Goal: Answer question/provide support

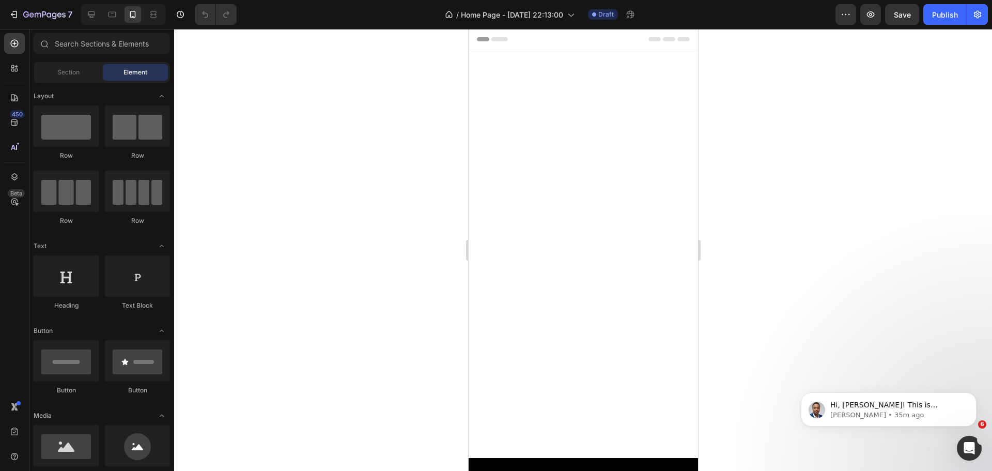
click at [533, 295] on div "[PERSON_NAME] LV011-01 Text Block" at bounding box center [582, 254] width 213 height 357
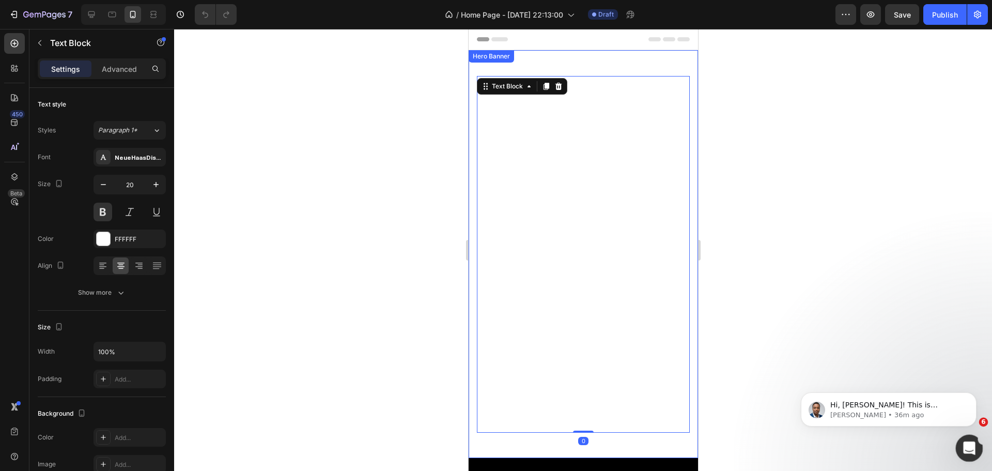
click at [964, 450] on icon "Open Intercom Messenger" at bounding box center [968, 446] width 17 height 17
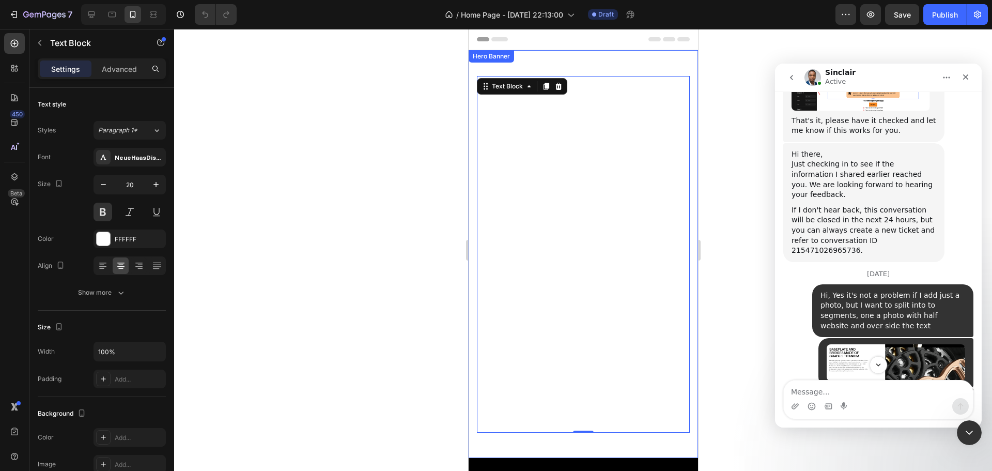
scroll to position [708, 0]
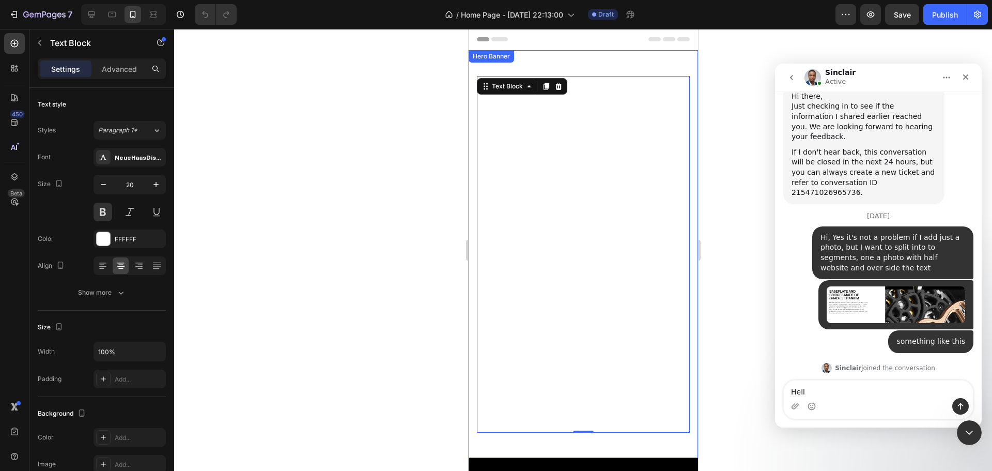
type textarea "Hello"
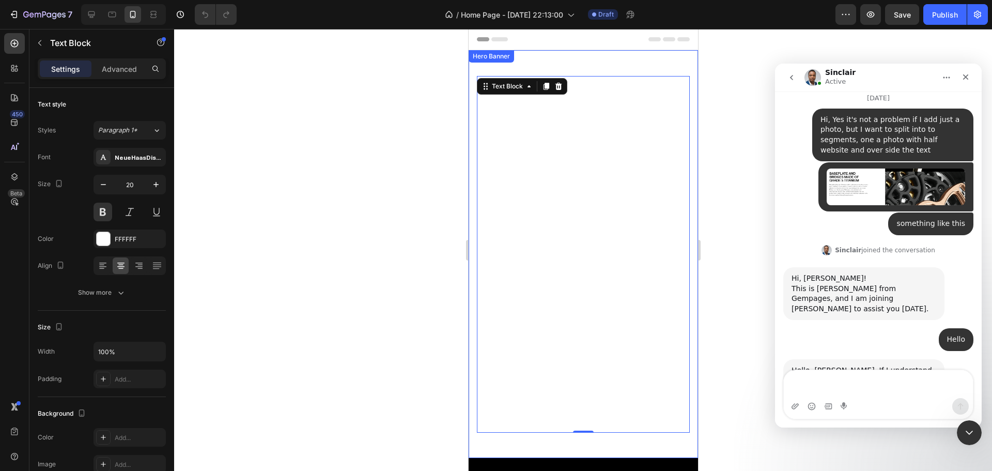
scroll to position [836, 0]
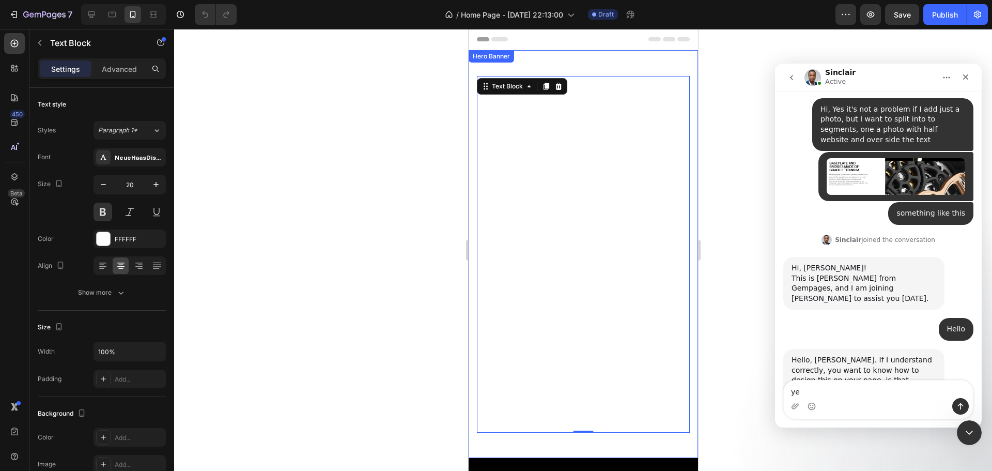
type textarea "yes"
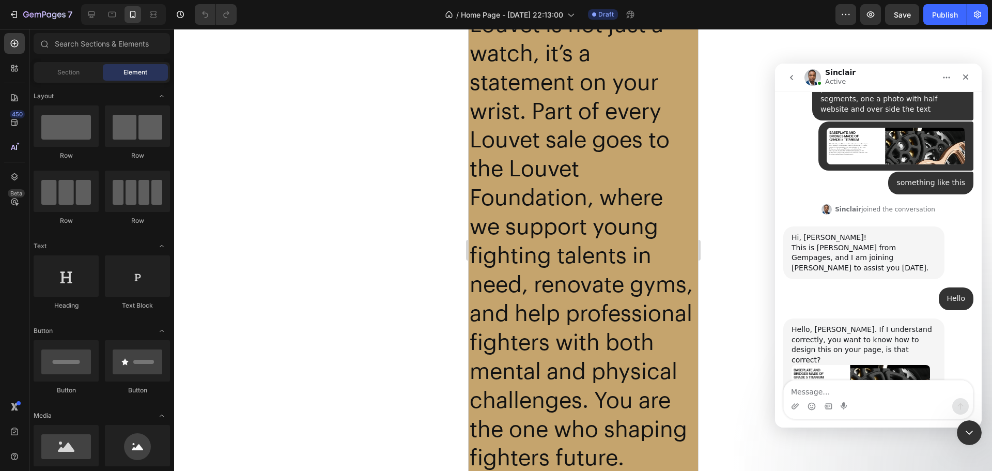
scroll to position [2192, 0]
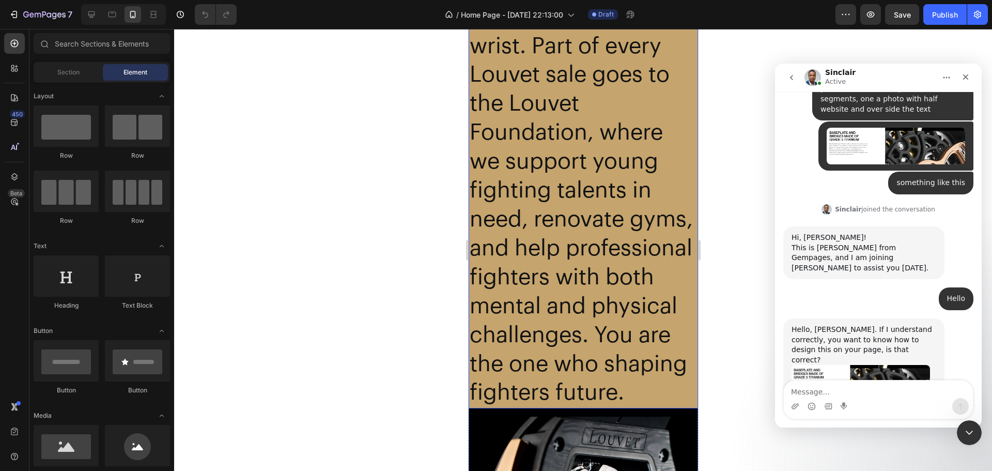
click at [534, 212] on h2 "" Louvet is not just a watch, it’s a statement on your wrist. Part of every Lou…" at bounding box center [582, 159] width 229 height 499
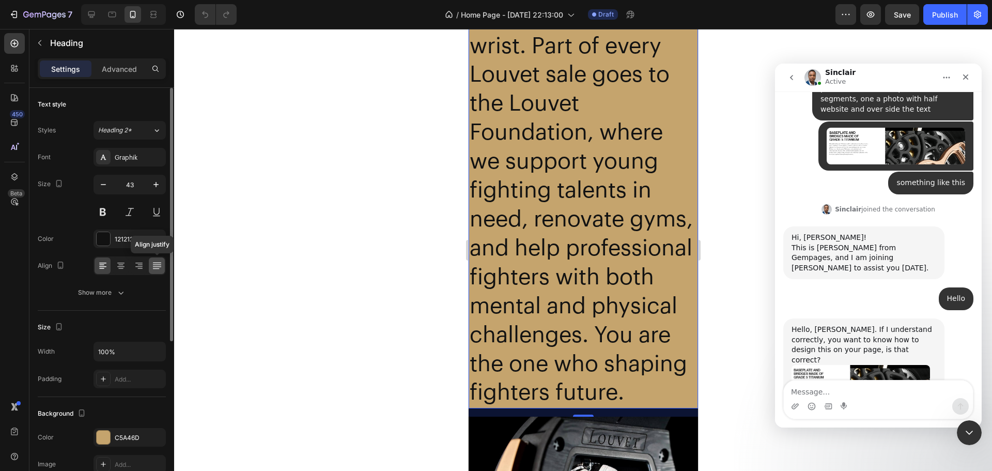
click at [154, 266] on icon at bounding box center [157, 265] width 10 height 10
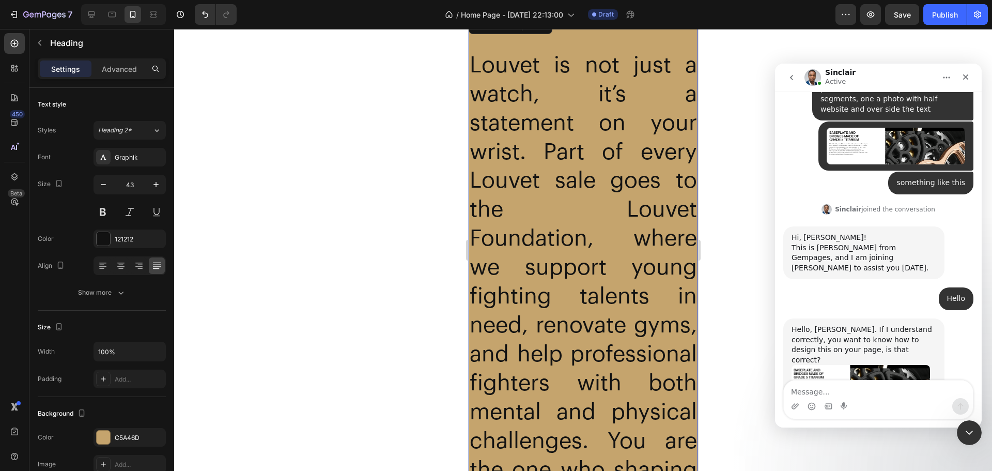
scroll to position [2089, 0]
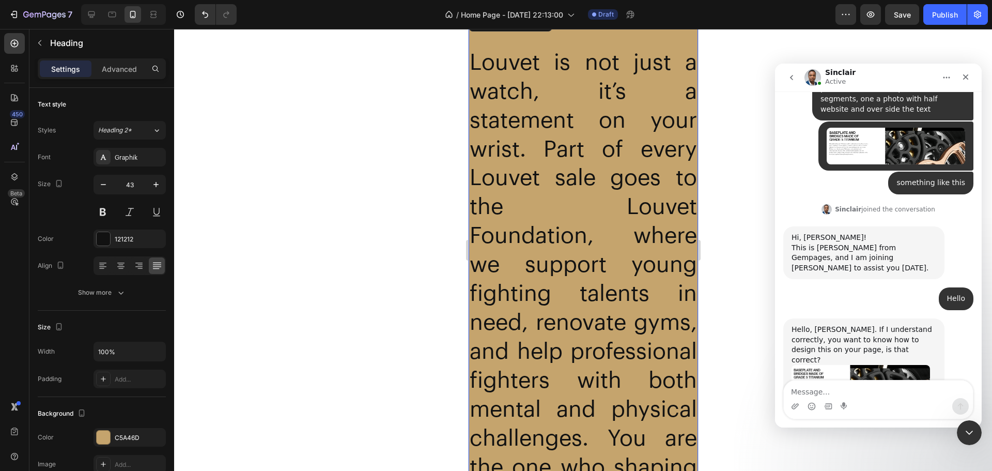
click at [594, 257] on h2 "" Louvet is not just a watch, it’s a statement on your wrist. Part of every Lou…" at bounding box center [582, 262] width 229 height 499
click at [116, 72] on p "Advanced" at bounding box center [119, 69] width 35 height 11
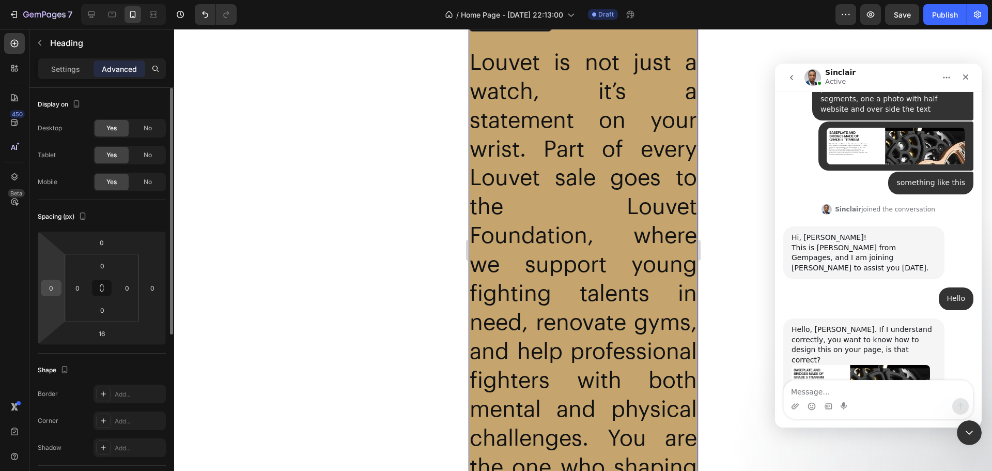
click at [59, 286] on div "0" at bounding box center [51, 288] width 21 height 17
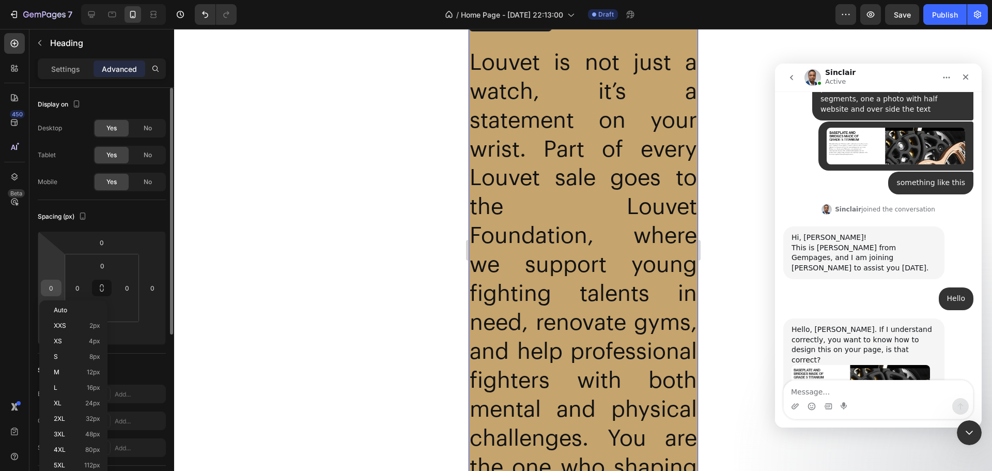
click at [58, 286] on input "0" at bounding box center [51, 288] width 16 height 16
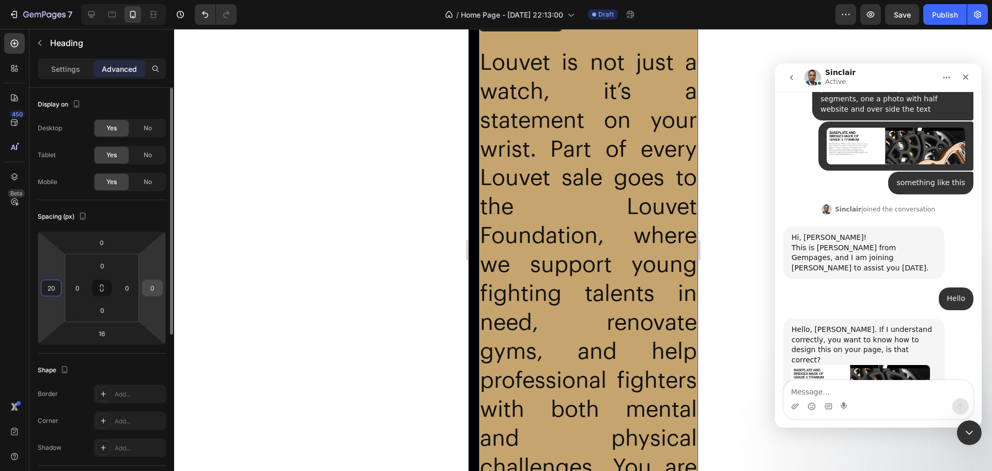
type input "20"
click at [149, 289] on input "0" at bounding box center [153, 288] width 16 height 16
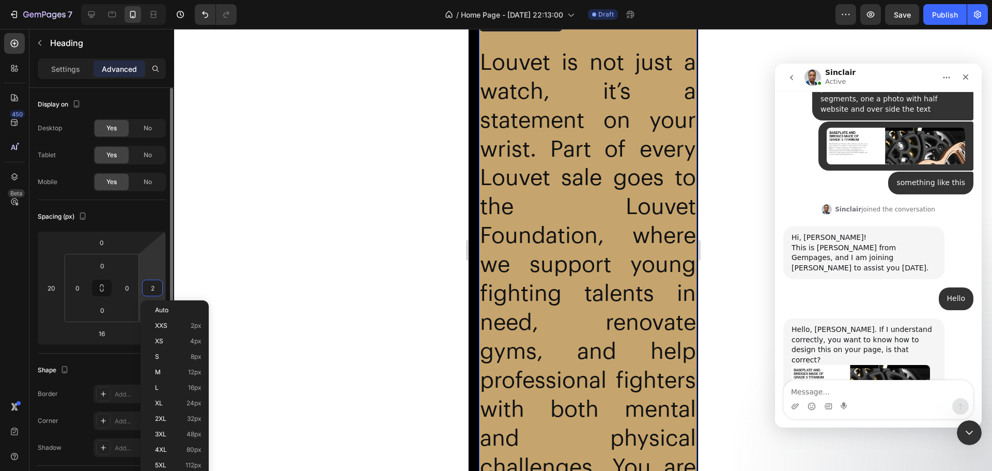
type input "20"
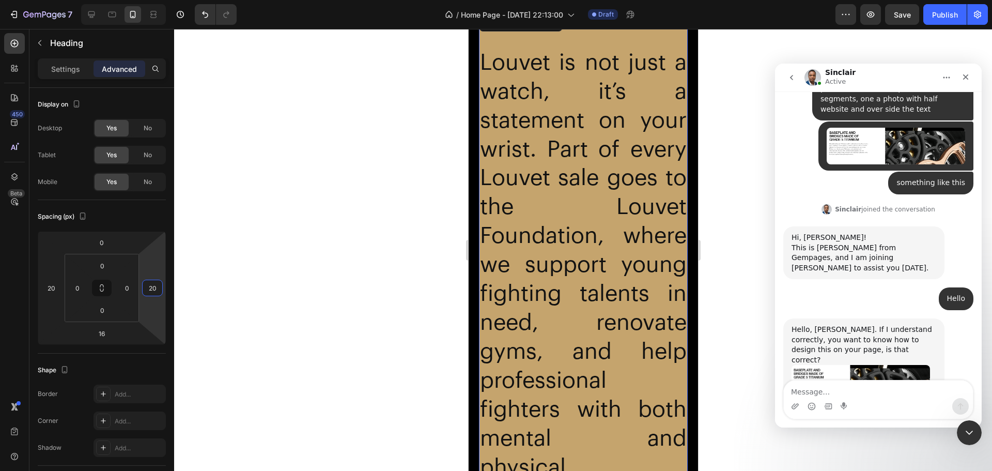
click at [363, 218] on div at bounding box center [583, 250] width 818 height 442
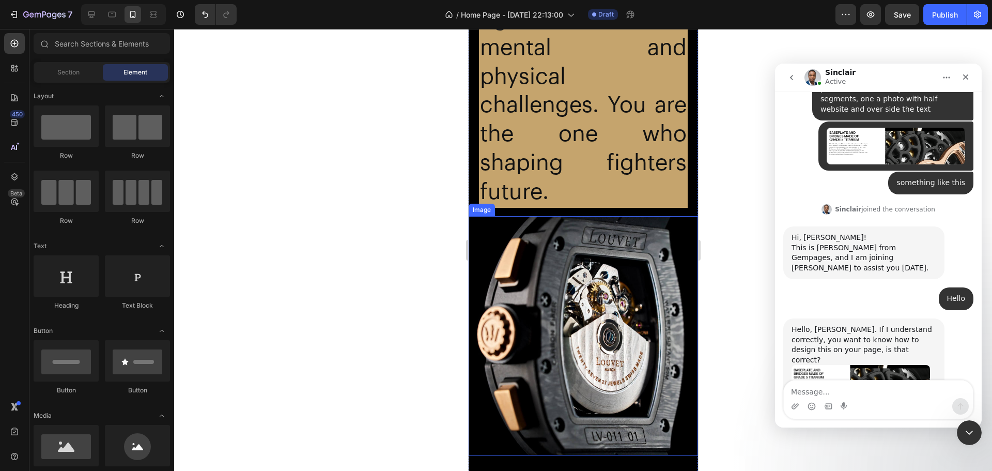
scroll to position [2502, 0]
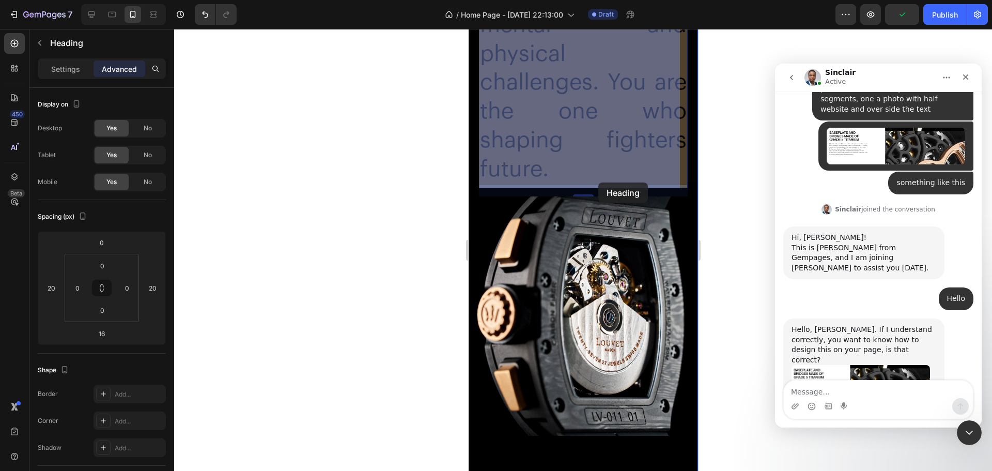
drag, startPoint x: 589, startPoint y: 153, endPoint x: 598, endPoint y: 182, distance: 30.7
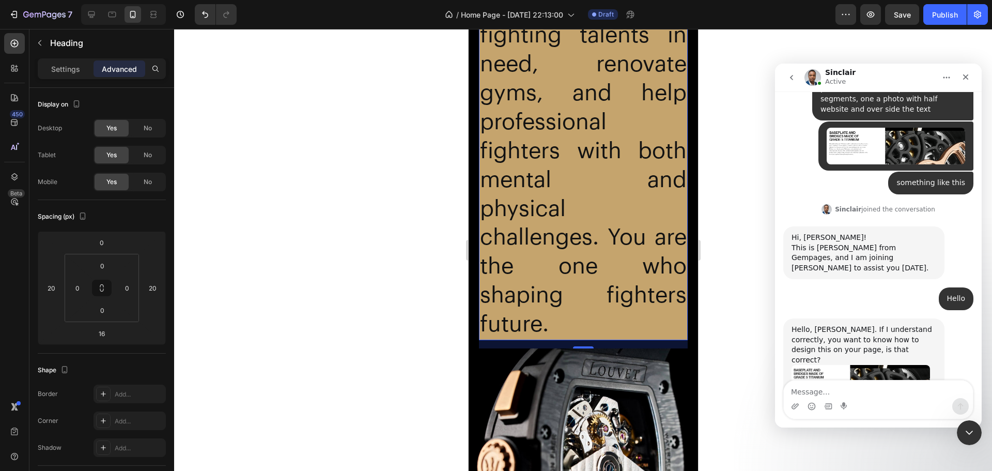
click at [408, 172] on div at bounding box center [583, 250] width 818 height 442
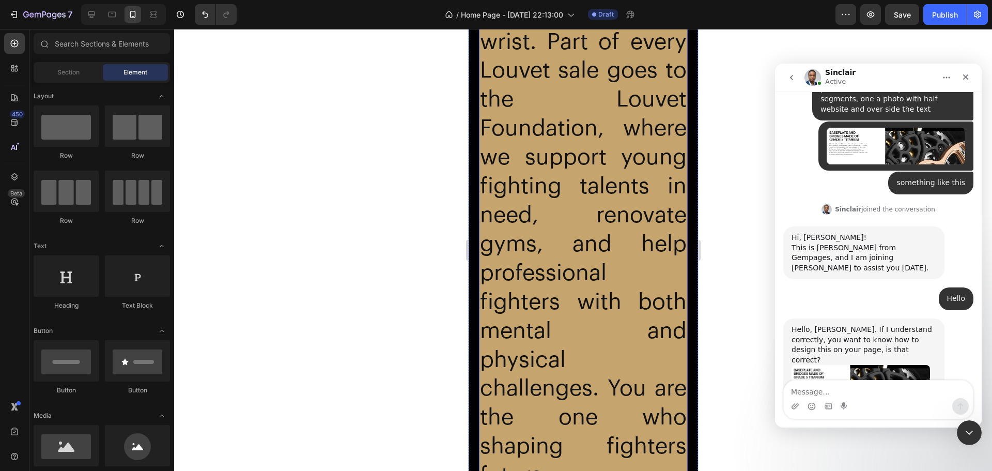
scroll to position [2192, 0]
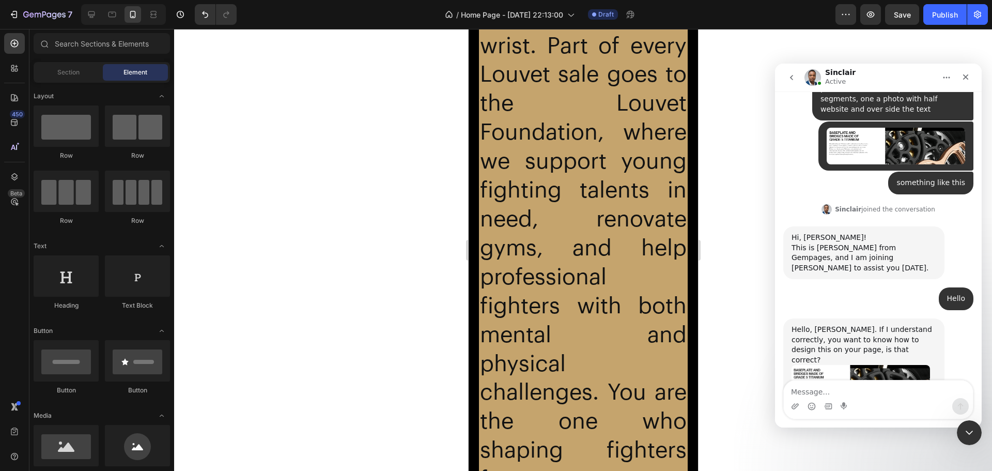
click at [397, 174] on div at bounding box center [583, 250] width 818 height 442
click at [594, 198] on p "⁠⁠⁠⁠⁠⁠⁠ " Louvet is not just a watch, it’s a statement on your wrist. Part of e…" at bounding box center [583, 202] width 207 height 583
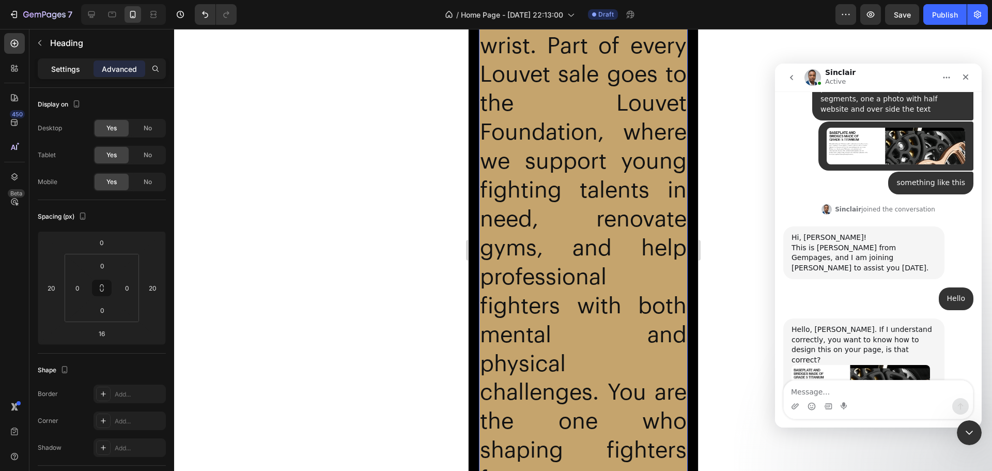
click at [72, 69] on p "Settings" at bounding box center [65, 69] width 29 height 11
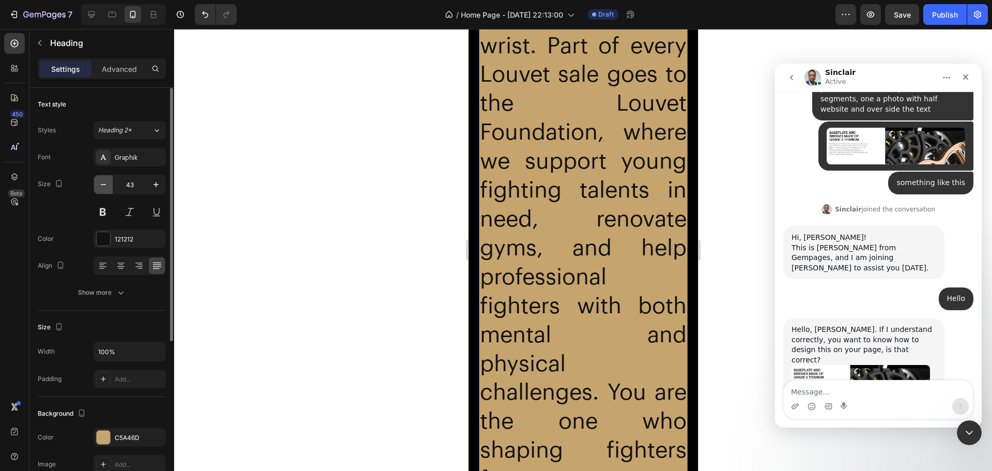
click at [102, 183] on icon "button" at bounding box center [103, 184] width 10 height 10
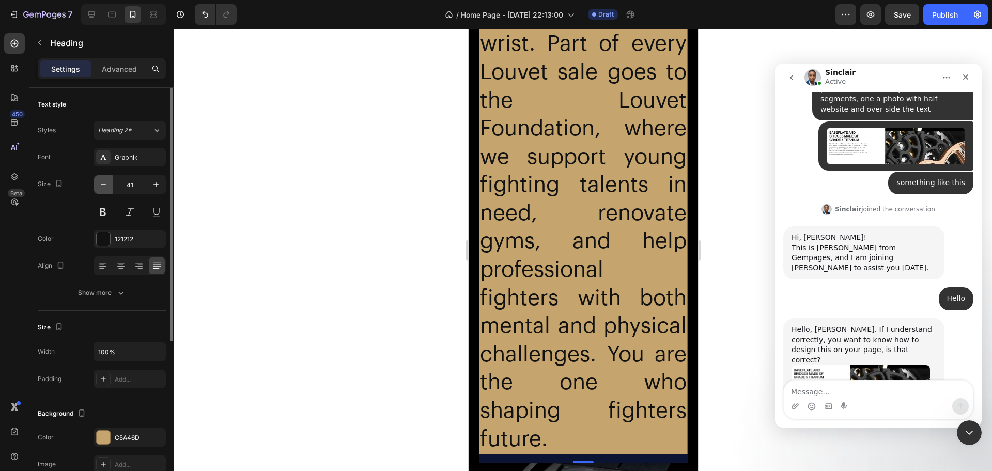
click at [102, 183] on icon "button" at bounding box center [103, 184] width 10 height 10
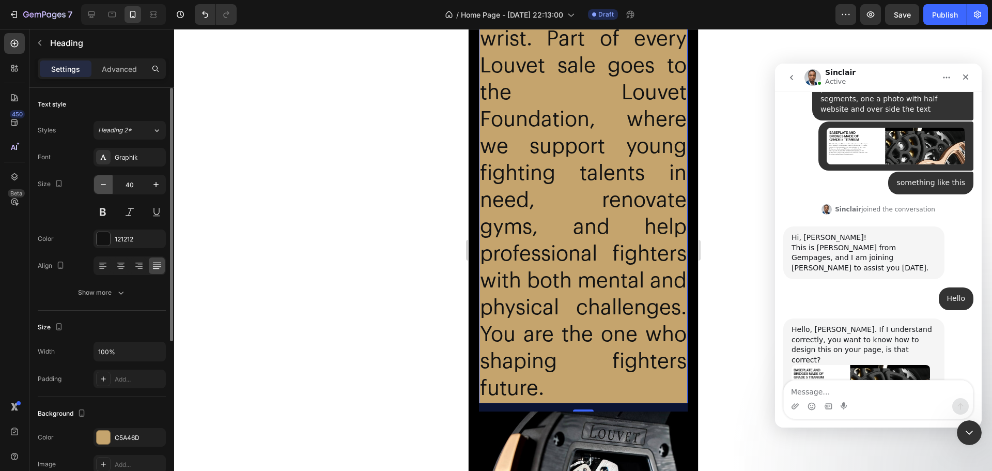
scroll to position [2191, 0]
click at [102, 183] on icon "button" at bounding box center [103, 184] width 10 height 10
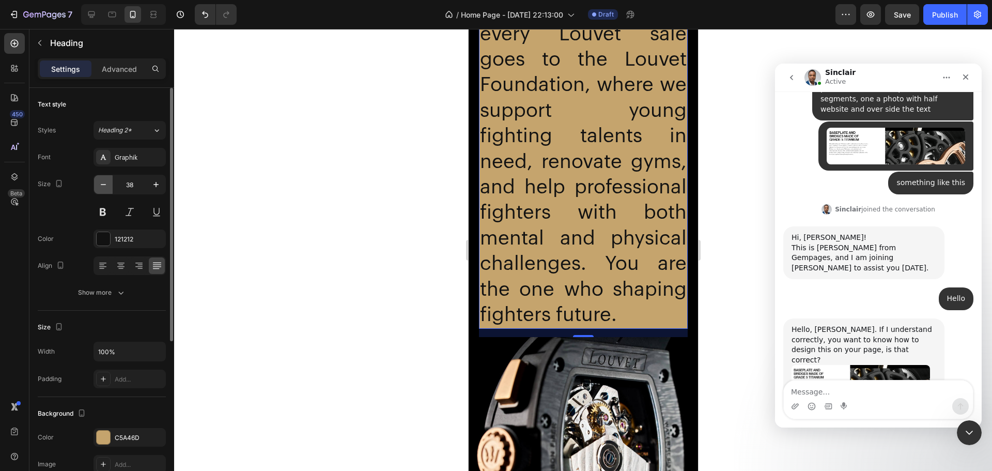
click at [102, 183] on icon "button" at bounding box center [103, 184] width 10 height 10
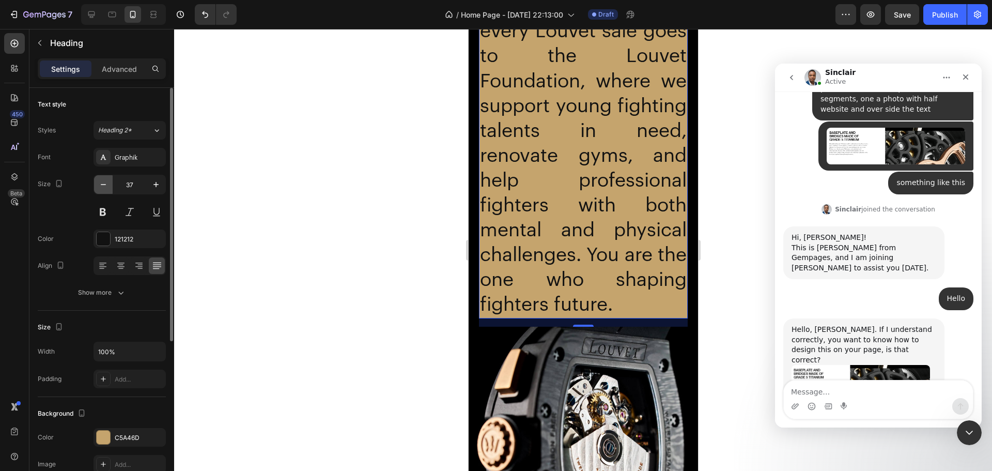
scroll to position [2189, 0]
click at [102, 183] on icon "button" at bounding box center [103, 184] width 10 height 10
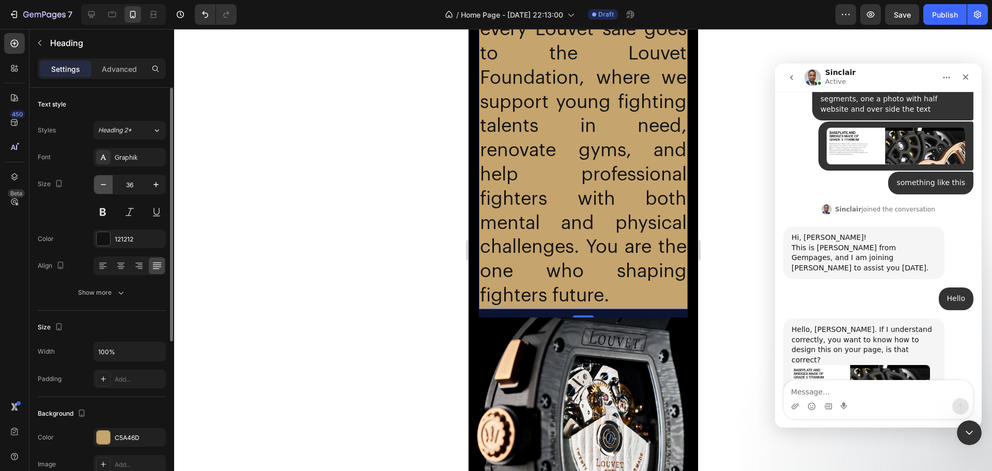
click at [102, 183] on icon "button" at bounding box center [103, 184] width 10 height 10
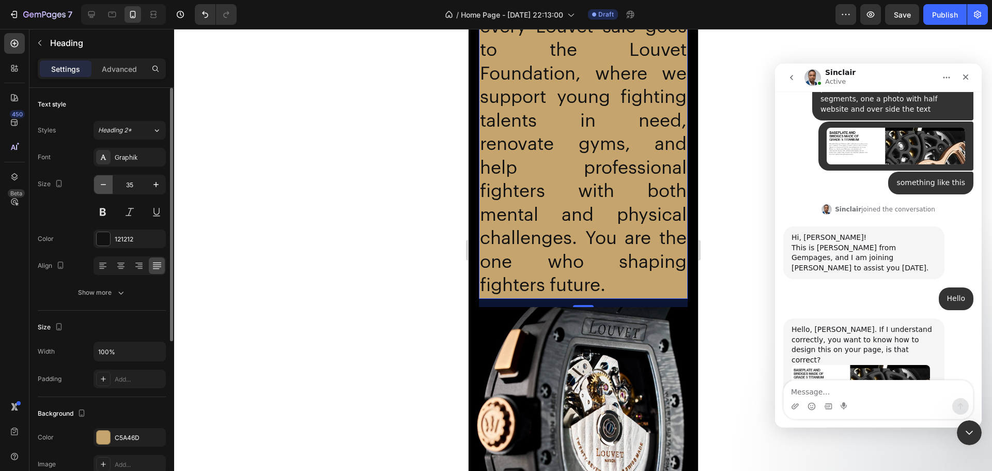
click at [102, 183] on icon "button" at bounding box center [103, 184] width 10 height 10
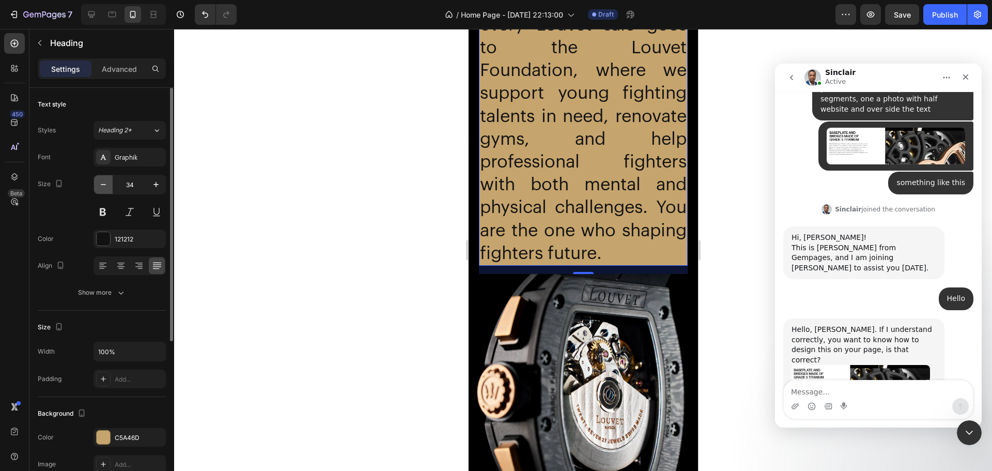
click at [102, 183] on icon "button" at bounding box center [103, 184] width 10 height 10
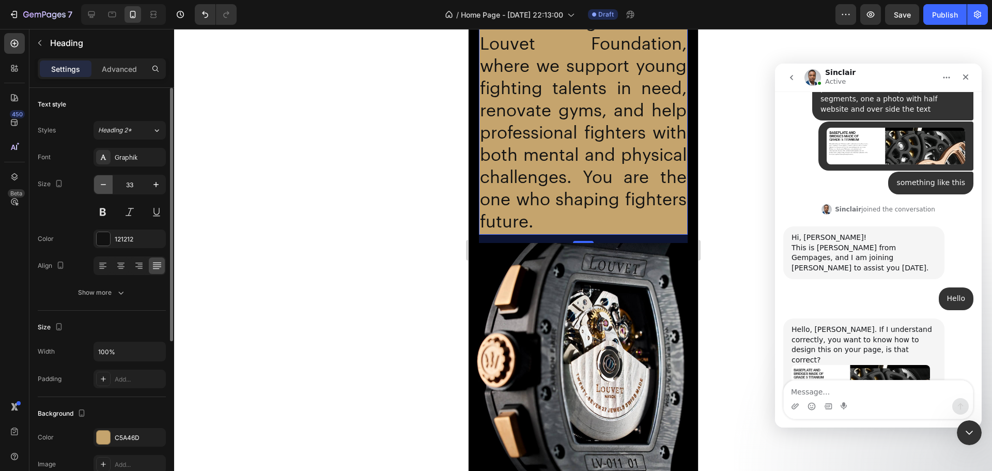
click at [102, 183] on icon "button" at bounding box center [103, 184] width 10 height 10
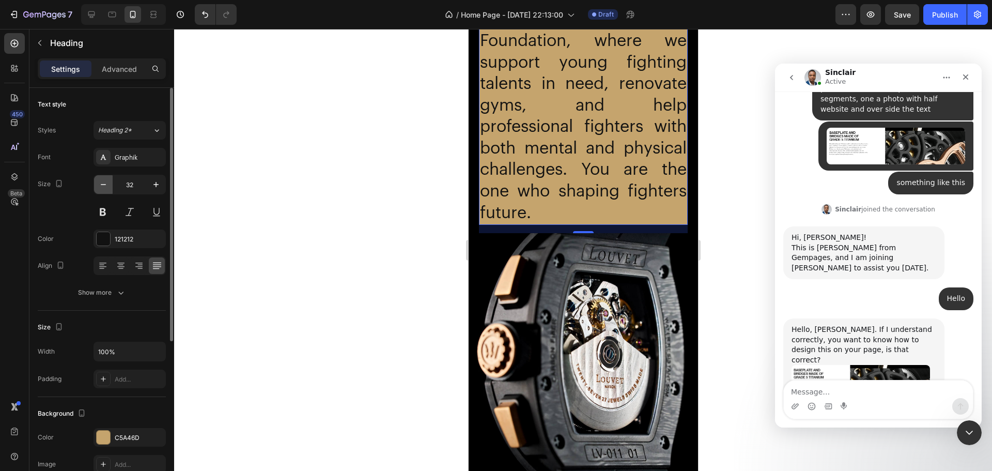
click at [102, 183] on icon "button" at bounding box center [103, 184] width 10 height 10
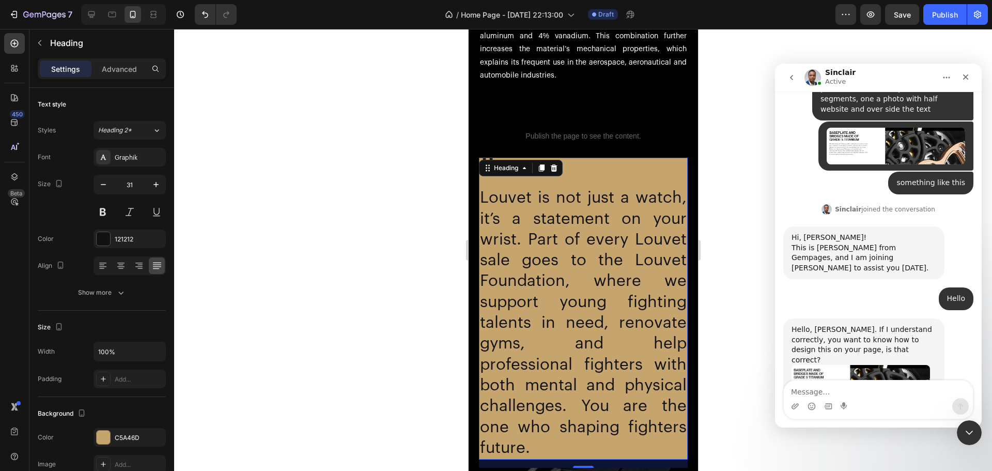
scroll to position [1980, 0]
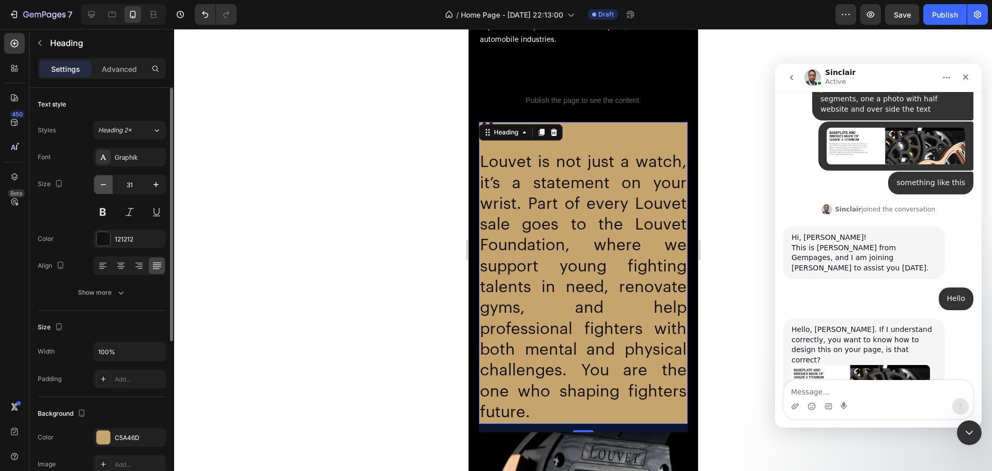
drag, startPoint x: 110, startPoint y: 182, endPoint x: 106, endPoint y: 191, distance: 9.5
click at [107, 190] on button "button" at bounding box center [103, 184] width 19 height 19
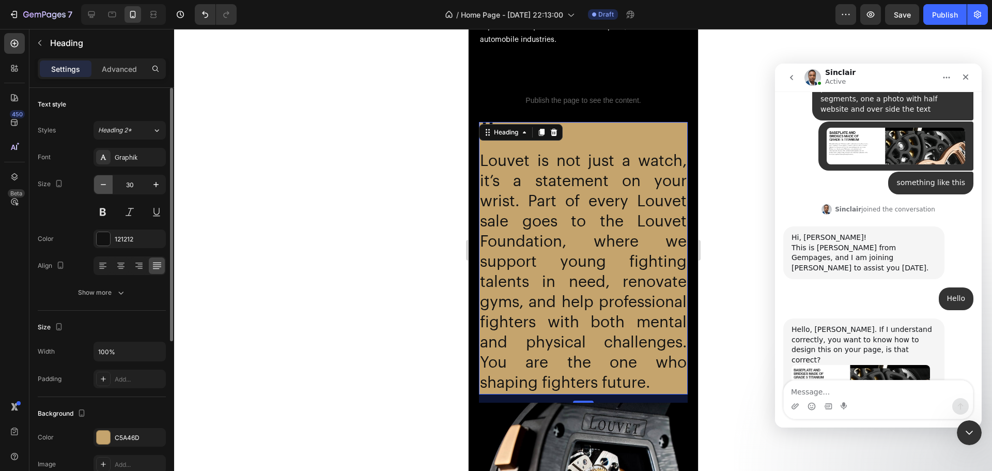
click at [106, 188] on icon "button" at bounding box center [103, 184] width 10 height 10
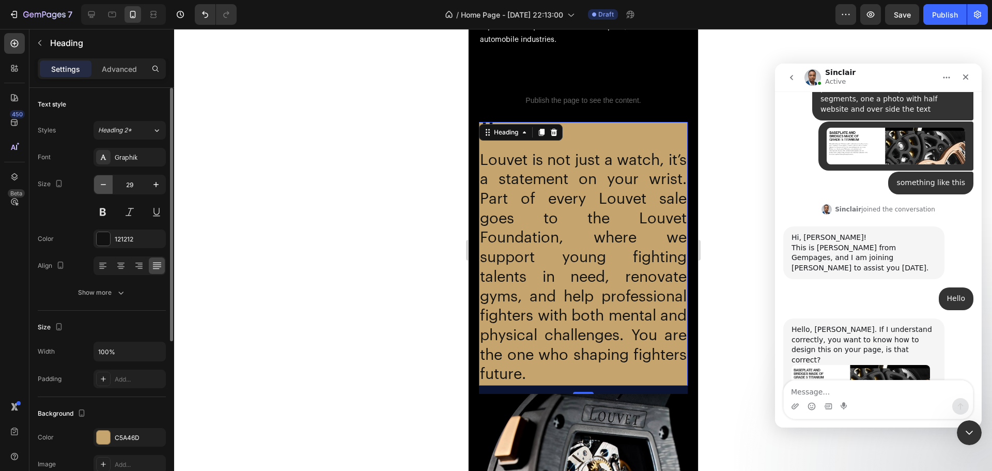
click at [106, 188] on icon "button" at bounding box center [103, 184] width 10 height 10
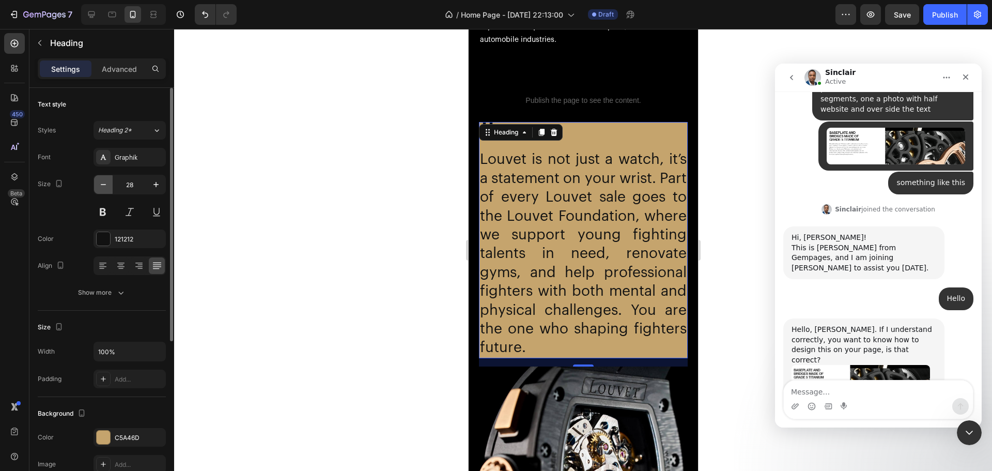
click at [106, 188] on icon "button" at bounding box center [103, 184] width 10 height 10
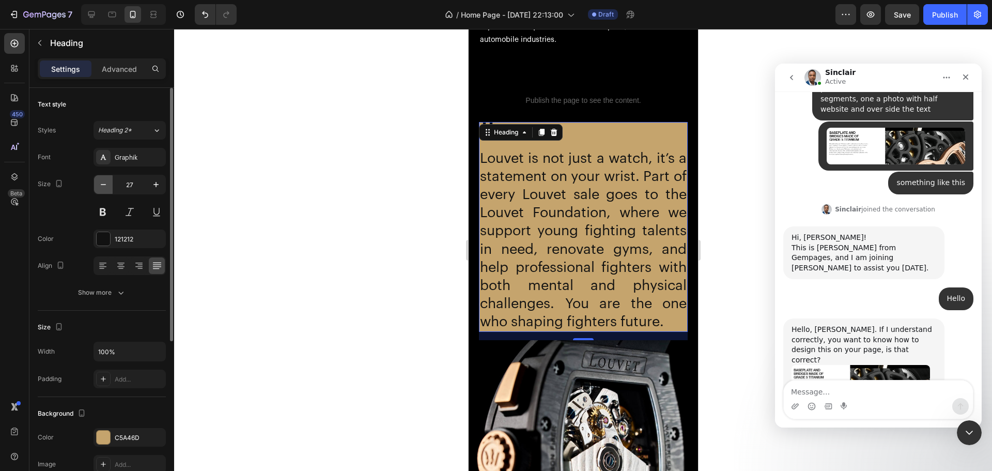
click at [106, 188] on icon "button" at bounding box center [103, 184] width 10 height 10
type input "26"
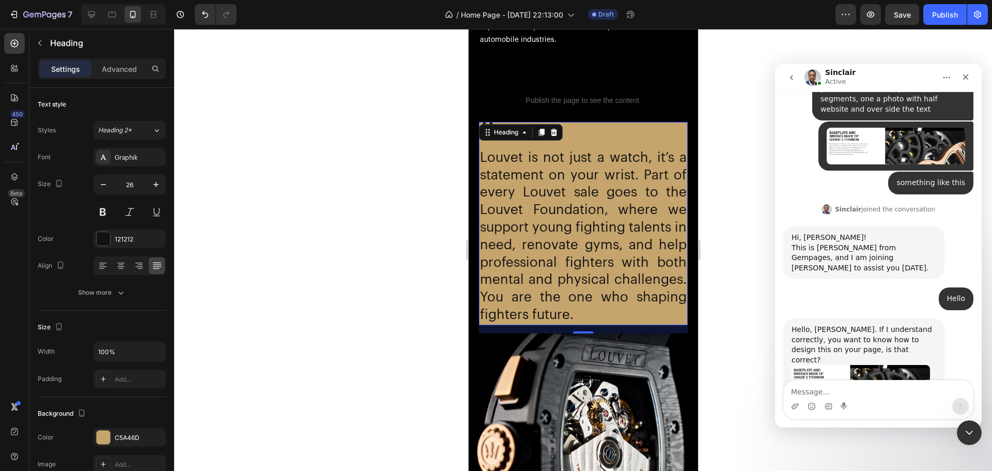
click at [403, 198] on div at bounding box center [583, 250] width 818 height 442
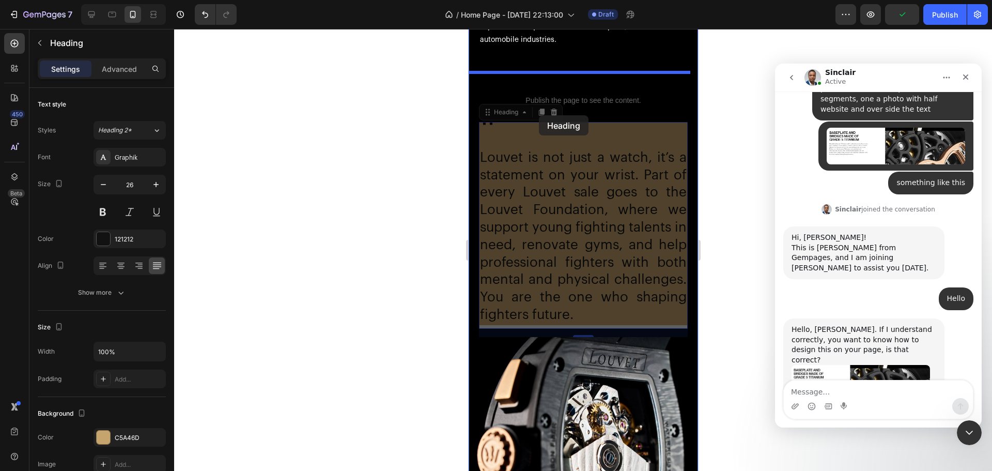
drag, startPoint x: 517, startPoint y: 141, endPoint x: 538, endPoint y: 115, distance: 33.3
click at [538, 115] on div "Header CASEBAND AND PUSHERS MADE OF GRADE 5 TITANIUM Heading Caseband and pushe…" at bounding box center [582, 358] width 229 height 4618
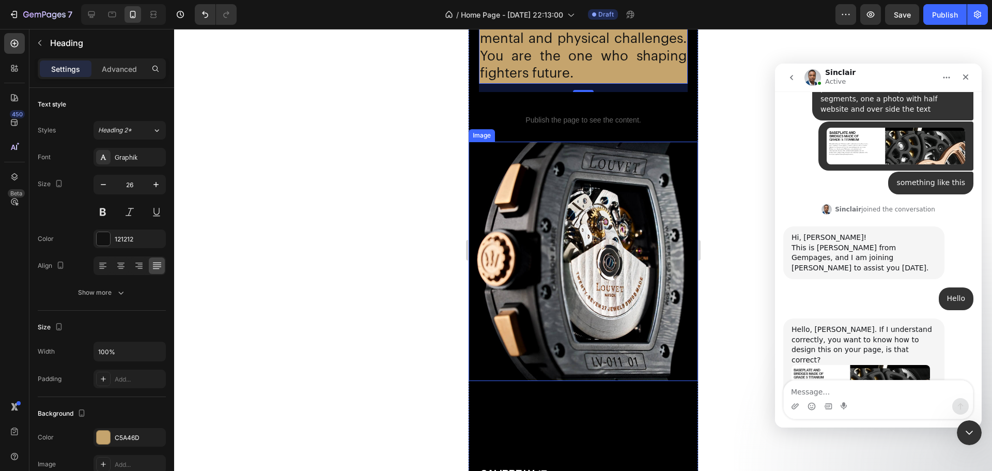
scroll to position [2238, 0]
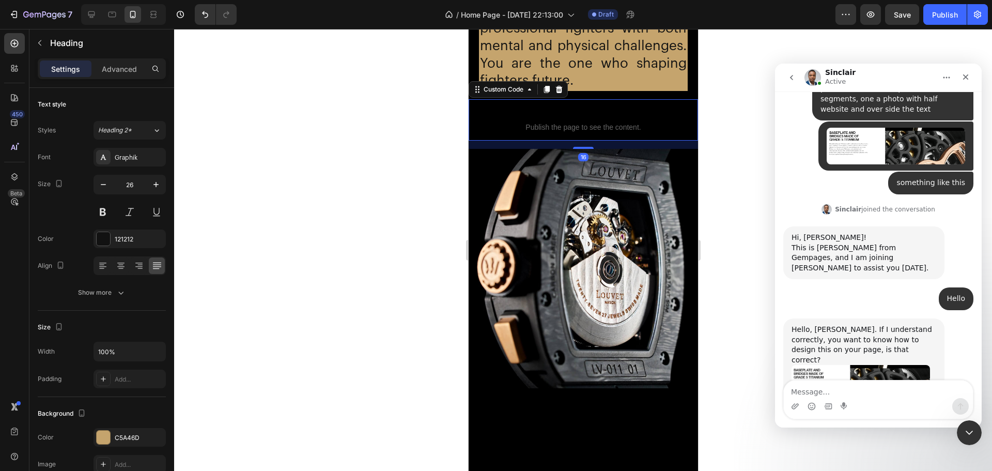
click at [570, 132] on span "Publish the page to see the content." at bounding box center [582, 127] width 229 height 10
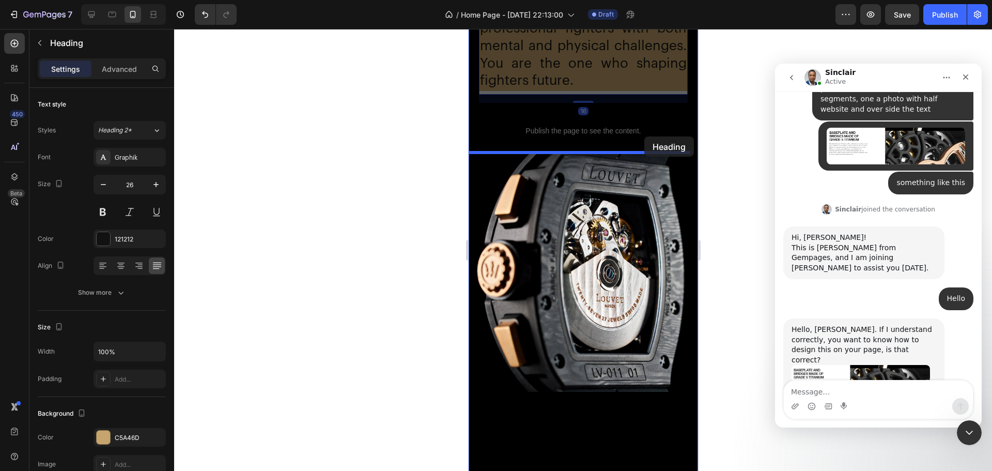
drag, startPoint x: 647, startPoint y: 65, endPoint x: 644, endPoint y: 136, distance: 71.4
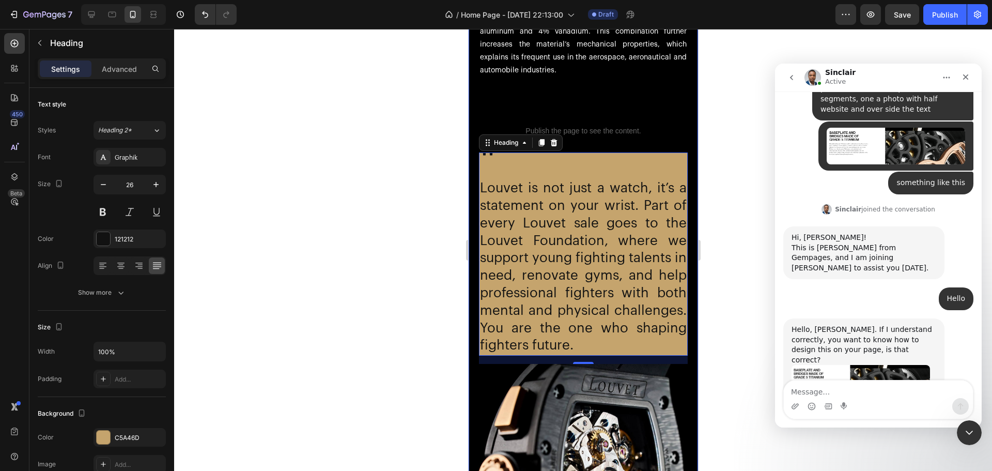
click at [428, 186] on div at bounding box center [583, 250] width 818 height 442
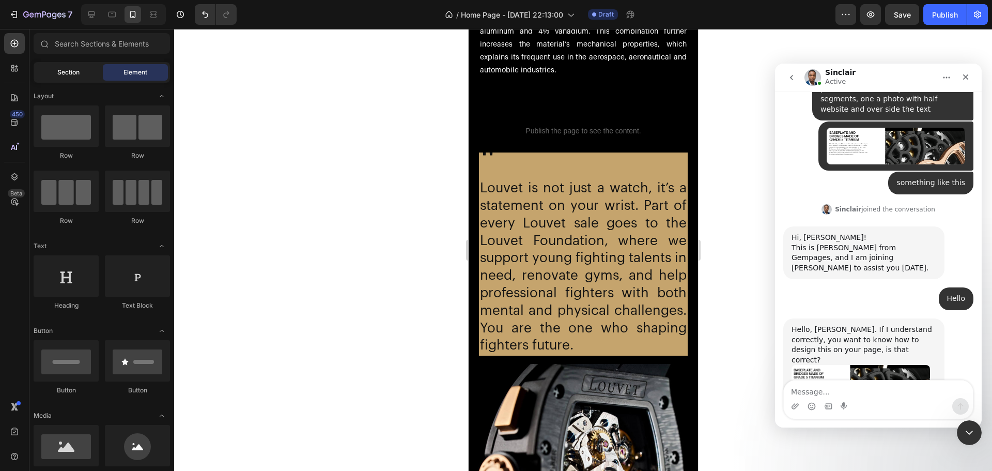
click at [71, 70] on span "Section" at bounding box center [68, 72] width 22 height 9
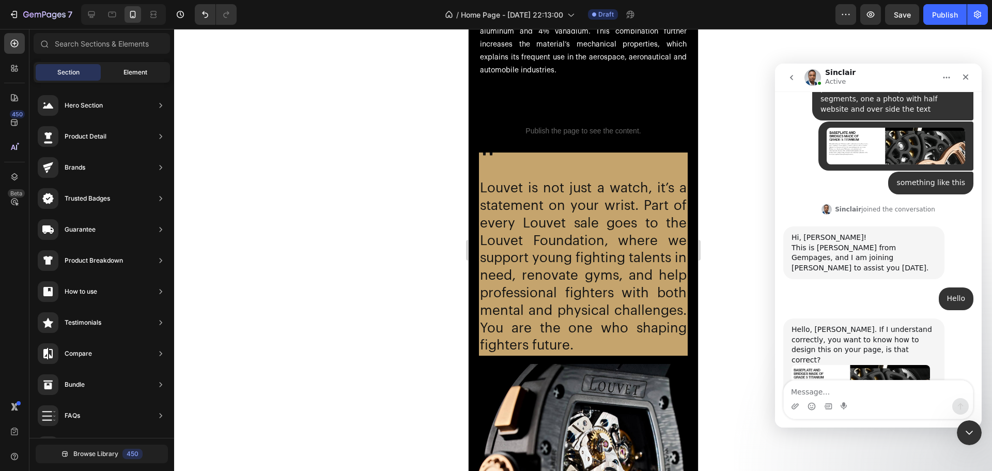
click at [124, 68] on span "Element" at bounding box center [136, 72] width 24 height 9
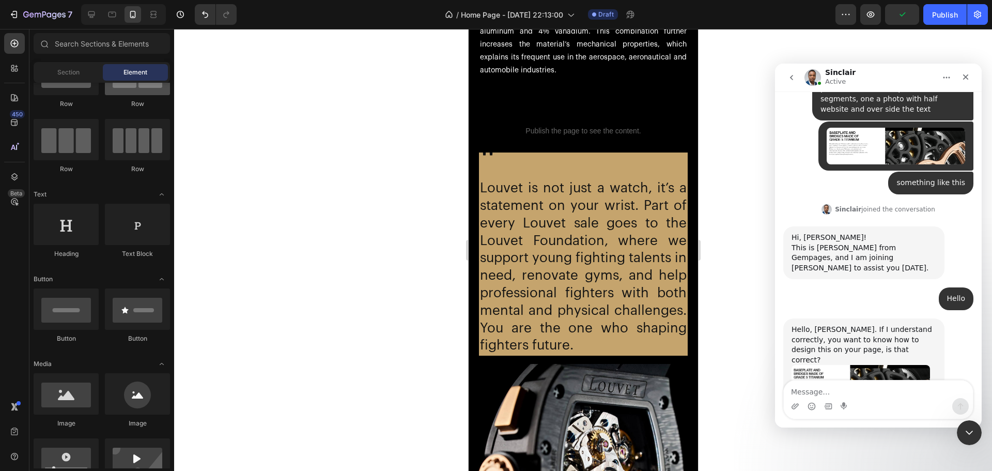
scroll to position [0, 0]
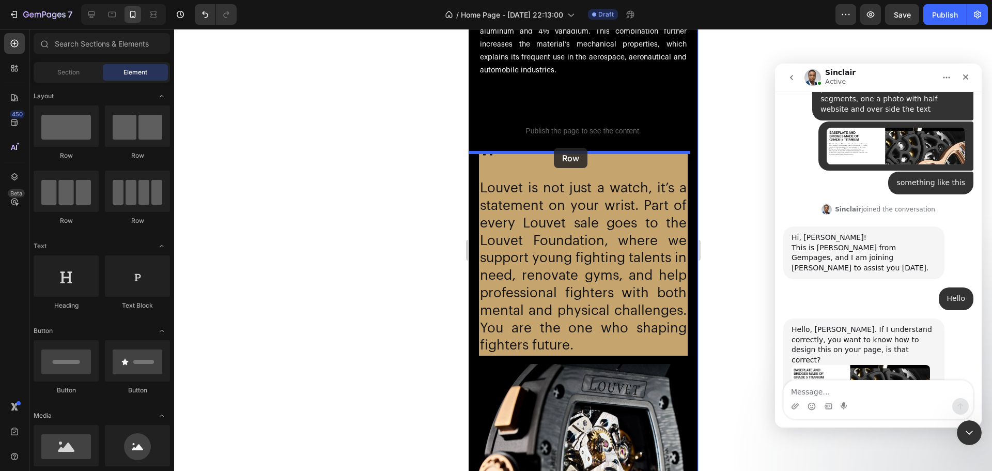
drag, startPoint x: 536, startPoint y: 165, endPoint x: 553, endPoint y: 148, distance: 24.1
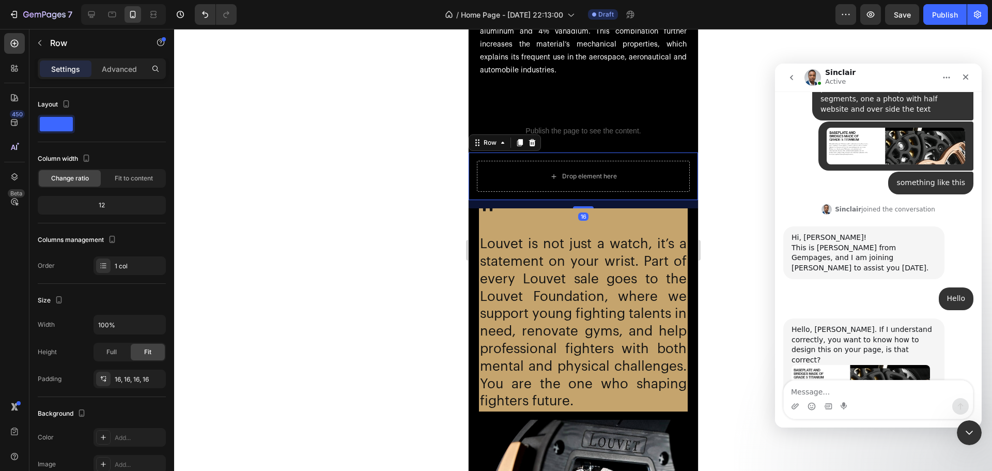
click at [345, 219] on div at bounding box center [583, 250] width 818 height 442
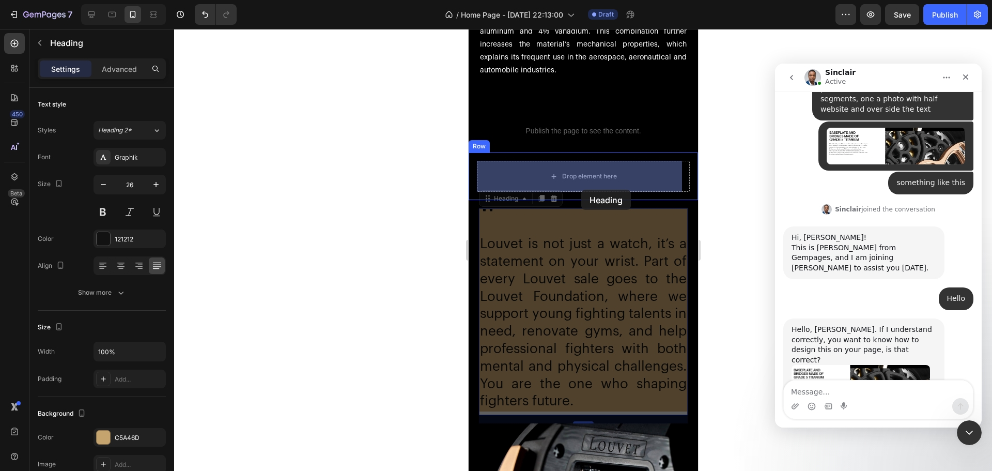
drag, startPoint x: 575, startPoint y: 271, endPoint x: 581, endPoint y: 192, distance: 79.3
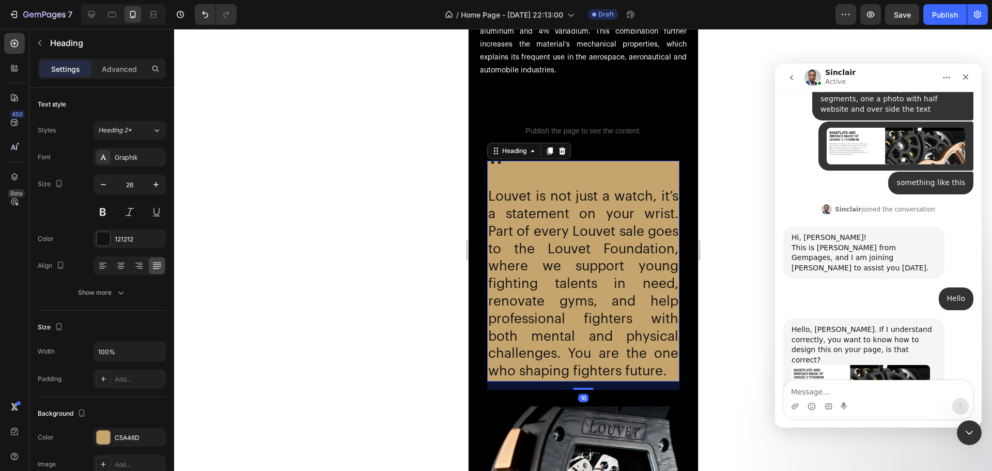
click at [345, 225] on div at bounding box center [583, 250] width 818 height 442
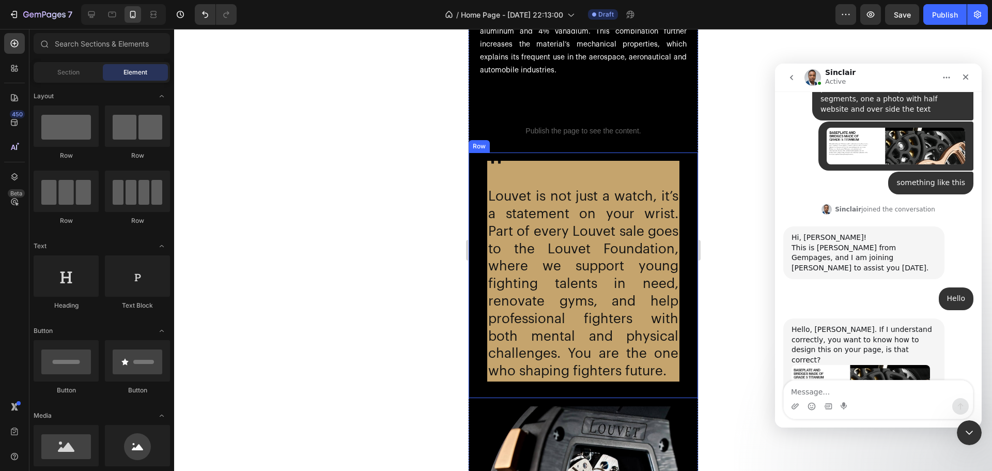
click at [483, 237] on div "" Louvet is not just a watch, it’s a statement on your wrist. Part of every Lou…" at bounding box center [582, 275] width 213 height 229
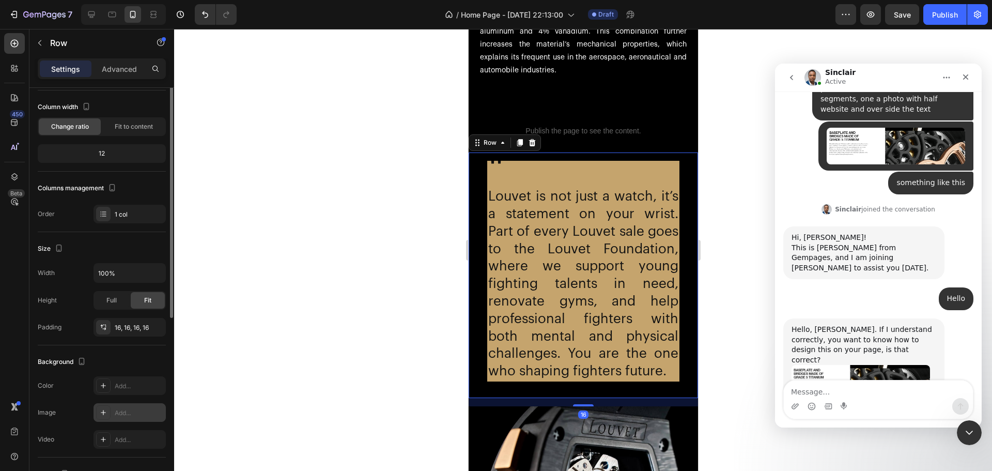
scroll to position [191, 0]
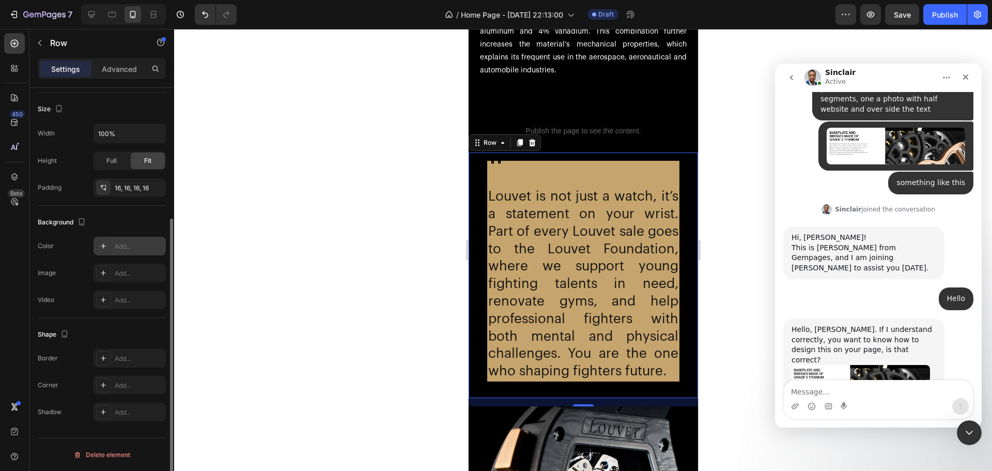
click at [110, 244] on div at bounding box center [103, 246] width 14 height 14
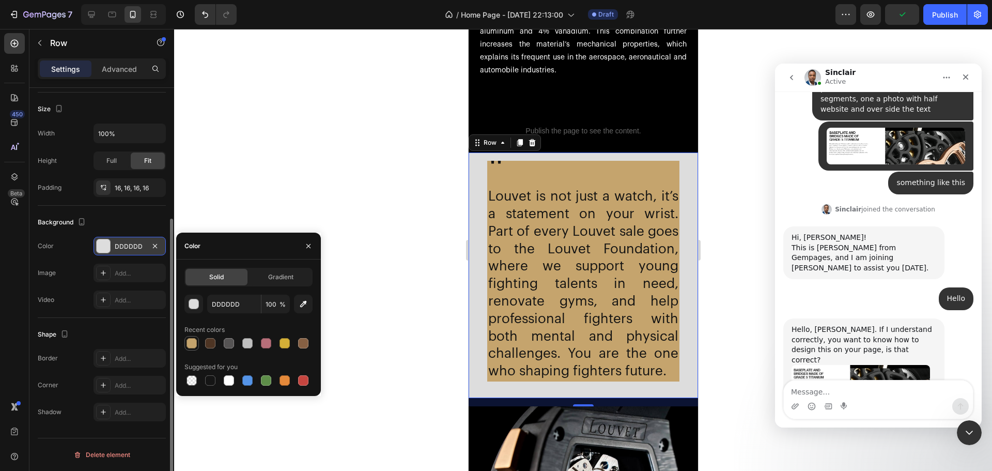
click at [188, 343] on div at bounding box center [192, 343] width 10 height 10
type input "C5A46D"
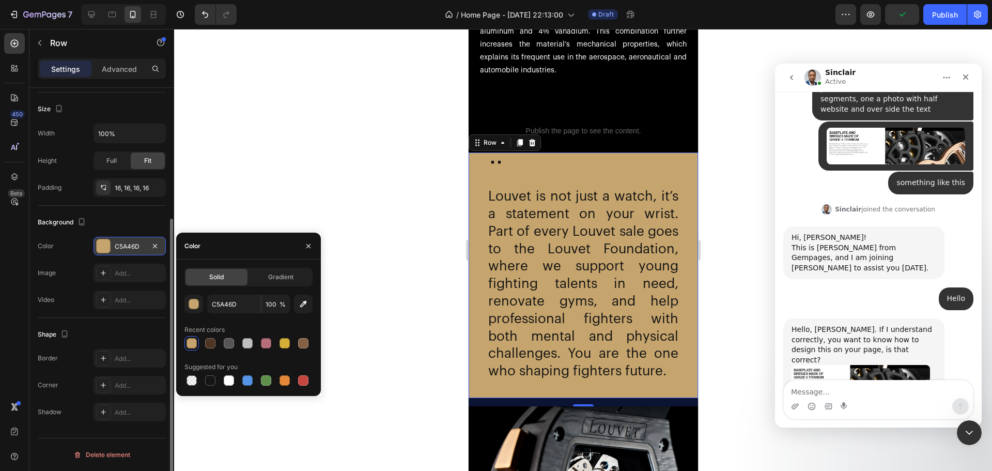
click at [292, 145] on div at bounding box center [583, 250] width 818 height 442
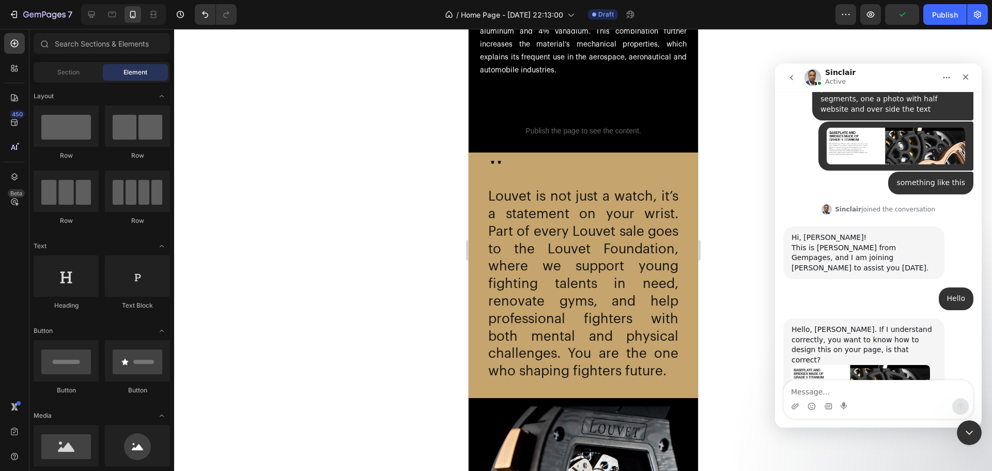
click at [393, 148] on div at bounding box center [583, 250] width 818 height 442
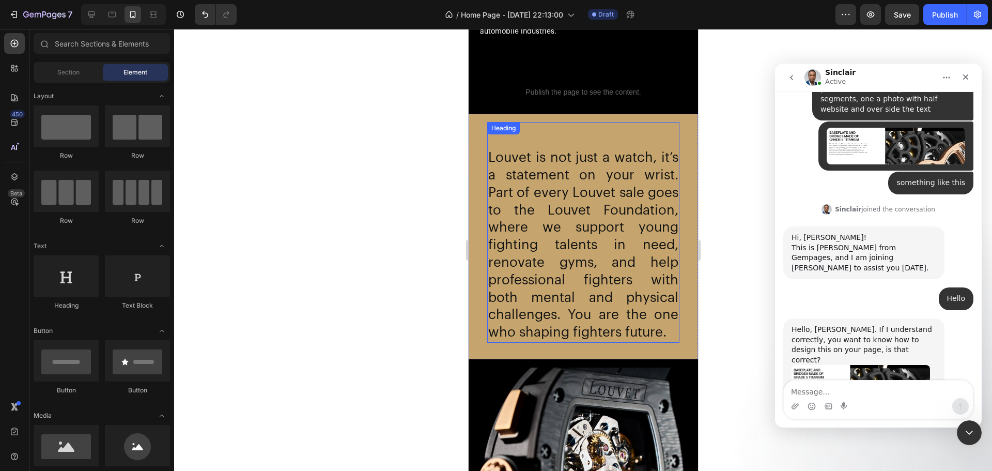
scroll to position [2023, 0]
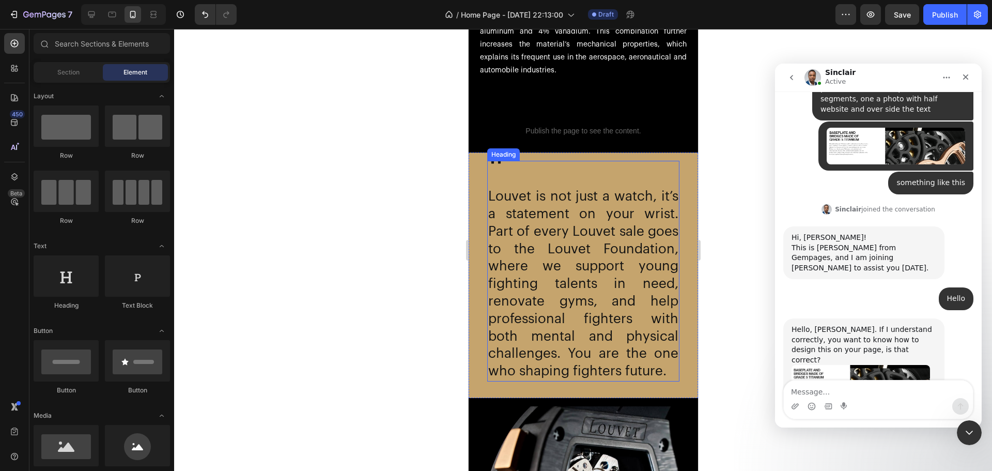
click at [594, 381] on h2 "" Louvet is not just a watch, it’s a statement on your wrist. Part of every Lou…" at bounding box center [583, 271] width 192 height 221
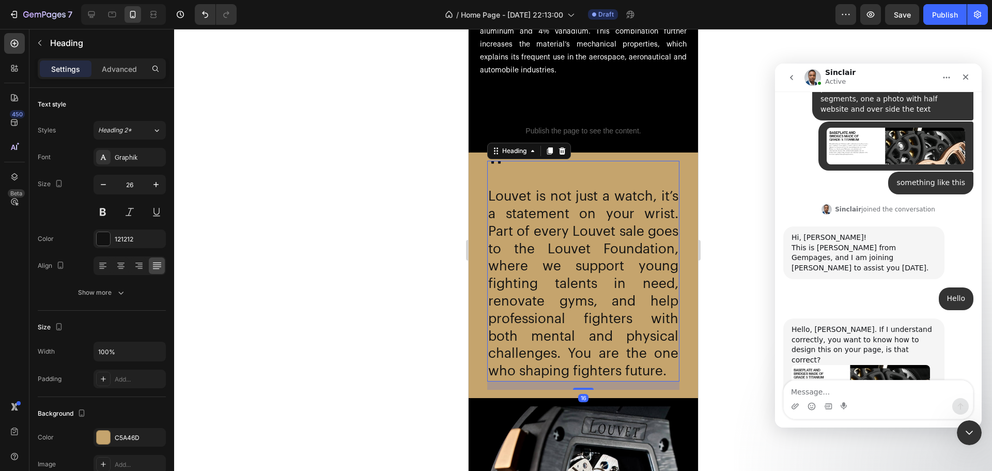
click at [594, 381] on h2 "" Louvet is not just a watch, it’s a statement on your wrist. Part of every Lou…" at bounding box center [583, 271] width 192 height 221
click at [511, 168] on p "" Louvet is not just a watch, it’s a statement on your wrist. Part of every Lou…" at bounding box center [583, 271] width 190 height 219
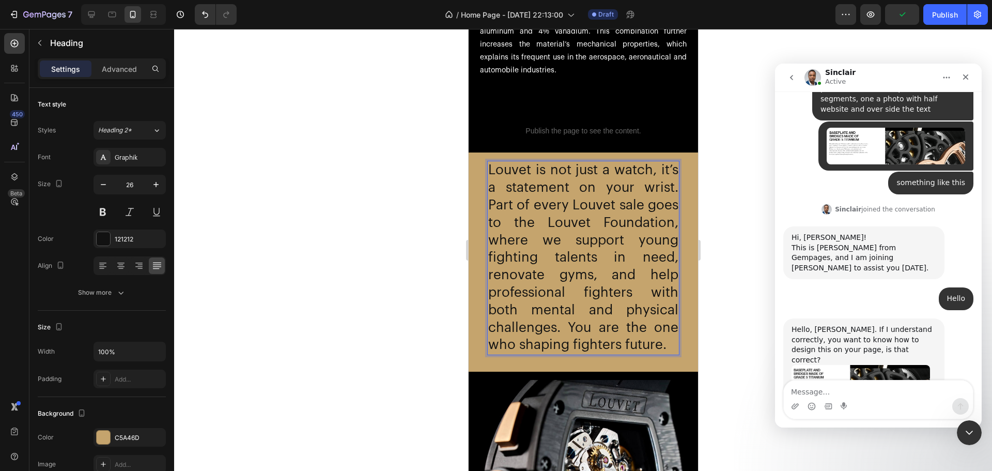
drag, startPoint x: 391, startPoint y: 250, endPoint x: 395, endPoint y: 248, distance: 5.3
click at [391, 250] on div at bounding box center [583, 250] width 818 height 442
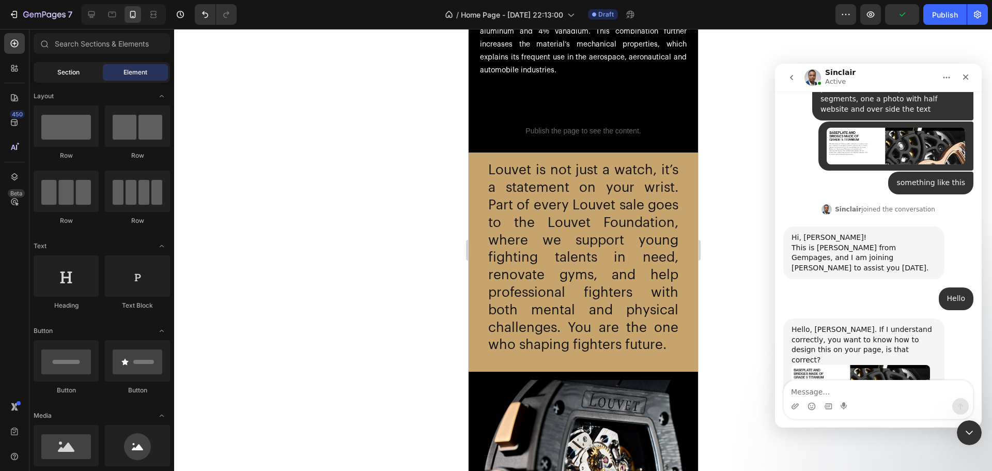
click at [65, 72] on span "Section" at bounding box center [68, 72] width 22 height 9
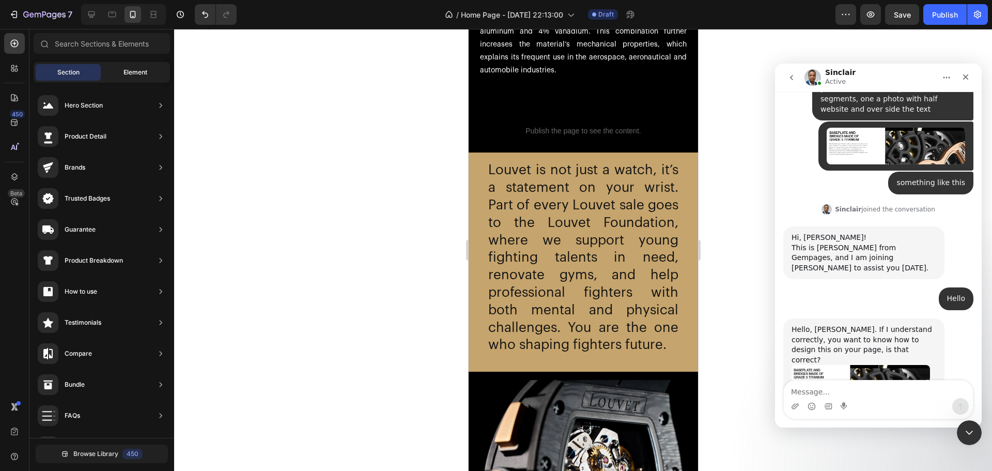
click at [124, 74] on span "Element" at bounding box center [136, 72] width 24 height 9
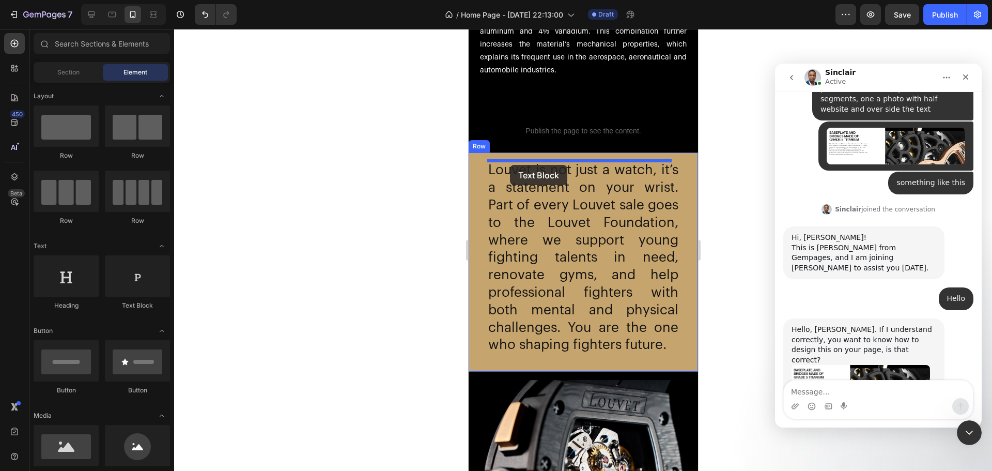
drag, startPoint x: 613, startPoint y: 302, endPoint x: 510, endPoint y: 165, distance: 171.6
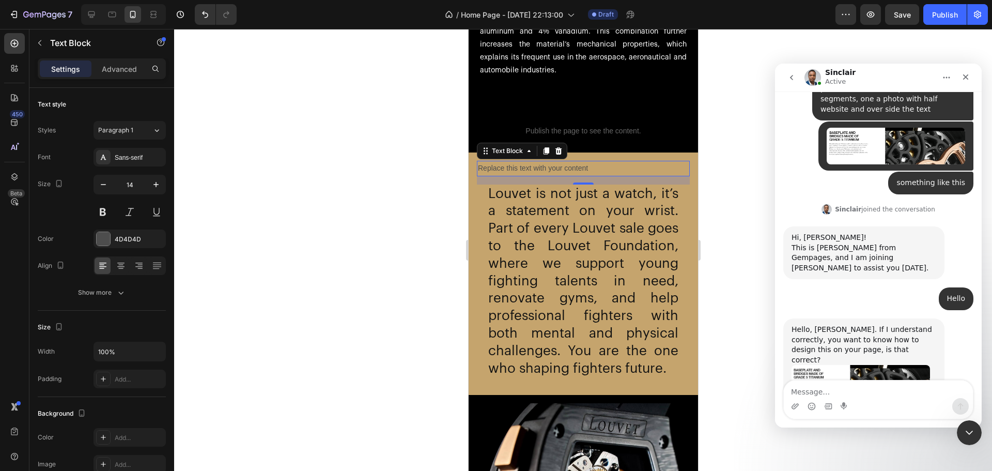
click at [522, 163] on div "Replace this text with your content" at bounding box center [582, 168] width 213 height 15
click at [522, 163] on p "Replace this text with your content" at bounding box center [582, 168] width 211 height 13
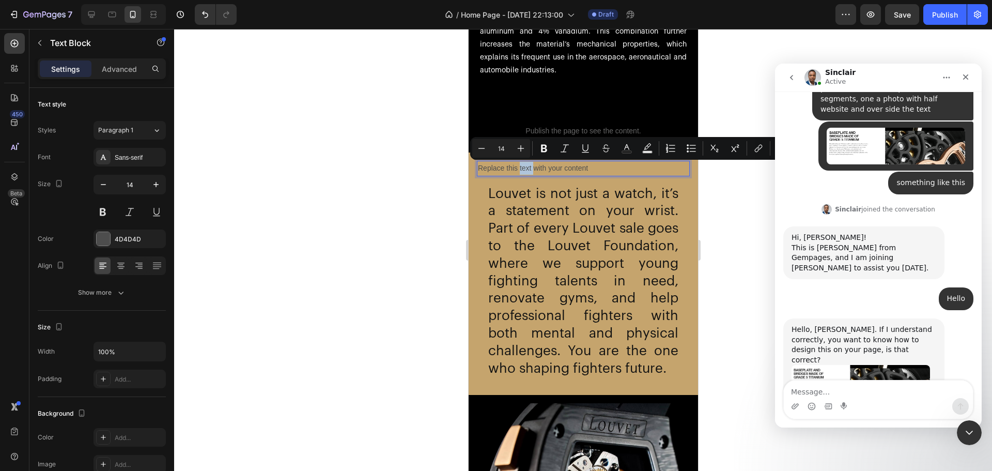
click at [522, 165] on p "Replace this text with your content" at bounding box center [582, 168] width 211 height 13
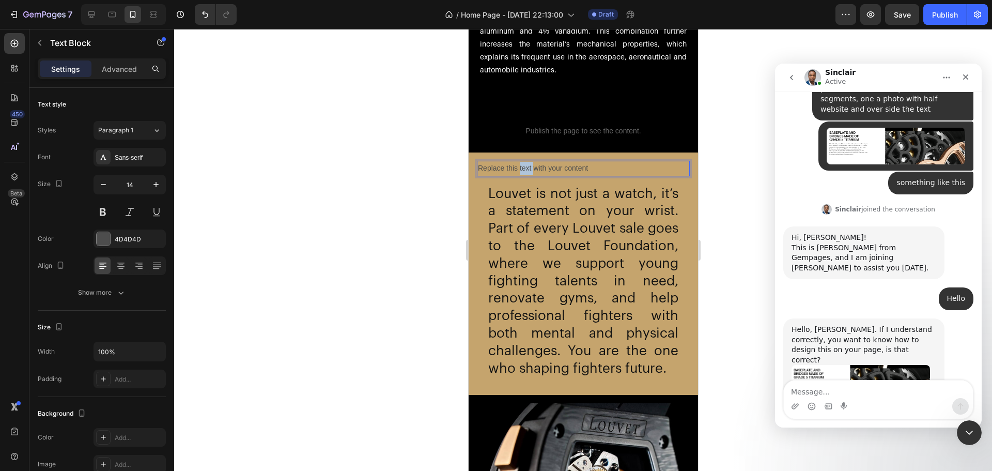
click at [522, 165] on p "Replace this text with your content" at bounding box center [582, 168] width 211 height 13
click at [152, 186] on icon "button" at bounding box center [156, 184] width 10 height 10
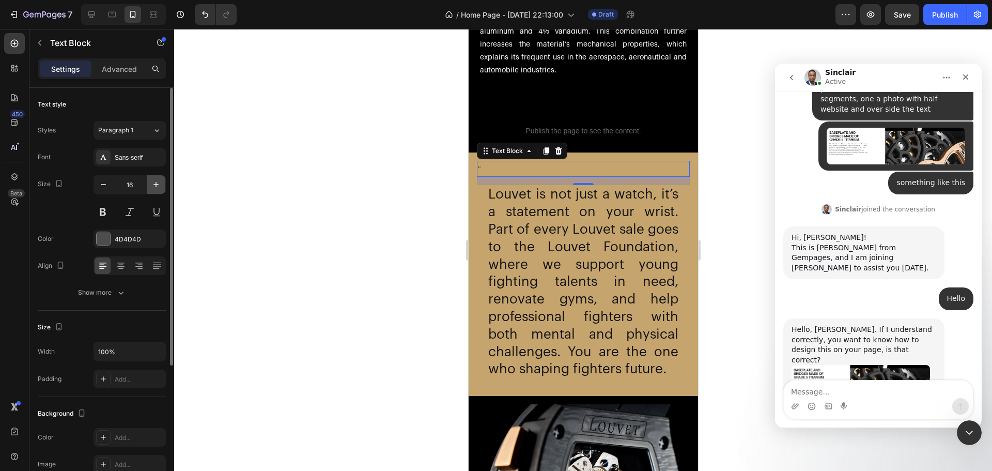
click at [152, 186] on icon "button" at bounding box center [156, 184] width 10 height 10
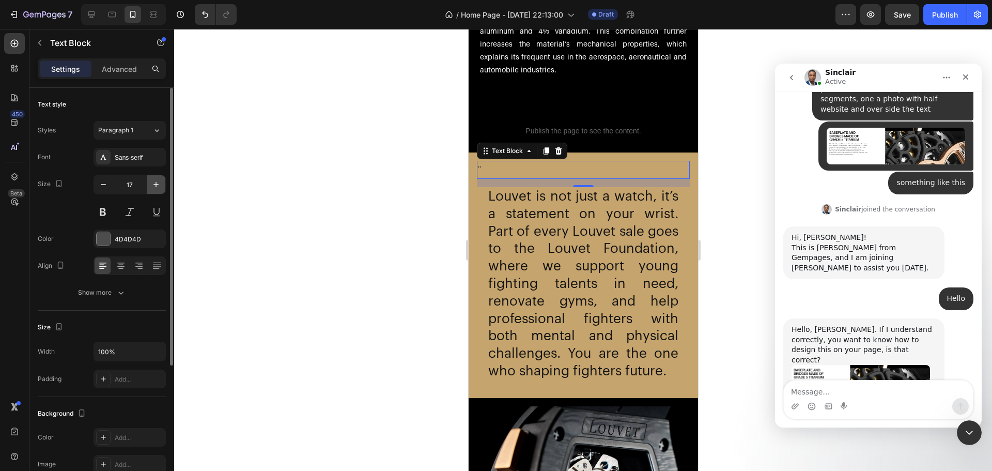
click at [152, 186] on icon "button" at bounding box center [156, 184] width 10 height 10
type input "20"
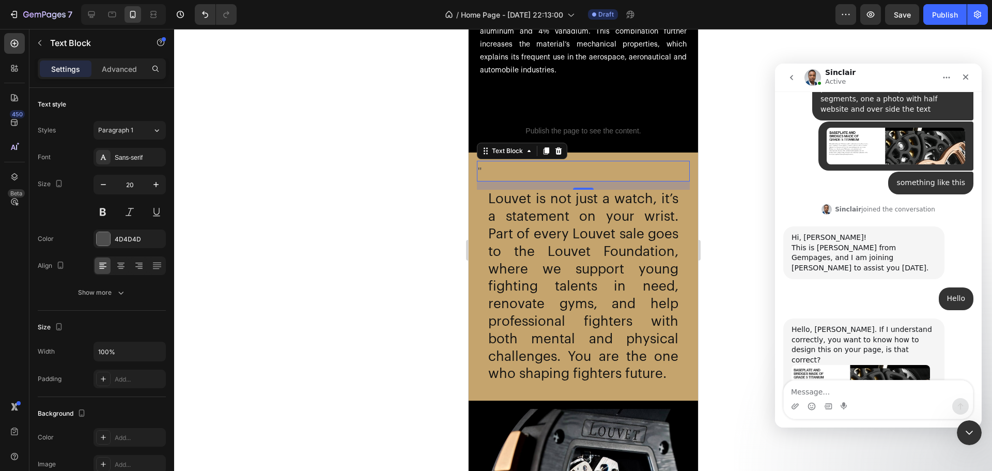
click at [530, 167] on p """ at bounding box center [582, 171] width 211 height 19
click at [114, 78] on div "Settings Advanced" at bounding box center [102, 68] width 128 height 21
click at [117, 66] on p "Advanced" at bounding box center [119, 69] width 35 height 11
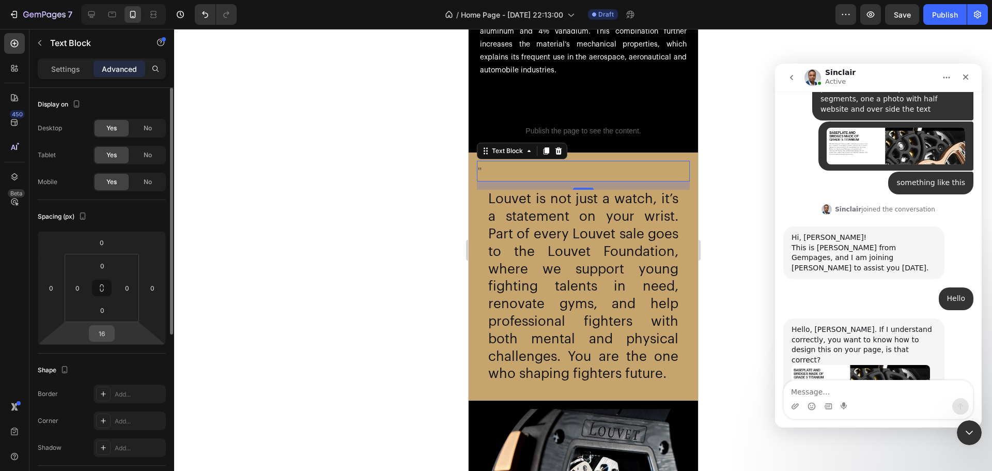
click at [99, 334] on input "16" at bounding box center [101, 334] width 21 height 16
type input "0"
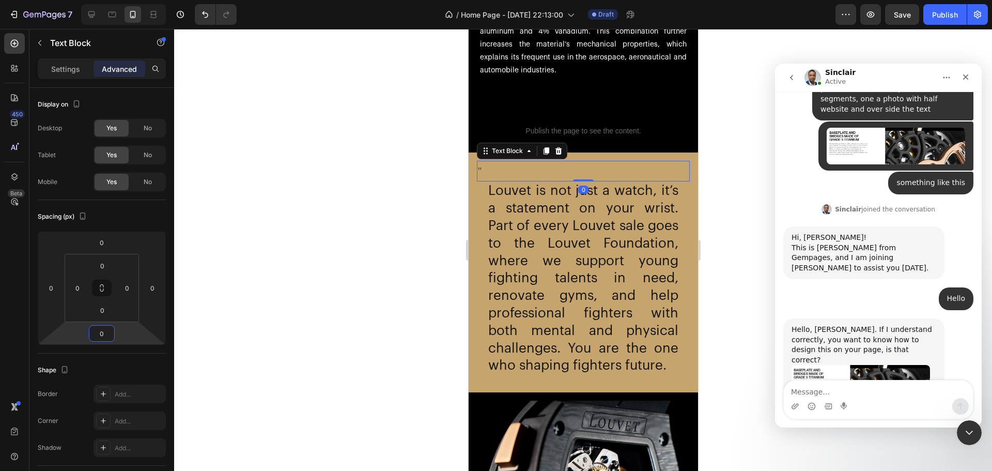
click at [214, 234] on div at bounding box center [583, 250] width 818 height 442
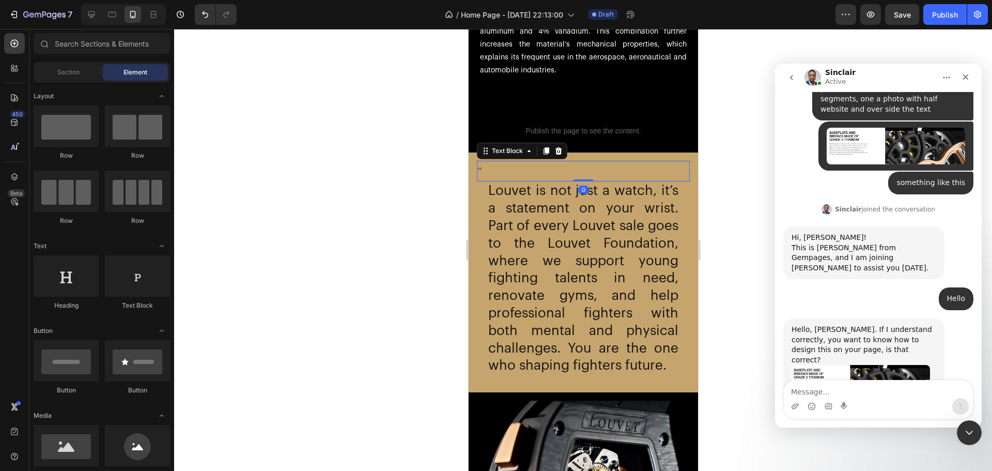
click at [479, 168] on p """ at bounding box center [582, 171] width 211 height 19
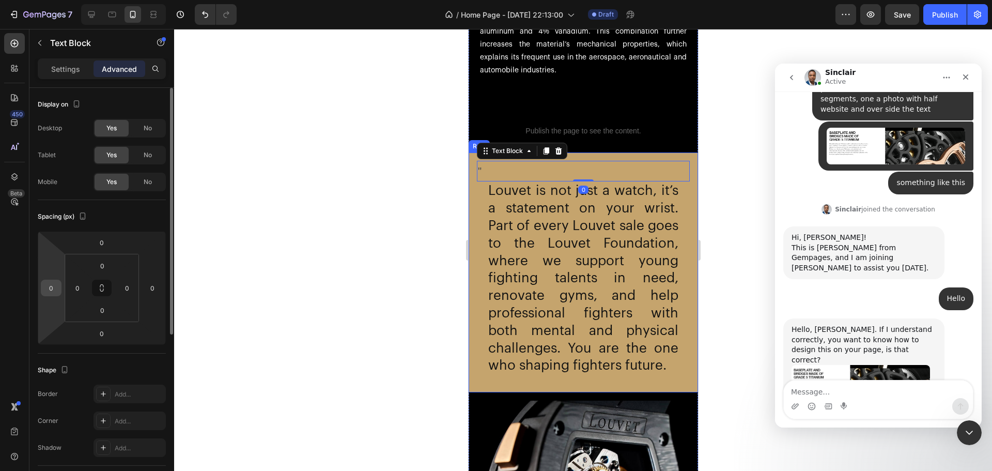
click at [56, 288] on input "0" at bounding box center [51, 288] width 16 height 16
type input "20"
click at [71, 74] on p "Settings" at bounding box center [65, 69] width 29 height 11
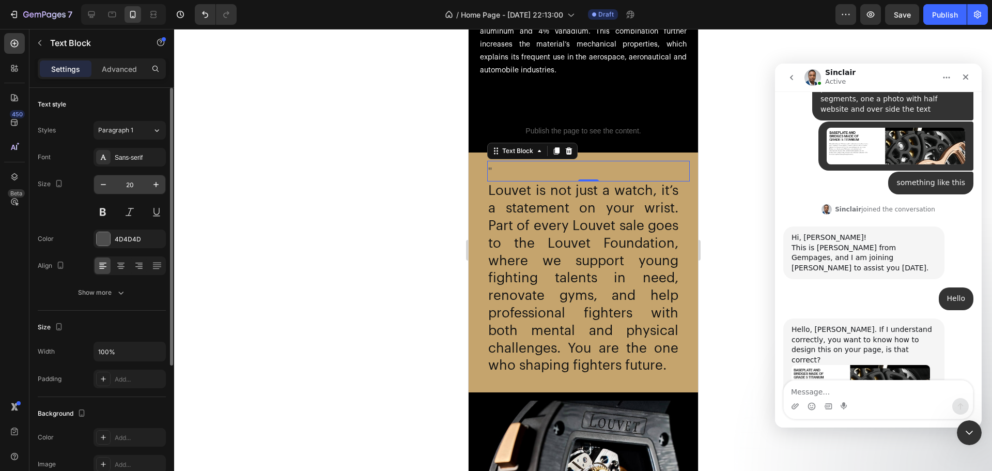
click at [128, 178] on input "20" at bounding box center [130, 184] width 34 height 19
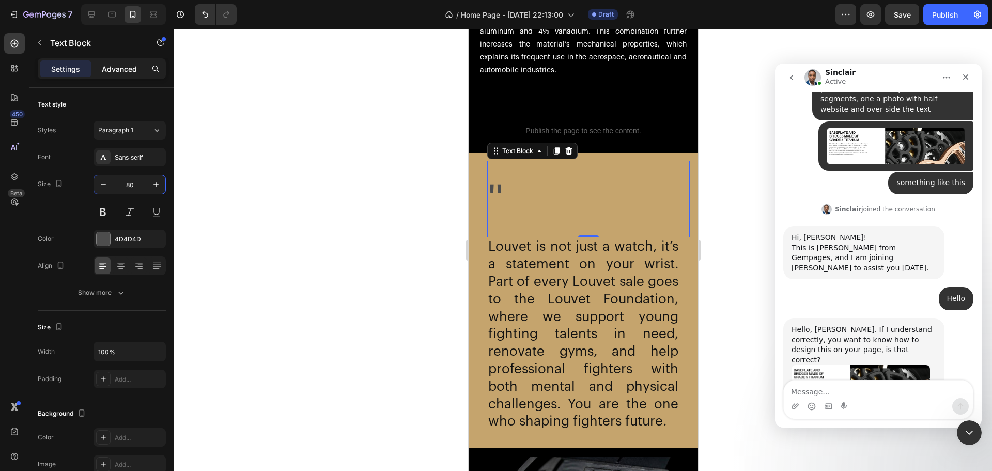
type input "80"
click at [111, 75] on div "Advanced" at bounding box center [120, 68] width 52 height 17
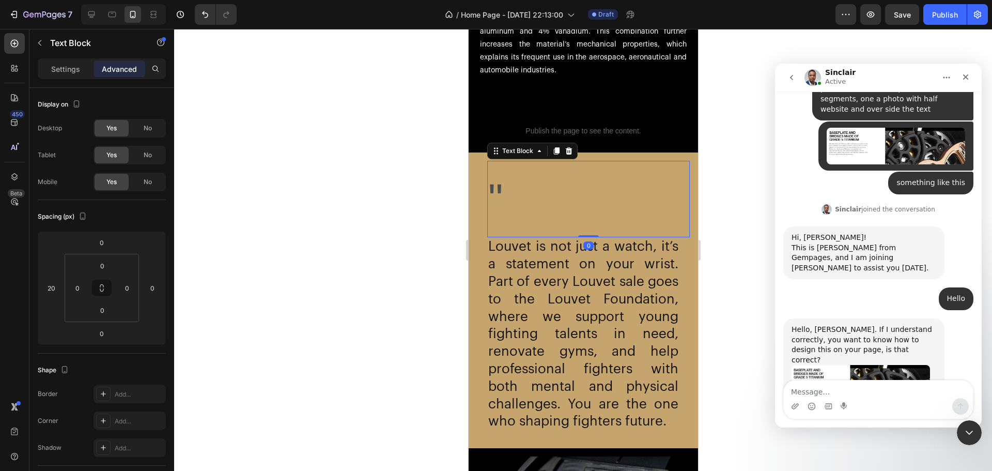
drag, startPoint x: 591, startPoint y: 236, endPoint x: 593, endPoint y: 219, distance: 17.7
click at [593, 219] on div "" Text Block 0" at bounding box center [588, 199] width 203 height 76
click at [319, 208] on div at bounding box center [583, 250] width 818 height 442
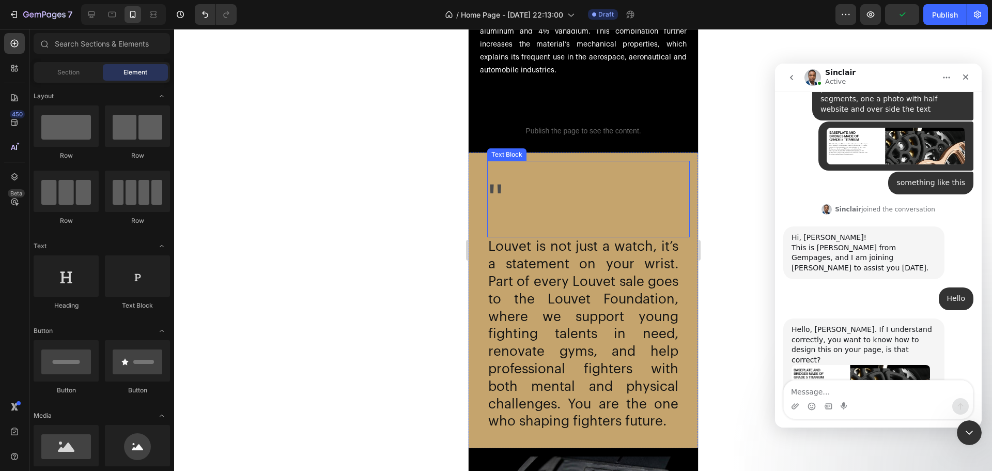
click at [497, 184] on p """ at bounding box center [588, 199] width 201 height 74
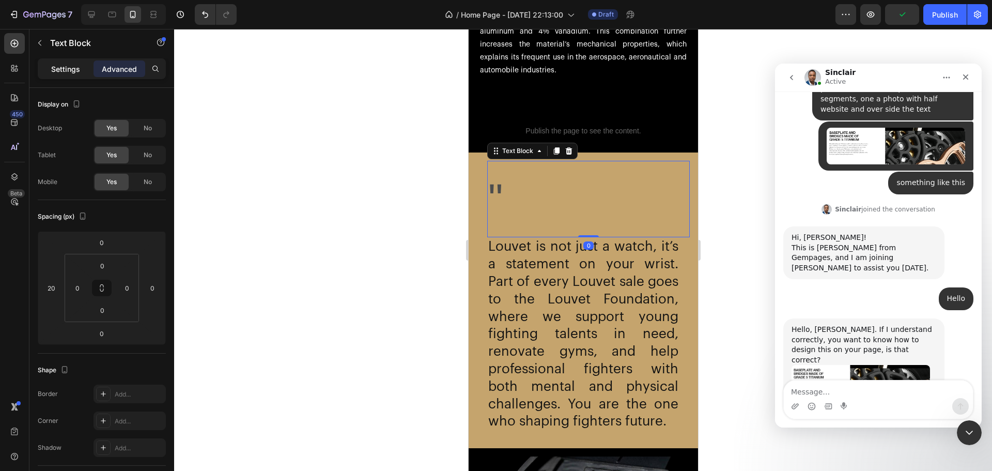
click at [70, 66] on p "Settings" at bounding box center [65, 69] width 29 height 11
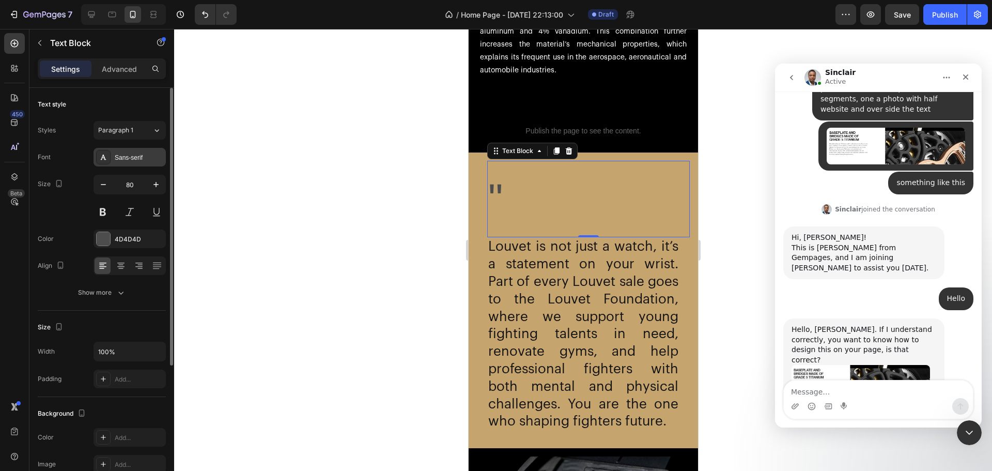
click at [135, 161] on div "Sans-serif" at bounding box center [139, 157] width 49 height 9
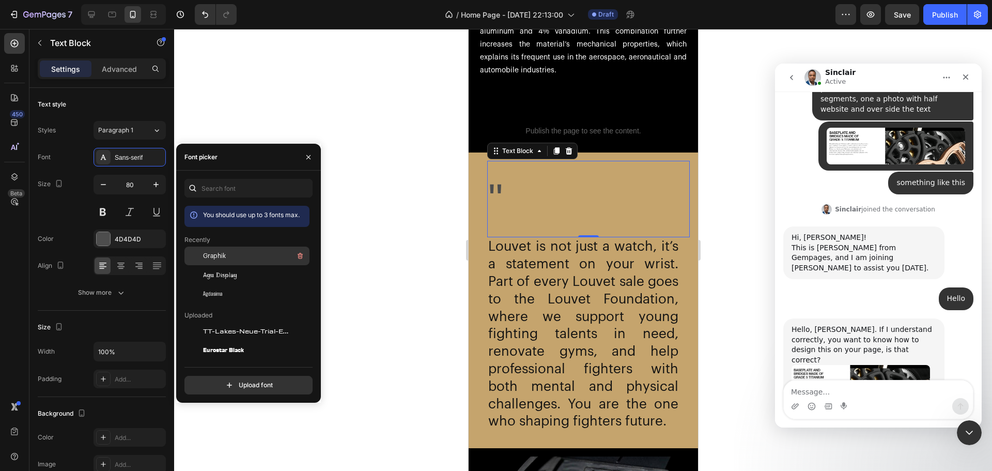
click at [227, 253] on div "Graphik" at bounding box center [255, 256] width 104 height 12
click at [235, 276] on span "Agu Display" at bounding box center [220, 274] width 34 height 9
click at [104, 241] on div at bounding box center [103, 238] width 13 height 13
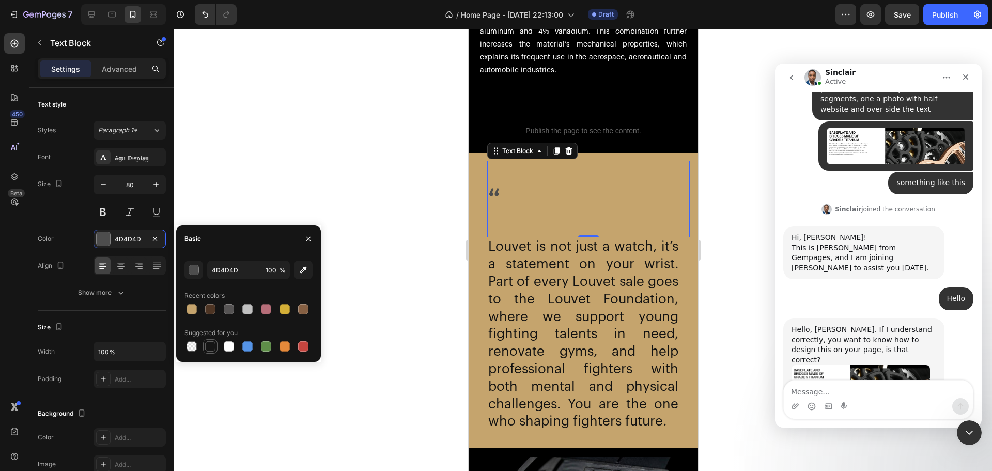
click at [209, 345] on div at bounding box center [210, 346] width 10 height 10
type input "151515"
click at [72, 203] on div "Size 80" at bounding box center [102, 198] width 128 height 47
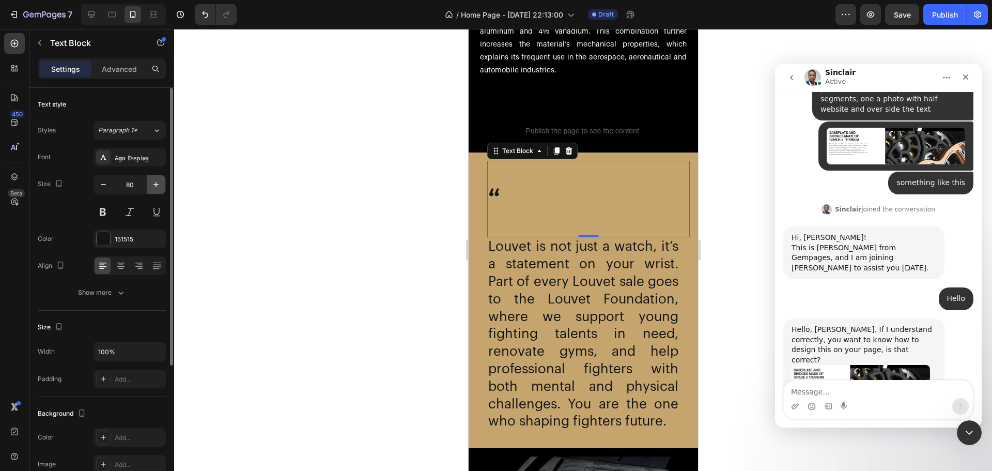
click at [149, 183] on button "button" at bounding box center [156, 184] width 19 height 19
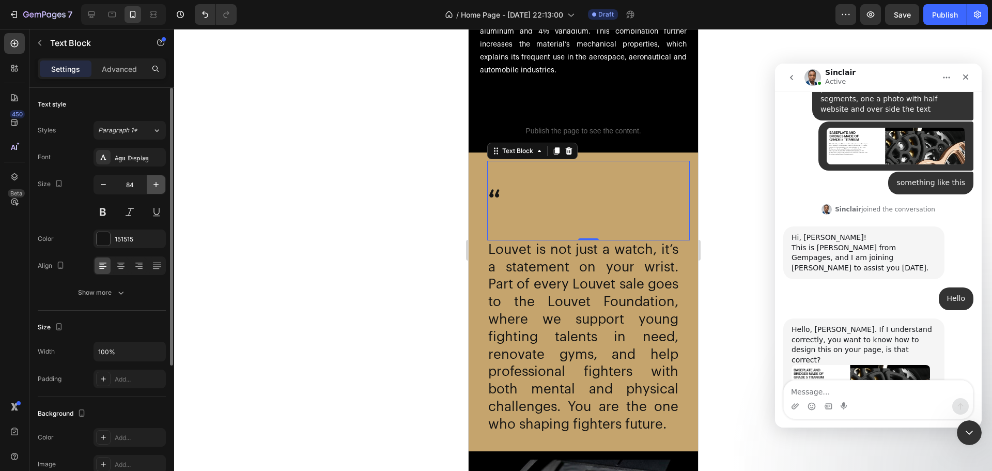
click at [149, 183] on button "button" at bounding box center [156, 184] width 19 height 19
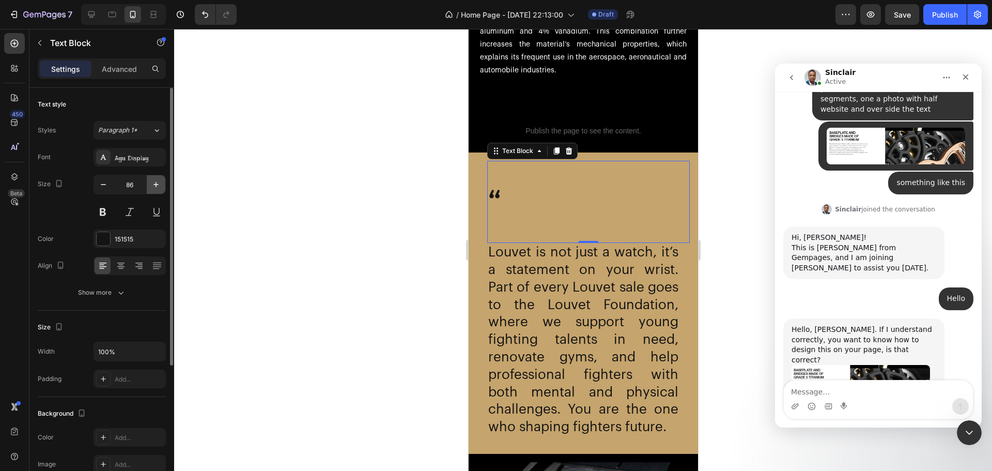
click at [149, 183] on button "button" at bounding box center [156, 184] width 19 height 19
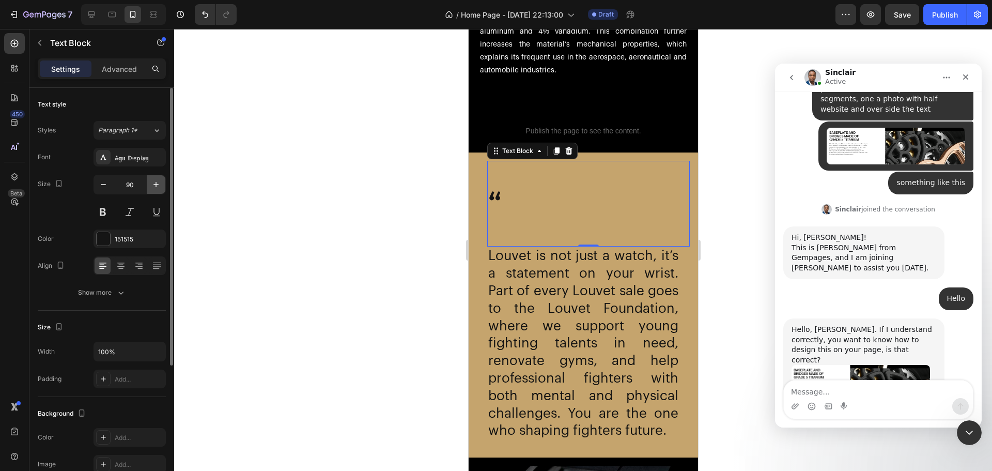
click at [149, 183] on button "button" at bounding box center [156, 184] width 19 height 19
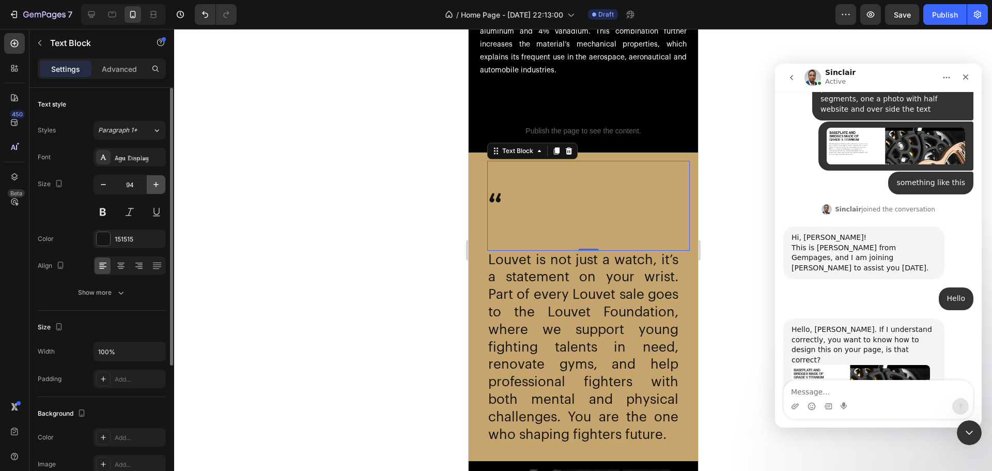
click at [149, 183] on button "button" at bounding box center [156, 184] width 19 height 19
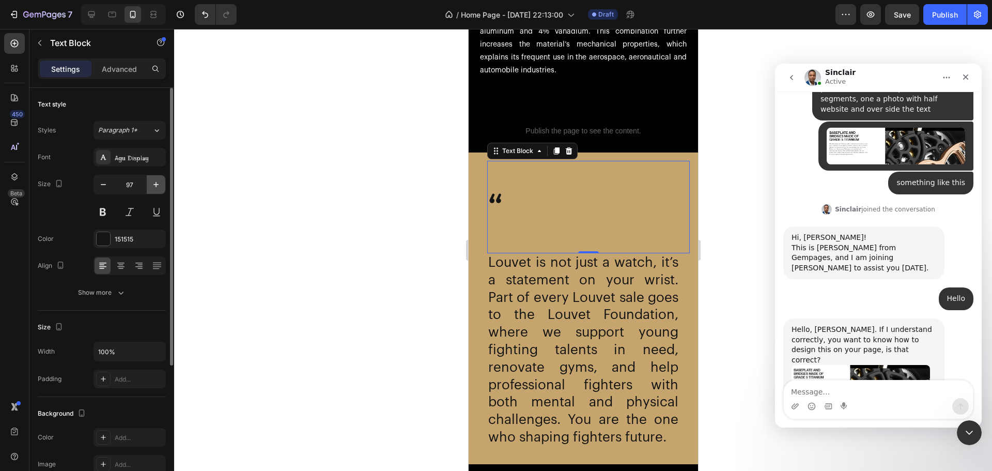
click at [149, 183] on button "button" at bounding box center [156, 184] width 19 height 19
type input "100"
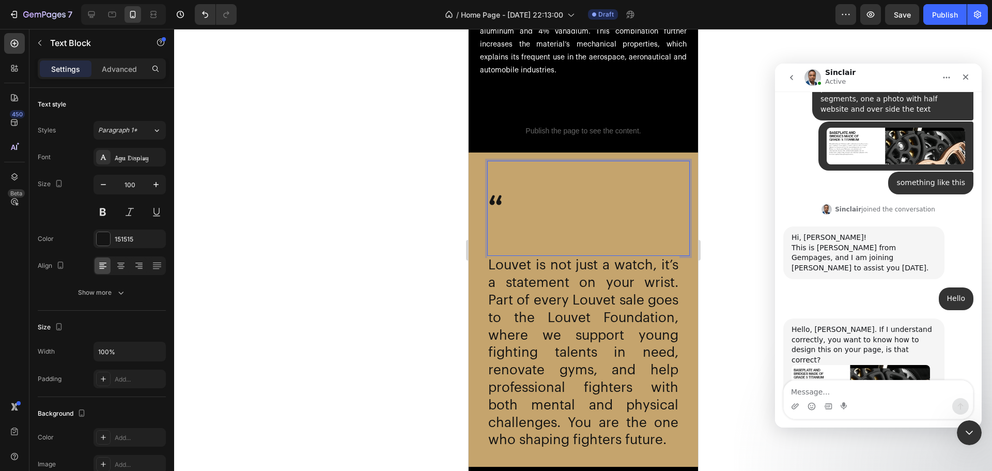
click at [494, 228] on p """ at bounding box center [588, 208] width 201 height 93
click at [499, 240] on p """ at bounding box center [588, 208] width 201 height 93
click at [492, 249] on p """ at bounding box center [588, 208] width 201 height 93
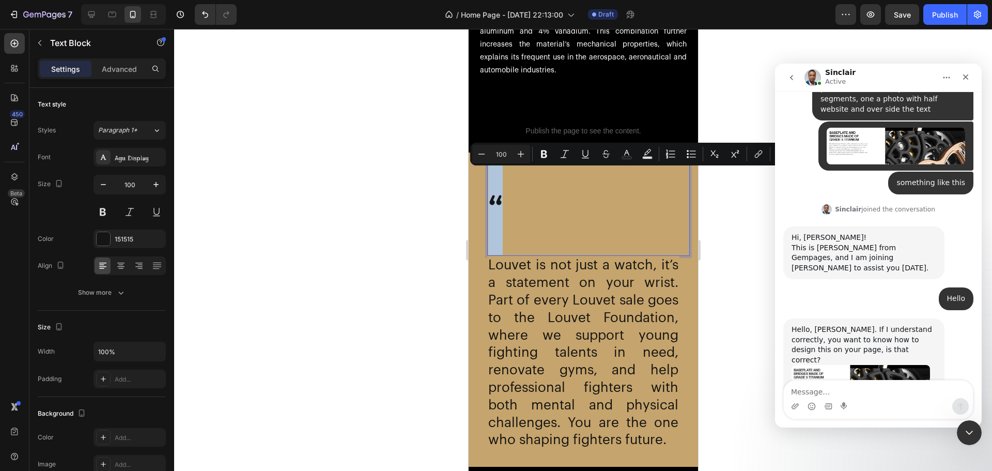
click at [491, 248] on p """ at bounding box center [588, 208] width 201 height 93
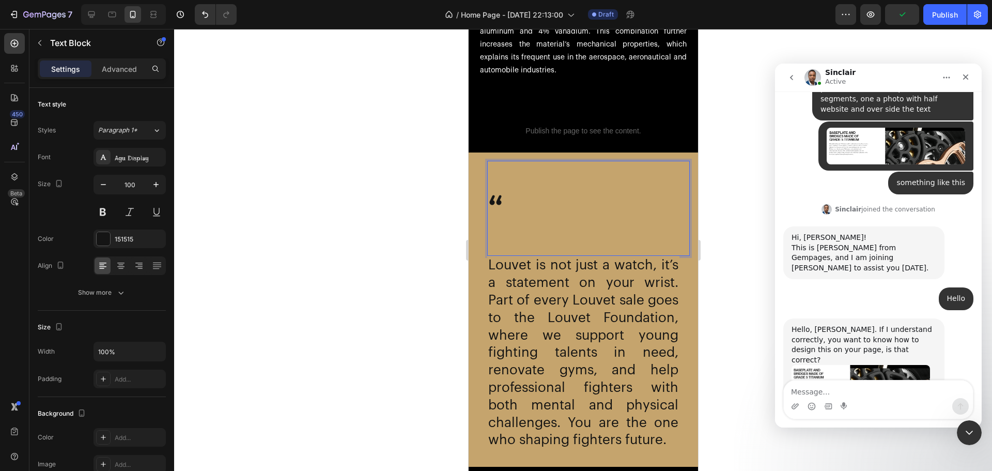
click at [393, 191] on div at bounding box center [583, 250] width 818 height 442
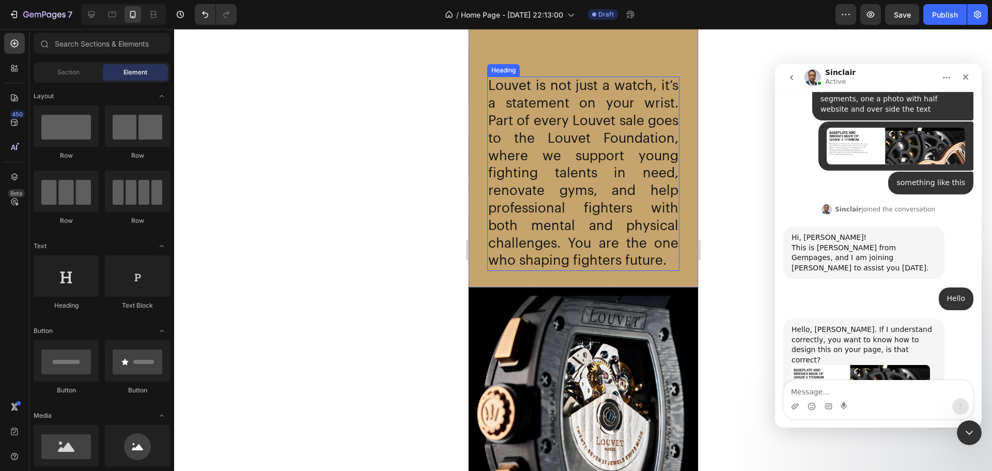
scroll to position [2126, 0]
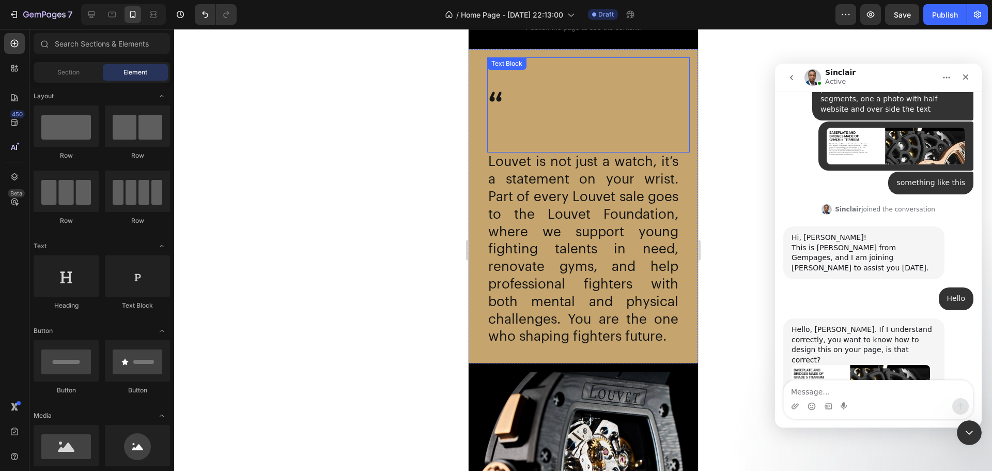
click at [502, 116] on p """ at bounding box center [588, 104] width 201 height 93
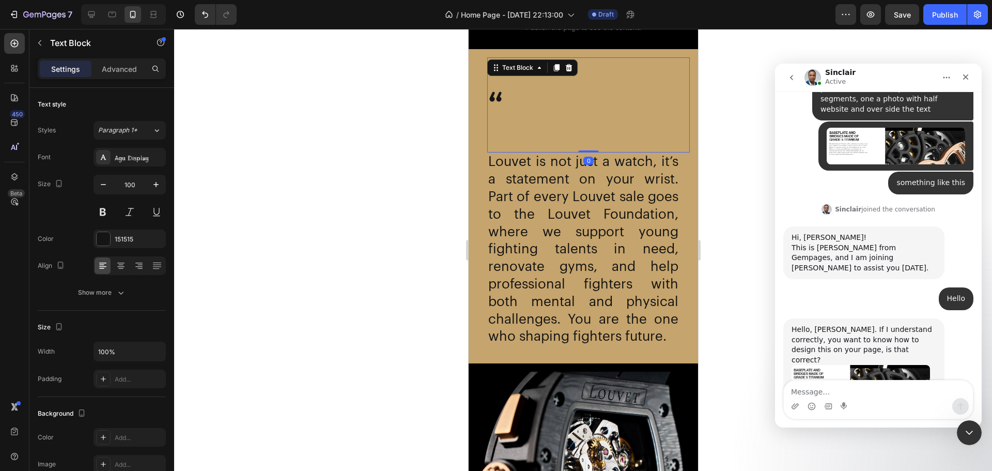
drag, startPoint x: 584, startPoint y: 150, endPoint x: 583, endPoint y: 135, distance: 15.6
click at [583, 135] on div "" Text Block 0" at bounding box center [588, 104] width 203 height 95
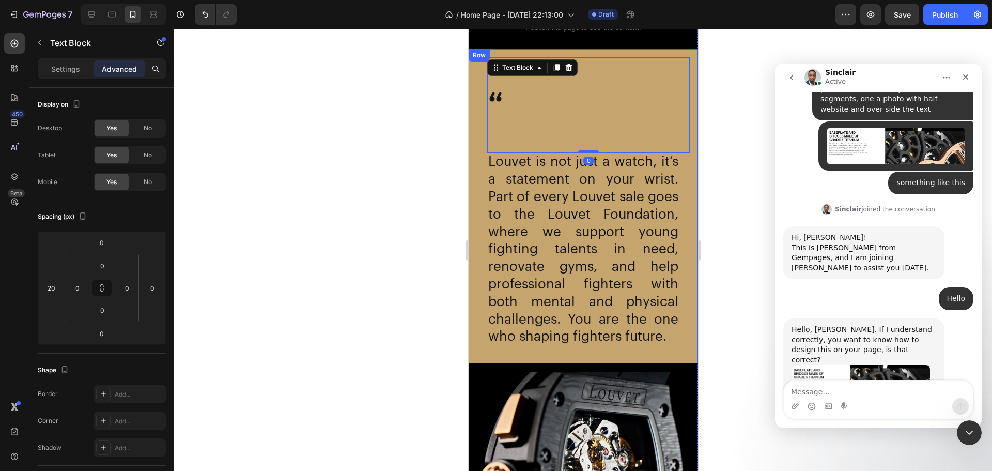
click at [468, 121] on div "" Text Block 0 Louvet is not just a watch, it’s a statement on your wrist. Part…" at bounding box center [582, 206] width 229 height 314
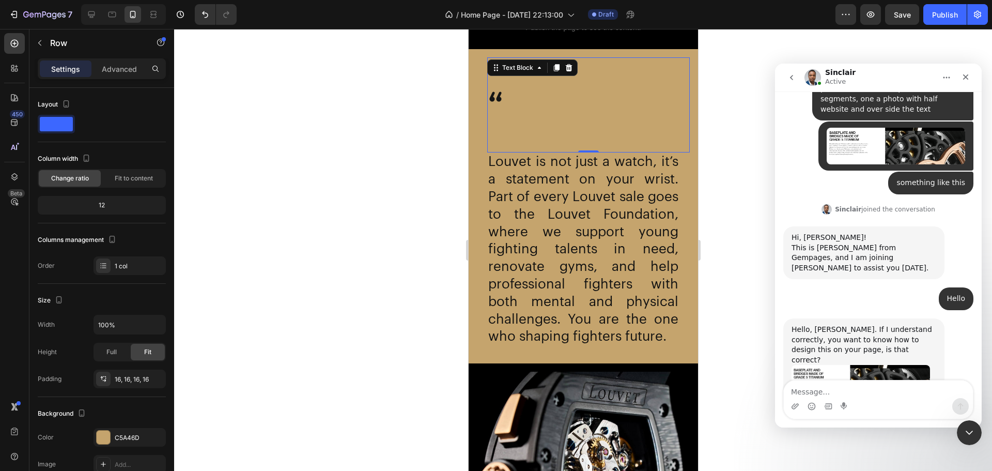
click at [492, 100] on p """ at bounding box center [588, 104] width 201 height 93
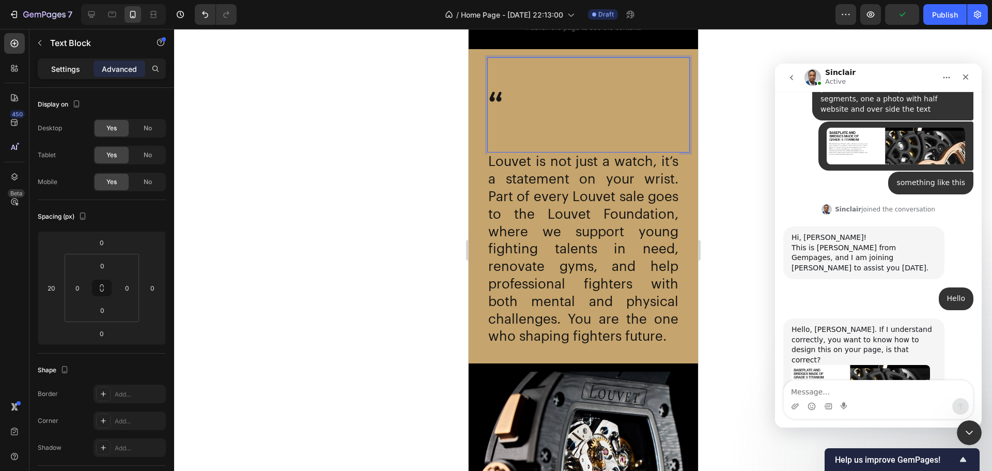
click at [64, 74] on div "Settings" at bounding box center [66, 68] width 52 height 17
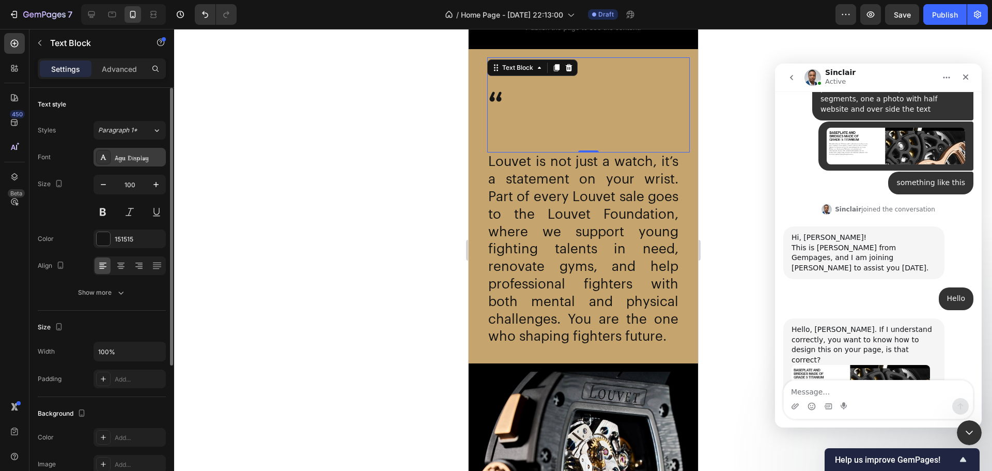
click at [116, 160] on div "Agu Display" at bounding box center [139, 157] width 49 height 9
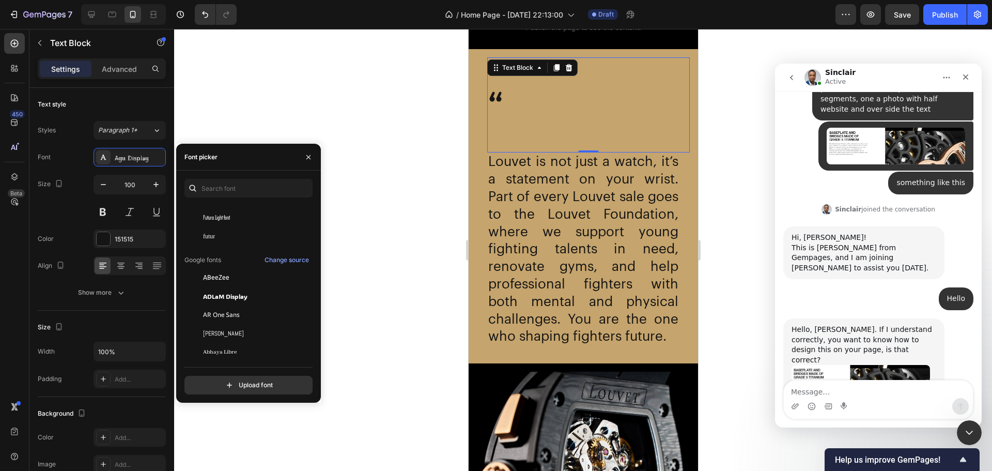
scroll to position [517, 0]
click at [243, 302] on div "Aboreto" at bounding box center [255, 300] width 104 height 9
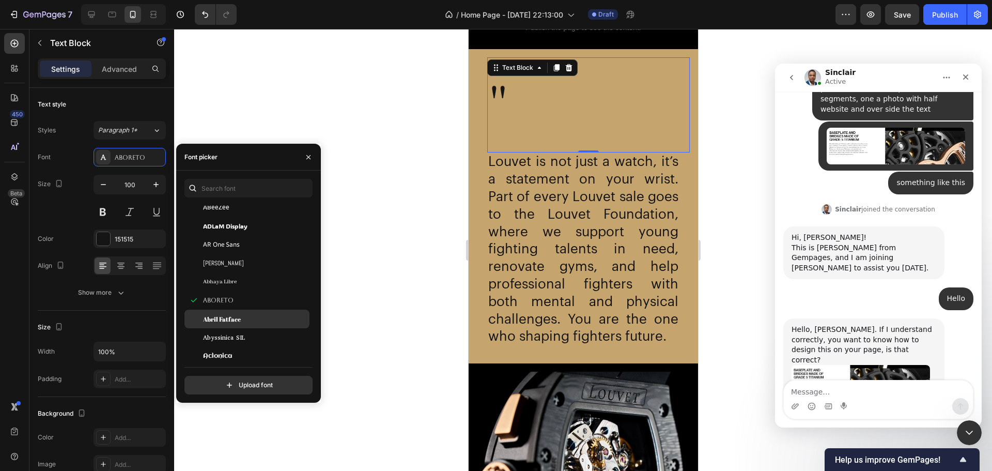
click at [242, 314] on div "Abril Fatface" at bounding box center [255, 318] width 104 height 9
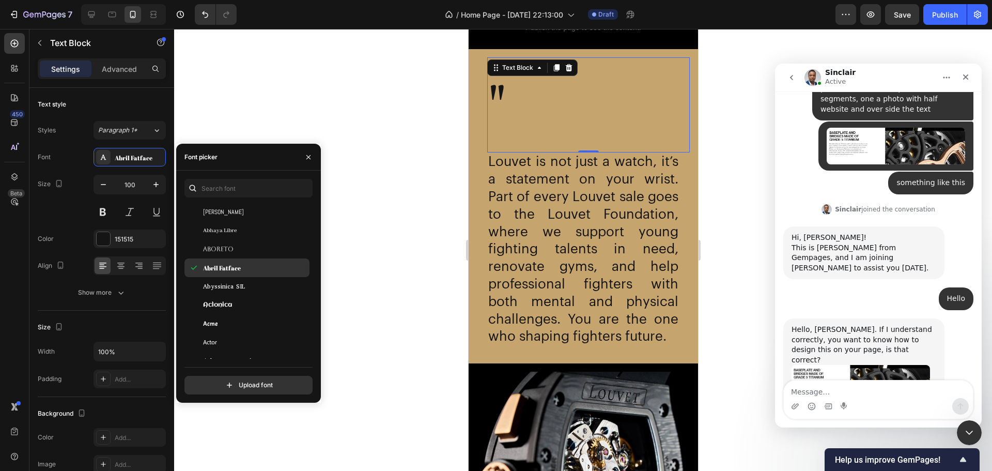
scroll to position [568, 0]
click at [232, 290] on div "Abyssinica SIL" at bounding box center [246, 285] width 125 height 19
click at [233, 302] on div "Aclonica" at bounding box center [255, 304] width 104 height 9
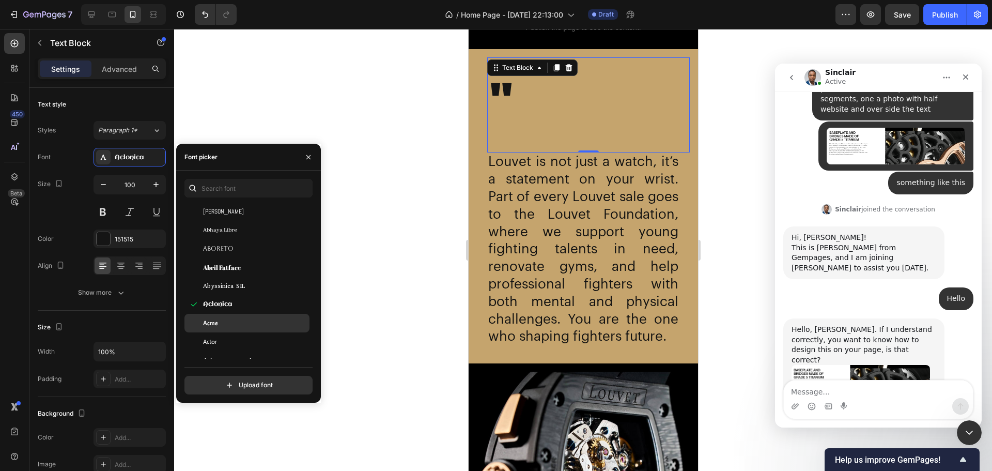
click at [235, 322] on div "Acme" at bounding box center [255, 322] width 104 height 9
click at [237, 338] on div "Actor" at bounding box center [255, 341] width 104 height 9
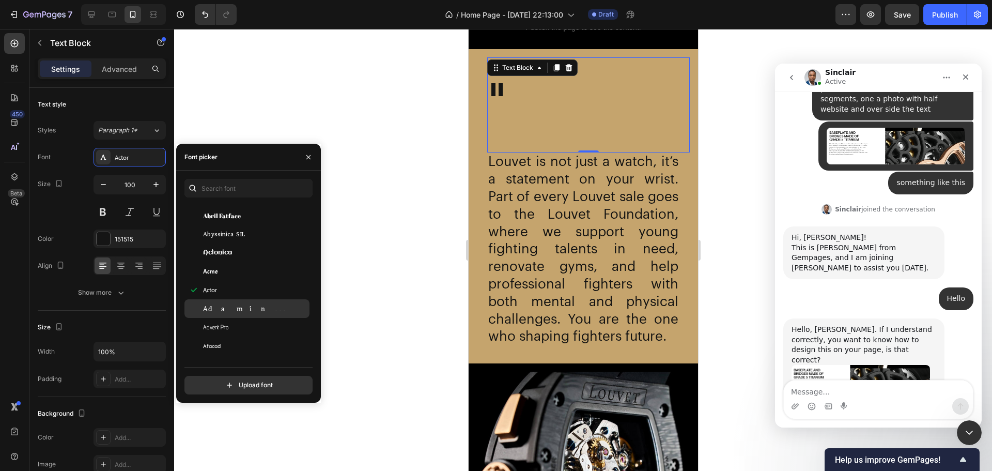
click at [233, 315] on div "Adamina" at bounding box center [246, 308] width 125 height 19
click at [208, 331] on span "Advent Pro" at bounding box center [215, 326] width 25 height 9
click at [216, 351] on div "Afacad" at bounding box center [246, 345] width 125 height 19
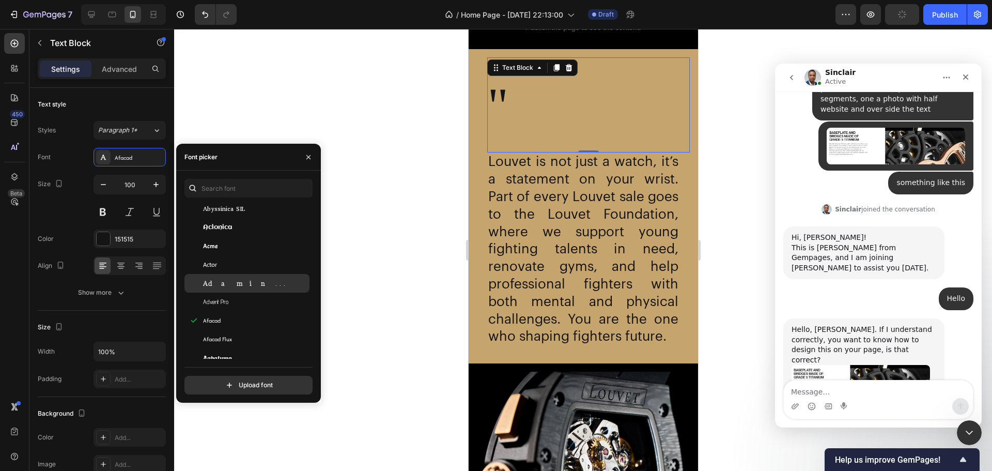
scroll to position [672, 0]
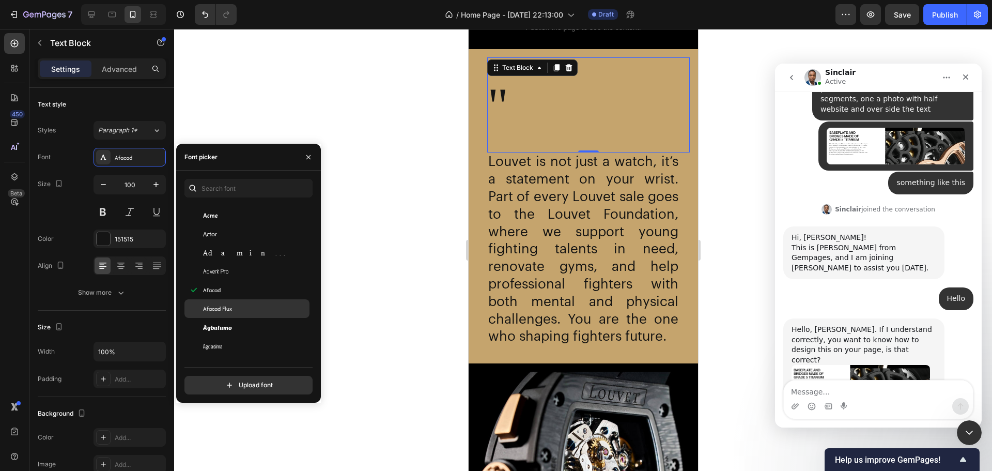
click at [244, 311] on div "Afacad Flux" at bounding box center [255, 308] width 104 height 9
click at [243, 326] on div "Agbalumo" at bounding box center [255, 326] width 104 height 9
click at [242, 345] on div "Agdasima" at bounding box center [255, 345] width 104 height 9
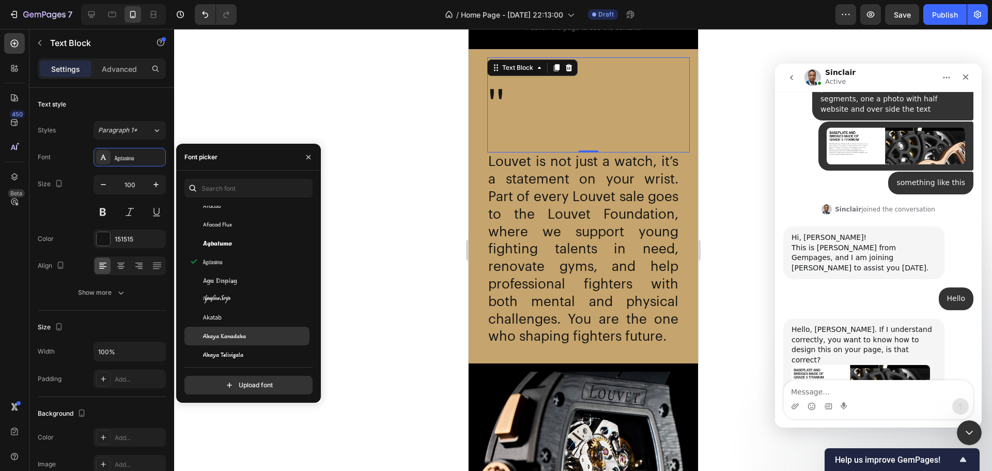
scroll to position [775, 0]
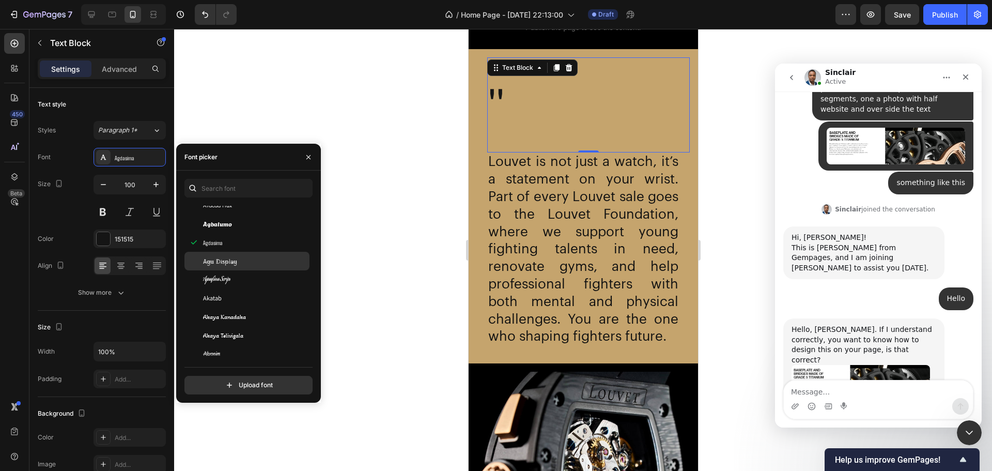
click at [240, 265] on div "Agu Display" at bounding box center [255, 260] width 104 height 9
click at [240, 282] on div "Aguafina Script" at bounding box center [255, 279] width 104 height 9
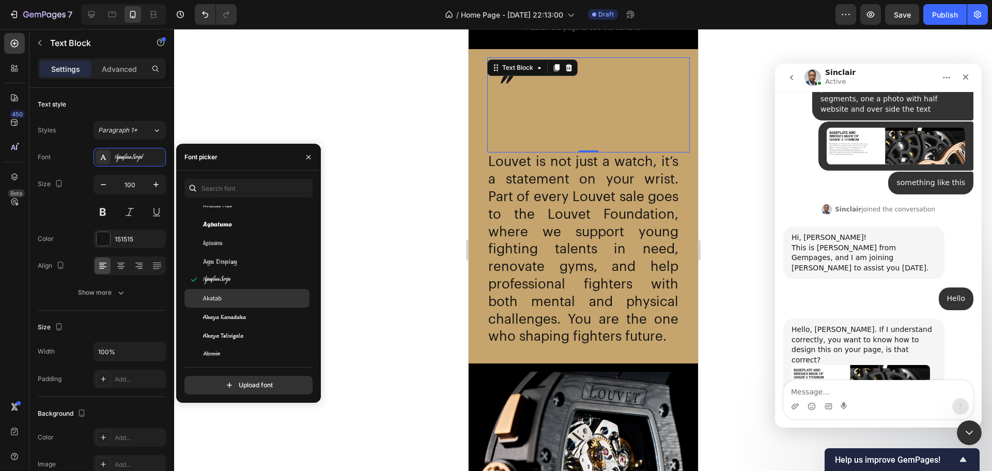
click at [242, 300] on div "Akatab" at bounding box center [255, 298] width 104 height 9
click at [244, 316] on span "Akaya Kanadaka" at bounding box center [224, 316] width 43 height 9
click at [246, 330] on div "Akaya Telivigala" at bounding box center [246, 335] width 125 height 19
click at [247, 343] on div "Akaya Telivigala" at bounding box center [246, 335] width 125 height 19
click at [247, 350] on div "Akronim" at bounding box center [255, 353] width 104 height 9
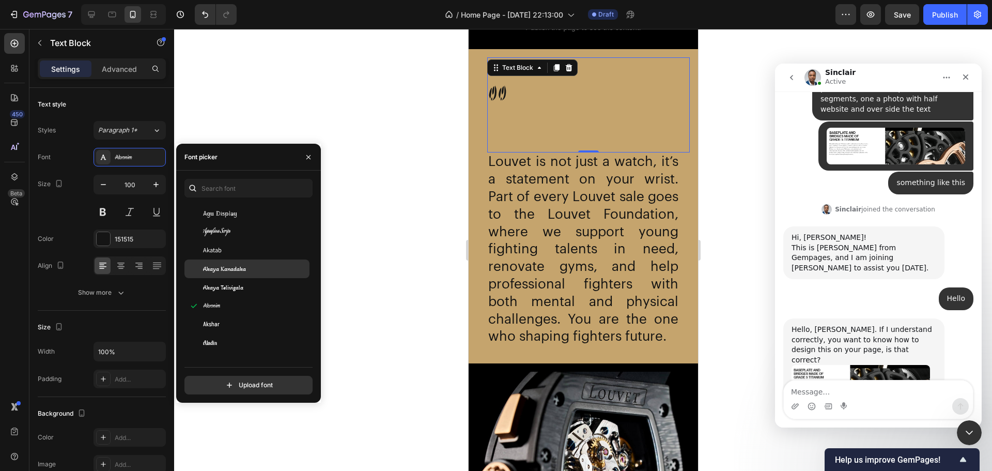
scroll to position [827, 0]
click at [246, 317] on div "Akshar" at bounding box center [255, 320] width 104 height 9
click at [239, 294] on div "Aladin" at bounding box center [246, 288] width 125 height 19
click at [242, 312] on div "[PERSON_NAME]" at bounding box center [246, 306] width 125 height 19
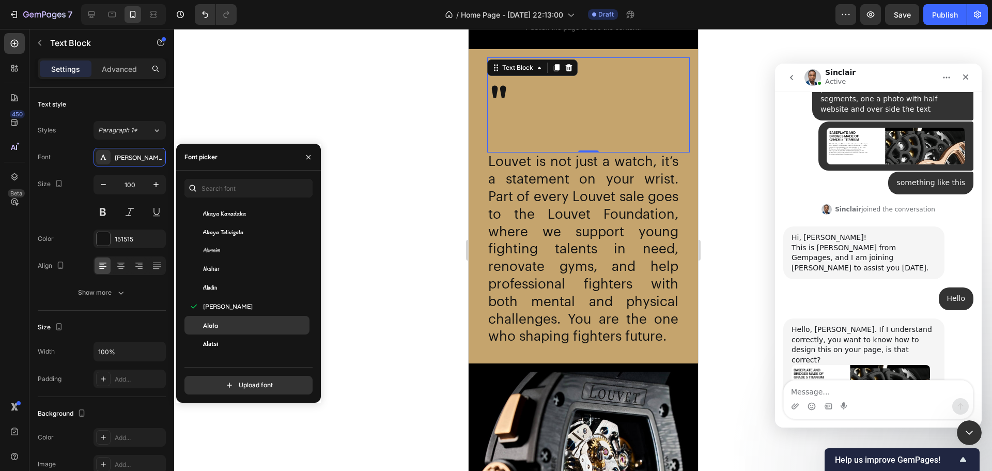
click at [249, 333] on div "Alata" at bounding box center [246, 325] width 125 height 19
click at [252, 343] on div "Alatsi" at bounding box center [255, 343] width 104 height 9
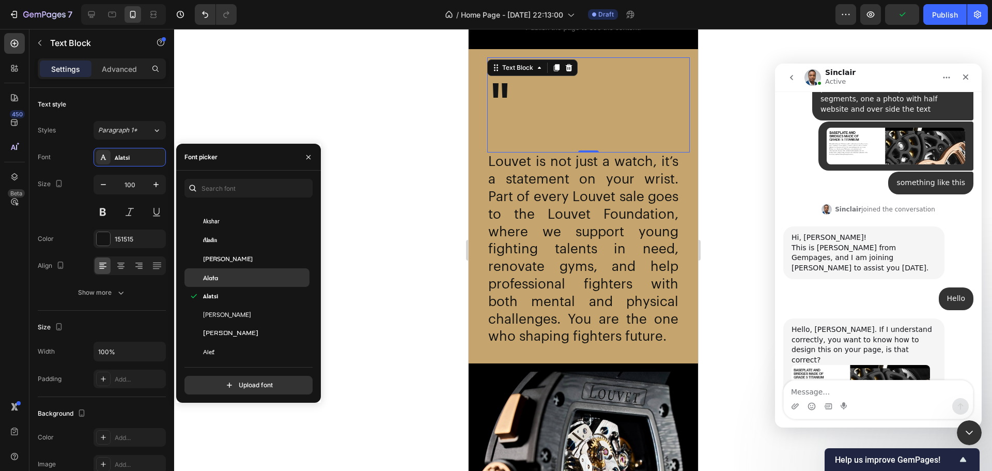
scroll to position [930, 0]
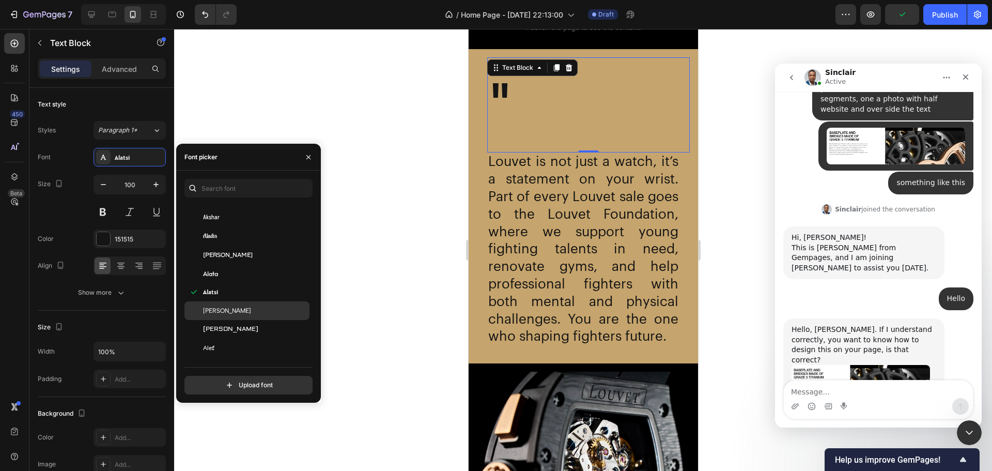
click at [257, 313] on div "[PERSON_NAME]" at bounding box center [255, 310] width 104 height 9
click at [257, 329] on div "[PERSON_NAME]" at bounding box center [255, 329] width 104 height 9
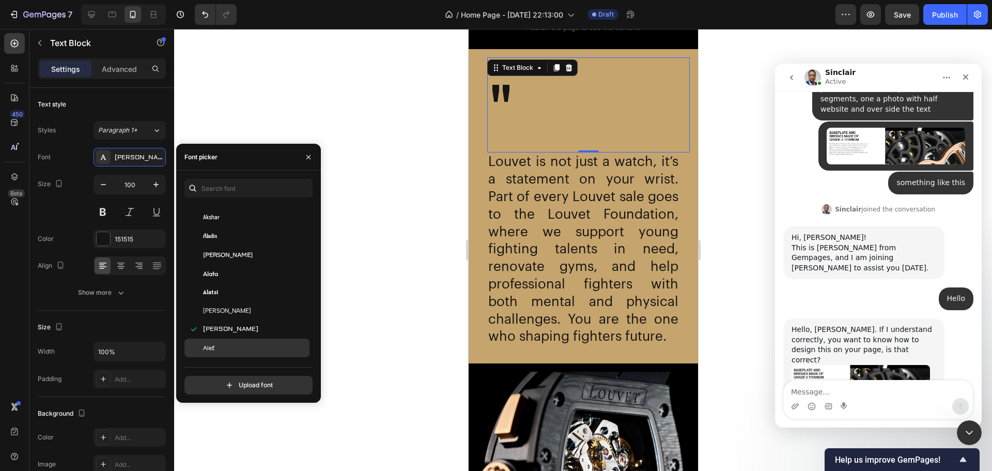
click at [246, 343] on div "Alef" at bounding box center [255, 347] width 104 height 9
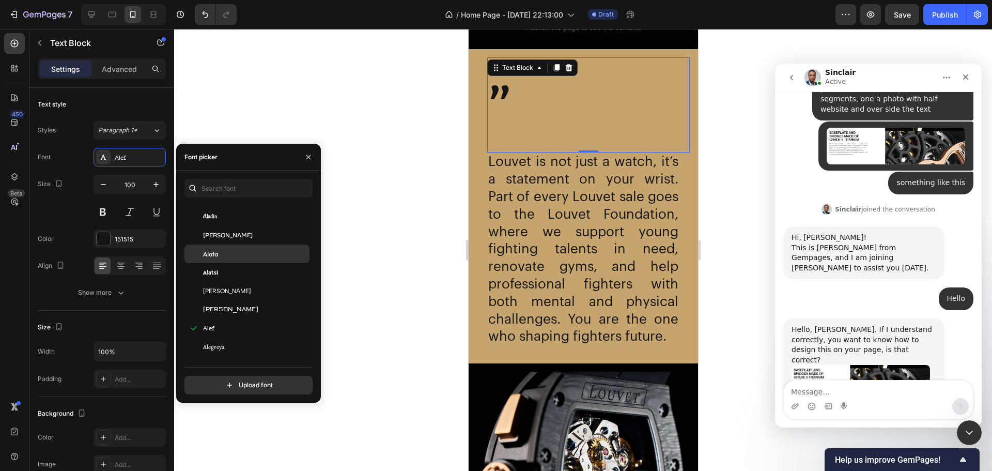
scroll to position [982, 0]
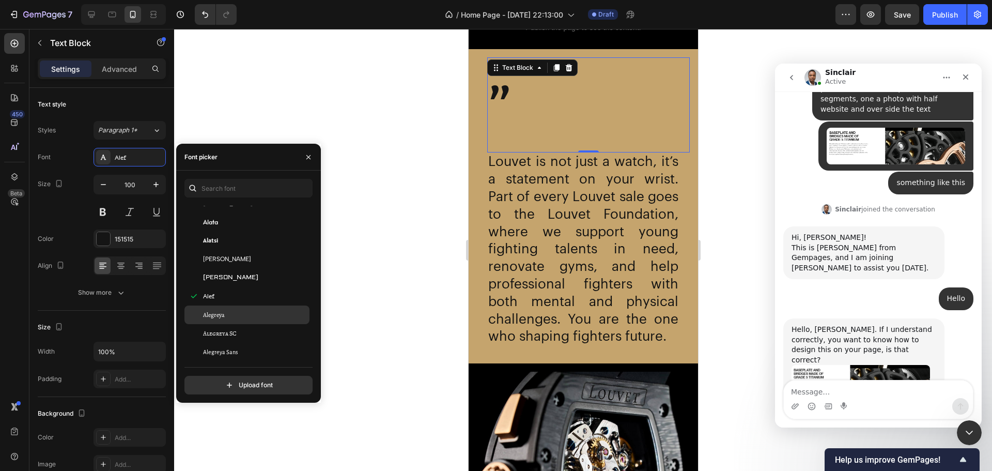
click at [250, 315] on div "Alegreya" at bounding box center [255, 314] width 104 height 9
click at [248, 334] on div "Alegreya SC" at bounding box center [255, 333] width 104 height 9
click at [242, 347] on div "Alegreya Sans" at bounding box center [246, 352] width 125 height 19
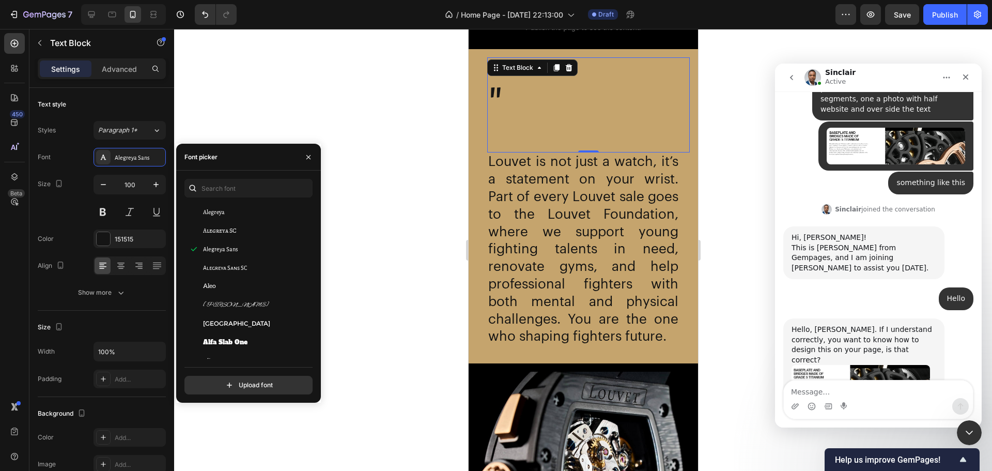
scroll to position [1085, 0]
click at [228, 269] on span "Alegreya Sans SC" at bounding box center [225, 267] width 44 height 9
click at [223, 293] on div "Aleo" at bounding box center [246, 285] width 125 height 19
click at [223, 308] on span "[PERSON_NAME]" at bounding box center [236, 304] width 66 height 9
click at [229, 325] on span "[GEOGRAPHIC_DATA]" at bounding box center [236, 322] width 67 height 9
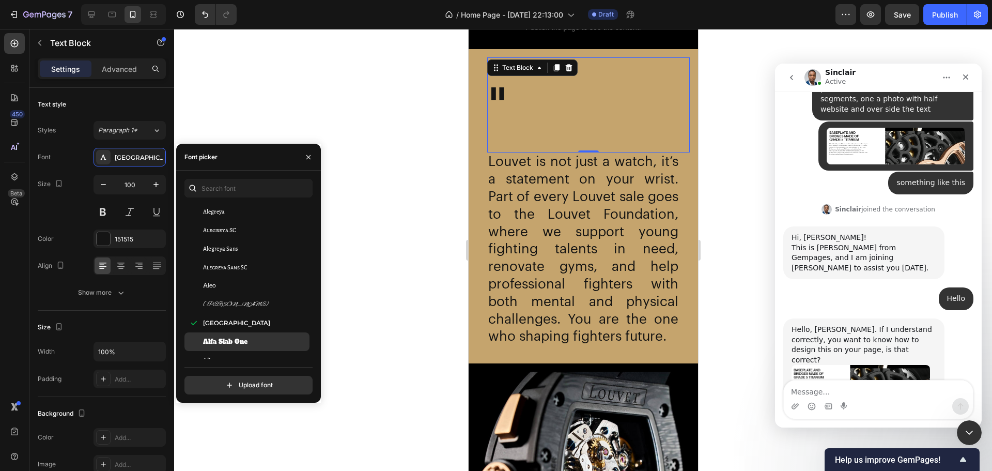
click at [235, 337] on span "Alfa Slab One" at bounding box center [225, 341] width 44 height 9
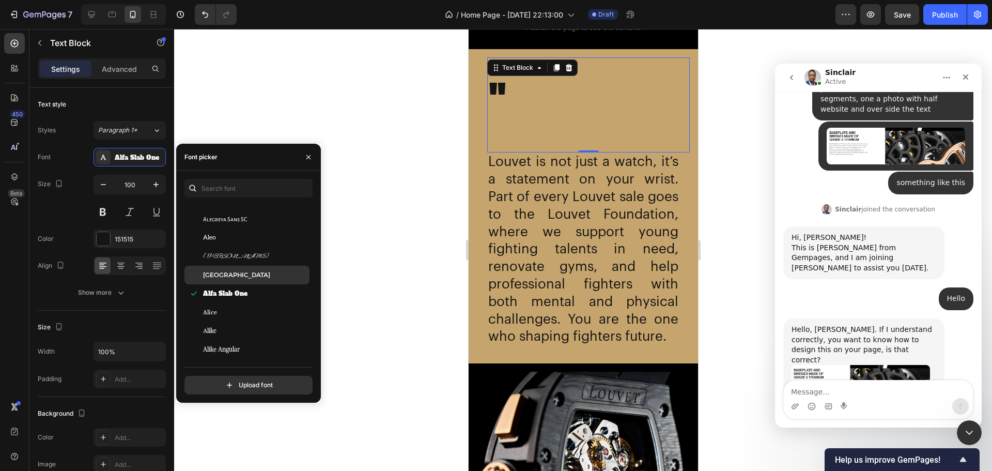
scroll to position [1137, 0]
click at [240, 312] on div "Alice" at bounding box center [255, 308] width 104 height 9
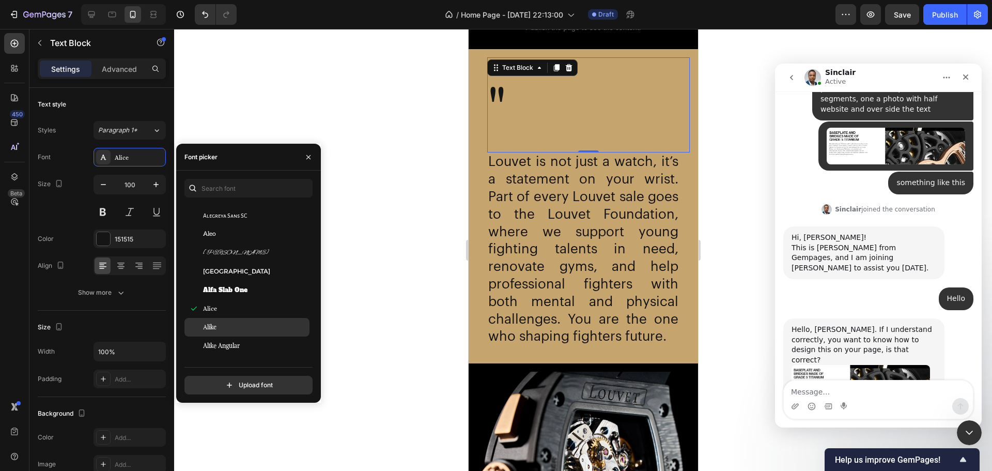
click at [241, 332] on div "Alike" at bounding box center [246, 327] width 125 height 19
click at [243, 343] on div "Alike Angular" at bounding box center [255, 345] width 104 height 9
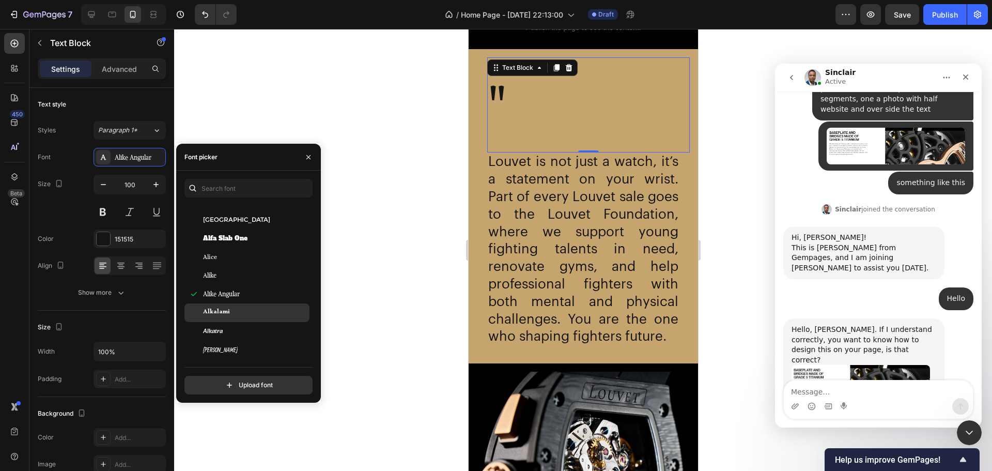
click at [243, 308] on div "Alkalami" at bounding box center [255, 312] width 104 height 9
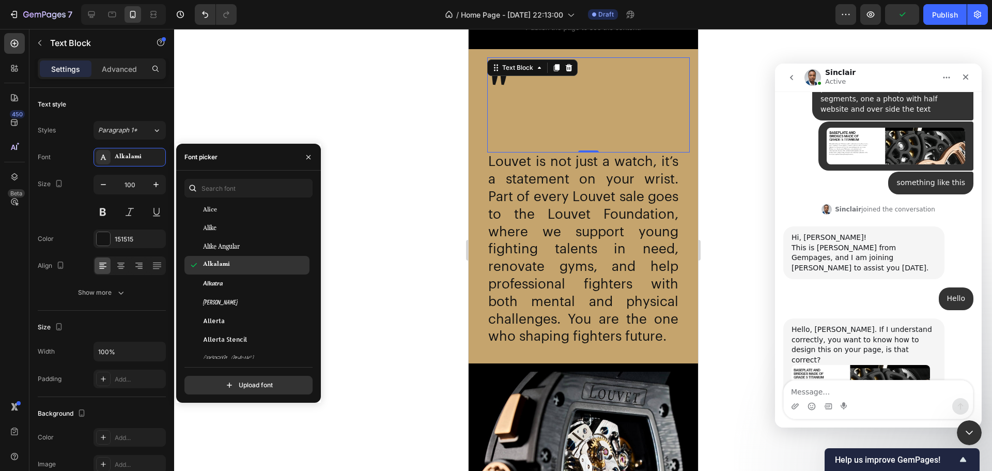
scroll to position [1240, 0]
click at [233, 285] on div "Alkatra" at bounding box center [246, 279] width 125 height 19
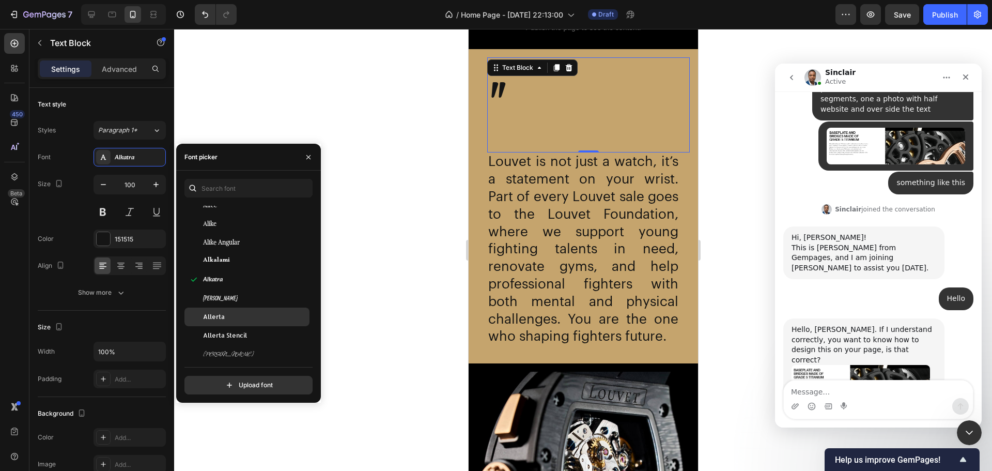
click at [232, 311] on div "Allerta" at bounding box center [246, 316] width 125 height 19
click at [234, 335] on span "Allerta Stencil" at bounding box center [225, 335] width 44 height 9
click at [231, 349] on div "[PERSON_NAME]" at bounding box center [255, 353] width 104 height 9
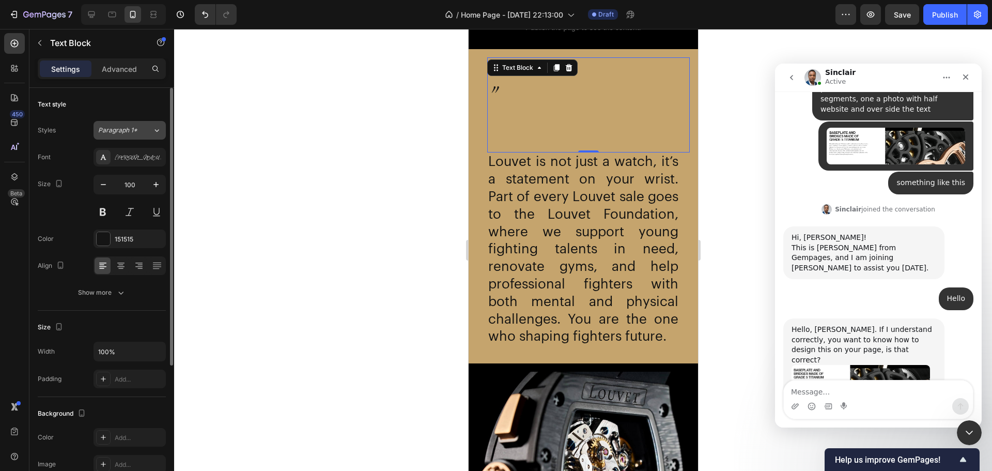
click at [159, 130] on icon at bounding box center [157, 130] width 4 height 3
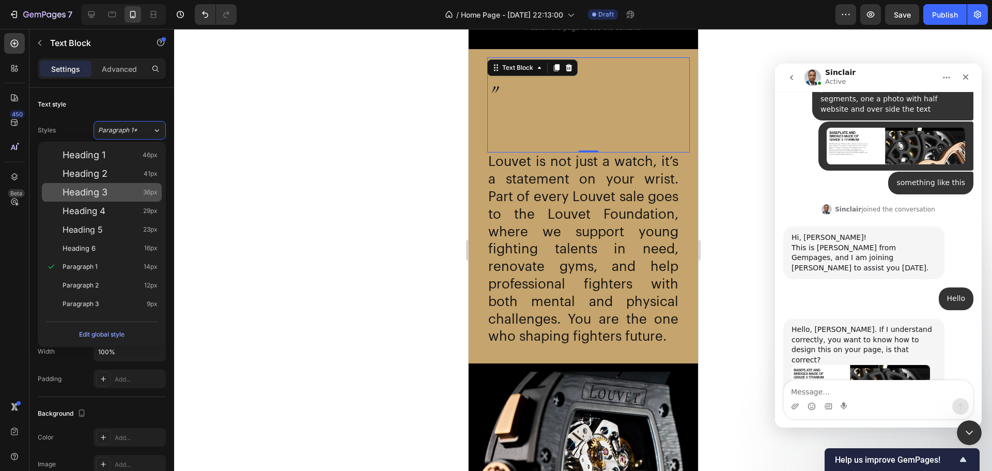
click at [79, 197] on div "Heading 3 36px" at bounding box center [102, 192] width 120 height 19
type input "36"
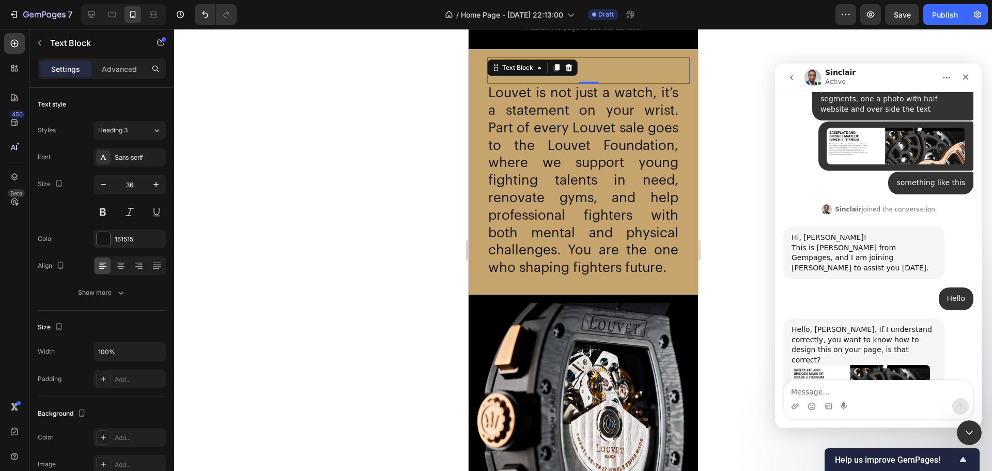
click at [455, 160] on div at bounding box center [583, 250] width 818 height 442
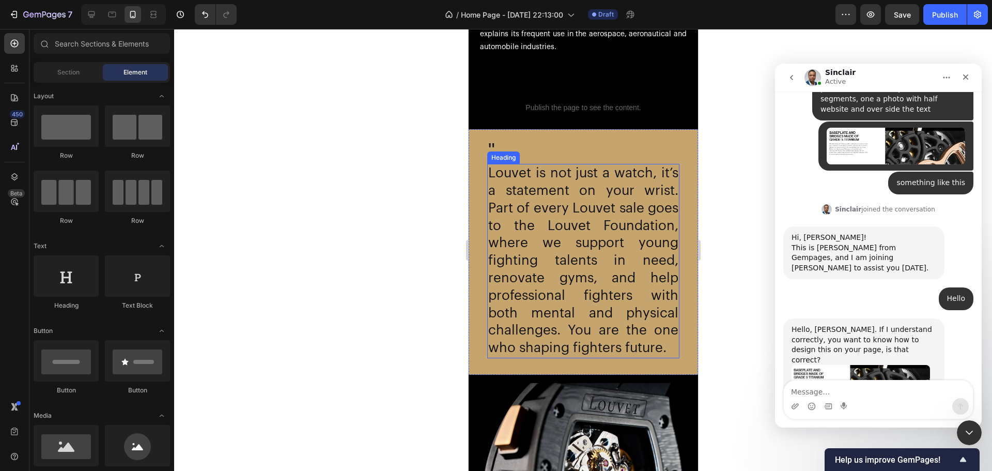
scroll to position [1971, 0]
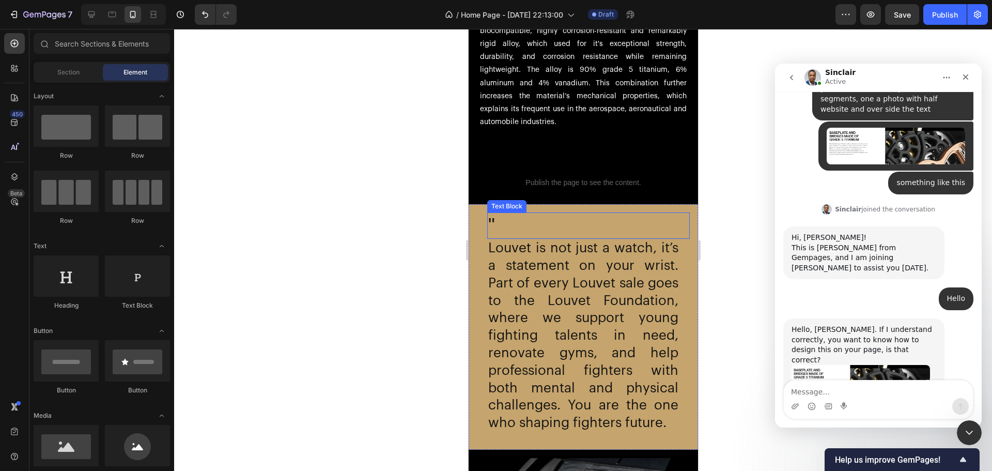
click at [499, 221] on p """ at bounding box center [588, 225] width 201 height 24
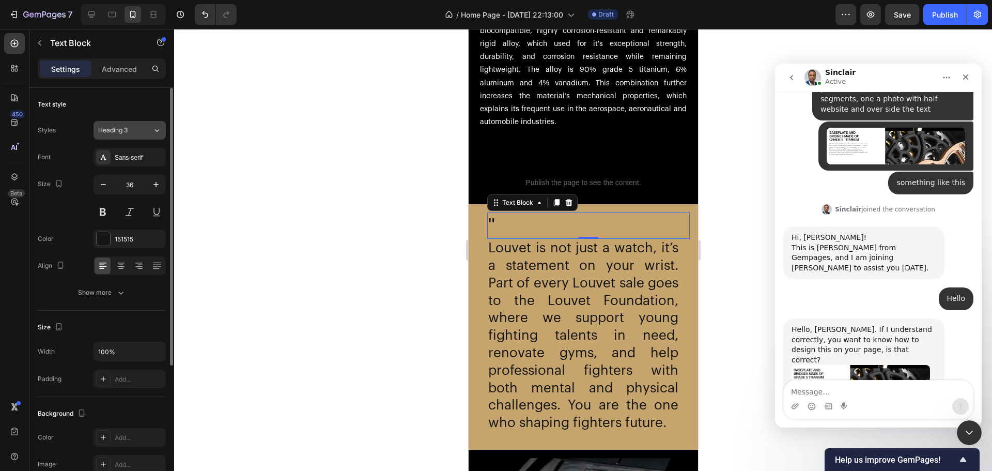
click at [137, 135] on button "Heading 3" at bounding box center [130, 130] width 72 height 19
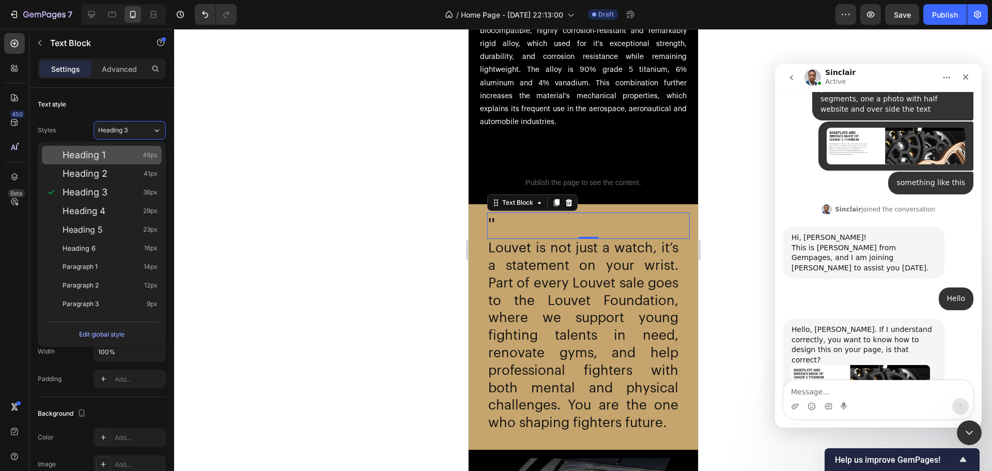
click at [122, 154] on div "Heading 1 46px" at bounding box center [110, 155] width 95 height 10
type input "46"
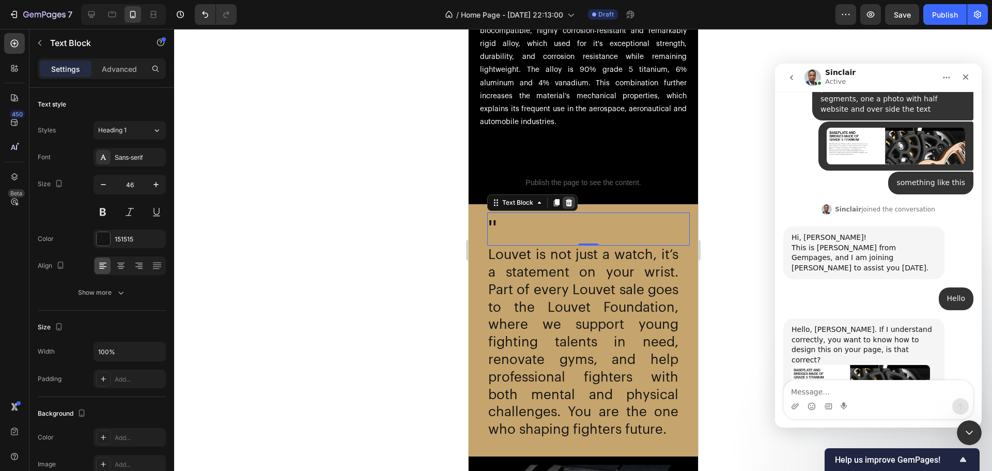
click at [570, 206] on icon at bounding box center [568, 202] width 8 height 8
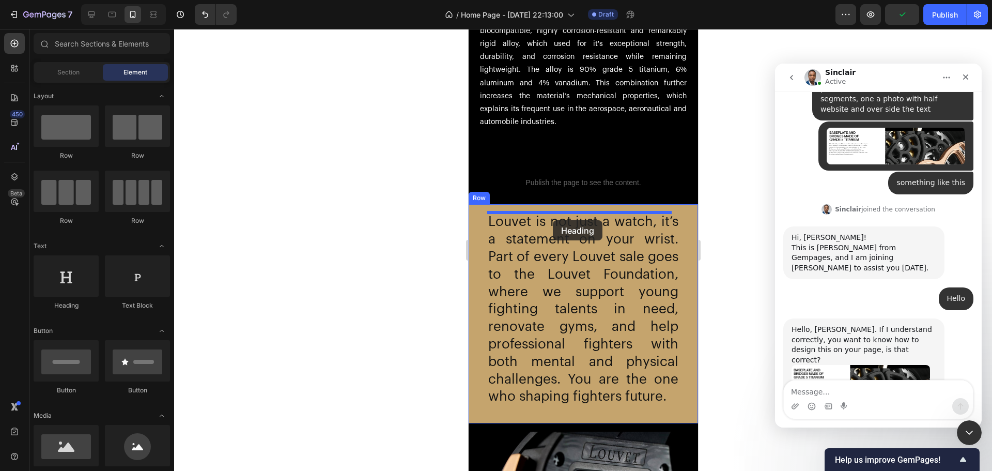
drag, startPoint x: 519, startPoint y: 311, endPoint x: 550, endPoint y: 219, distance: 97.6
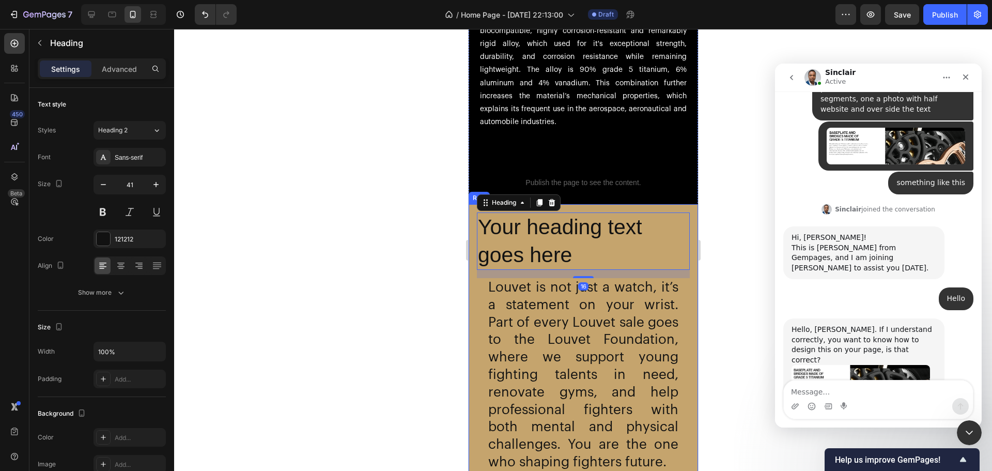
click at [515, 242] on h2 "Your heading text goes here" at bounding box center [582, 240] width 213 height 57
click at [515, 242] on p "Your heading text goes here" at bounding box center [582, 240] width 211 height 55
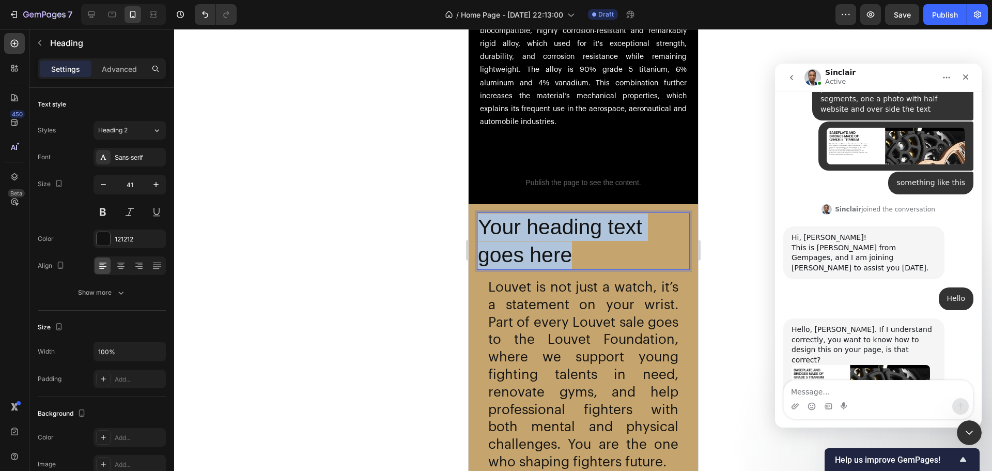
click at [515, 242] on p "Your heading text goes here" at bounding box center [582, 240] width 211 height 55
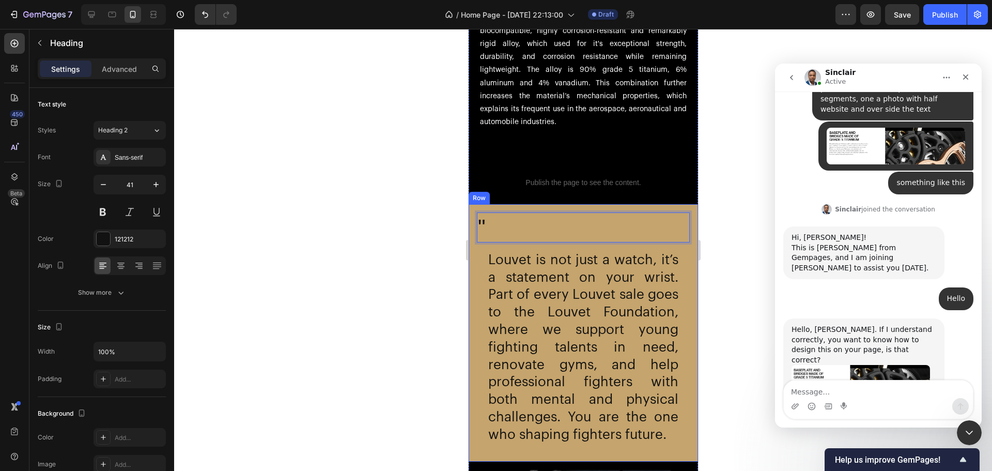
click at [120, 58] on div "Settings Advanced" at bounding box center [102, 68] width 128 height 21
drag, startPoint x: 111, startPoint y: 65, endPoint x: 110, endPoint y: 70, distance: 5.3
click at [112, 66] on p "Advanced" at bounding box center [119, 69] width 35 height 11
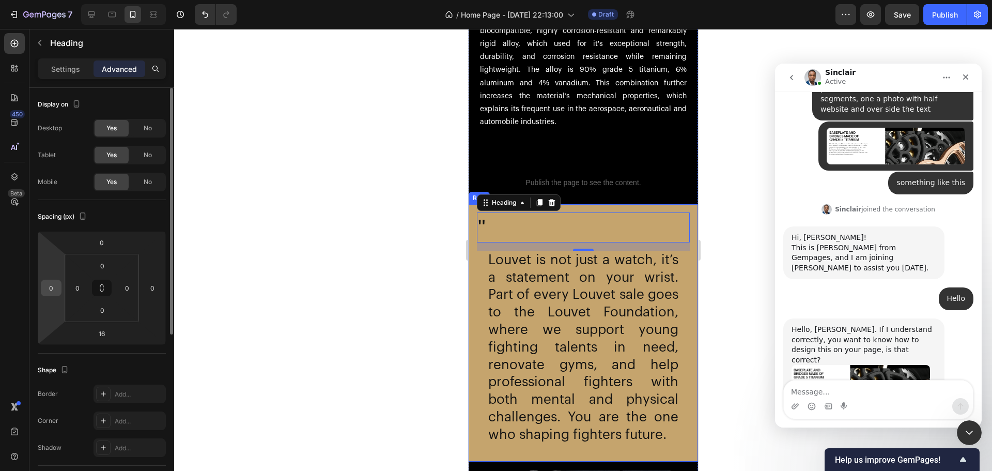
click at [56, 286] on input "0" at bounding box center [51, 288] width 16 height 16
type input "20"
click at [104, 246] on input "0" at bounding box center [101, 243] width 21 height 16
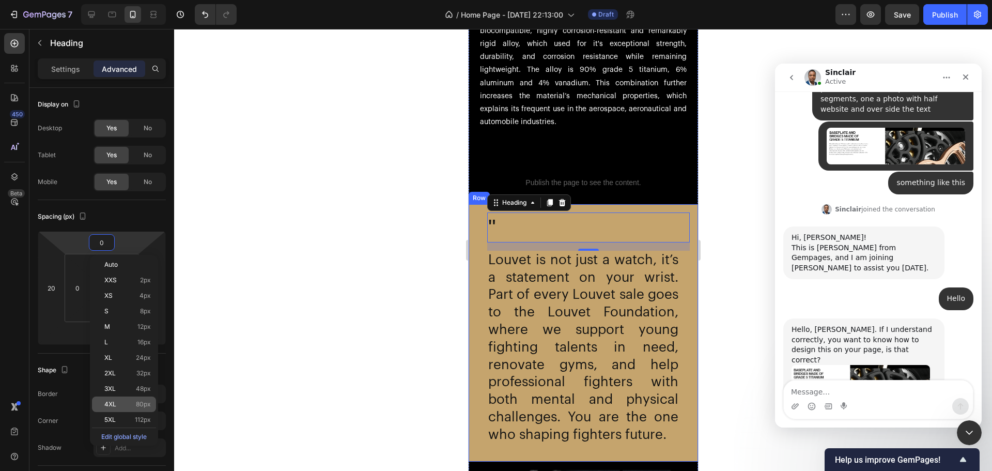
click at [117, 405] on p "4XL 80px" at bounding box center [127, 403] width 47 height 7
type input "80"
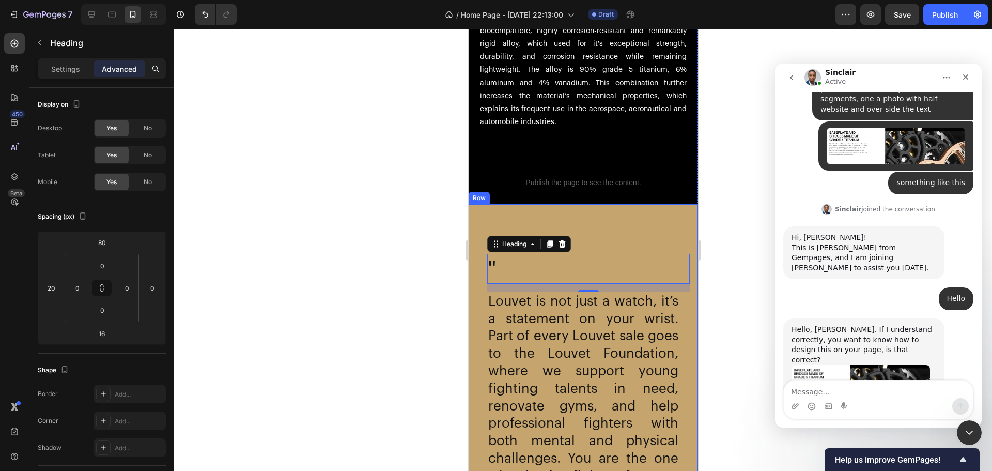
click at [271, 248] on div at bounding box center [583, 250] width 818 height 442
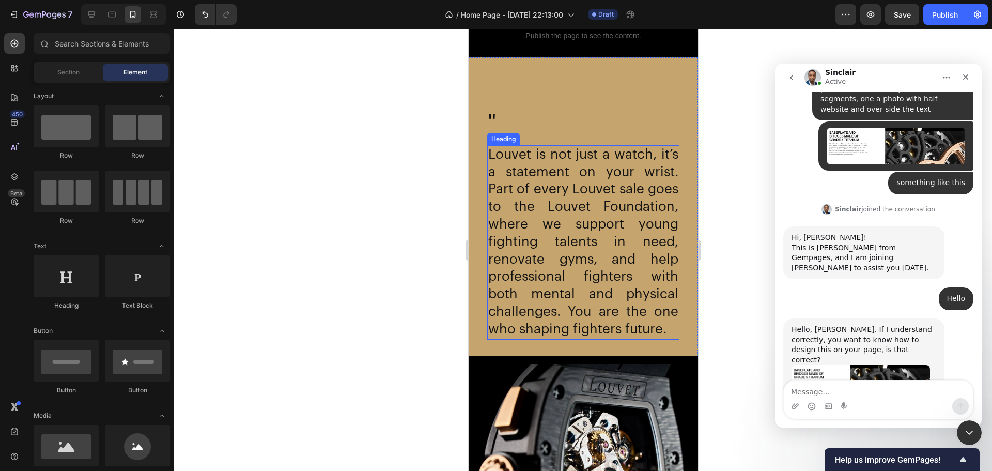
scroll to position [2126, 0]
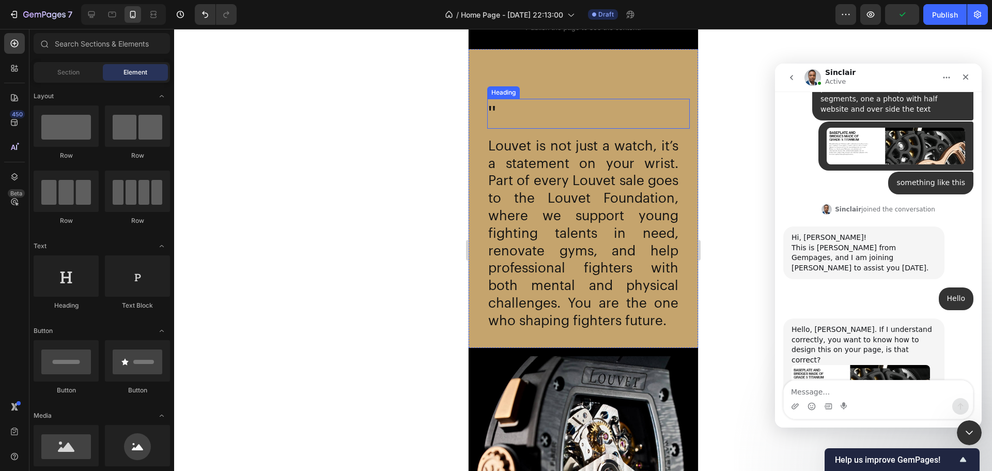
click at [521, 104] on p """ at bounding box center [588, 113] width 201 height 27
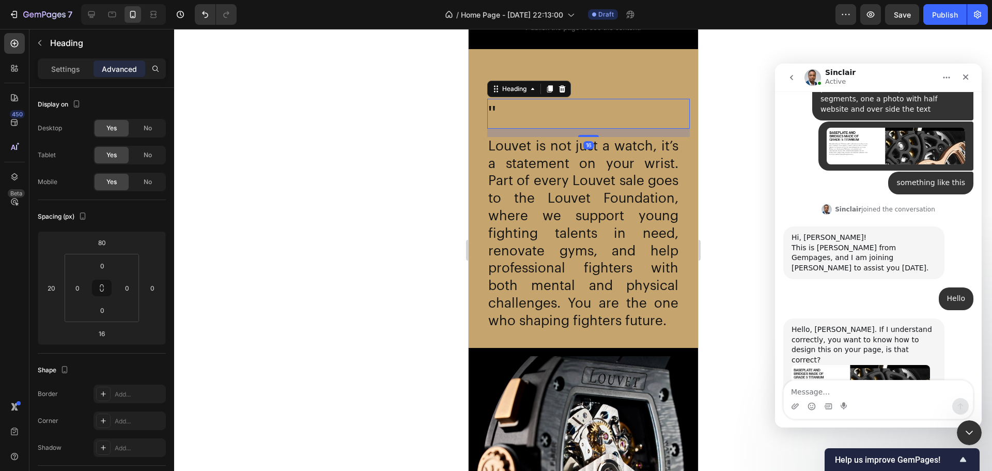
drag, startPoint x: 588, startPoint y: 133, endPoint x: 589, endPoint y: 122, distance: 10.4
click at [589, 122] on div "" Heading 16" at bounding box center [588, 113] width 203 height 29
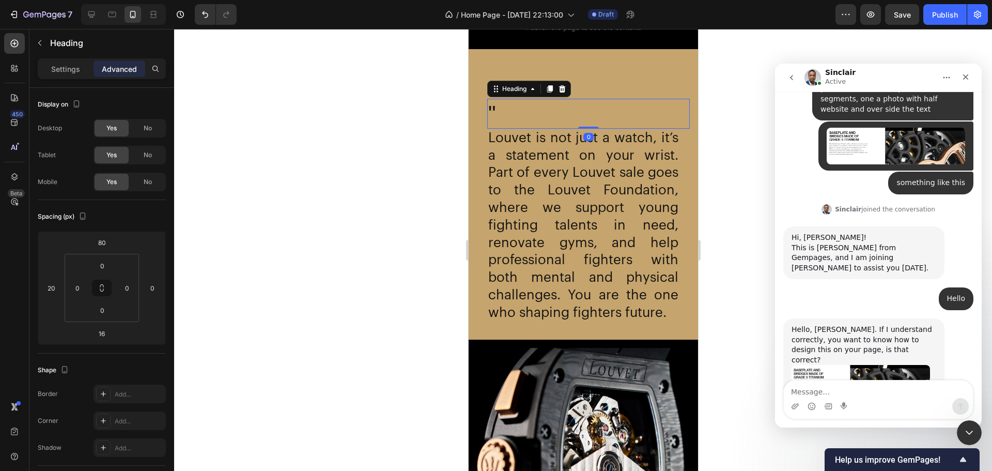
drag, startPoint x: 584, startPoint y: 135, endPoint x: 587, endPoint y: 121, distance: 13.7
click at [587, 121] on div "" Heading 0" at bounding box center [588, 113] width 203 height 29
type input "0"
click at [44, 71] on div "Settings" at bounding box center [66, 68] width 52 height 17
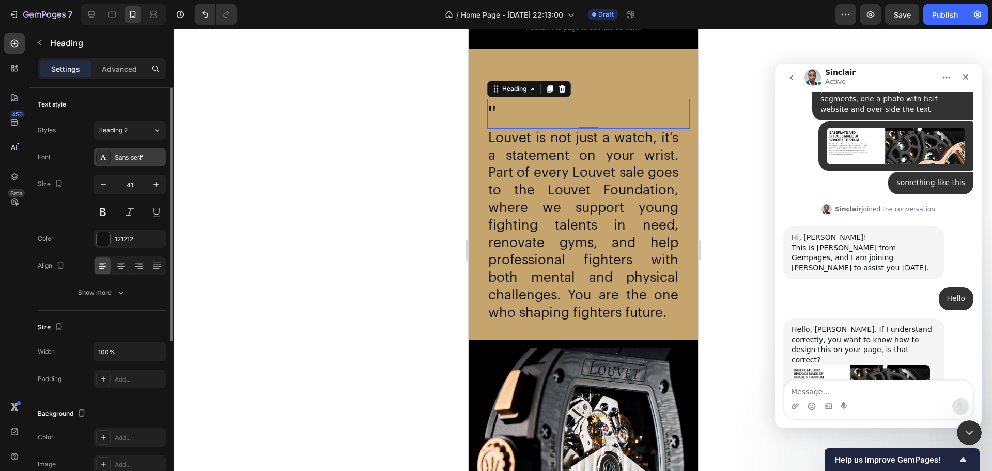
click at [126, 164] on div "Sans-serif" at bounding box center [130, 157] width 72 height 19
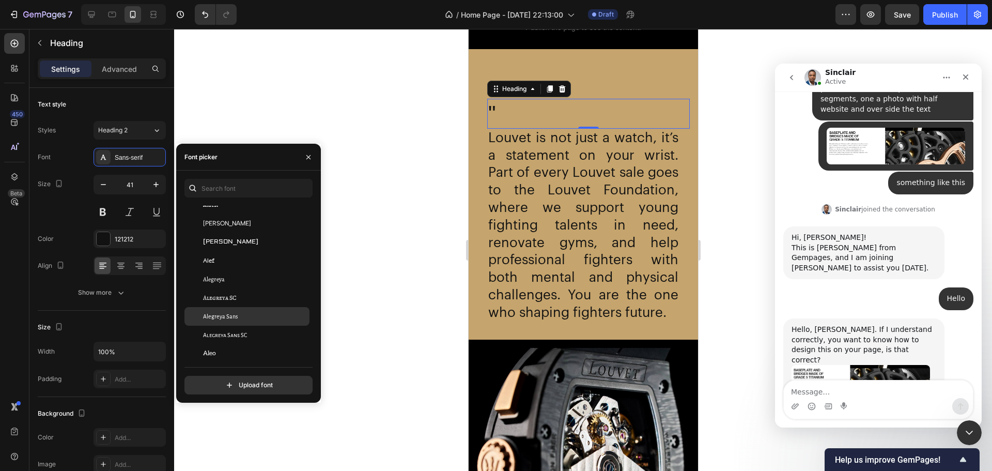
scroll to position [1034, 0]
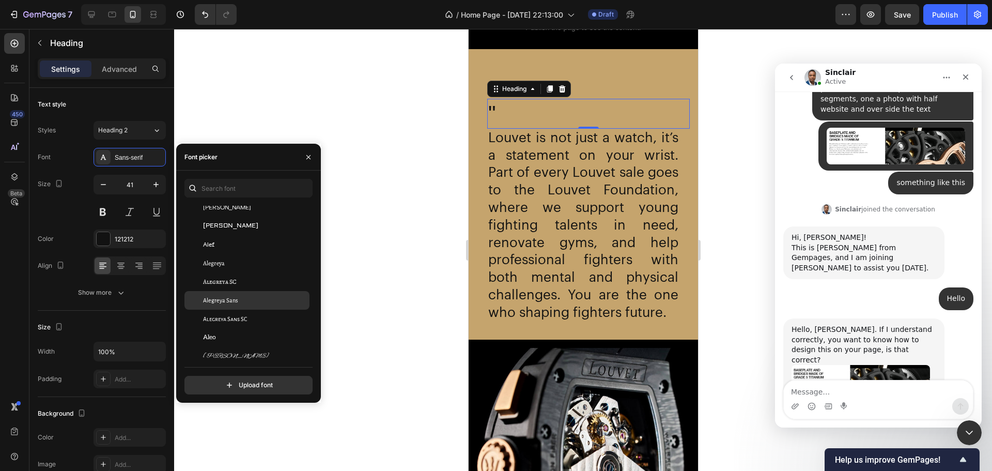
click at [247, 307] on div "Alegreya Sans" at bounding box center [246, 300] width 125 height 19
click at [247, 322] on span "Alegreya Sans SC" at bounding box center [225, 318] width 44 height 9
click at [249, 332] on div "Aleo" at bounding box center [246, 337] width 125 height 19
click at [251, 344] on div "Aleo" at bounding box center [246, 337] width 125 height 19
click at [253, 353] on div "[PERSON_NAME]" at bounding box center [255, 355] width 104 height 9
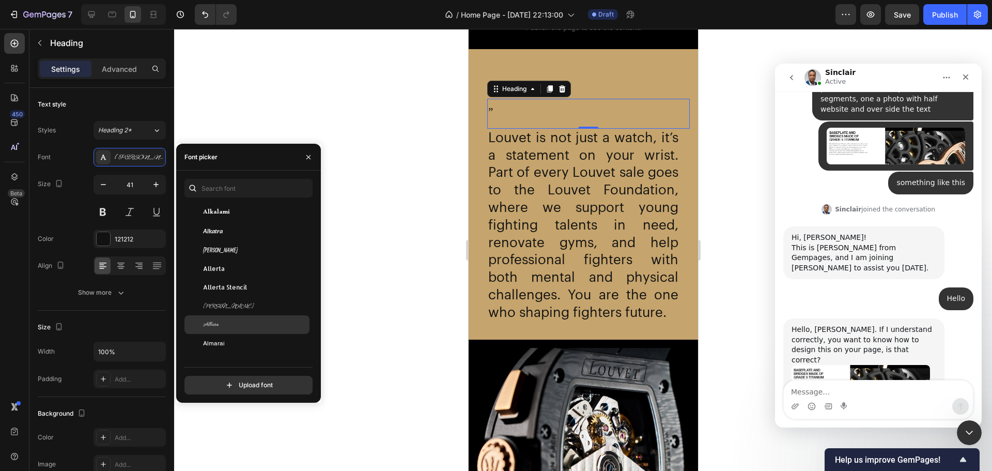
scroll to position [1292, 0]
click at [249, 316] on div "Allura" at bounding box center [255, 320] width 104 height 9
click at [249, 333] on div "Almarai" at bounding box center [246, 339] width 125 height 19
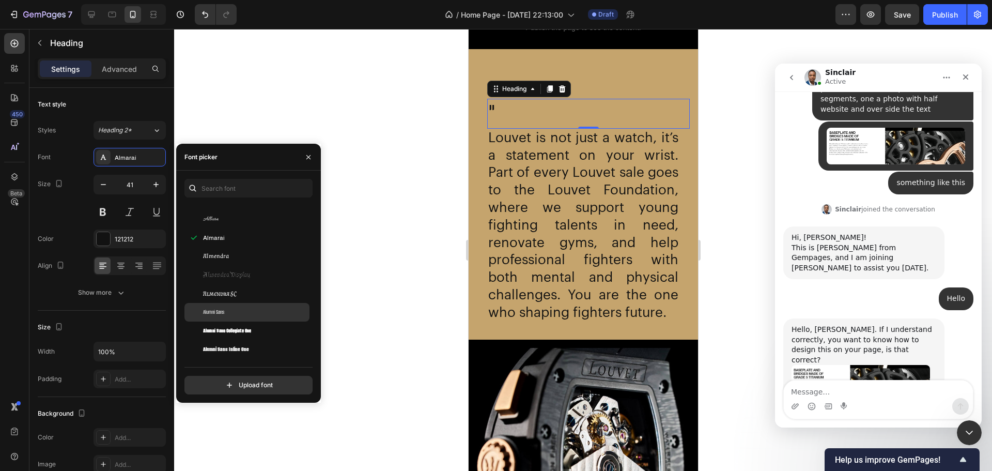
scroll to position [1395, 0]
click at [248, 309] on div "Alumni Sans" at bounding box center [255, 310] width 104 height 9
click at [248, 325] on span "Alumni Sans Collegiate One" at bounding box center [227, 329] width 48 height 9
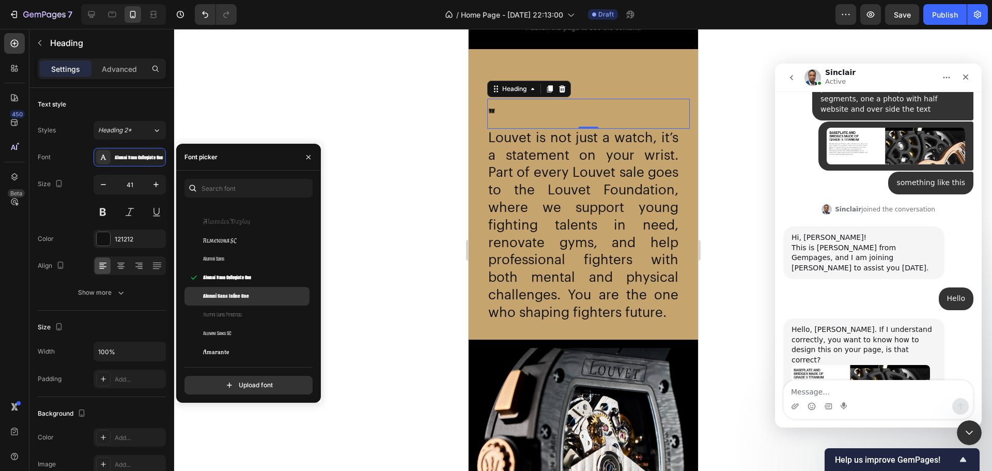
click at [243, 298] on span "Alumni Sans Inline One" at bounding box center [226, 295] width 46 height 9
click at [241, 315] on span "Alumni Sans Pinstripe" at bounding box center [222, 314] width 39 height 9
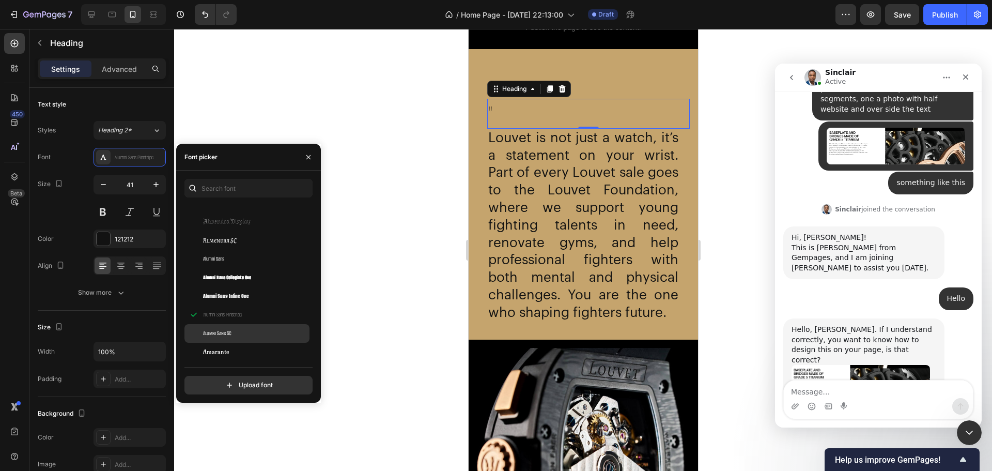
click at [242, 332] on div "Alumni Sans SC" at bounding box center [255, 333] width 104 height 9
click at [243, 345] on div "Amarante" at bounding box center [246, 352] width 125 height 19
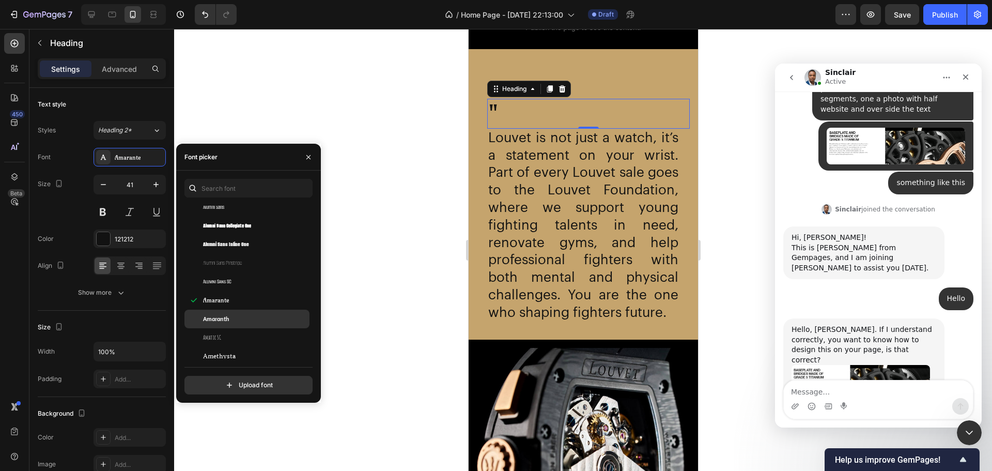
click at [250, 323] on div "Amaranth" at bounding box center [255, 318] width 104 height 9
click at [252, 350] on div "Amethysta" at bounding box center [246, 356] width 125 height 19
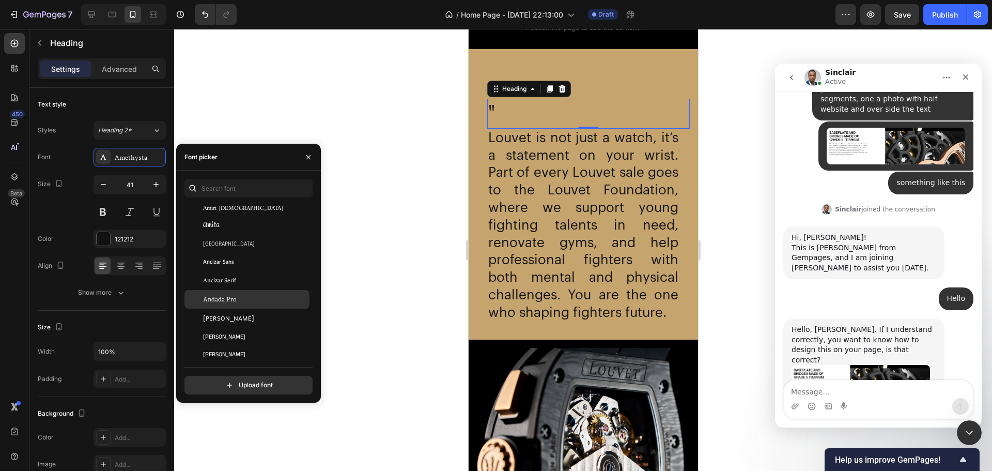
scroll to position [1705, 0]
click at [249, 301] on div "Andada Pro" at bounding box center [255, 298] width 104 height 9
click at [252, 317] on div "[PERSON_NAME]" at bounding box center [255, 316] width 104 height 9
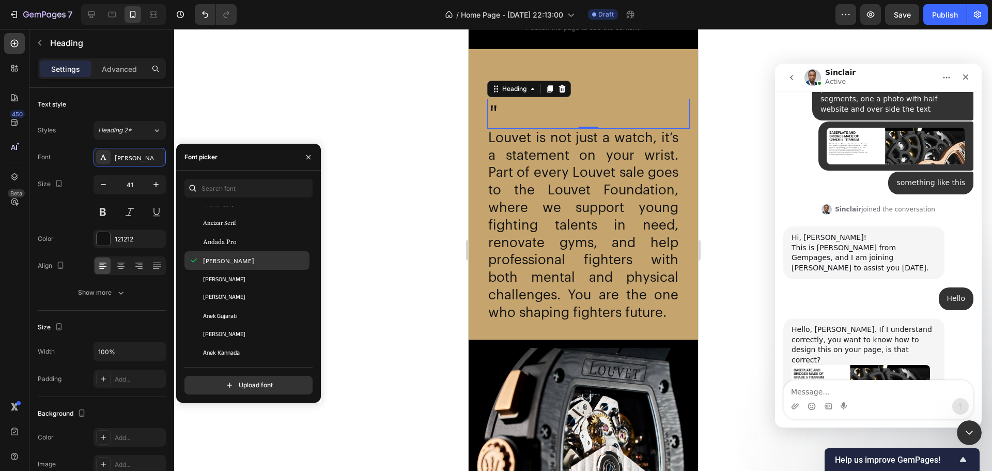
scroll to position [1809, 0]
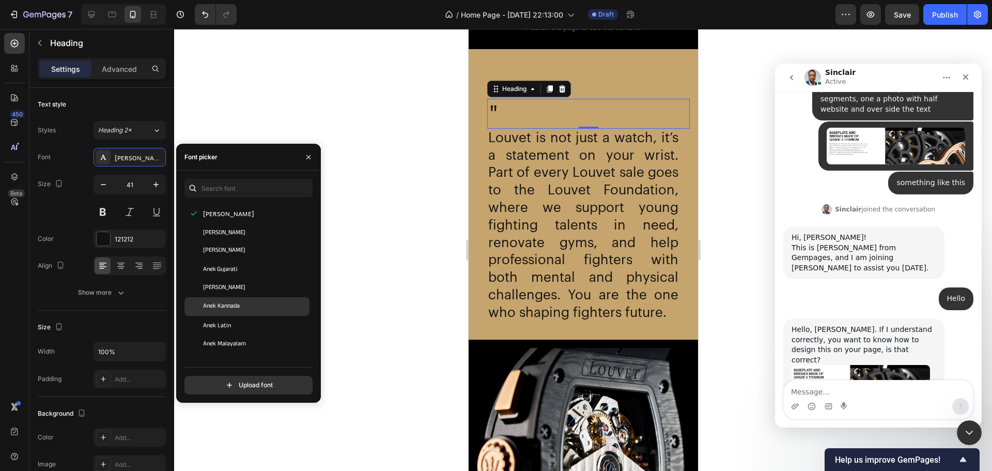
click at [252, 313] on div "Anek Kannada" at bounding box center [246, 306] width 125 height 19
click at [253, 321] on div "Anek Latin" at bounding box center [255, 324] width 104 height 9
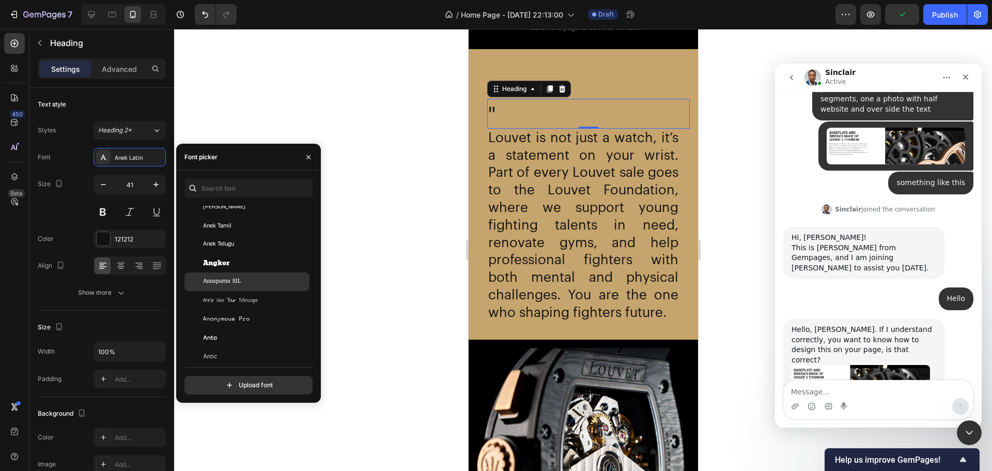
click at [252, 284] on div "Annapurna SIL" at bounding box center [255, 281] width 104 height 9
click at [250, 289] on div "Anta" at bounding box center [255, 285] width 104 height 9
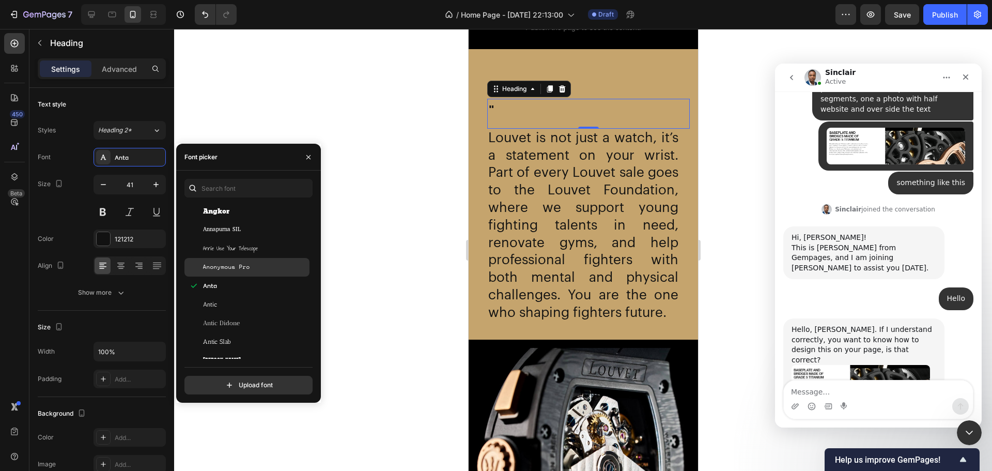
click at [251, 265] on div "Anonymous Pro" at bounding box center [255, 267] width 104 height 9
click at [246, 304] on div "Antic" at bounding box center [255, 304] width 104 height 9
click at [246, 326] on div "Antic Didone" at bounding box center [255, 322] width 104 height 9
click at [246, 341] on div "Antic Slab" at bounding box center [255, 341] width 104 height 9
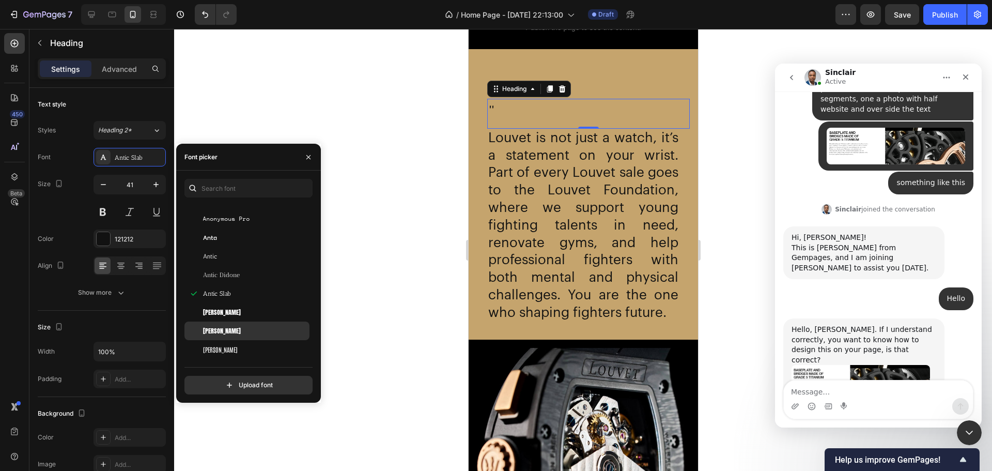
scroll to position [2067, 0]
click at [248, 316] on div "[PERSON_NAME]" at bounding box center [246, 308] width 125 height 19
click at [245, 326] on div "[PERSON_NAME]" at bounding box center [255, 326] width 104 height 9
click at [242, 340] on div "[PERSON_NAME]" at bounding box center [246, 345] width 125 height 19
click at [240, 309] on div "[PERSON_NAME]" at bounding box center [255, 308] width 104 height 9
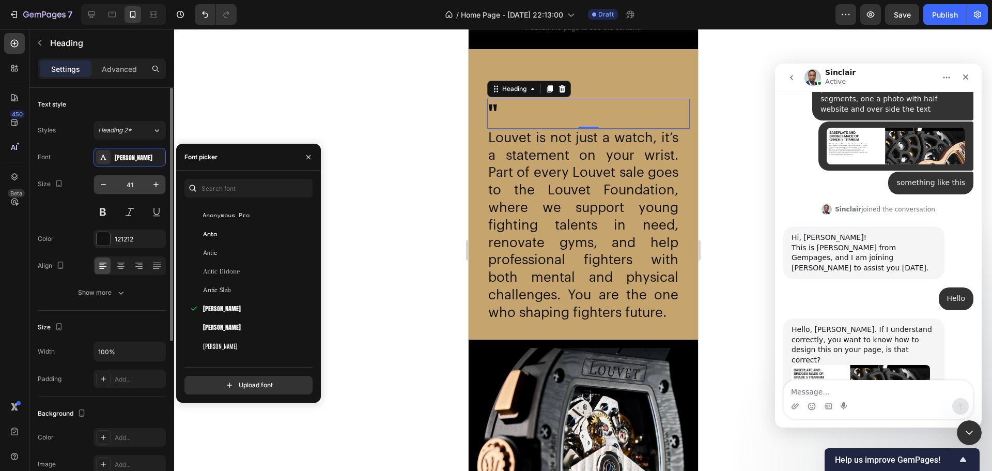
click at [133, 179] on input "41" at bounding box center [130, 184] width 34 height 19
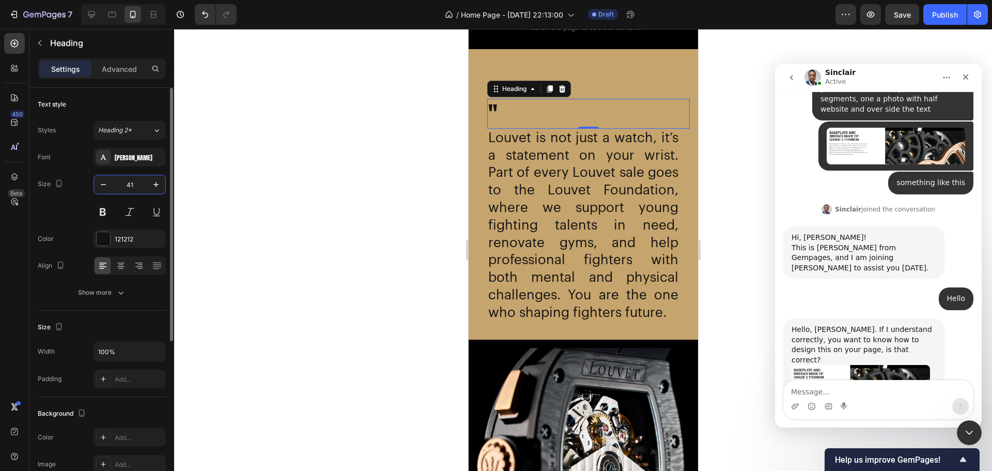
click at [133, 179] on input "41" at bounding box center [130, 184] width 34 height 19
type input "60"
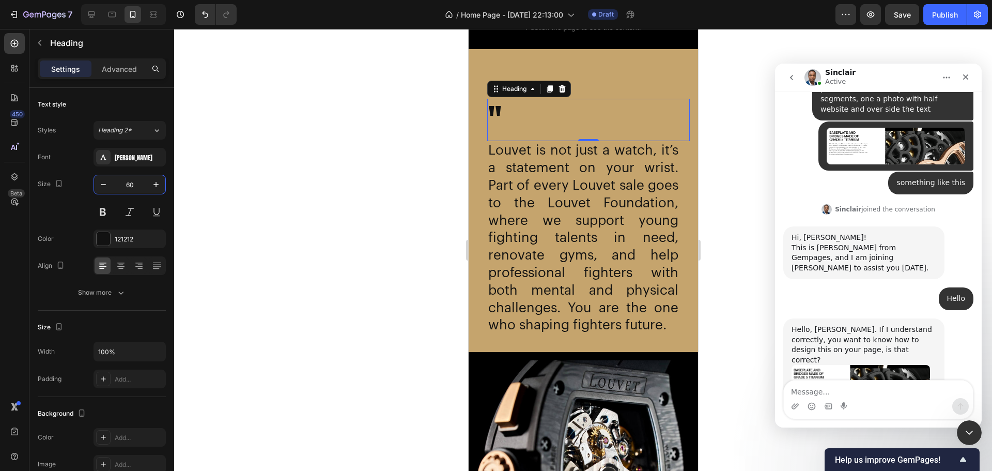
click at [258, 174] on div at bounding box center [583, 250] width 818 height 442
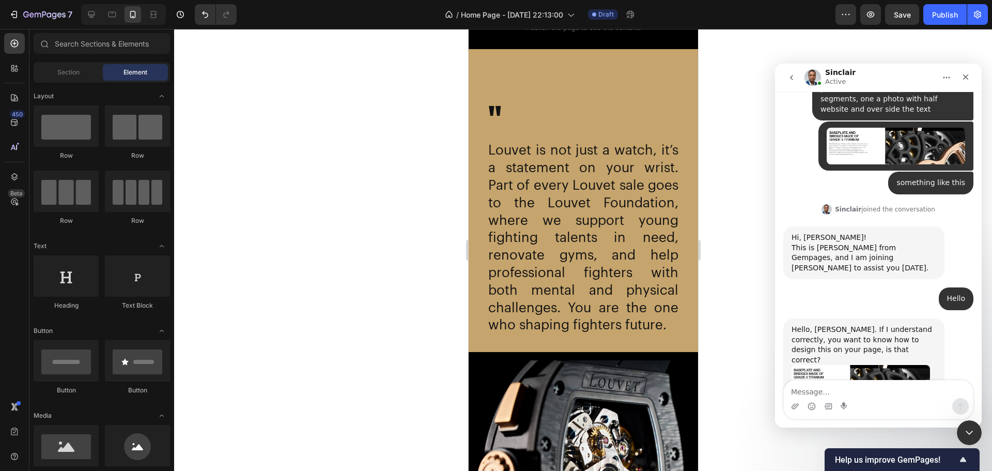
click at [382, 171] on div at bounding box center [583, 250] width 818 height 442
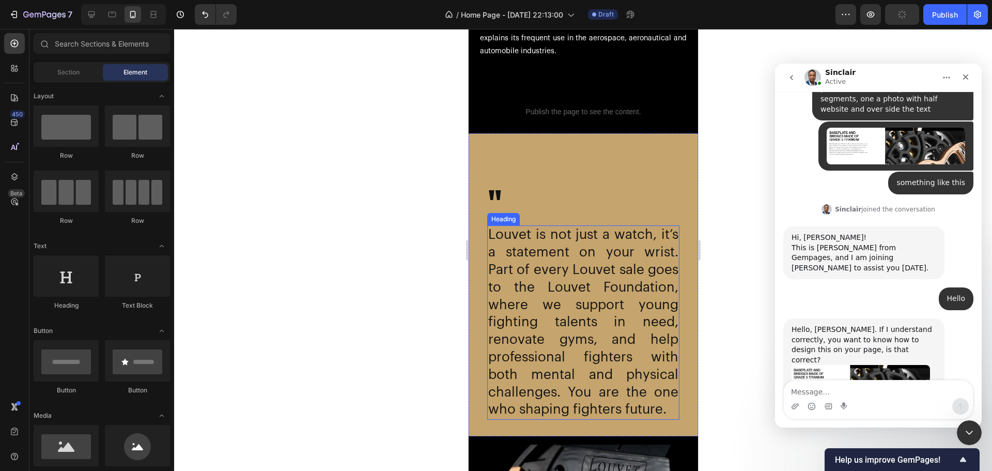
scroll to position [2023, 0]
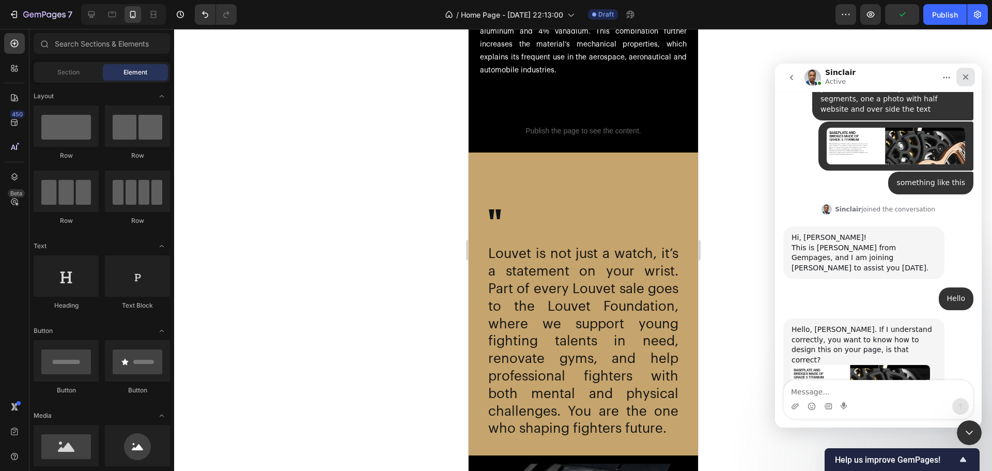
click at [969, 79] on icon "Close" at bounding box center [966, 77] width 8 height 8
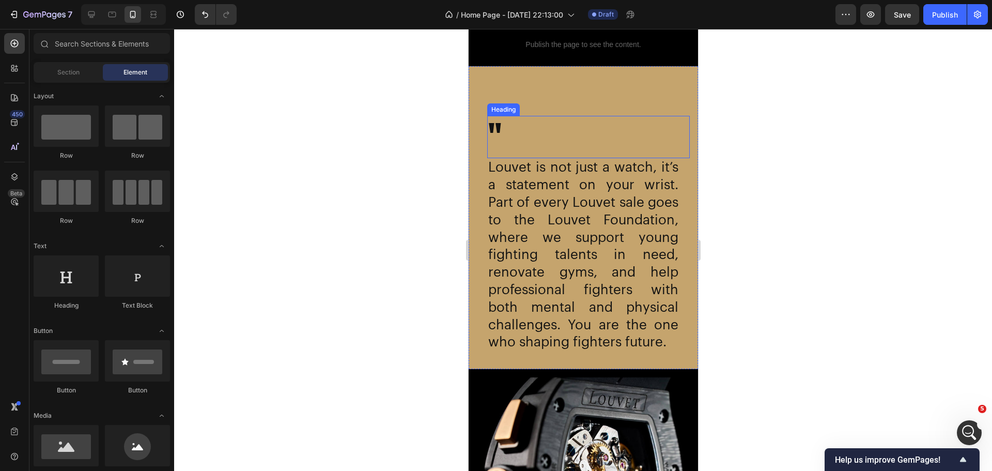
scroll to position [2126, 0]
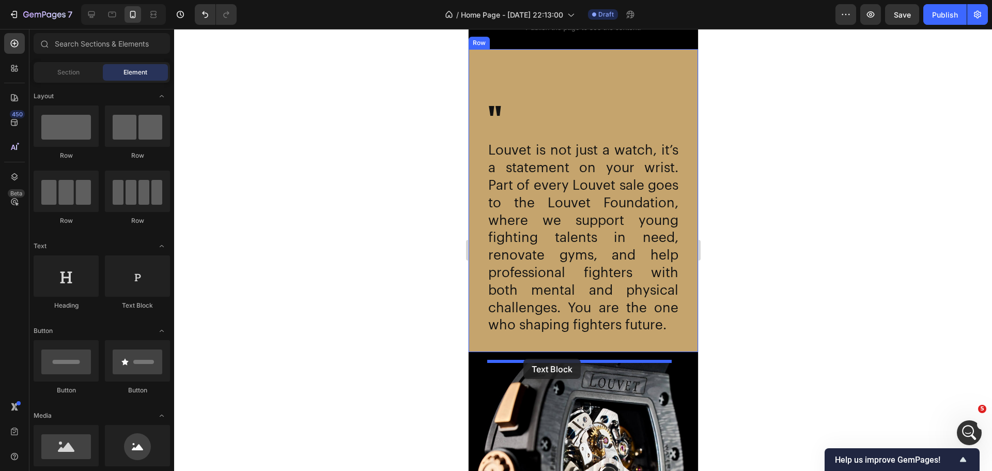
drag, startPoint x: 824, startPoint y: 331, endPoint x: 524, endPoint y: 359, distance: 301.0
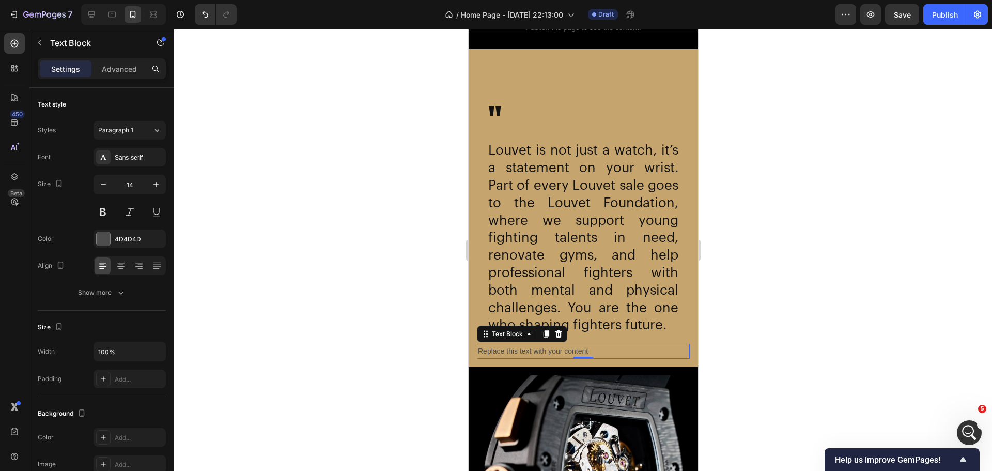
click at [517, 358] on p "Replace this text with your content" at bounding box center [582, 351] width 211 height 13
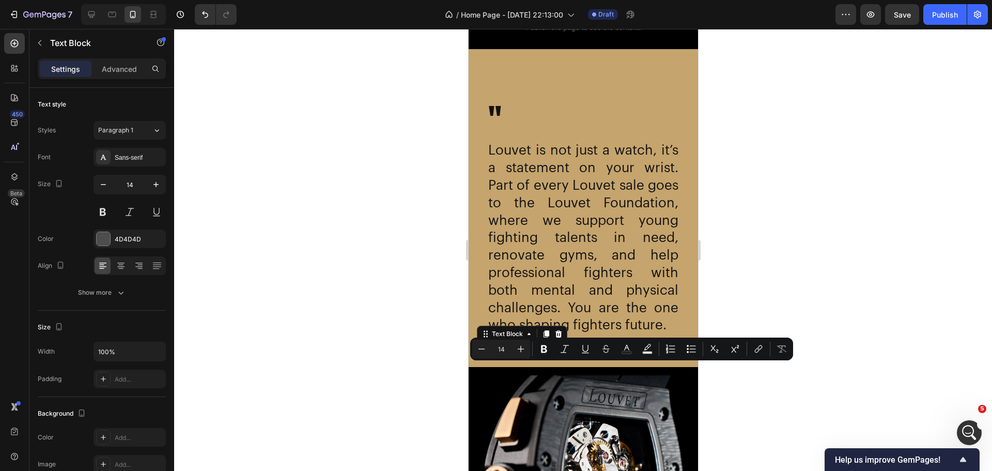
click at [517, 358] on p "Replace this text with your content" at bounding box center [582, 351] width 211 height 13
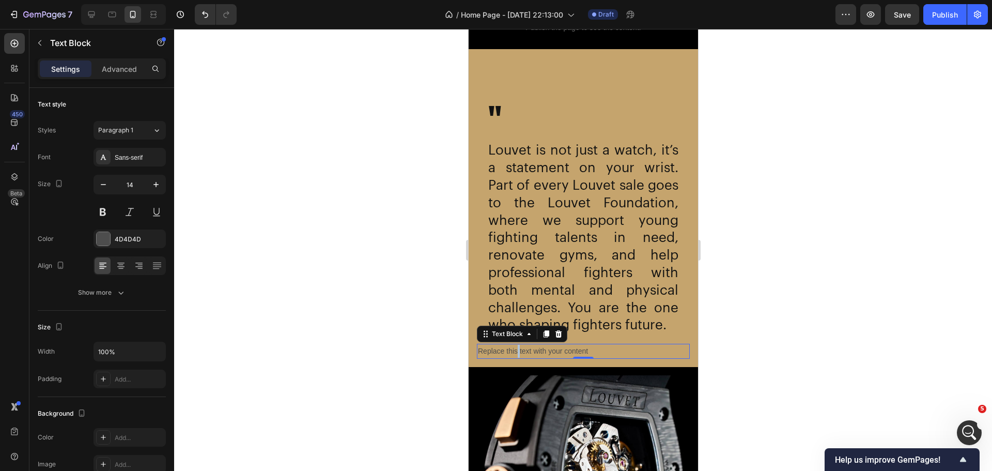
click at [517, 358] on p "Replace this text with your content" at bounding box center [582, 351] width 211 height 13
click at [503, 359] on div "Rich Text Editor. Editing area: main" at bounding box center [582, 351] width 213 height 15
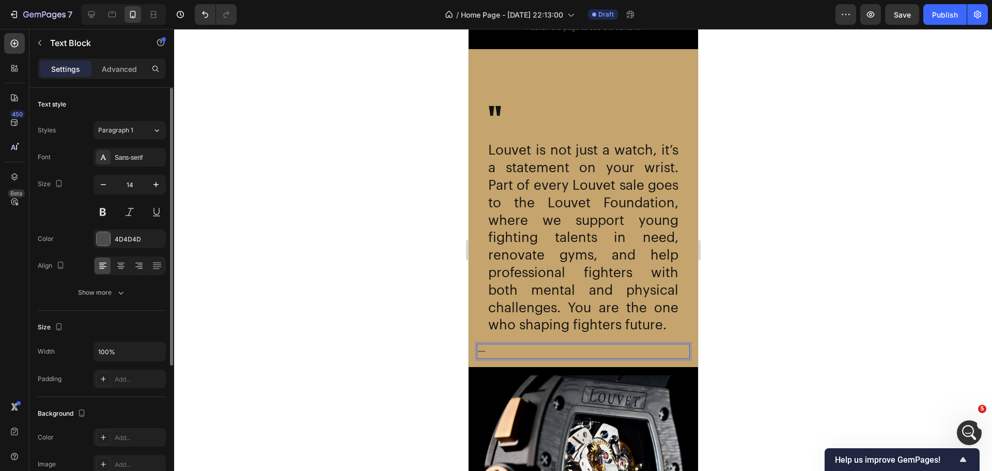
click at [102, 249] on div "Font Sans-serif Size 14 Color 4D4D4D Align Show more" at bounding box center [102, 225] width 128 height 154
click at [104, 243] on div at bounding box center [103, 238] width 13 height 13
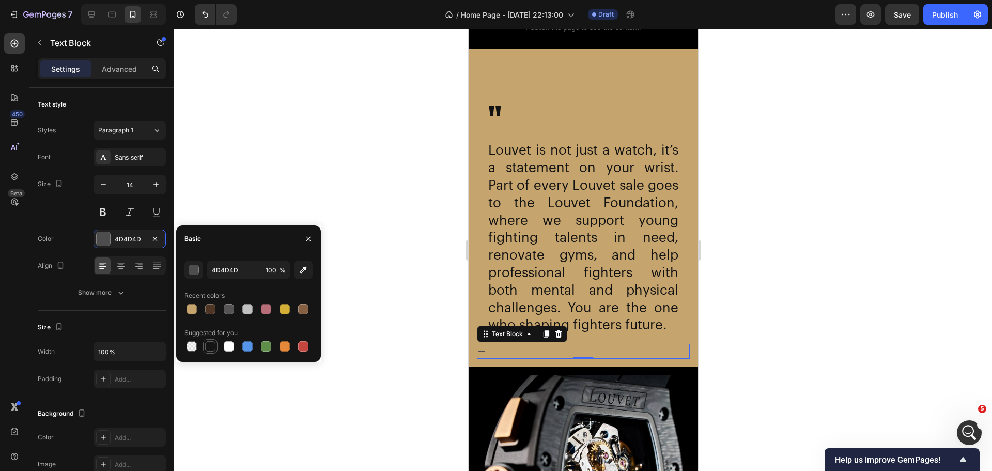
click at [210, 343] on div at bounding box center [210, 346] width 10 height 10
type input "151515"
click at [129, 66] on p "Advanced" at bounding box center [119, 69] width 35 height 11
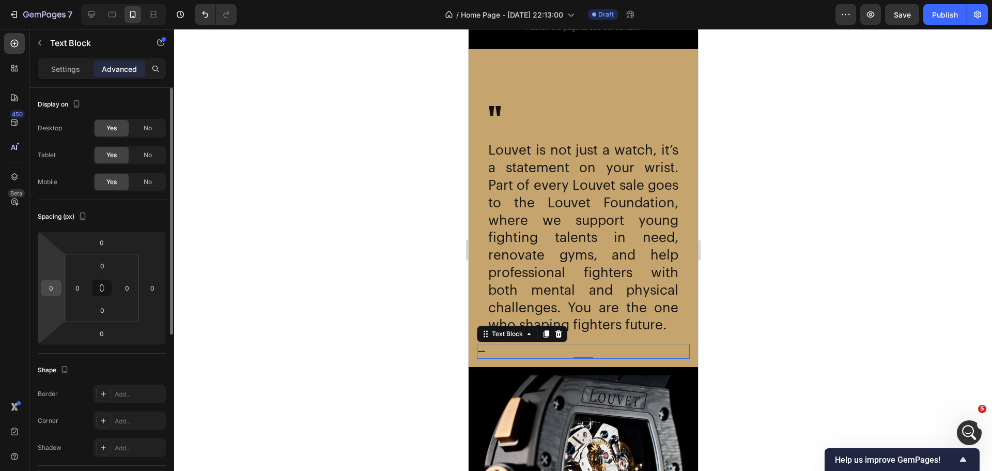
click at [57, 289] on input "0" at bounding box center [51, 288] width 16 height 16
type input "20"
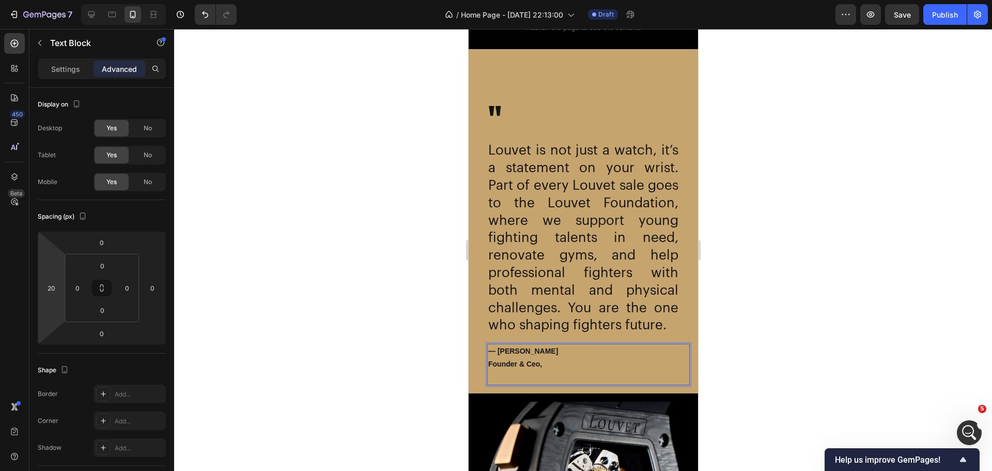
click at [556, 371] on p "Founder & Ceo," at bounding box center [588, 364] width 201 height 13
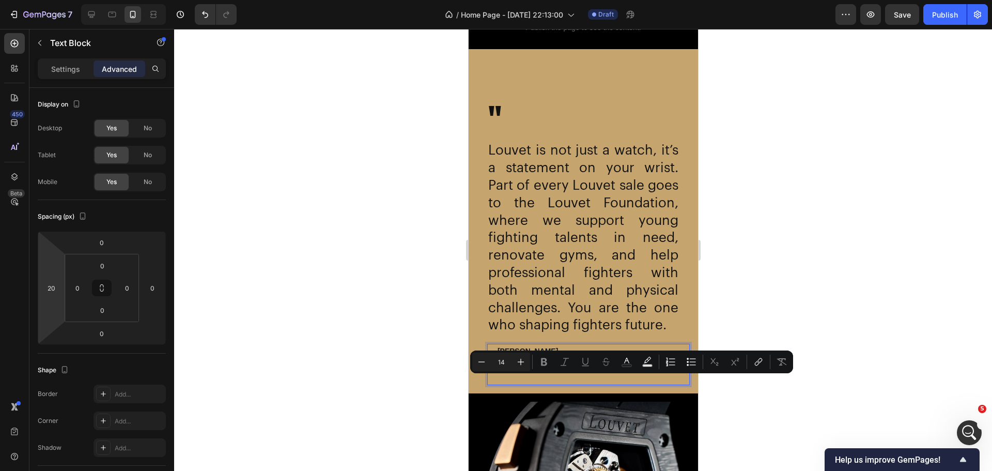
click at [446, 387] on div at bounding box center [583, 250] width 818 height 442
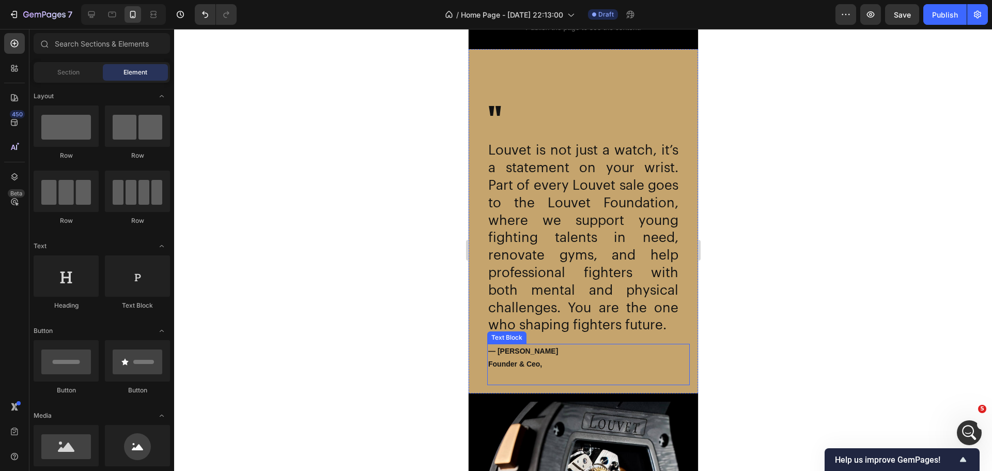
click at [521, 368] on strong "Founder & Ceo," at bounding box center [515, 364] width 54 height 8
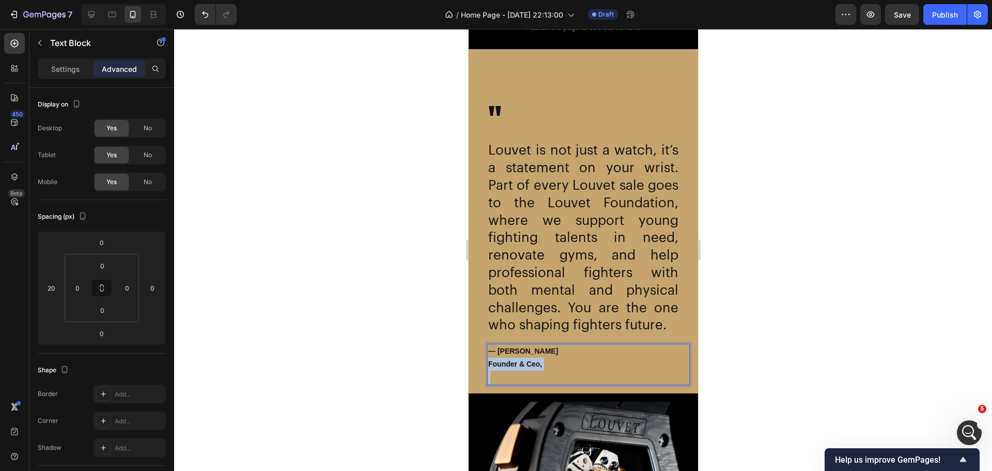
click at [521, 368] on strong "Founder & Ceo," at bounding box center [515, 364] width 54 height 8
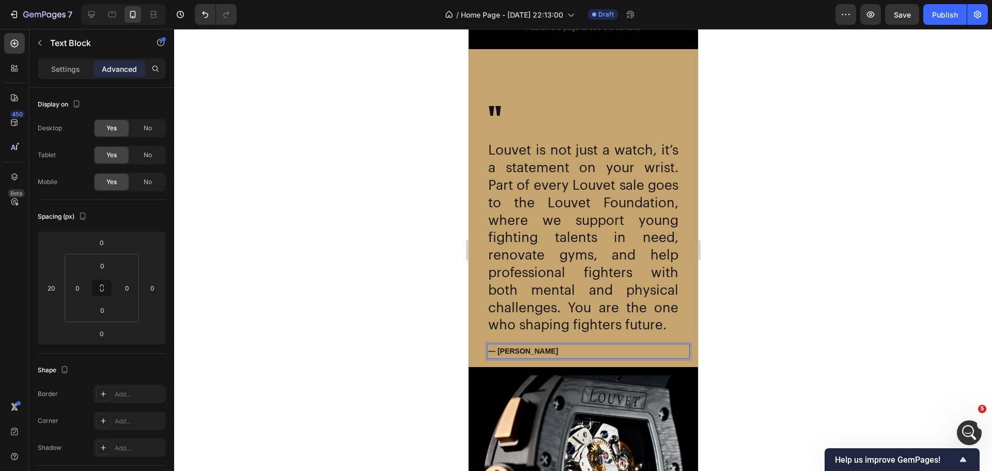
click at [539, 358] on p "— [PERSON_NAME]" at bounding box center [588, 351] width 201 height 13
click at [74, 86] on div "Settings Advanced" at bounding box center [101, 72] width 145 height 29
click at [71, 75] on div "Settings" at bounding box center [66, 68] width 52 height 17
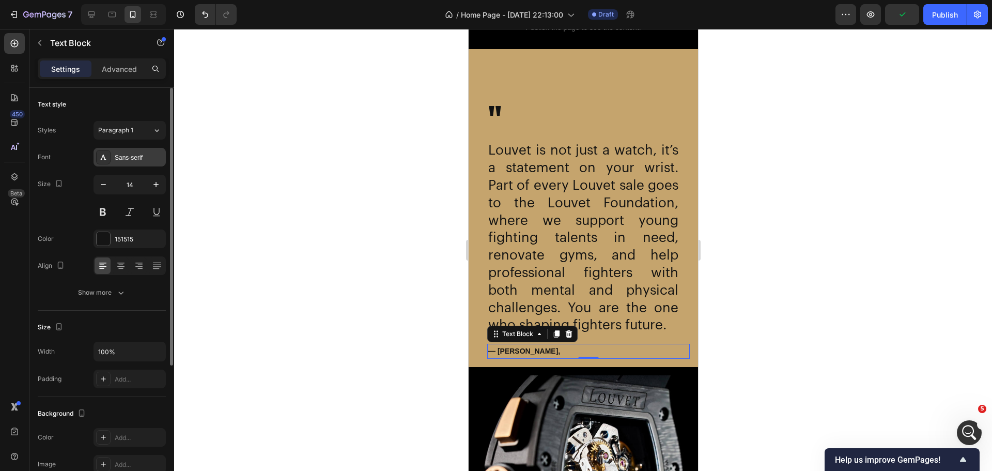
click at [112, 157] on div "Sans-serif" at bounding box center [130, 157] width 72 height 19
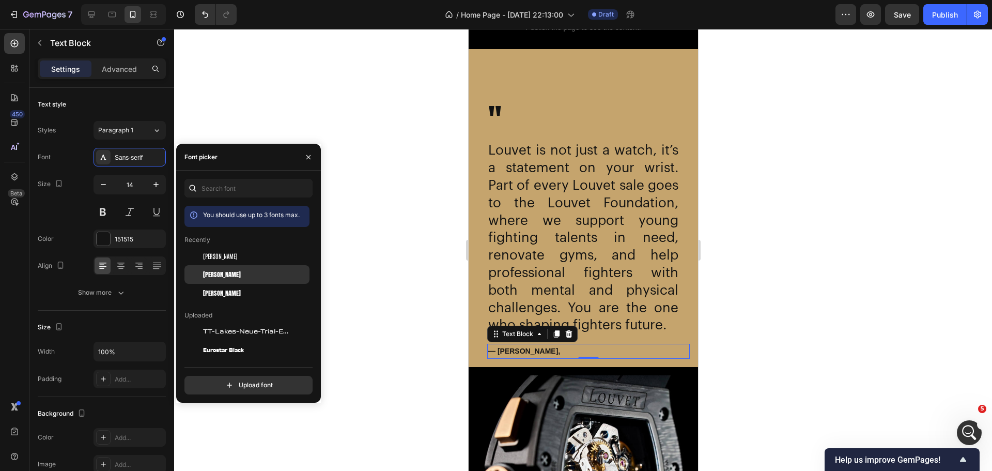
click at [208, 266] on div "[PERSON_NAME]" at bounding box center [246, 274] width 125 height 19
click at [220, 260] on div "[PERSON_NAME]" at bounding box center [246, 255] width 125 height 19
click at [249, 288] on div "[PERSON_NAME]" at bounding box center [246, 293] width 125 height 19
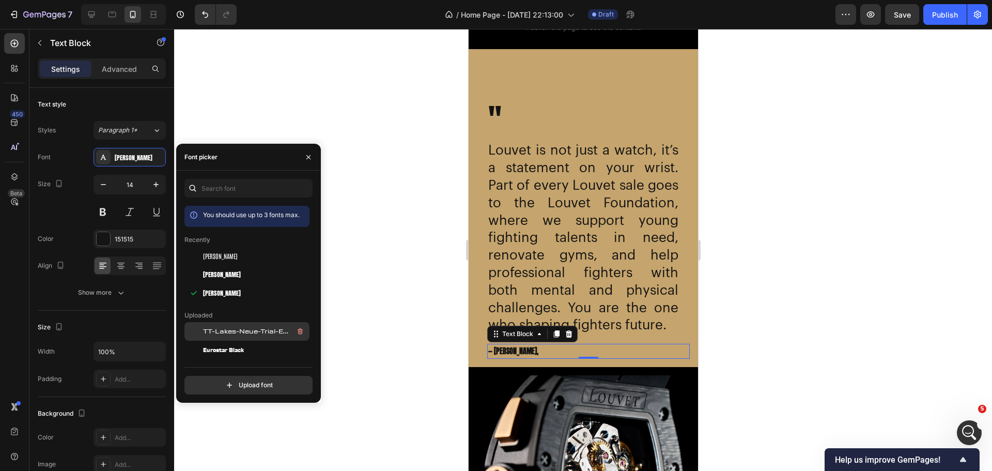
click at [258, 332] on span "TT-Lakes-Neue-Trial-Extended-Medium-BF641a4c32c5109" at bounding box center [246, 331] width 86 height 9
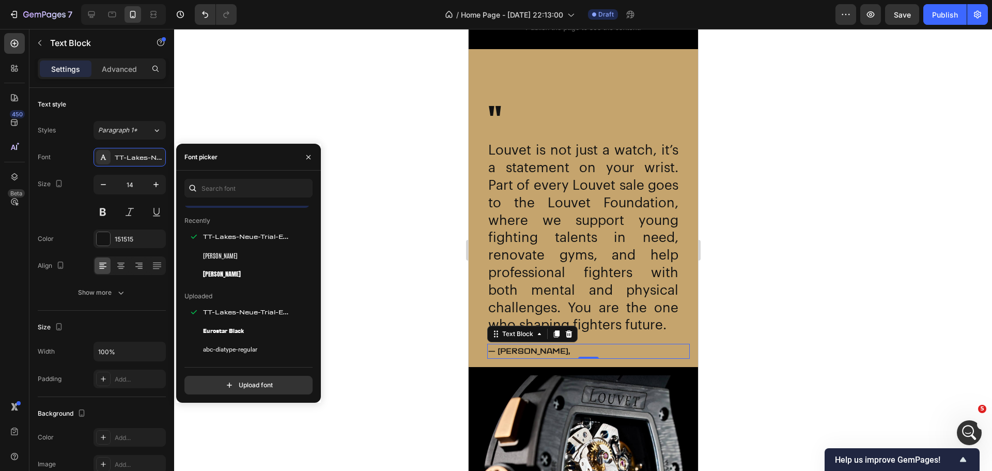
scroll to position [52, 0]
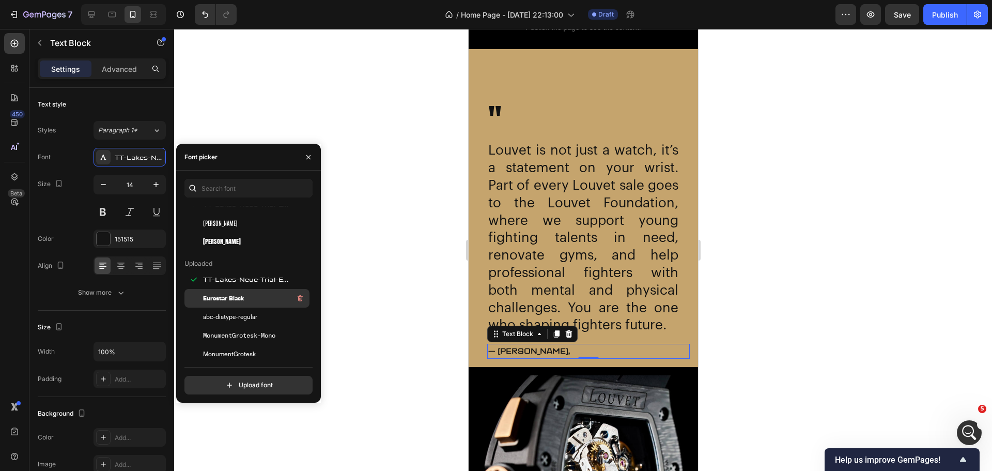
click at [259, 295] on div "Eurostar Black" at bounding box center [255, 298] width 104 height 12
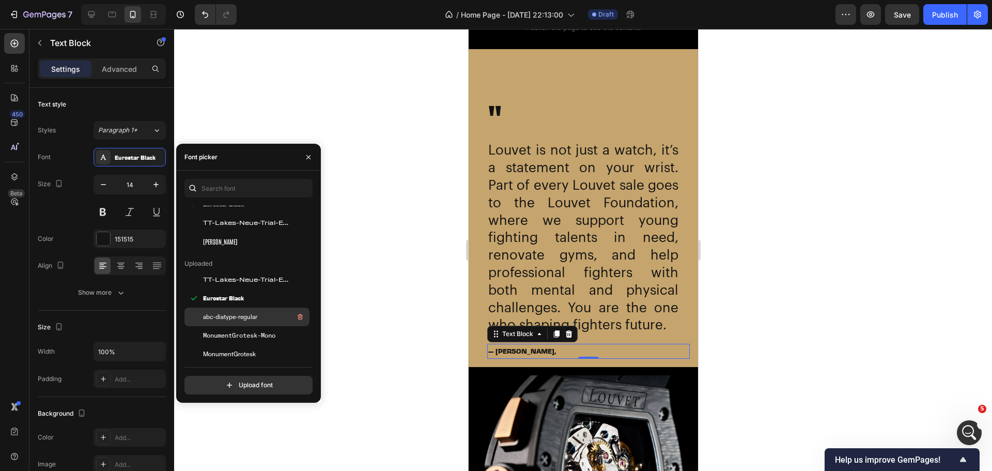
click at [247, 318] on span "abc-diatype-regular" at bounding box center [230, 316] width 54 height 9
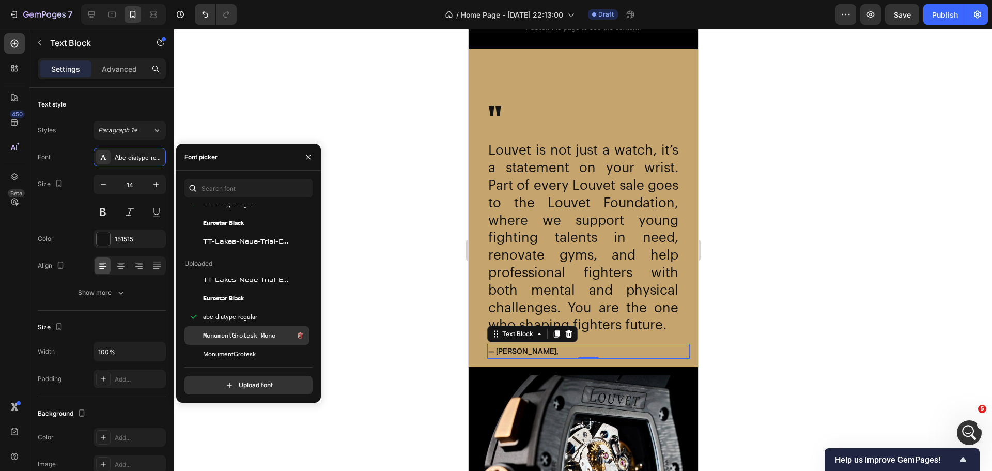
click at [240, 335] on span "MonumentGrotesk-Mono" at bounding box center [239, 335] width 72 height 9
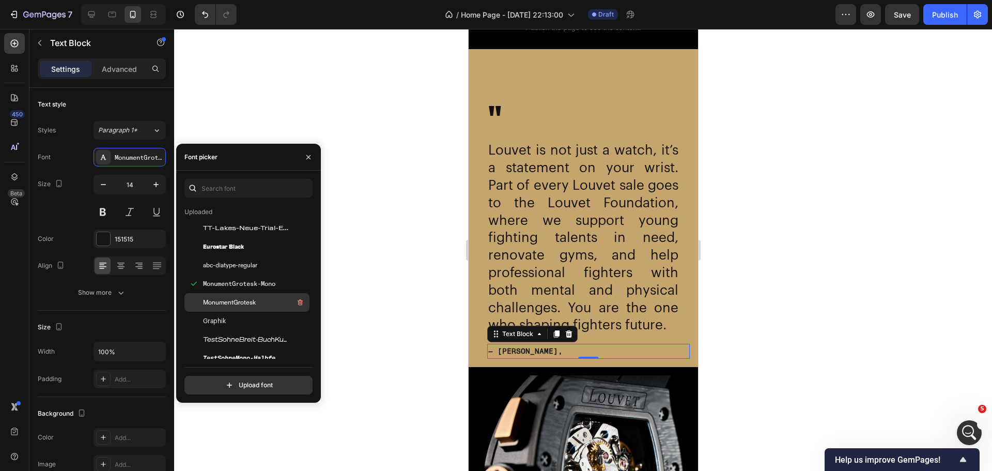
scroll to position [906, 0]
click at [262, 303] on div "MonumentGrotesk" at bounding box center [255, 302] width 104 height 12
click at [256, 314] on div "Graphik" at bounding box center [246, 321] width 125 height 19
click at [220, 333] on div "TestSohneBreit-BuchKursiv-BF663d89ca6008d" at bounding box center [255, 339] width 104 height 12
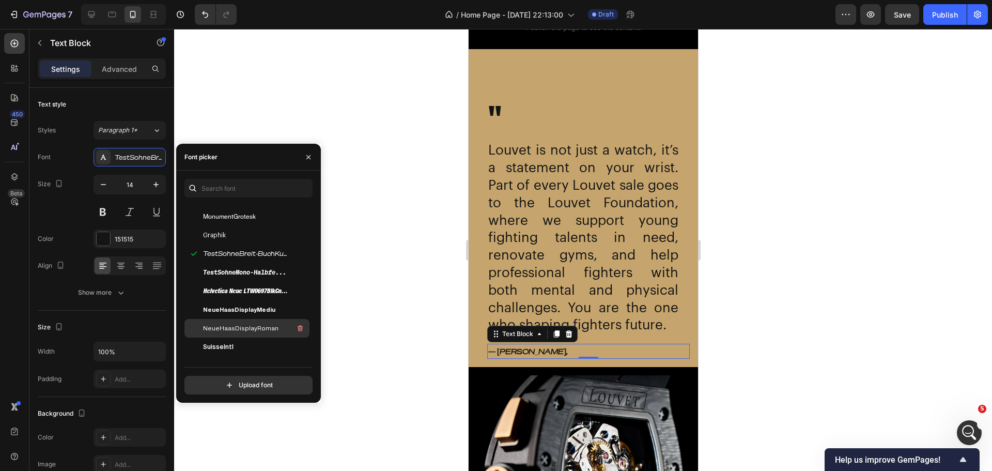
scroll to position [207, 0]
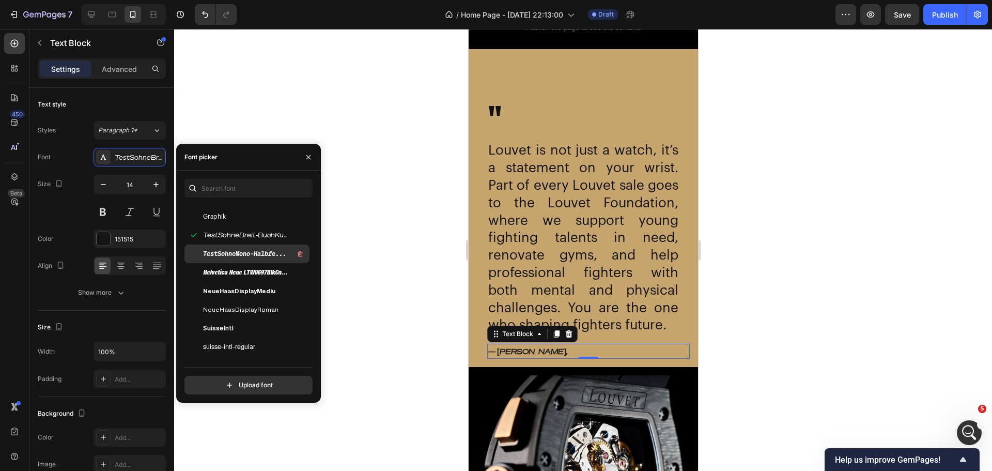
click at [240, 257] on span "TestSohneMono-HalbfettKursiv-BF663d89cc6d0d0" at bounding box center [246, 253] width 86 height 9
click at [243, 276] on span "Helvetica Neue LTW0697BlkCnObl" at bounding box center [246, 272] width 86 height 9
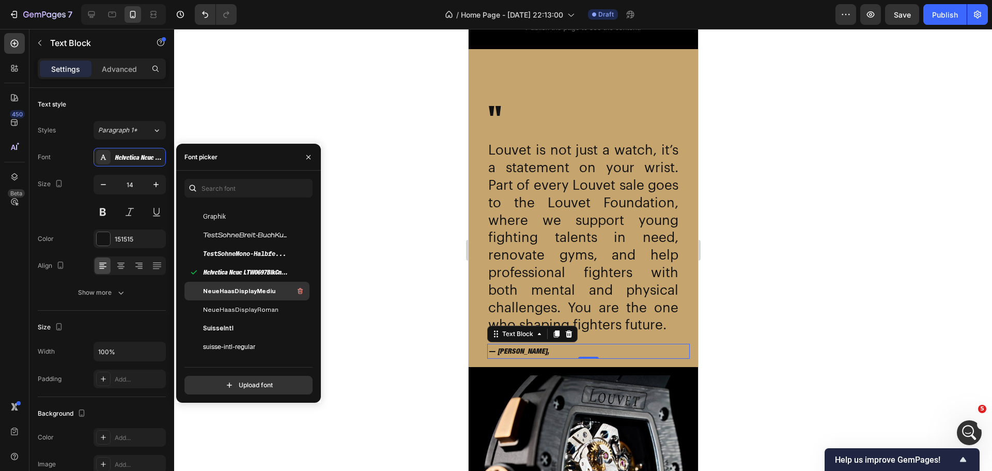
click at [249, 293] on span "NeueHaasDisplayMediu" at bounding box center [239, 290] width 72 height 9
click at [251, 306] on span "NeueHaasDisplayRoman" at bounding box center [240, 309] width 75 height 9
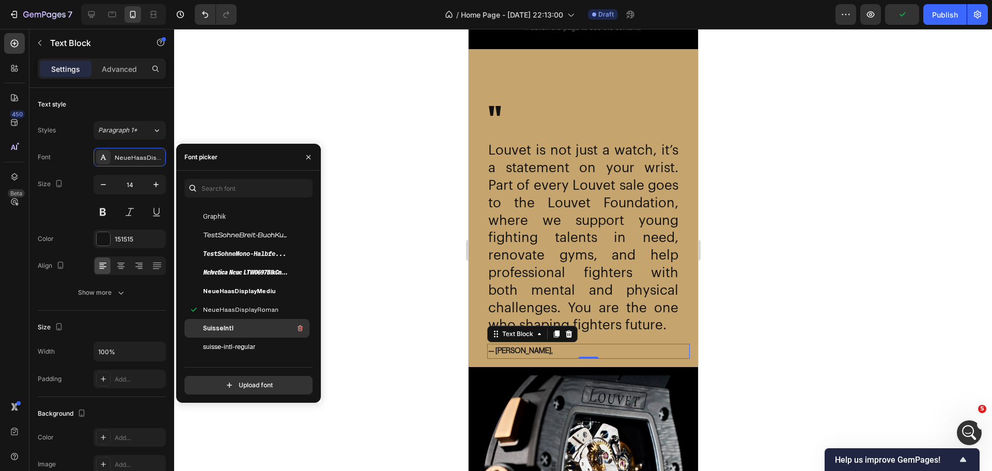
click at [250, 320] on div "SuisseIntl" at bounding box center [246, 328] width 125 height 19
click at [248, 345] on span "suisse-intl-regular" at bounding box center [229, 346] width 52 height 9
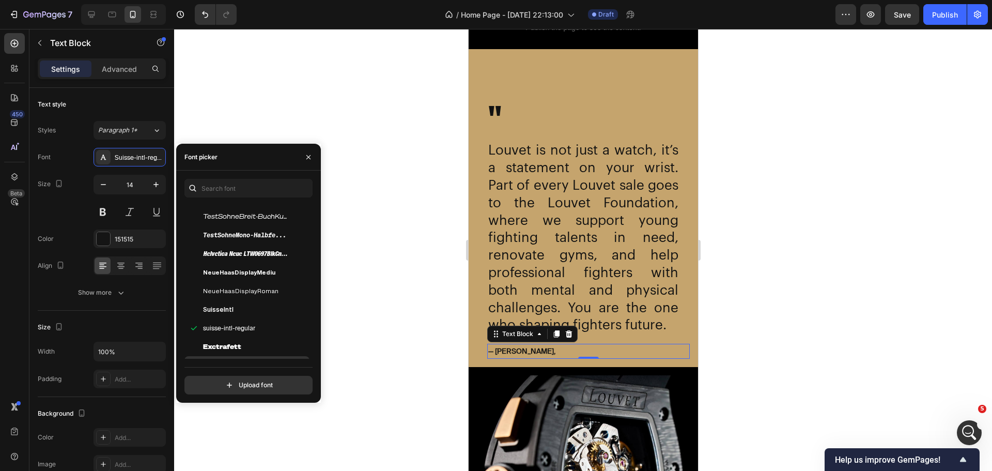
scroll to position [310, 0]
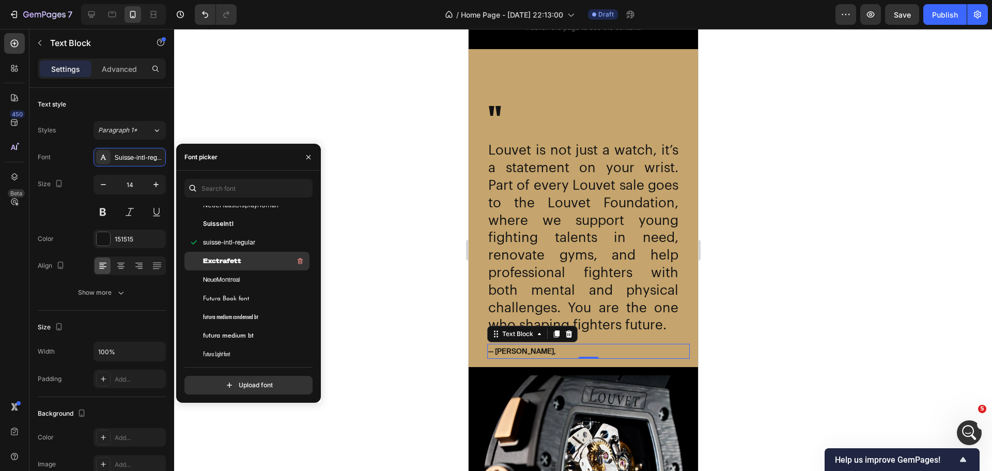
click at [249, 261] on div "Exctrafett" at bounding box center [255, 261] width 104 height 12
click at [250, 279] on div "NeueMontreal" at bounding box center [255, 279] width 104 height 12
click at [250, 290] on div "Futura Book font" at bounding box center [246, 298] width 125 height 19
click at [250, 307] on div "futura medium condensed bt" at bounding box center [246, 316] width 125 height 19
click at [251, 335] on span "futura medium bt" at bounding box center [228, 335] width 51 height 9
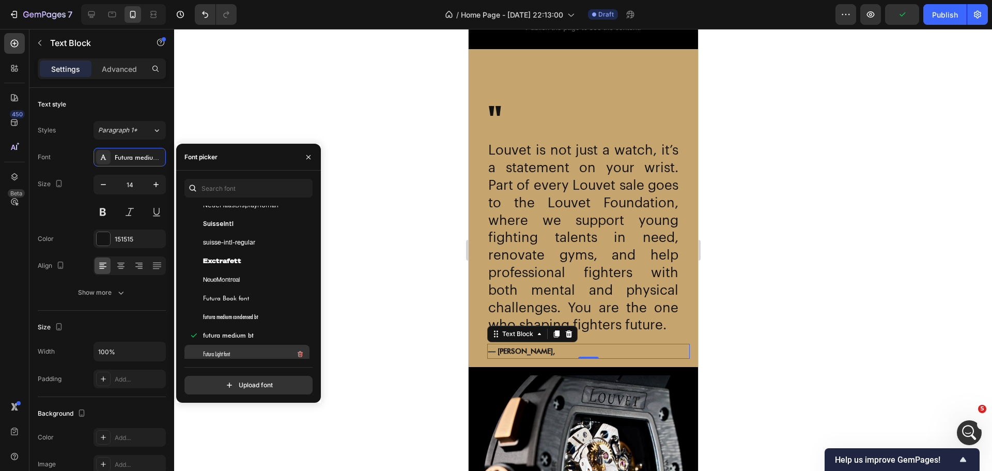
click at [252, 348] on div "Futura Light font" at bounding box center [255, 354] width 104 height 12
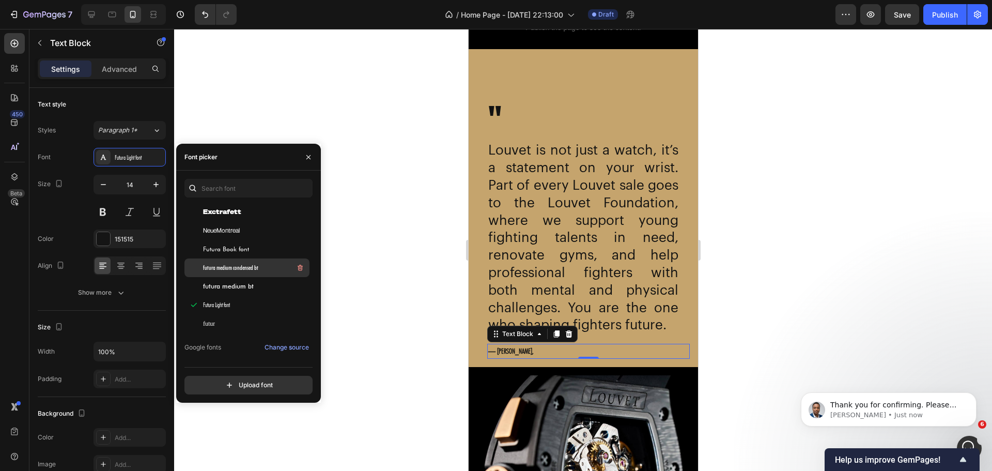
scroll to position [362, 0]
click at [237, 321] on div "futur" at bounding box center [255, 321] width 104 height 12
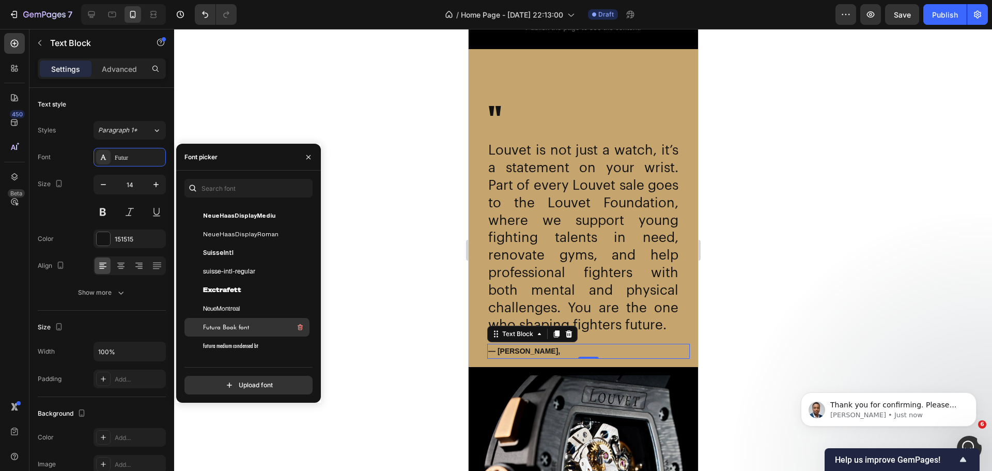
scroll to position [258, 0]
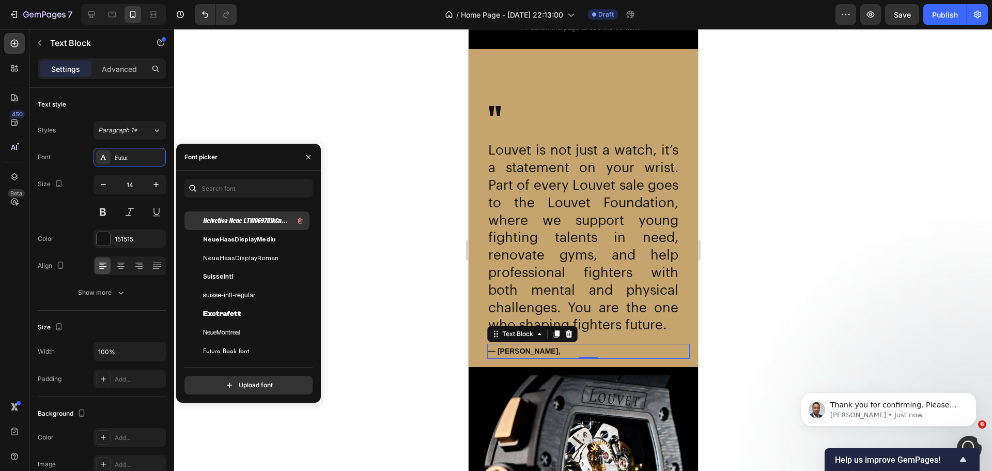
click at [252, 222] on span "Helvetica Neue LTW0697BlkCnObl" at bounding box center [246, 220] width 86 height 9
click at [253, 232] on div "NeueHaasDisplayMediu" at bounding box center [246, 239] width 125 height 19
click at [253, 229] on div "Helvetica Neue LTW0697BlkCnObl" at bounding box center [246, 220] width 125 height 19
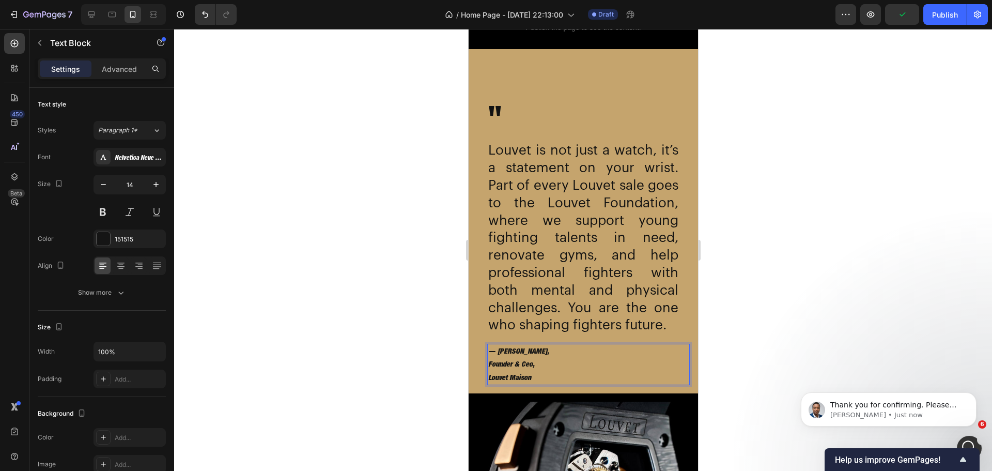
click at [505, 371] on p "— [PERSON_NAME], Founder & Ceo," at bounding box center [588, 358] width 201 height 26
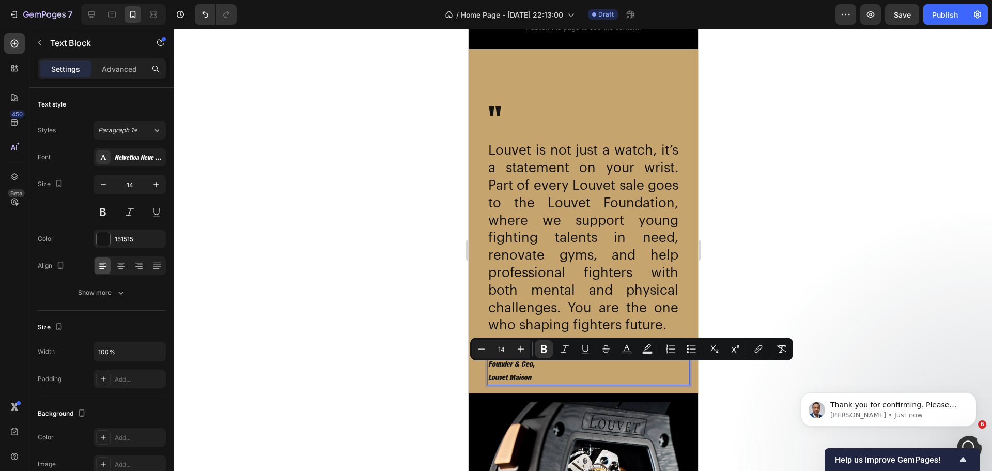
drag, startPoint x: 500, startPoint y: 368, endPoint x: 534, endPoint y: 374, distance: 34.5
click at [534, 371] on p "— [PERSON_NAME], Founder & Ceo," at bounding box center [588, 358] width 201 height 26
click at [532, 355] on strong "— [PERSON_NAME]," at bounding box center [518, 351] width 61 height 8
drag, startPoint x: 532, startPoint y: 371, endPoint x: 488, endPoint y: 367, distance: 44.1
click at [488, 355] on strong "— [PERSON_NAME]," at bounding box center [518, 351] width 61 height 8
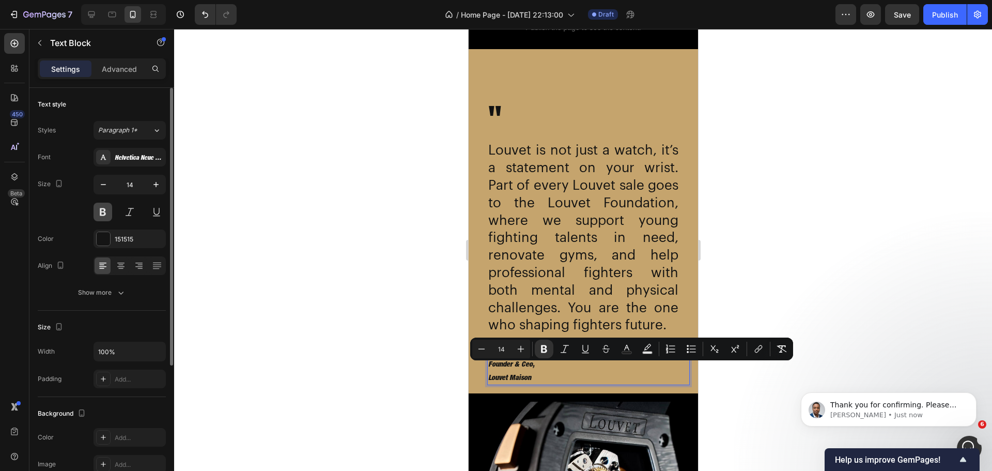
click at [104, 212] on button at bounding box center [103, 212] width 19 height 19
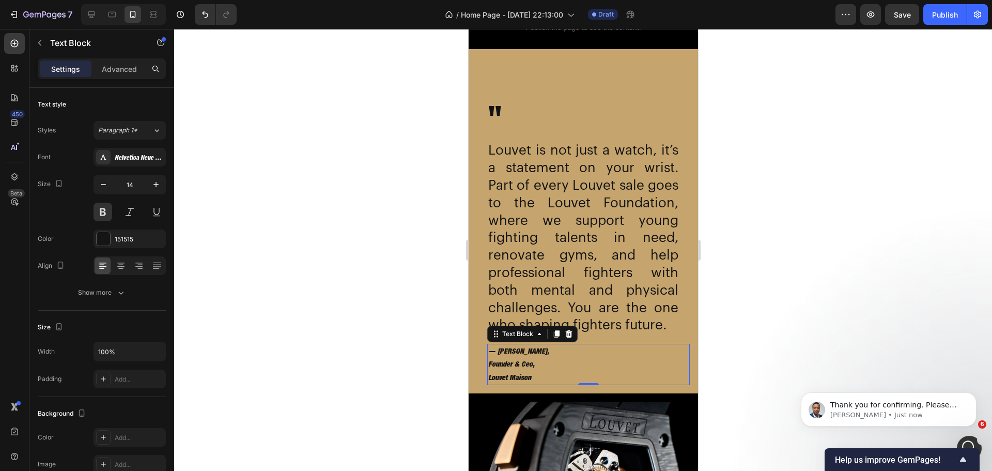
click at [534, 368] on strong "Founder & Ceo," at bounding box center [511, 364] width 47 height 8
click at [533, 368] on strong "Founder & Ceo," at bounding box center [511, 364] width 47 height 8
click at [109, 69] on p "Advanced" at bounding box center [119, 69] width 35 height 11
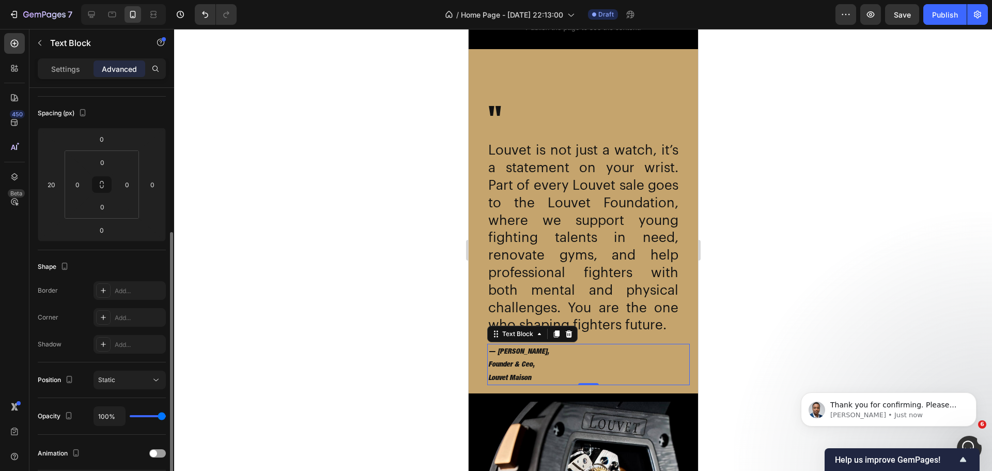
scroll to position [155, 0]
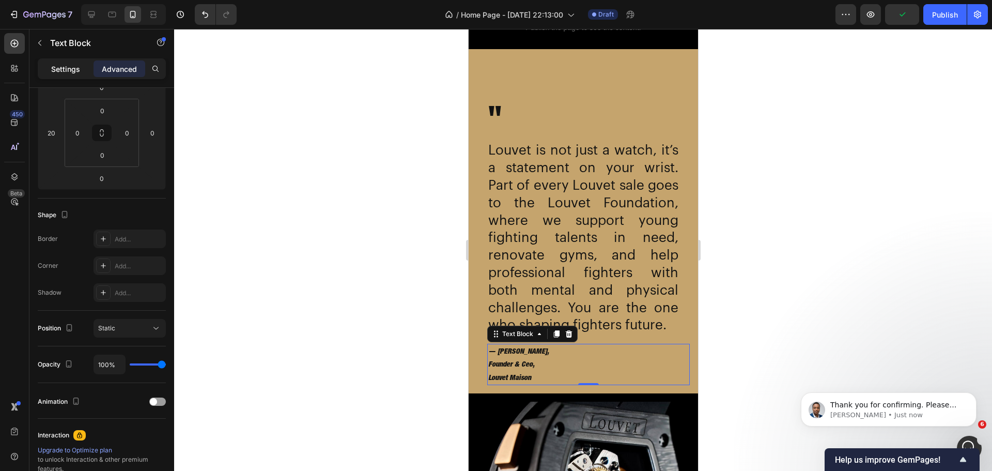
click at [49, 71] on div "Settings" at bounding box center [66, 68] width 52 height 17
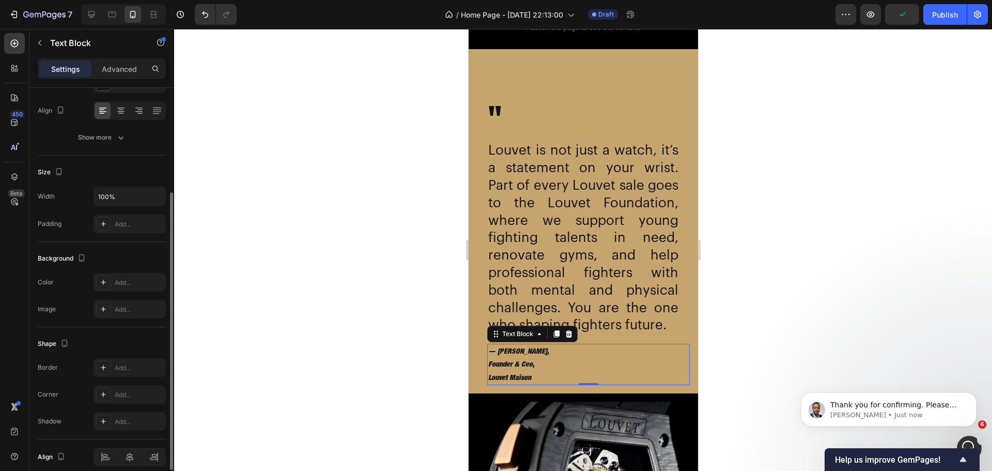
scroll to position [200, 0]
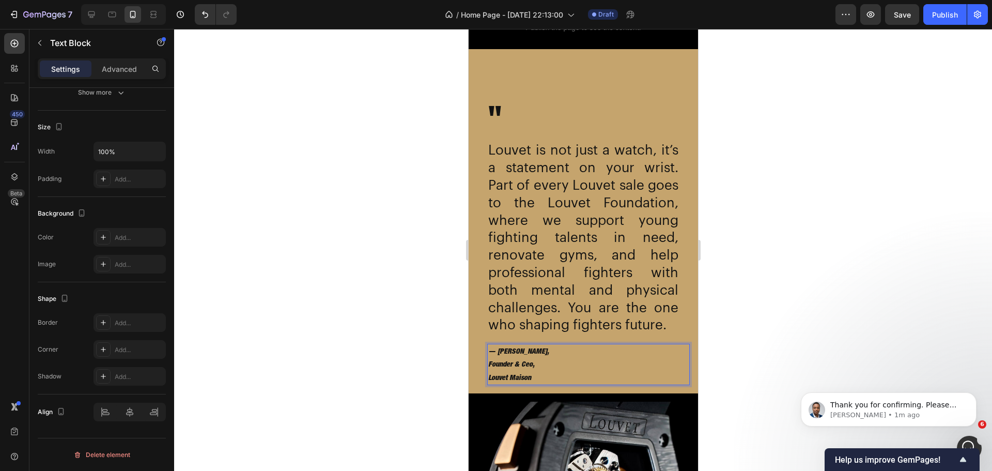
drag, startPoint x: 544, startPoint y: 398, endPoint x: 485, endPoint y: 362, distance: 69.3
click at [485, 362] on div "" Heading Louvet is not just a watch, it’s a statement on your wrist. Part of e…" at bounding box center [582, 220] width 213 height 327
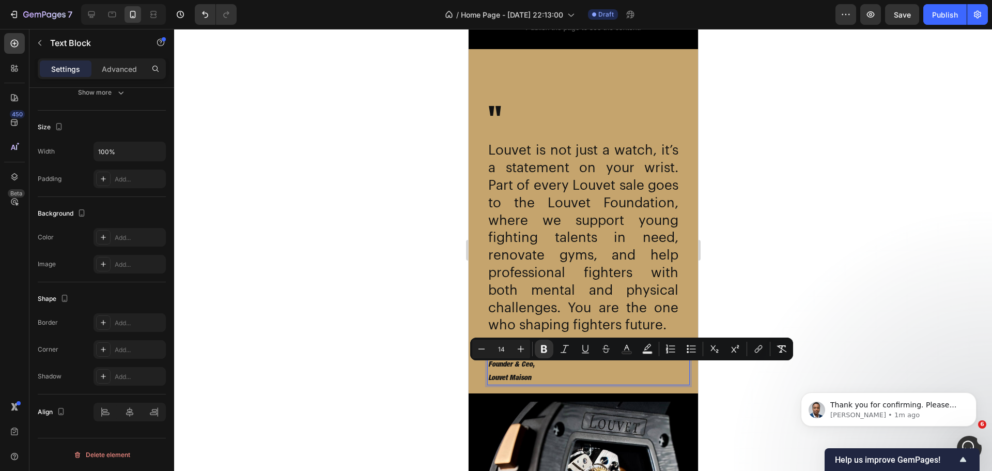
click at [520, 368] on strong "Founder & Ceo," at bounding box center [511, 364] width 47 height 8
drag, startPoint x: 499, startPoint y: 367, endPoint x: 544, endPoint y: 394, distance: 52.4
click at [544, 385] on div "— [PERSON_NAME], Founder & Ceo, Louvet Maison" at bounding box center [588, 364] width 203 height 41
click at [607, 352] on icon "Editor contextual toolbar" at bounding box center [606, 349] width 10 height 10
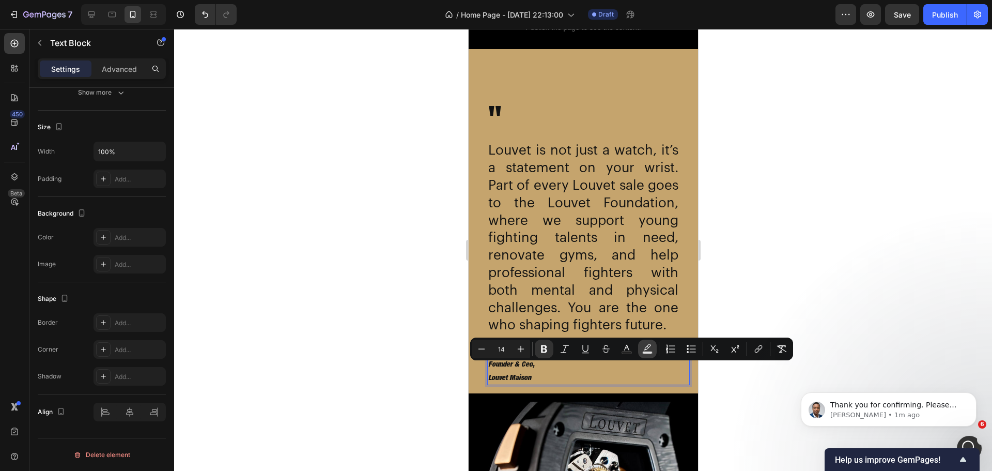
click at [646, 356] on button "Text Background Color" at bounding box center [647, 349] width 19 height 19
type input "000000"
type input "77"
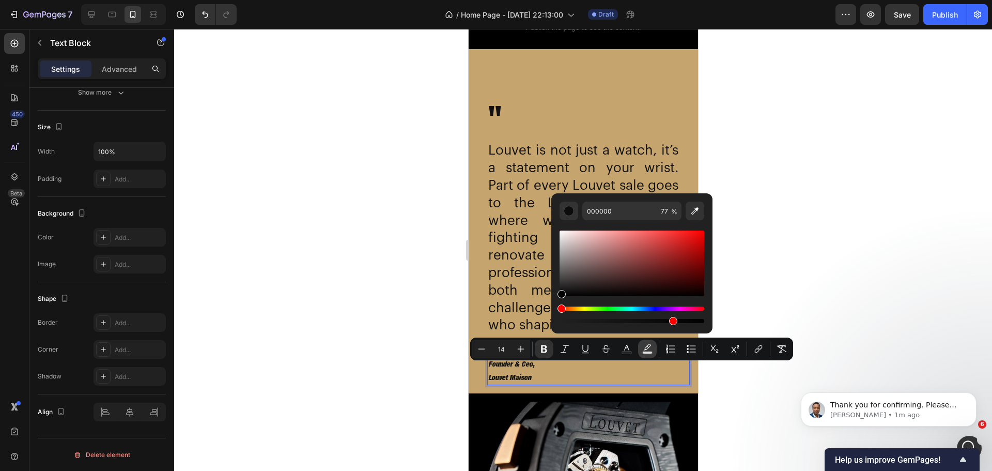
click at [646, 356] on button "Text Background Color" at bounding box center [647, 349] width 19 height 19
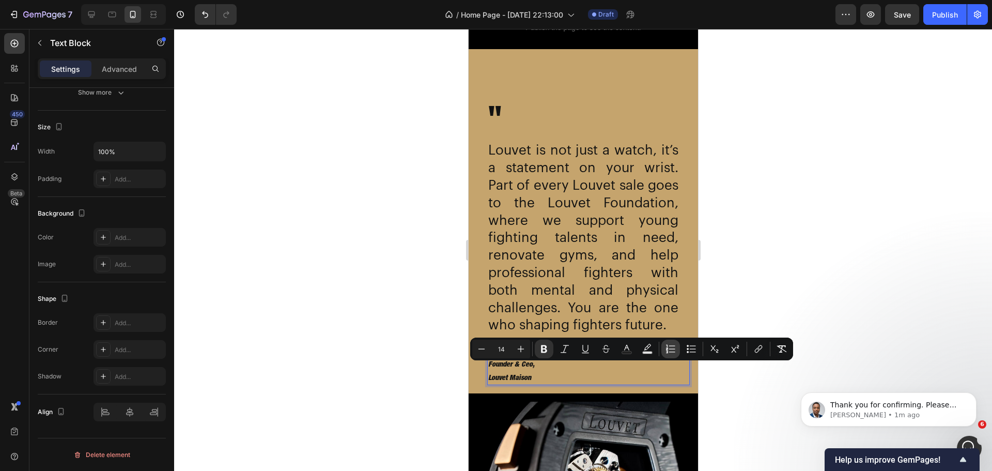
click at [670, 356] on button "Numbered List" at bounding box center [670, 349] width 19 height 19
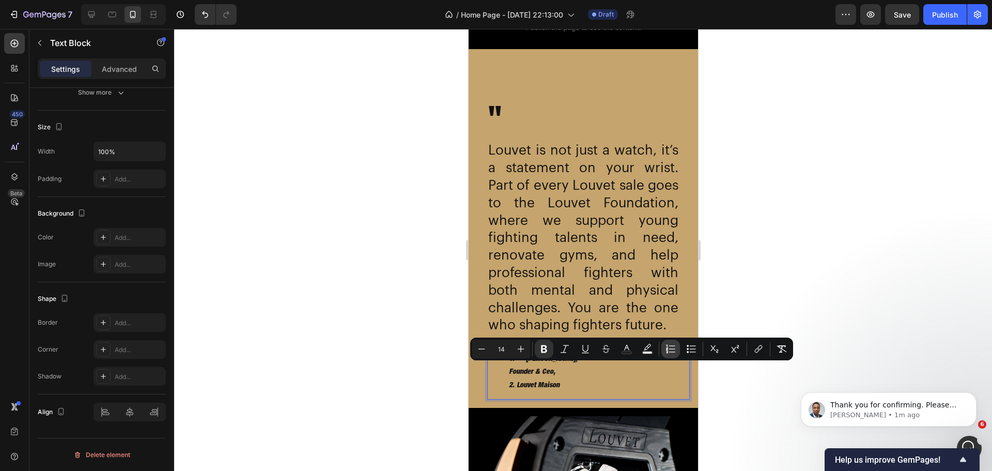
click at [670, 356] on button "Numbered List" at bounding box center [670, 349] width 19 height 19
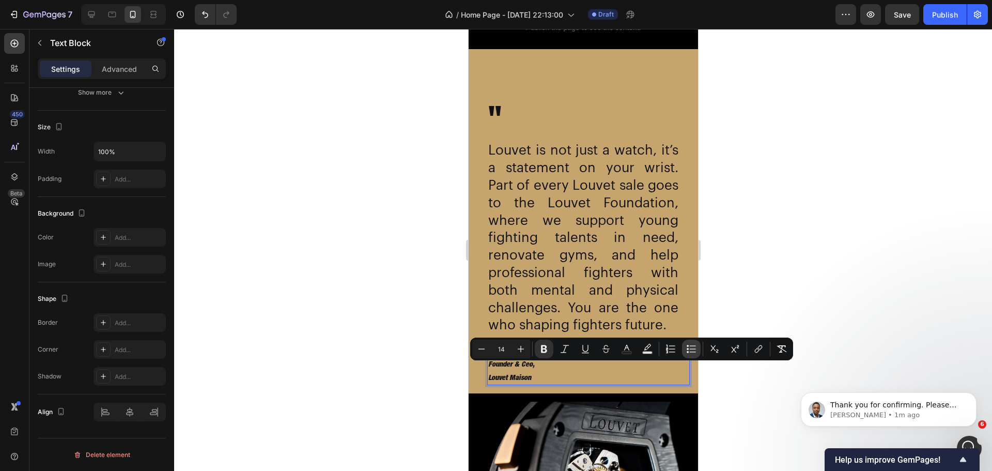
click at [687, 354] on button "Bulleted List" at bounding box center [691, 349] width 19 height 19
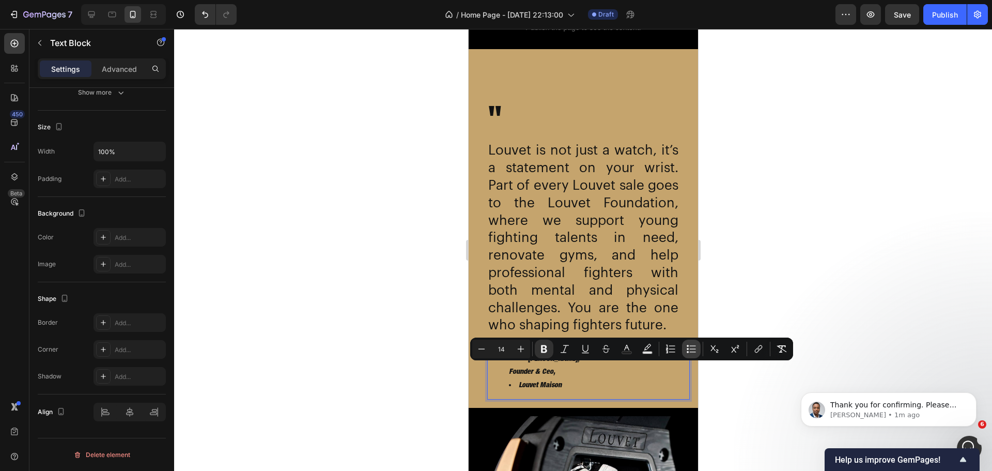
click at [687, 354] on button "Bulleted List" at bounding box center [691, 349] width 19 height 19
type input "14"
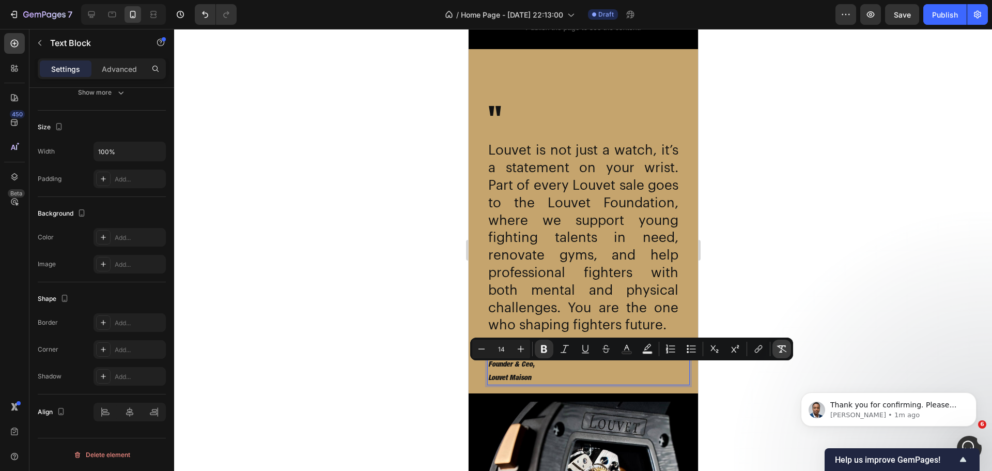
click at [783, 350] on icon "Editor contextual toolbar" at bounding box center [782, 349] width 10 height 10
click at [762, 348] on icon "Editor contextual toolbar" at bounding box center [758, 349] width 10 height 10
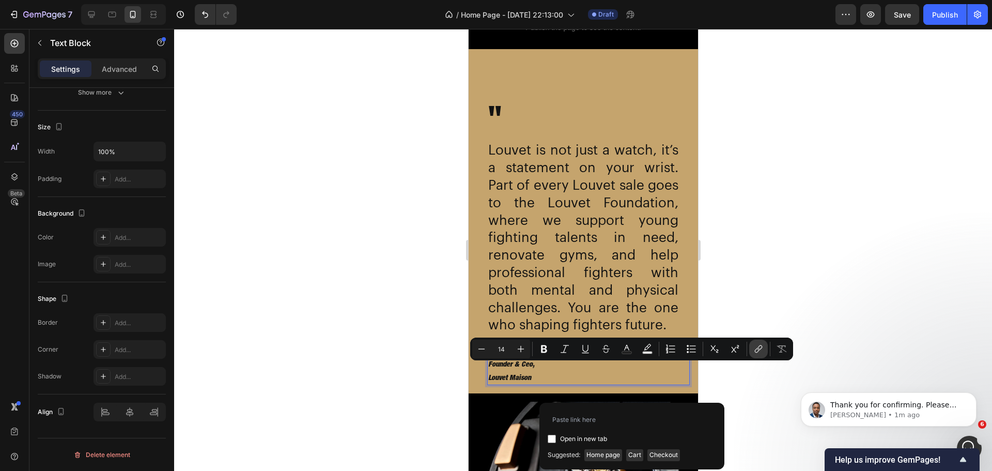
click at [762, 348] on icon "Editor contextual toolbar" at bounding box center [758, 349] width 10 height 10
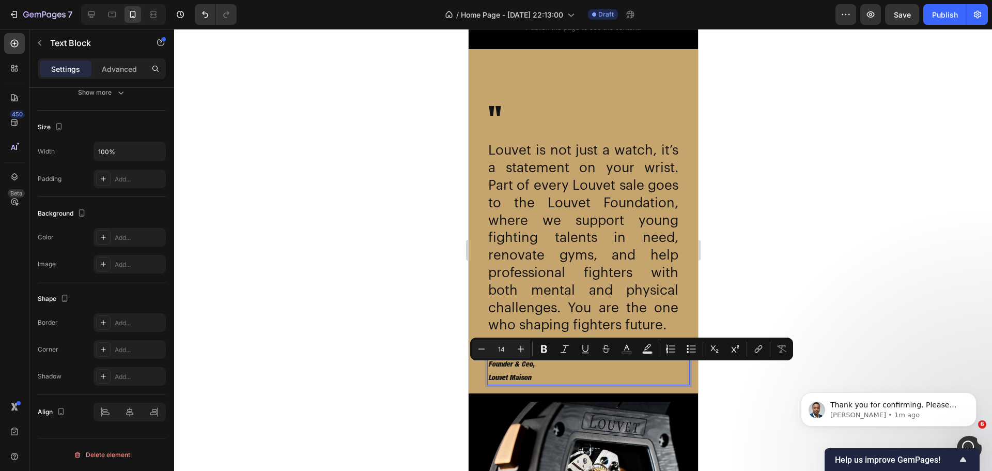
click at [511, 371] on p "— E [PERSON_NAME], Founder & Ceo," at bounding box center [588, 358] width 201 height 26
drag, startPoint x: 545, startPoint y: 394, endPoint x: 499, endPoint y: 364, distance: 55.2
click at [499, 364] on div "— E [PERSON_NAME], Founder & Ceo, Louvet Maison" at bounding box center [588, 364] width 203 height 41
click at [500, 355] on strong "— E" at bounding box center [494, 351] width 13 height 8
drag, startPoint x: 499, startPoint y: 368, endPoint x: 545, endPoint y: 390, distance: 51.5
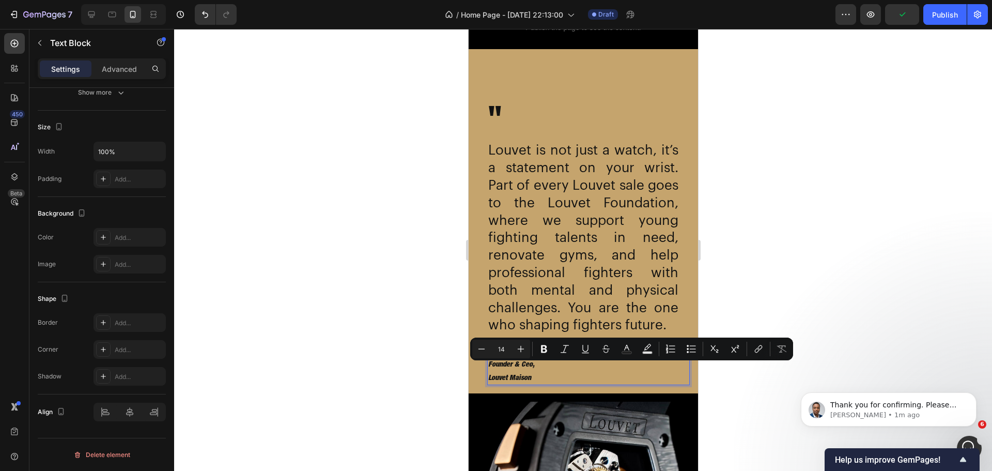
click at [545, 385] on div "— E [PERSON_NAME], Founder & Ceo, Louvet Maison" at bounding box center [588, 364] width 203 height 41
click at [523, 371] on p "— E [PERSON_NAME], Founder & Ceo," at bounding box center [588, 358] width 201 height 26
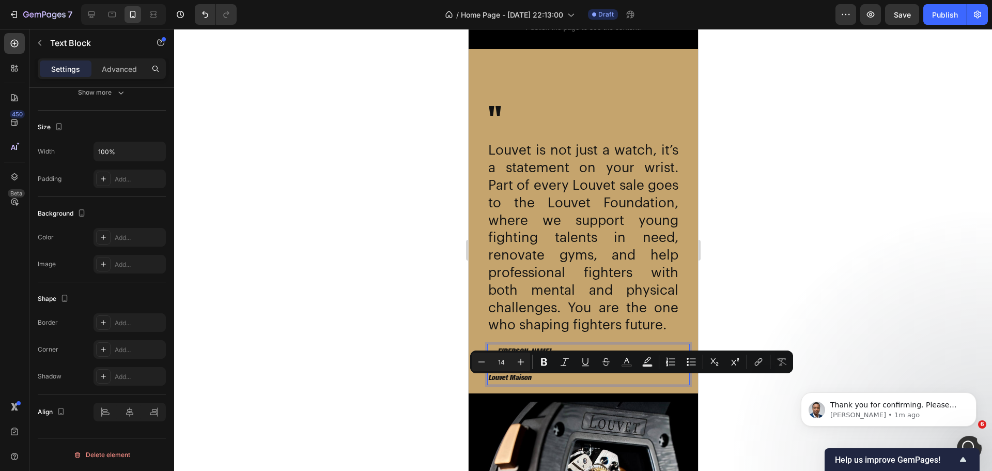
drag, startPoint x: 499, startPoint y: 381, endPoint x: 527, endPoint y: 385, distance: 28.3
click at [527, 371] on p "— E [PERSON_NAME], Founder & Ceo," at bounding box center [588, 358] width 201 height 26
click at [525, 371] on p "— E [PERSON_NAME], Founder & Ceo," at bounding box center [588, 358] width 201 height 26
drag, startPoint x: 499, startPoint y: 382, endPoint x: 544, endPoint y: 394, distance: 46.9
click at [544, 385] on div "— E [PERSON_NAME], Founder & Ceo, Louvet Maison" at bounding box center [588, 364] width 203 height 41
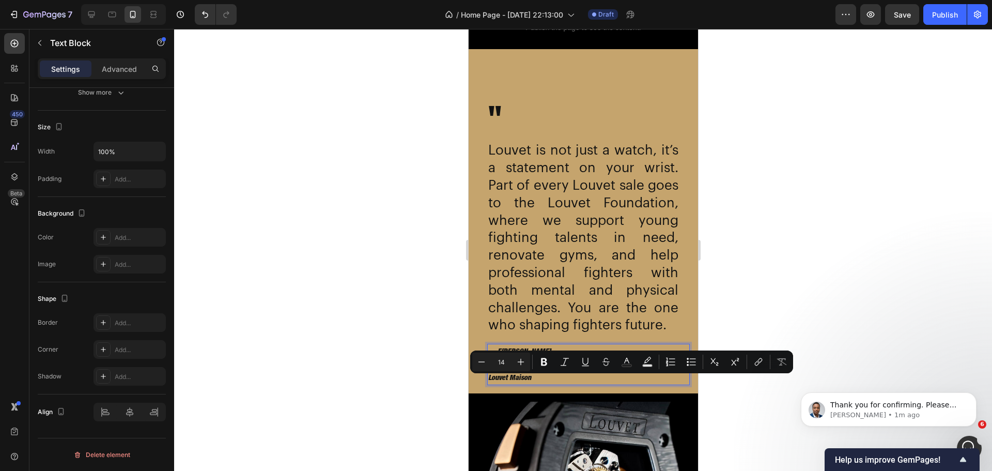
drag, startPoint x: 497, startPoint y: 379, endPoint x: 544, endPoint y: 397, distance: 50.7
click at [544, 385] on div "— E [PERSON_NAME], Founder & Ceo, Louvet Maison" at bounding box center [588, 364] width 203 height 41
click at [127, 180] on div "Add..." at bounding box center [139, 179] width 49 height 9
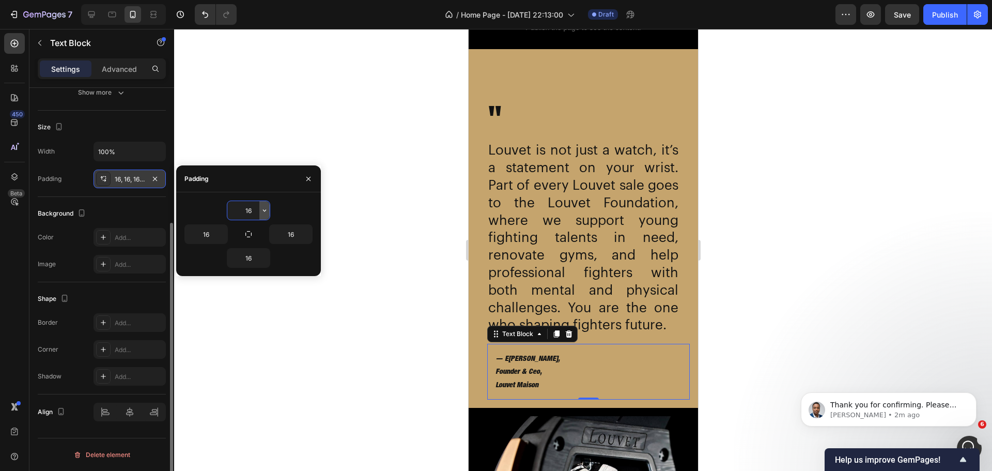
click at [267, 209] on icon "button" at bounding box center [264, 210] width 8 height 8
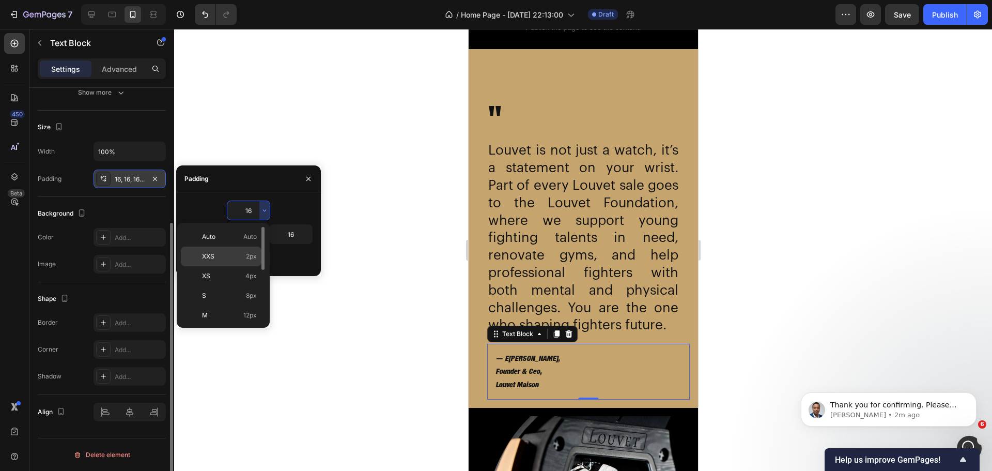
click at [221, 248] on div "XXS 2px" at bounding box center [221, 256] width 81 height 20
type input "2"
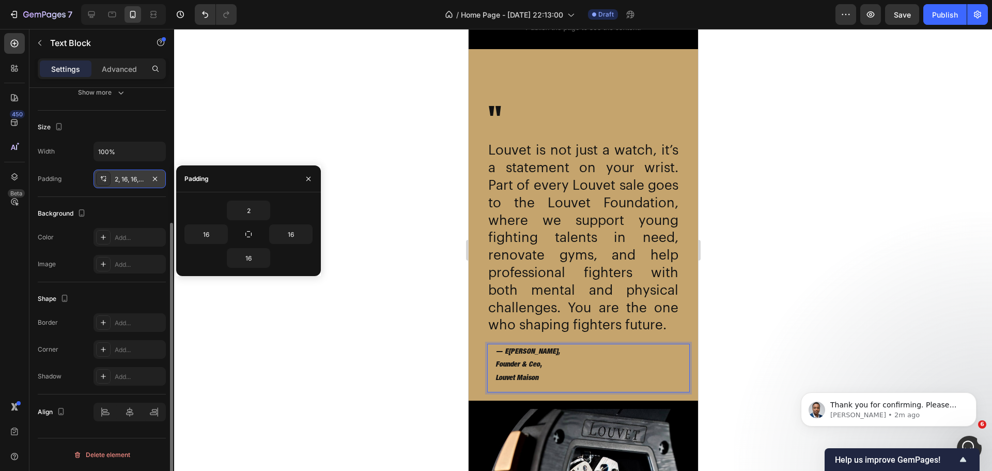
click at [372, 383] on div at bounding box center [583, 250] width 818 height 442
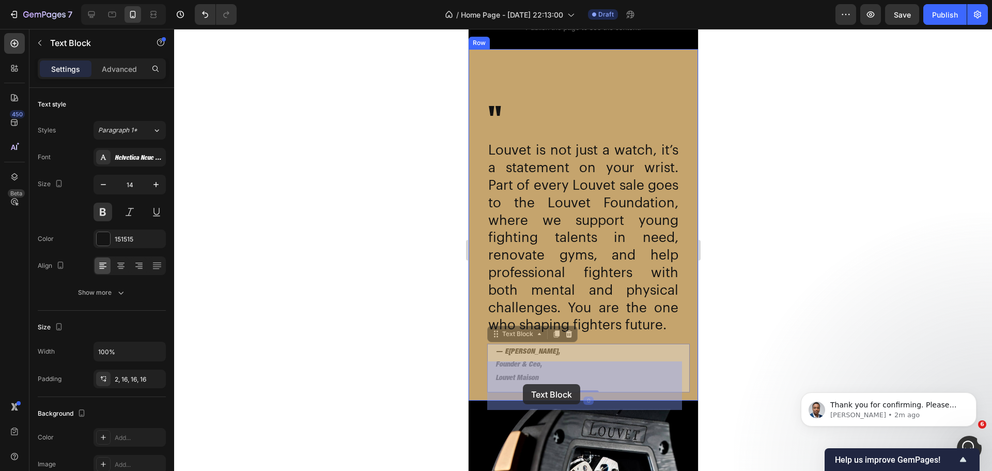
drag, startPoint x: 550, startPoint y: 396, endPoint x: 522, endPoint y: 384, distance: 30.3
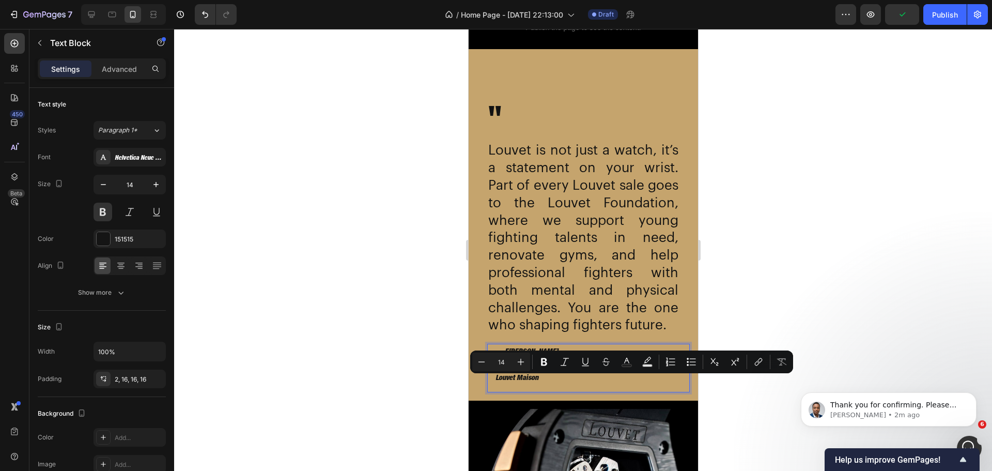
drag, startPoint x: 549, startPoint y: 393, endPoint x: 505, endPoint y: 381, distance: 45.9
click at [139, 383] on div "2, 16, 16, 16" at bounding box center [130, 379] width 30 height 9
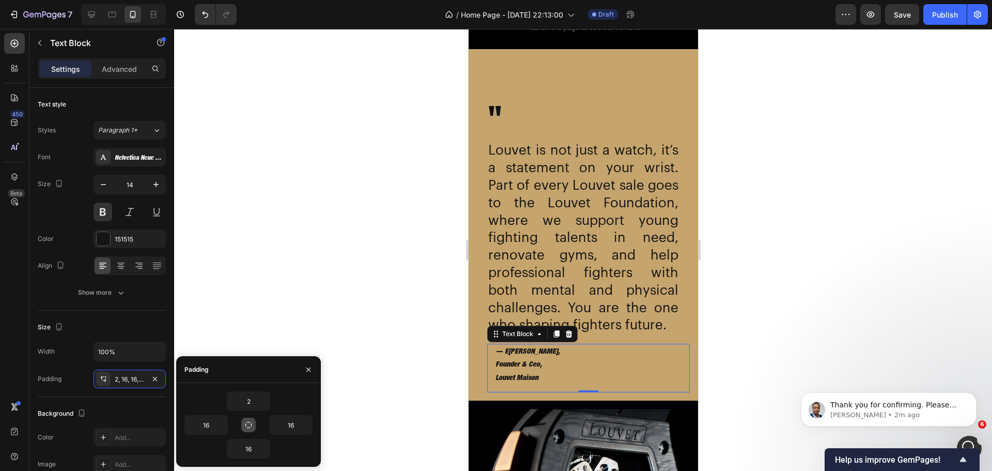
click at [244, 424] on icon "button" at bounding box center [248, 425] width 8 height 8
type input "2"
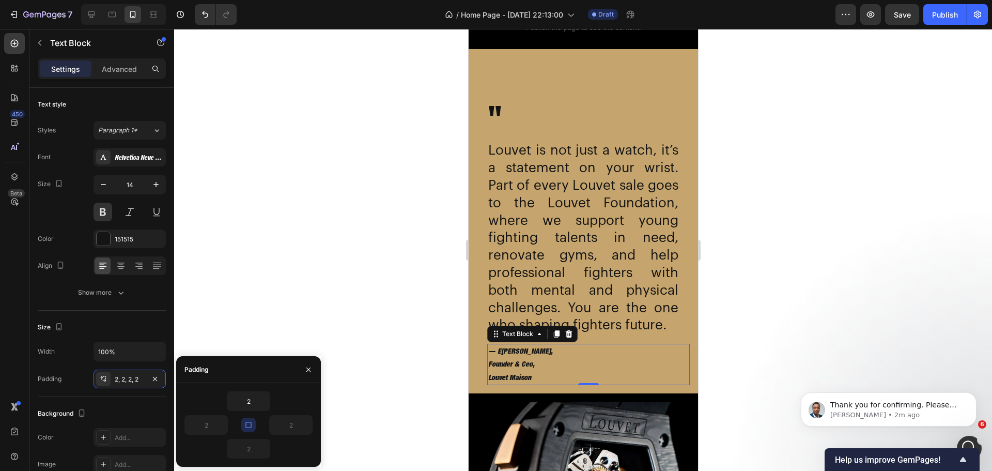
click at [244, 424] on icon "button" at bounding box center [248, 425] width 8 height 8
click at [243, 420] on button "button" at bounding box center [248, 425] width 14 height 14
click at [131, 321] on div "Size" at bounding box center [102, 327] width 128 height 17
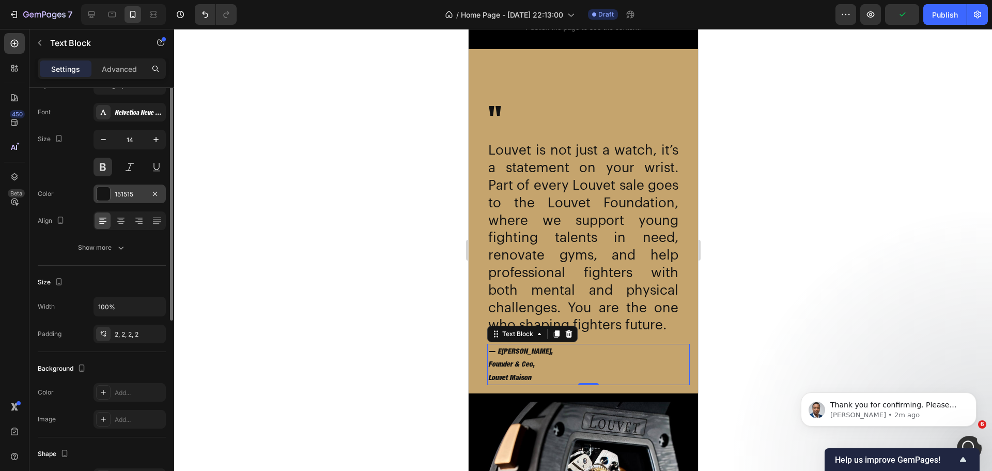
scroll to position [0, 0]
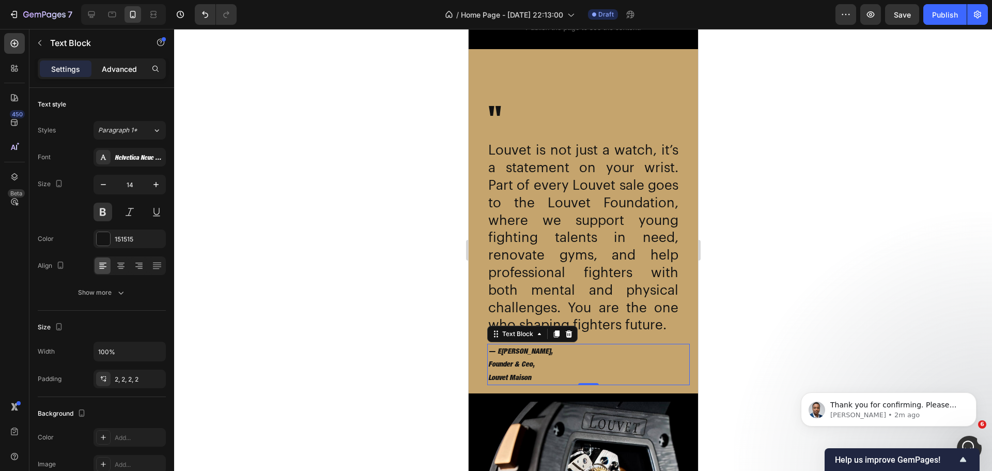
click at [100, 61] on div "Advanced" at bounding box center [120, 68] width 52 height 17
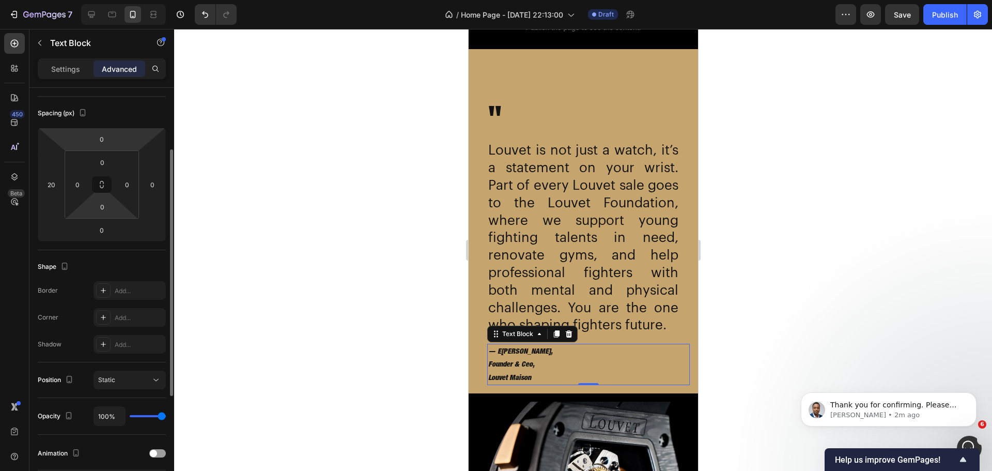
scroll to position [155, 0]
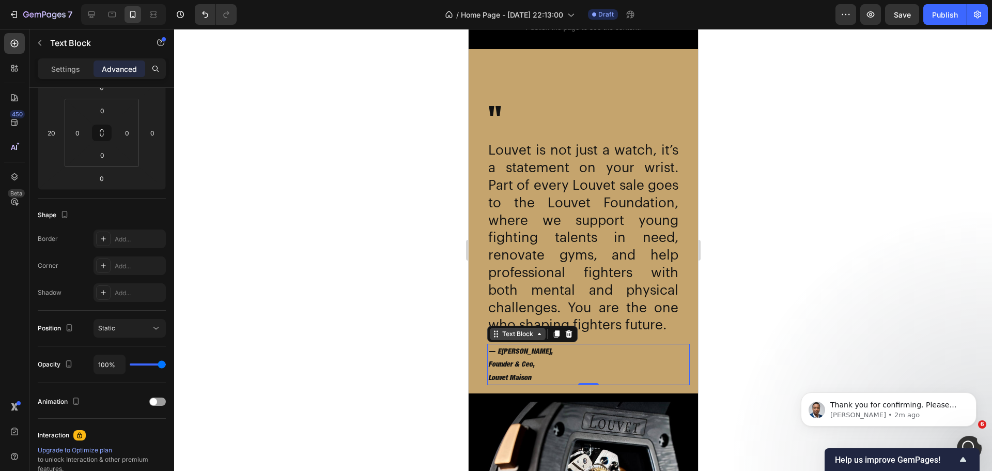
click at [540, 340] on div "Text Block" at bounding box center [517, 334] width 56 height 12
click at [426, 366] on div at bounding box center [583, 250] width 818 height 442
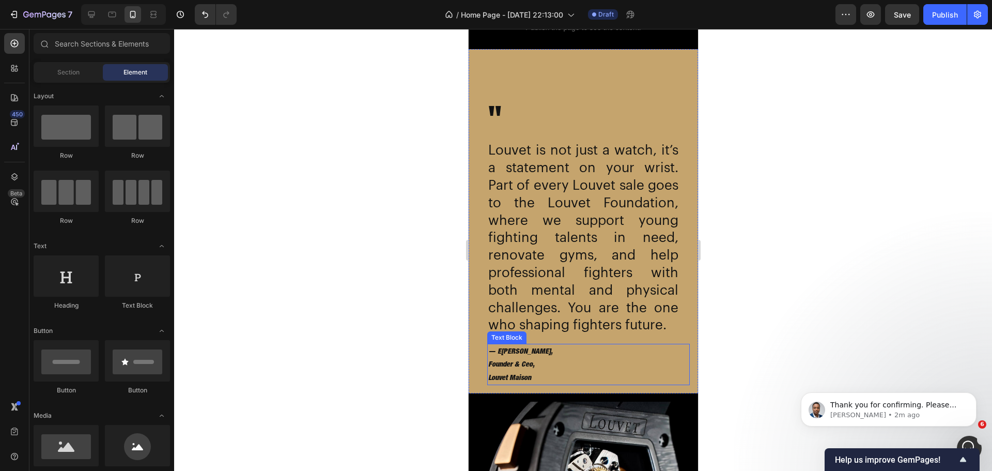
click at [502, 371] on p "— E [PERSON_NAME], Founder & Ceo," at bounding box center [588, 358] width 201 height 26
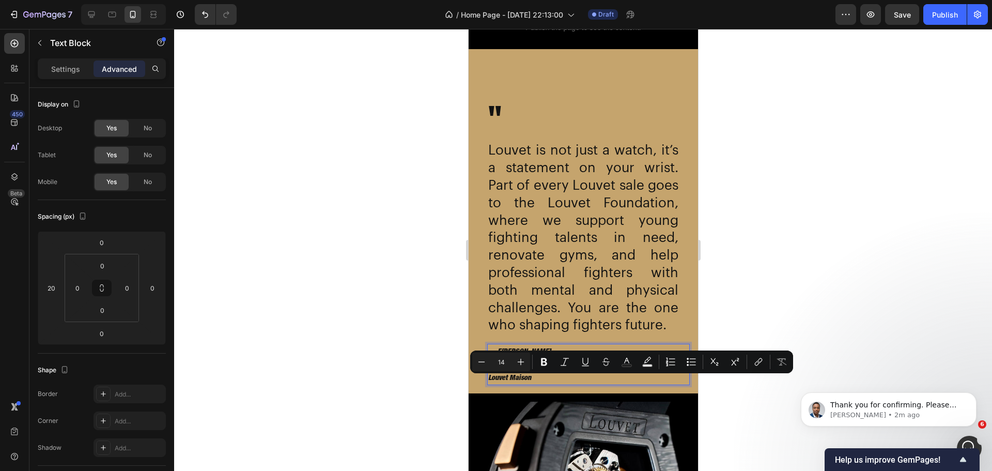
drag, startPoint x: 500, startPoint y: 381, endPoint x: 549, endPoint y: 393, distance: 50.1
click at [512, 371] on p "— E [PERSON_NAME], Founder & Ceo," at bounding box center [588, 358] width 201 height 26
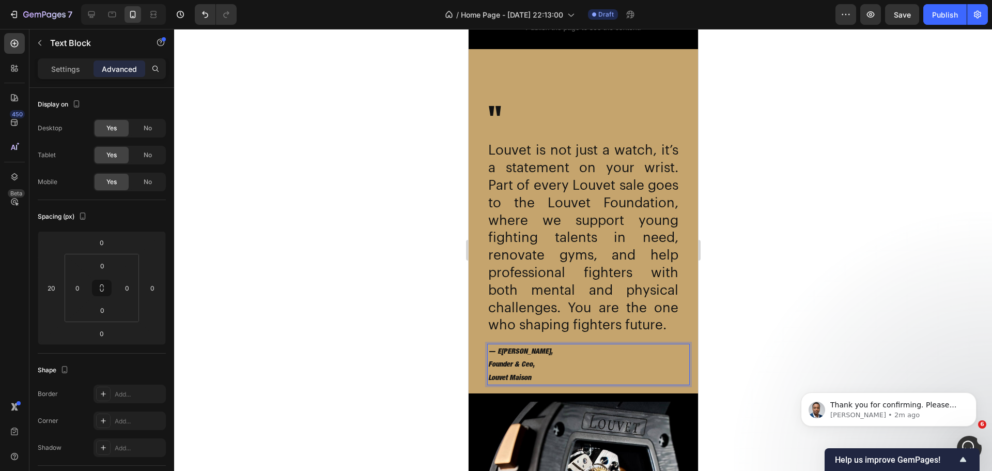
click at [543, 371] on p "— E [PERSON_NAME], Founder & Ceo," at bounding box center [588, 358] width 201 height 26
drag, startPoint x: 544, startPoint y: 397, endPoint x: 488, endPoint y: 369, distance: 62.6
click at [488, 369] on div "— E [PERSON_NAME], Founder & Ceo, Louvet Maison" at bounding box center [588, 364] width 203 height 41
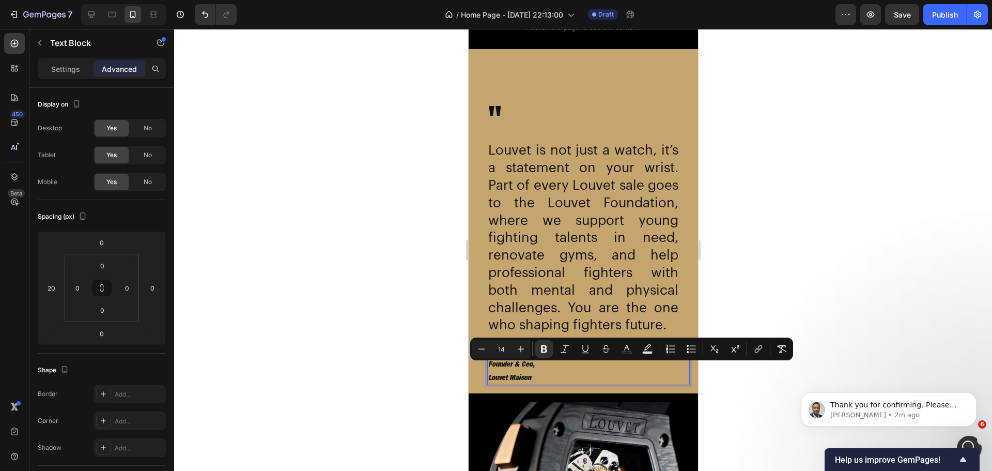
click at [511, 371] on p "— E [PERSON_NAME], Founder & Ceo," at bounding box center [588, 358] width 201 height 26
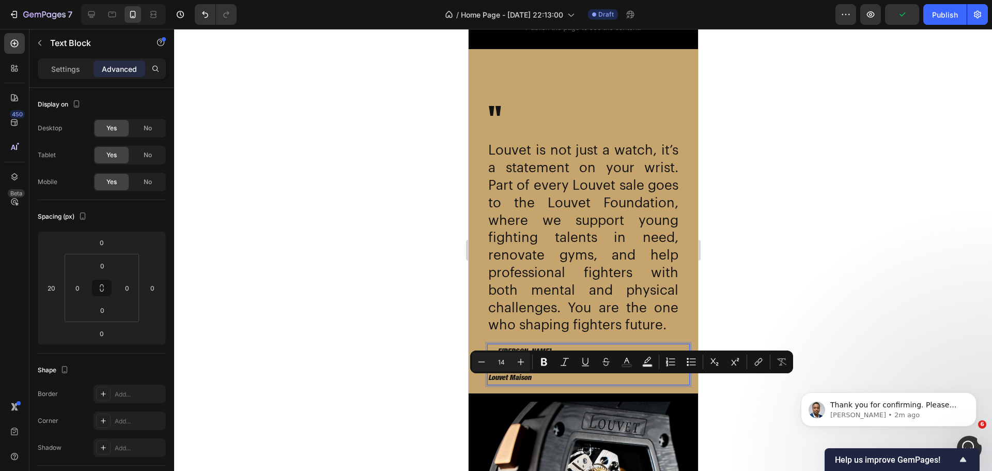
drag, startPoint x: 547, startPoint y: 394, endPoint x: 498, endPoint y: 381, distance: 50.8
click at [498, 381] on div "— E [PERSON_NAME], Founder & Ceo, Louvet Maison" at bounding box center [588, 364] width 203 height 41
copy div "Founder & Ceo, Louvet Maison"
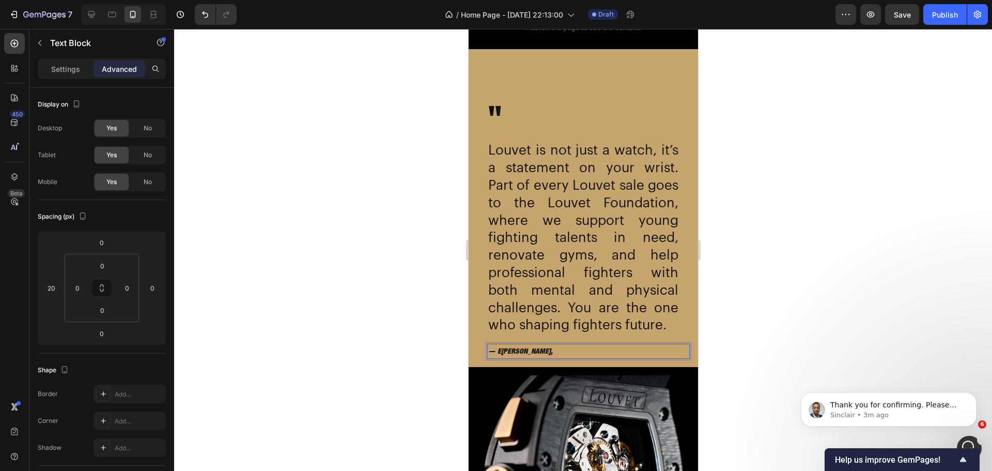
click at [197, 281] on div at bounding box center [583, 250] width 818 height 442
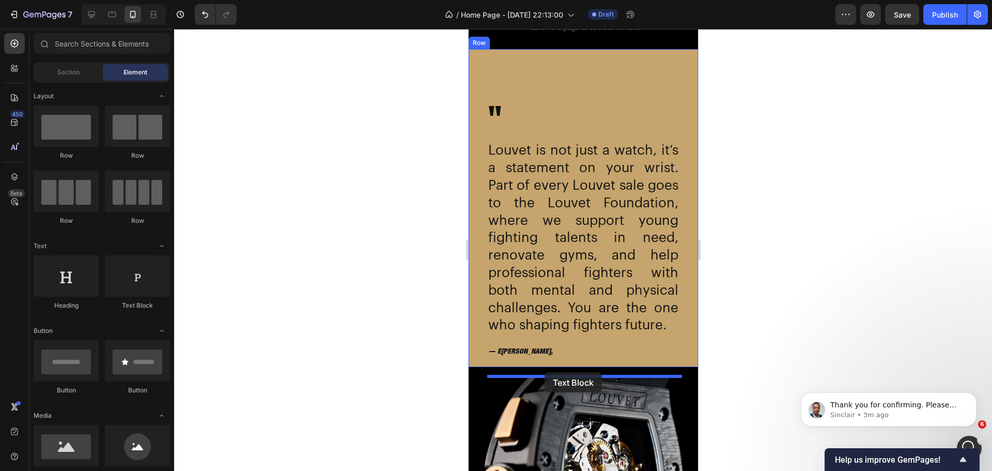
drag, startPoint x: 601, startPoint y: 319, endPoint x: 544, endPoint y: 372, distance: 77.5
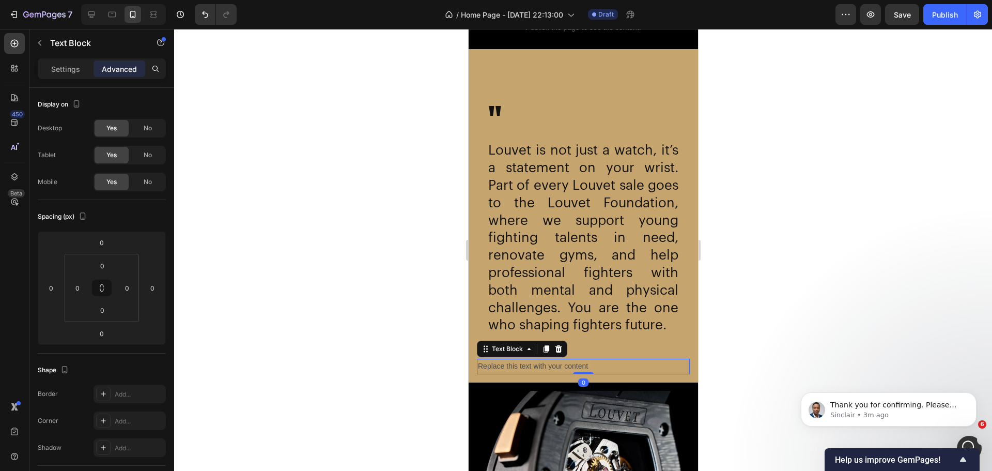
click at [524, 374] on div "Replace this text with your content" at bounding box center [582, 366] width 213 height 15
click at [530, 373] on p "Replace this text with your content" at bounding box center [582, 366] width 211 height 13
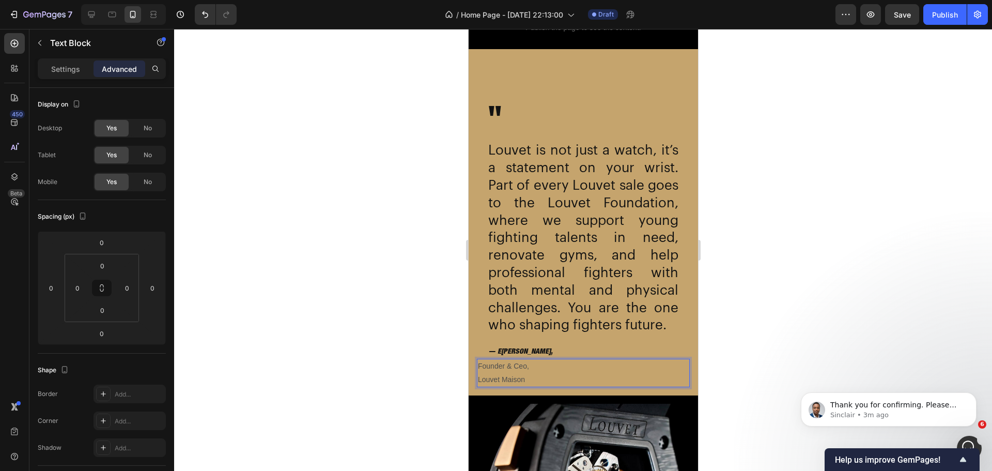
click at [479, 373] on p "Founder & Ceo," at bounding box center [582, 366] width 211 height 13
click at [489, 386] on p "Louvet Maison" at bounding box center [582, 379] width 211 height 13
click at [559, 358] on p "— E [PERSON_NAME]," at bounding box center [588, 351] width 201 height 13
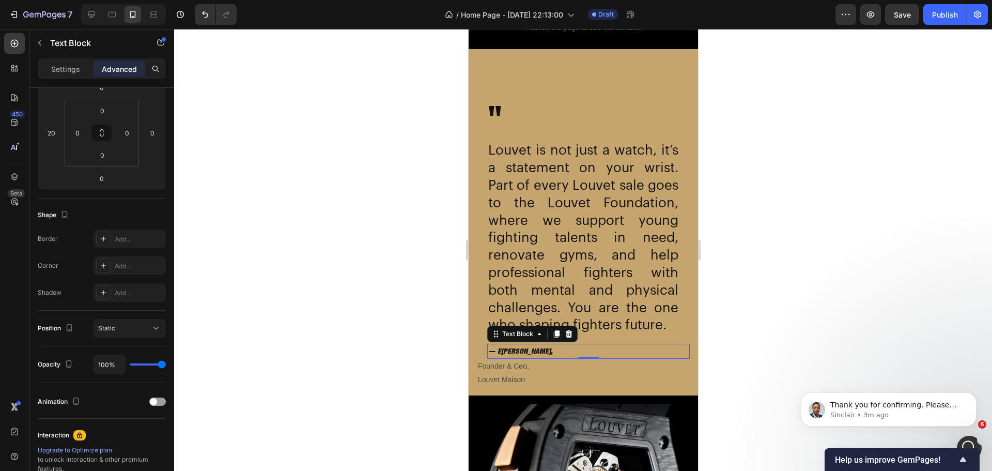
click at [423, 368] on div at bounding box center [583, 250] width 818 height 442
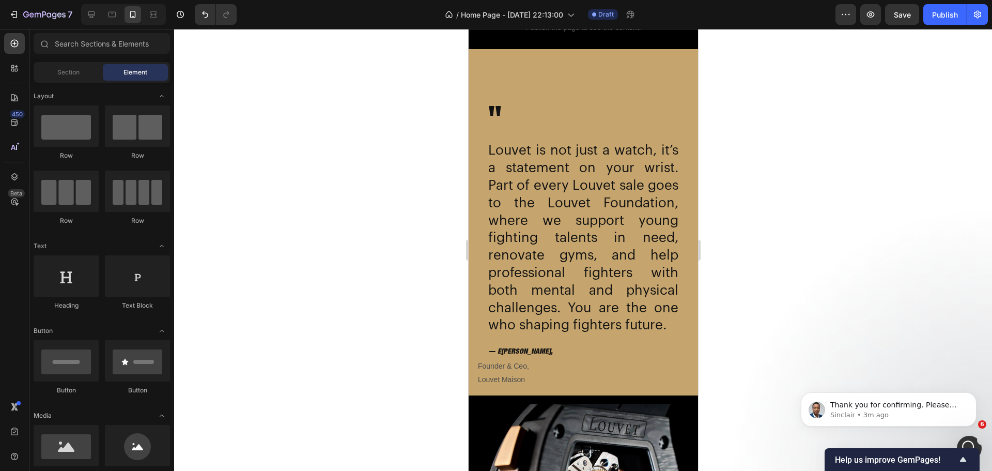
click at [344, 413] on div at bounding box center [583, 250] width 818 height 442
click at [513, 386] on p "Louvet Maison" at bounding box center [582, 379] width 211 height 13
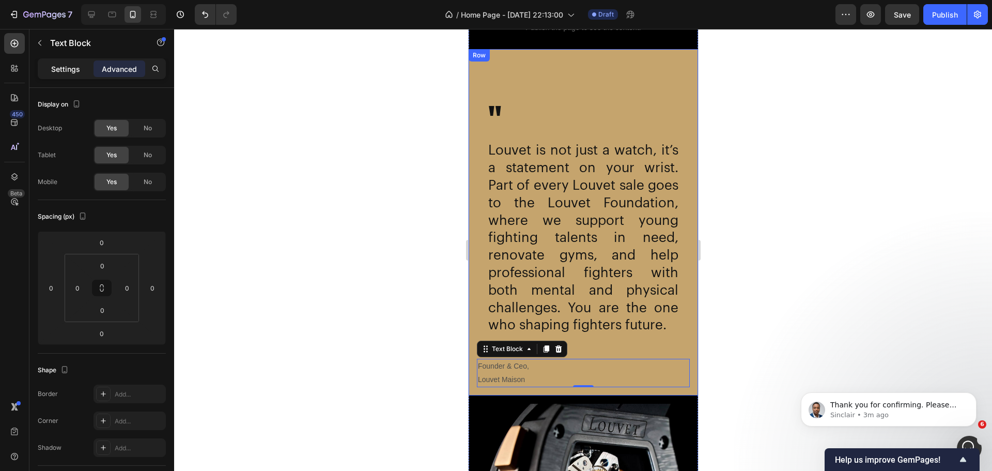
click at [74, 71] on p "Settings" at bounding box center [65, 69] width 29 height 11
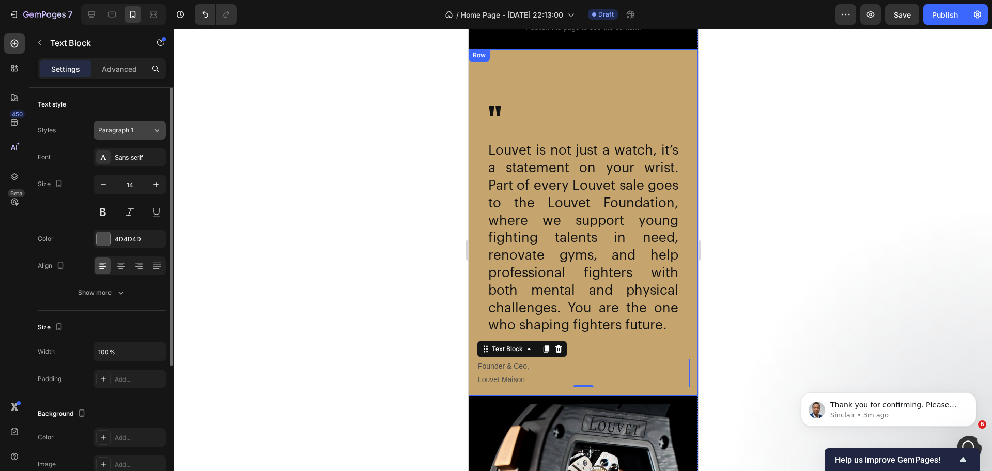
click at [128, 135] on button "Paragraph 1" at bounding box center [130, 130] width 72 height 19
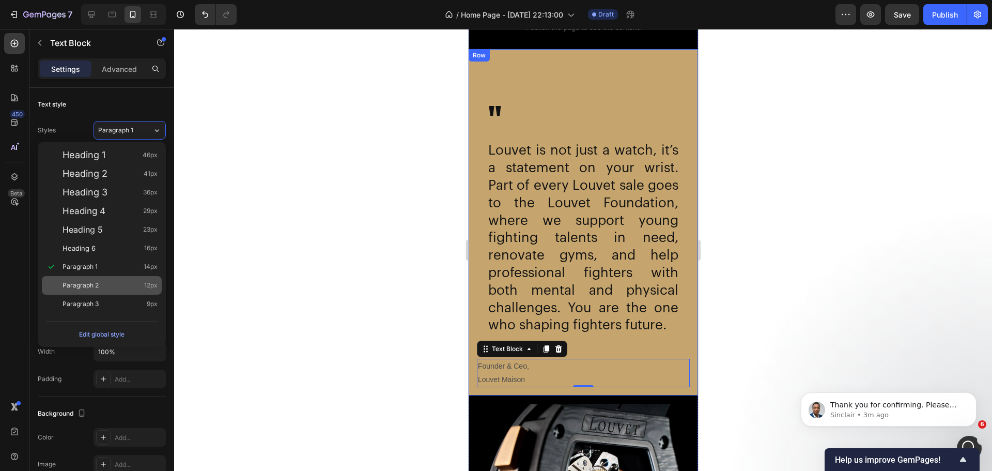
click at [92, 286] on span "Paragraph 2" at bounding box center [81, 285] width 36 height 10
type input "12"
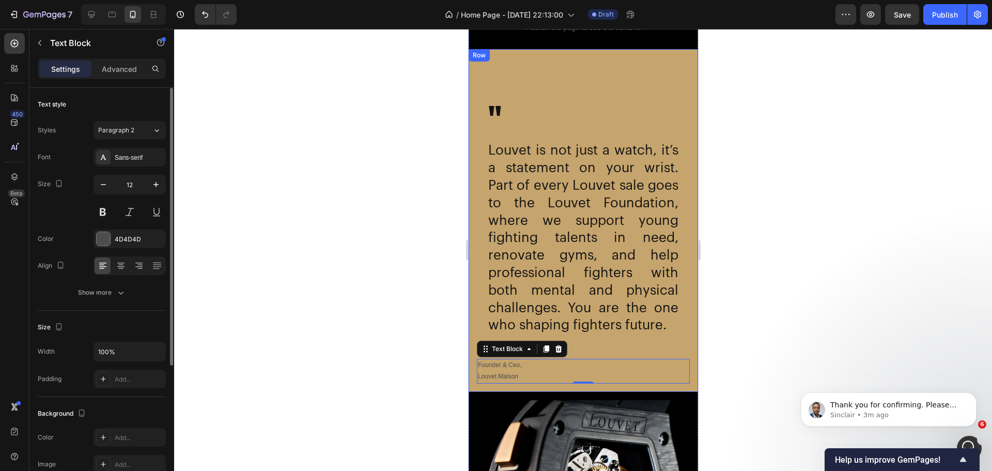
click at [135, 311] on div "Size Width 100% Padding Add..." at bounding box center [102, 354] width 128 height 86
click at [385, 369] on div at bounding box center [583, 250] width 818 height 442
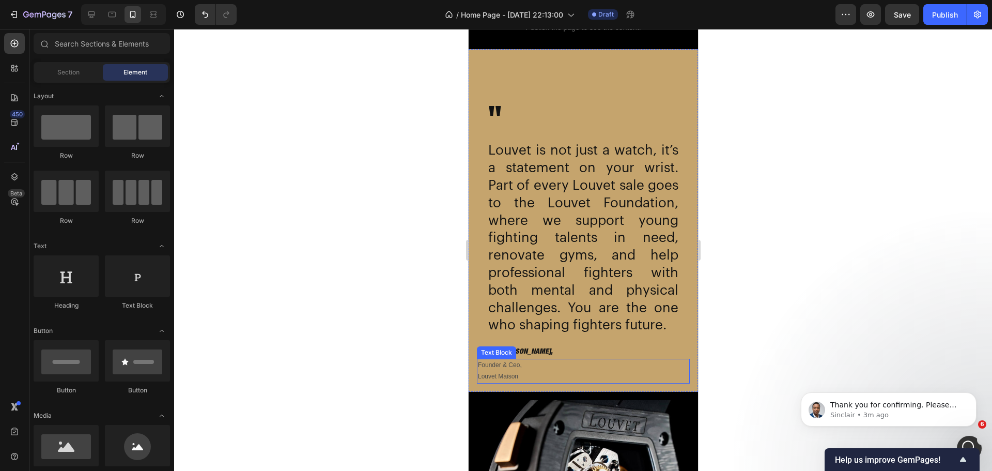
click at [533, 371] on p "Founder & Ceo," at bounding box center [582, 365] width 211 height 11
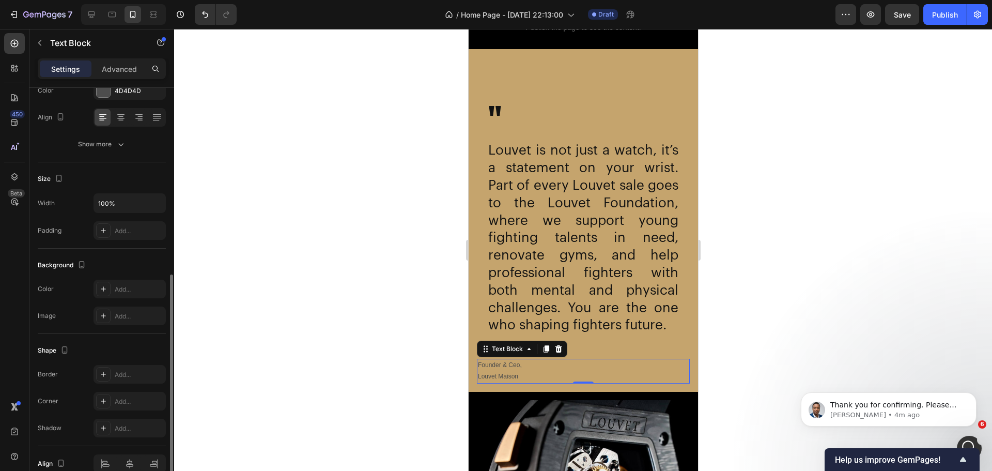
scroll to position [200, 0]
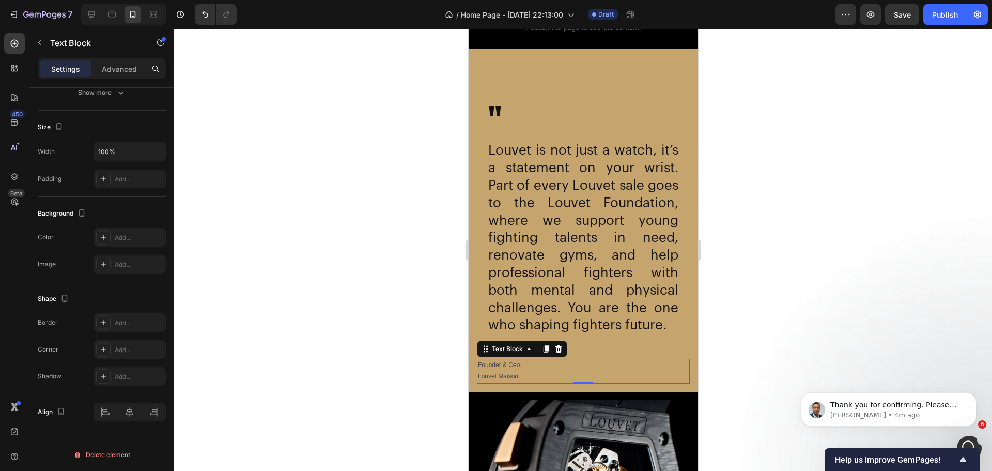
click at [266, 341] on div at bounding box center [583, 250] width 818 height 442
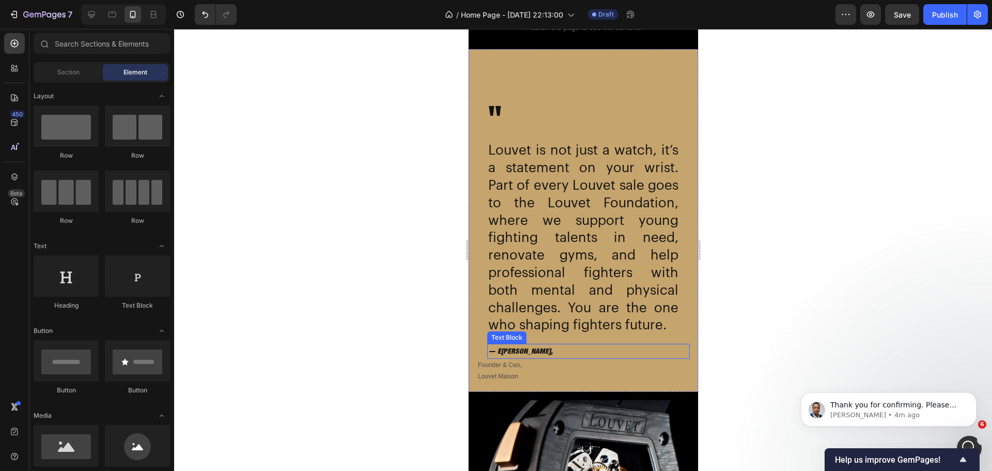
click at [542, 358] on p "— E [PERSON_NAME]," at bounding box center [588, 351] width 201 height 13
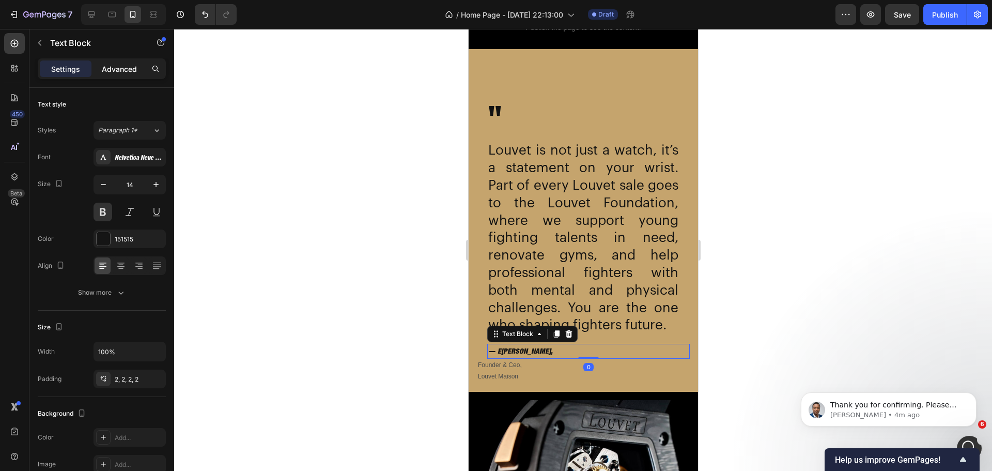
click at [117, 71] on p "Advanced" at bounding box center [119, 69] width 35 height 11
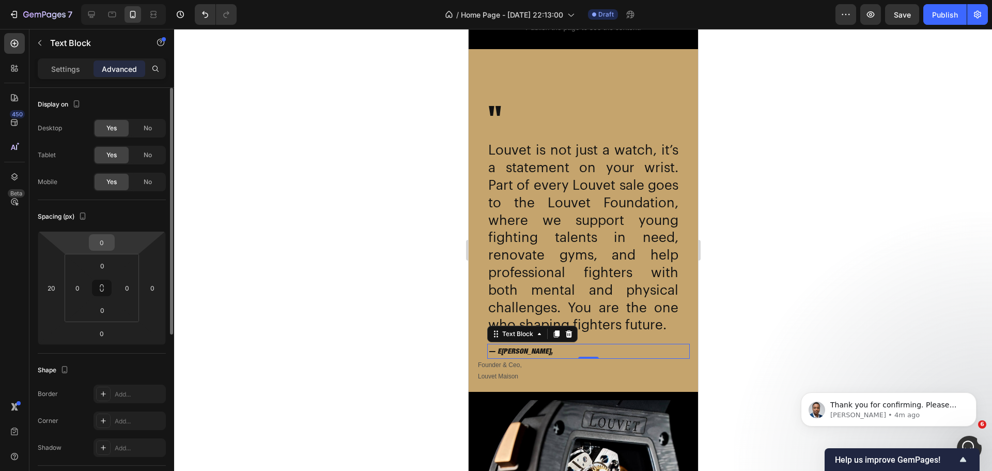
click at [106, 246] on input "0" at bounding box center [101, 243] width 21 height 16
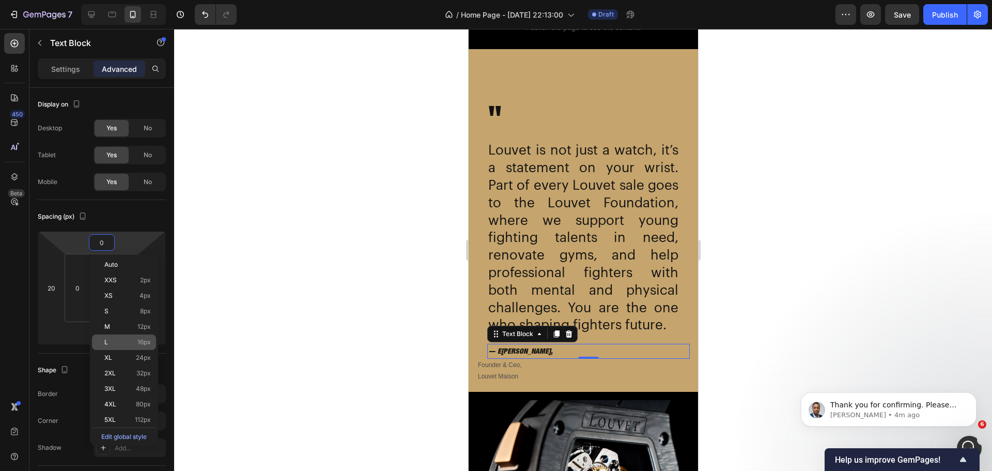
click at [105, 344] on span "L" at bounding box center [106, 341] width 4 height 7
type input "16"
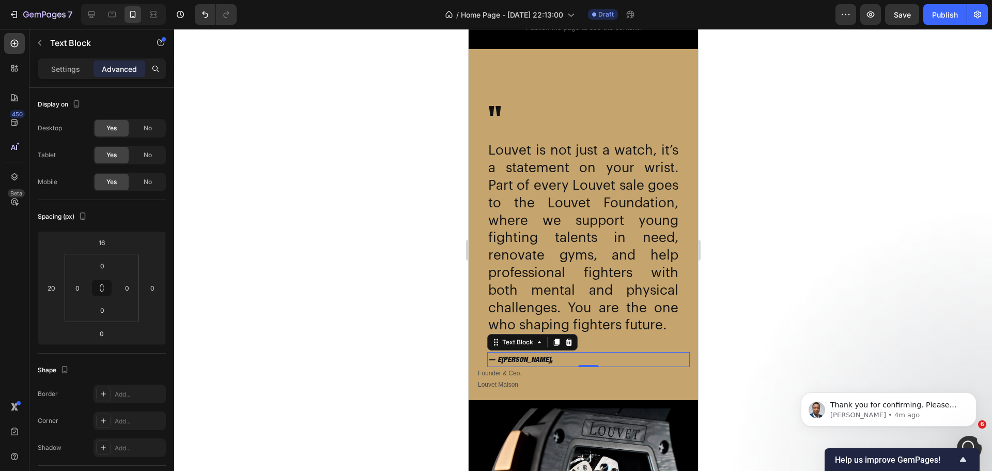
click at [272, 328] on div at bounding box center [583, 250] width 818 height 442
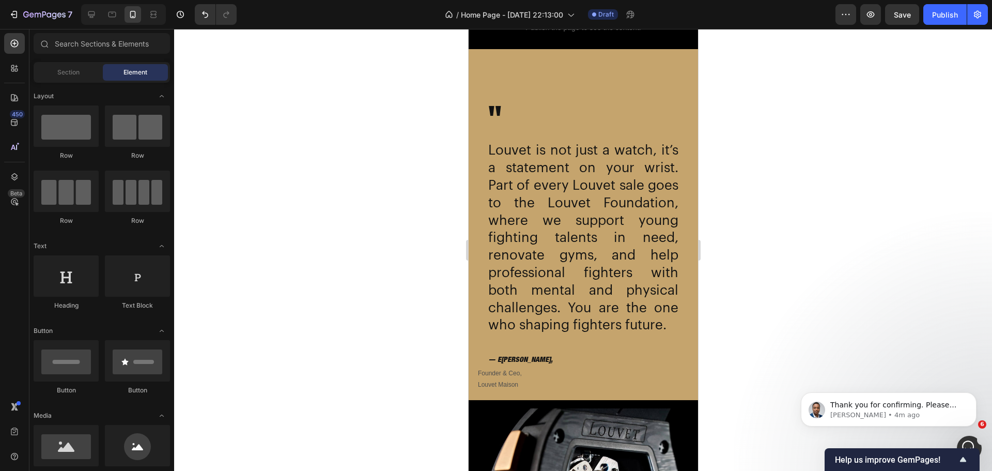
click at [317, 340] on div at bounding box center [583, 250] width 818 height 442
click at [496, 391] on p "Louvet Maison" at bounding box center [582, 384] width 211 height 11
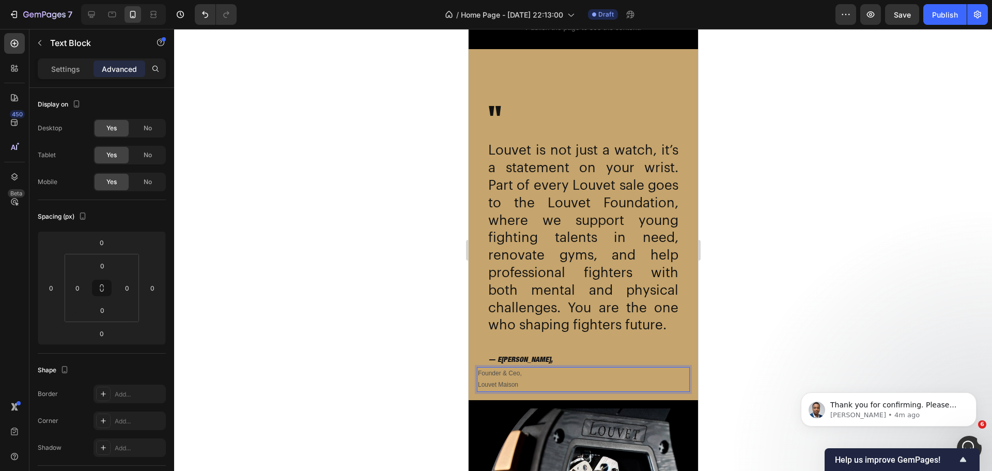
click at [495, 391] on p "Louvet Maison" at bounding box center [582, 384] width 211 height 11
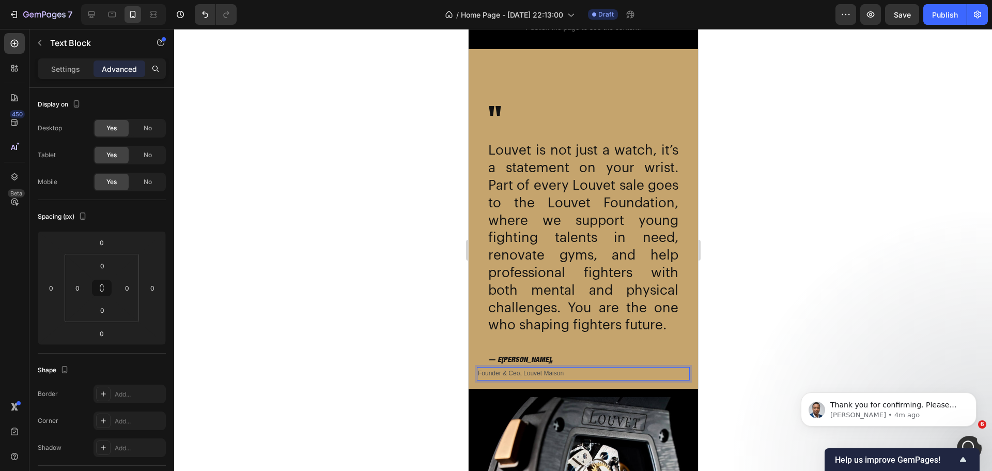
click at [449, 369] on div at bounding box center [583, 250] width 818 height 442
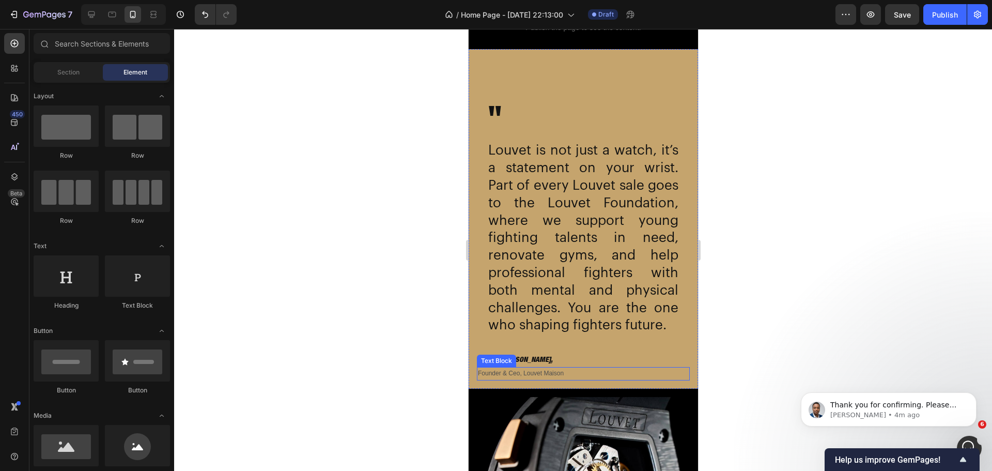
click at [532, 379] on p "Founder & Ceo, Louvet Maison" at bounding box center [582, 373] width 211 height 11
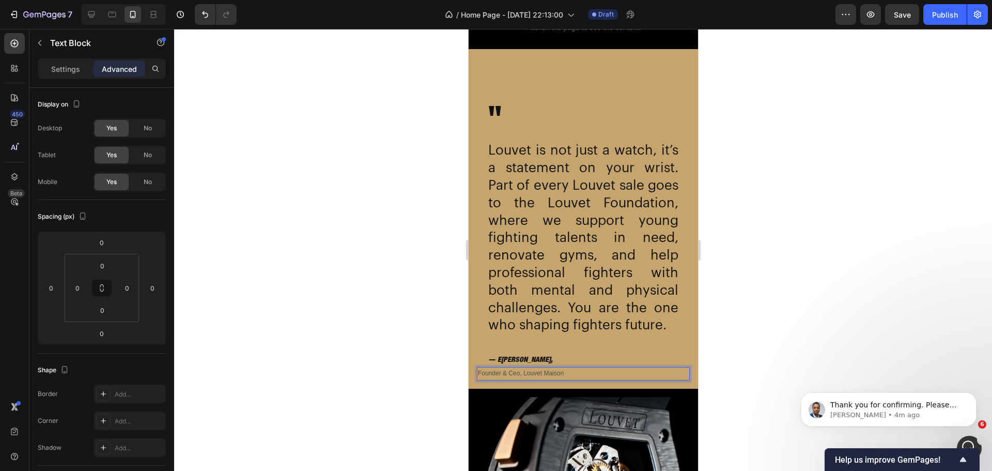
click at [535, 379] on p "Founder & Ceo, Louvet Maison" at bounding box center [582, 373] width 211 height 11
click at [402, 385] on div at bounding box center [583, 250] width 818 height 442
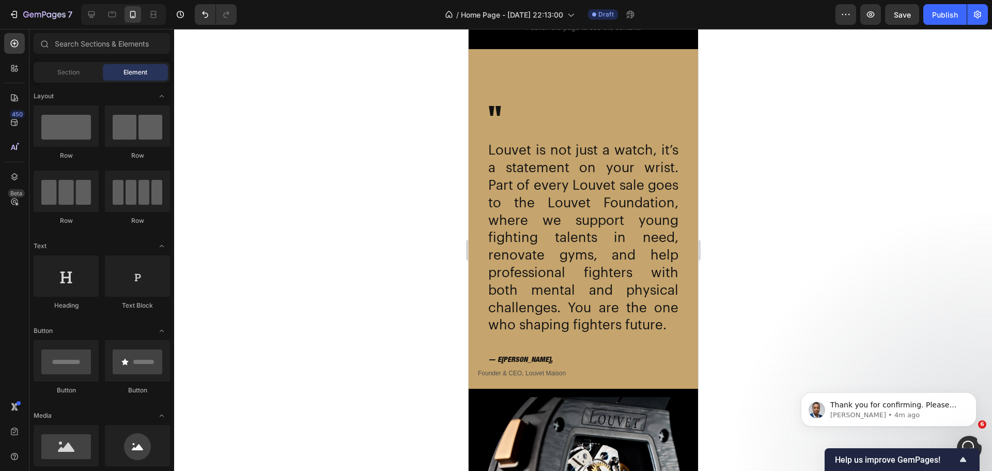
click at [401, 176] on div at bounding box center [583, 250] width 818 height 442
click at [585, 63] on div "" Heading Louvet is not just a watch, it’s a statement on your wrist. Part of e…" at bounding box center [582, 218] width 213 height 323
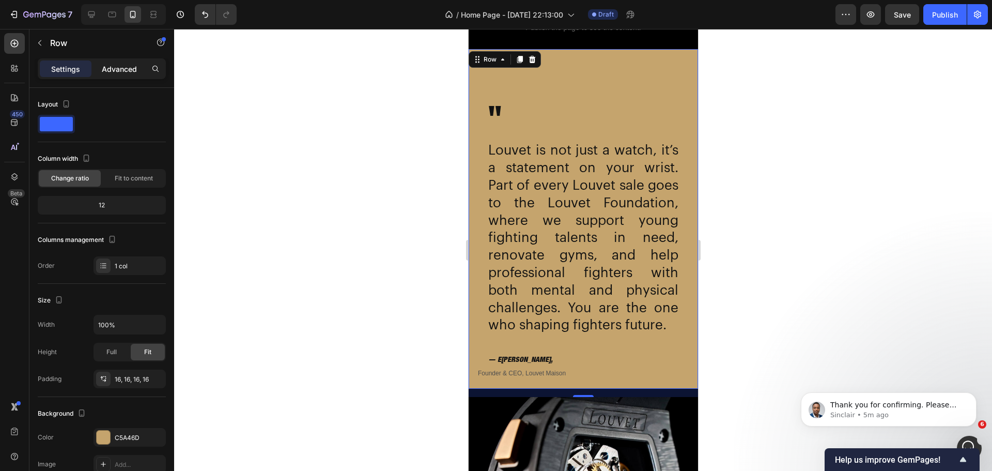
click at [117, 72] on p "Advanced" at bounding box center [119, 69] width 35 height 11
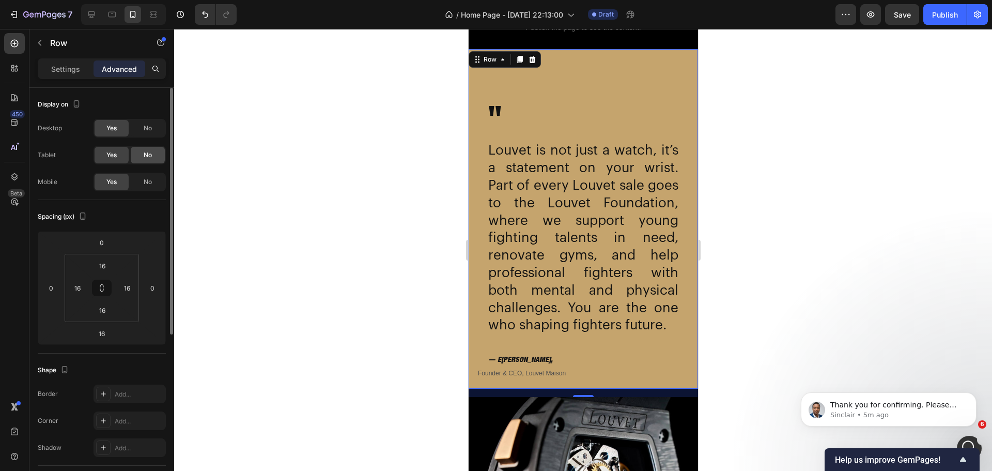
click at [145, 157] on span "No" at bounding box center [148, 154] width 8 height 9
click at [145, 131] on span "No" at bounding box center [148, 128] width 8 height 9
click at [263, 138] on div at bounding box center [583, 250] width 818 height 442
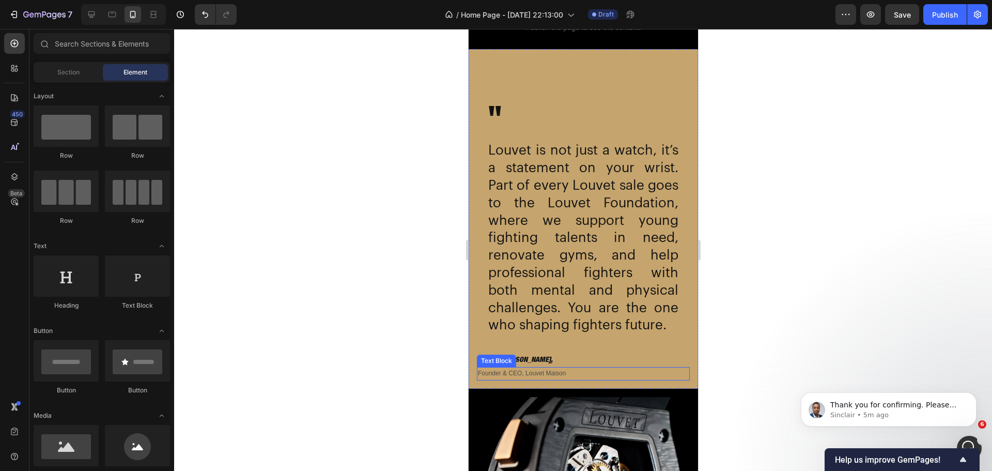
click at [599, 379] on p "Founder & CEO, Louvet Maison" at bounding box center [582, 373] width 211 height 11
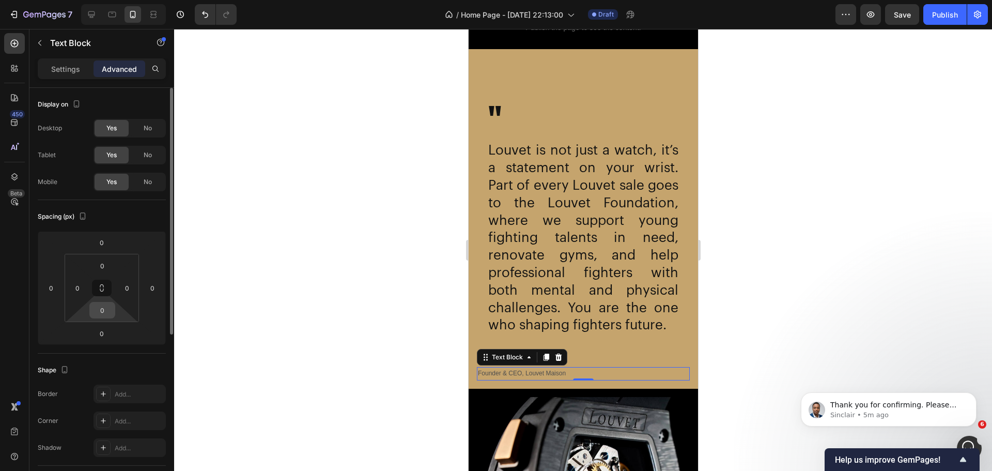
click at [109, 317] on input "0" at bounding box center [102, 310] width 21 height 16
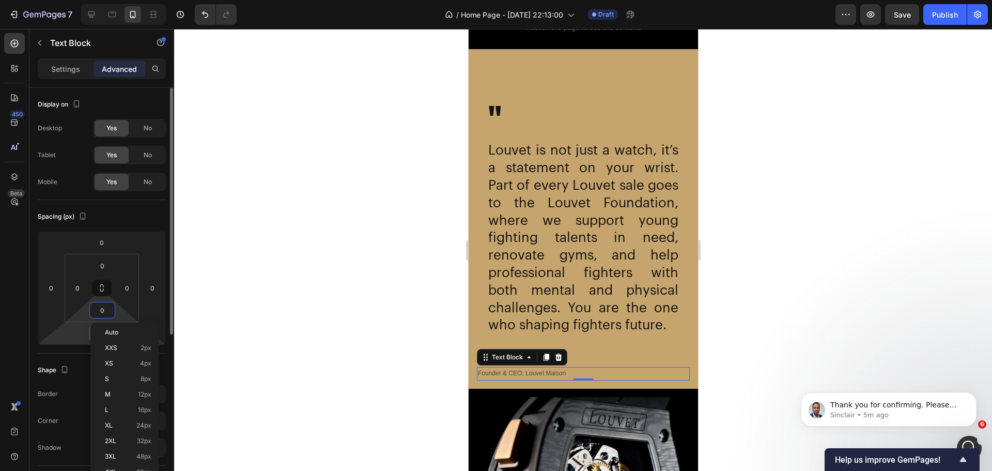
click at [89, 332] on div "0" at bounding box center [102, 333] width 26 height 17
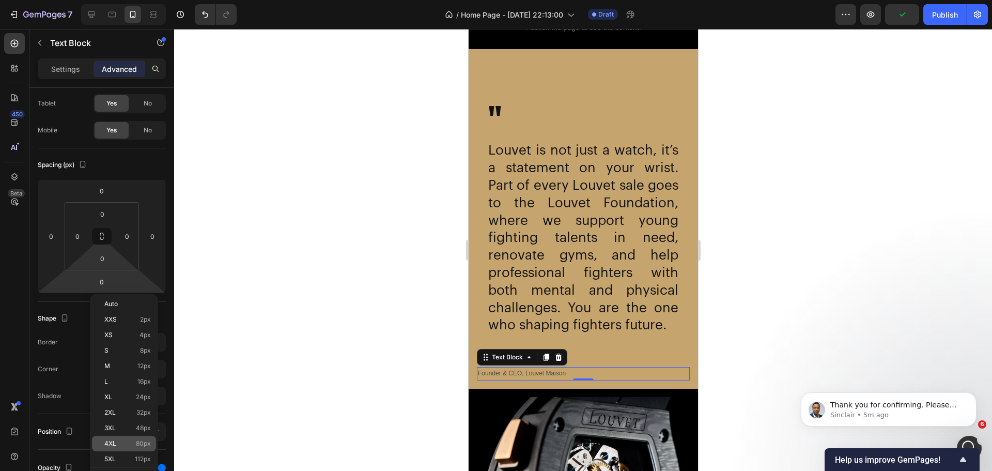
click at [133, 441] on p "4XL 80px" at bounding box center [127, 443] width 47 height 7
type input "80"
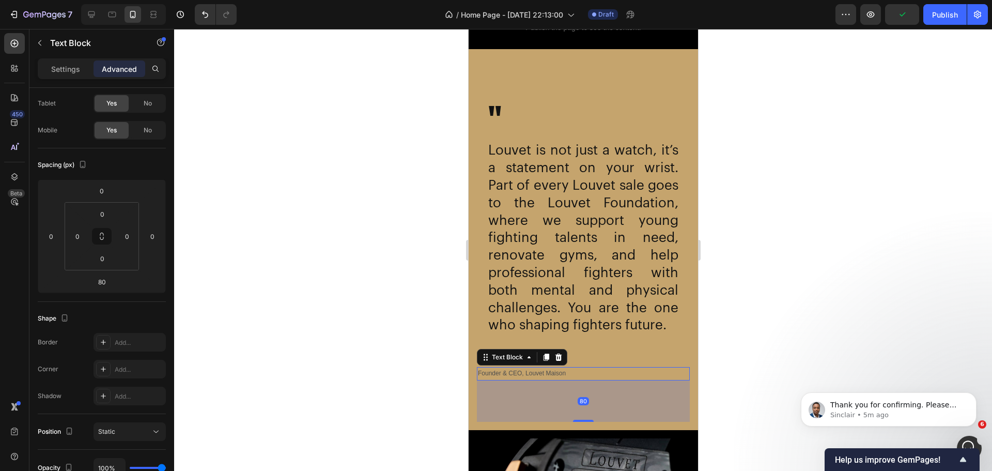
click at [249, 376] on div at bounding box center [583, 250] width 818 height 442
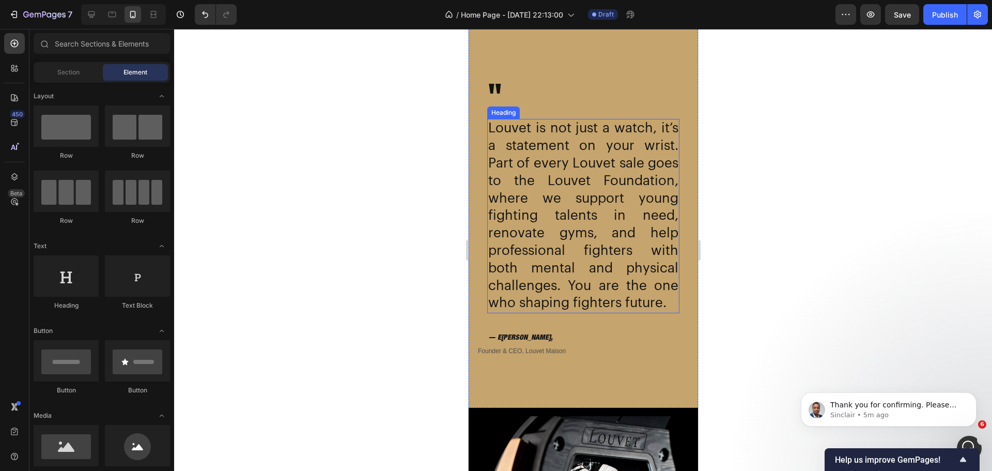
scroll to position [2178, 0]
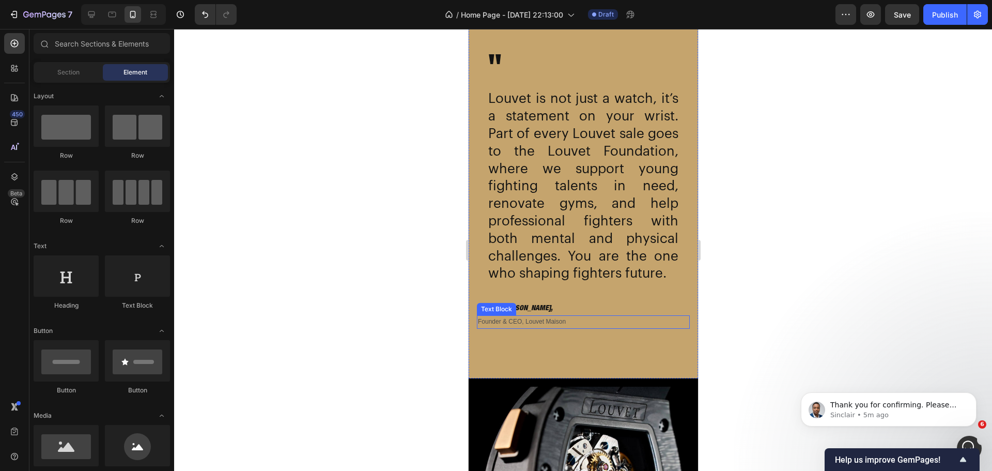
click at [559, 328] on p "Founder & CEO, Louvet Maison" at bounding box center [582, 321] width 211 height 11
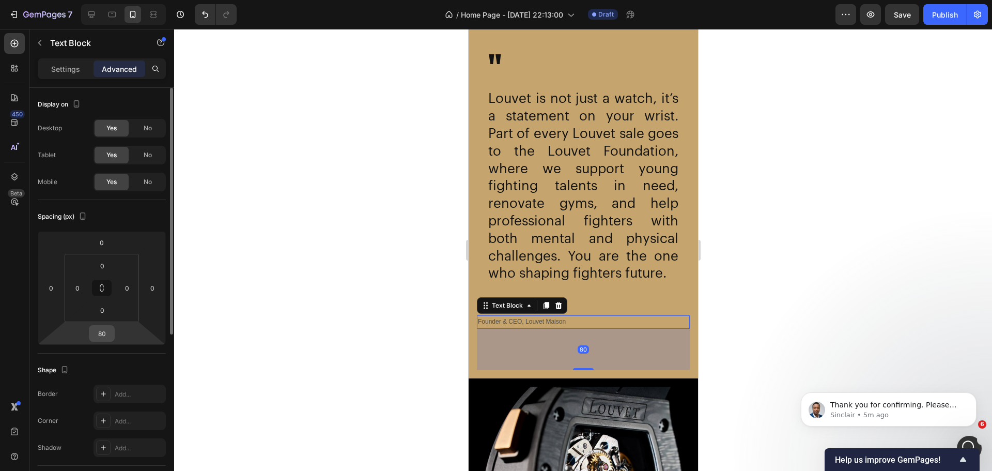
click at [98, 336] on input "80" at bounding box center [101, 334] width 21 height 16
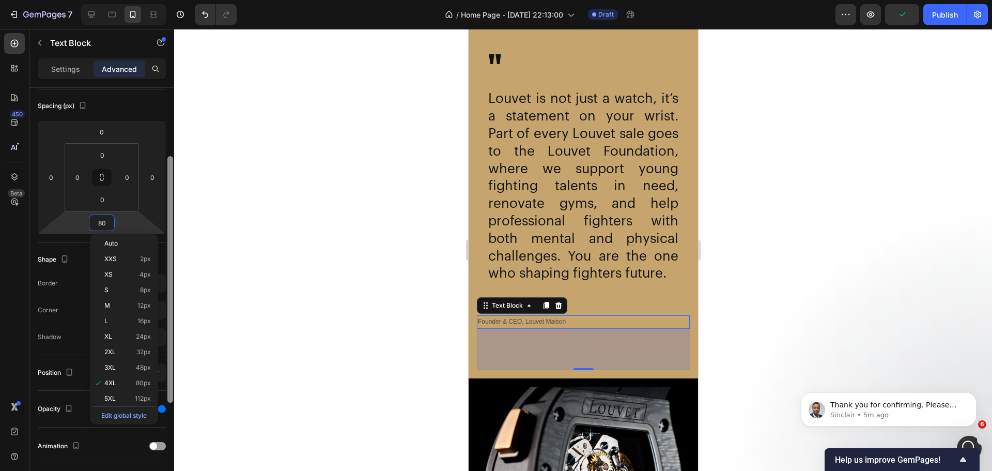
scroll to position [124, 0]
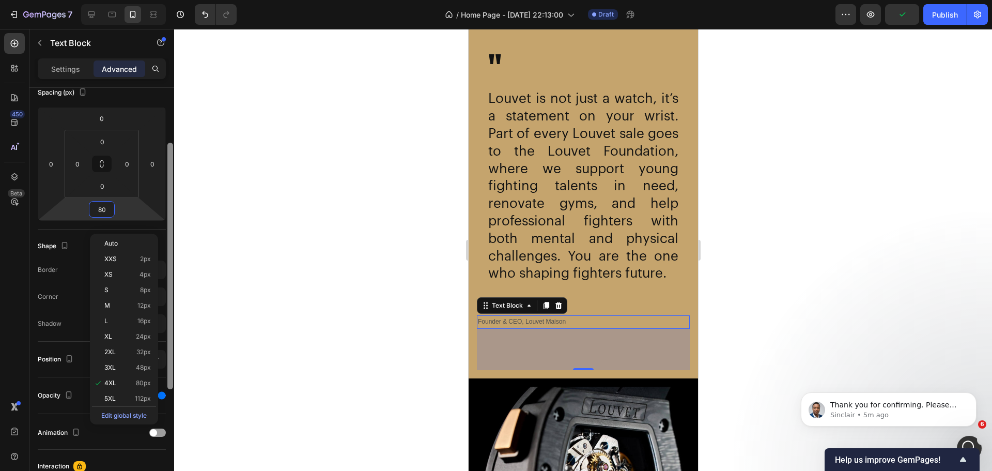
drag, startPoint x: 172, startPoint y: 331, endPoint x: 173, endPoint y: 406, distance: 74.4
click at [173, 389] on div at bounding box center [170, 266] width 6 height 246
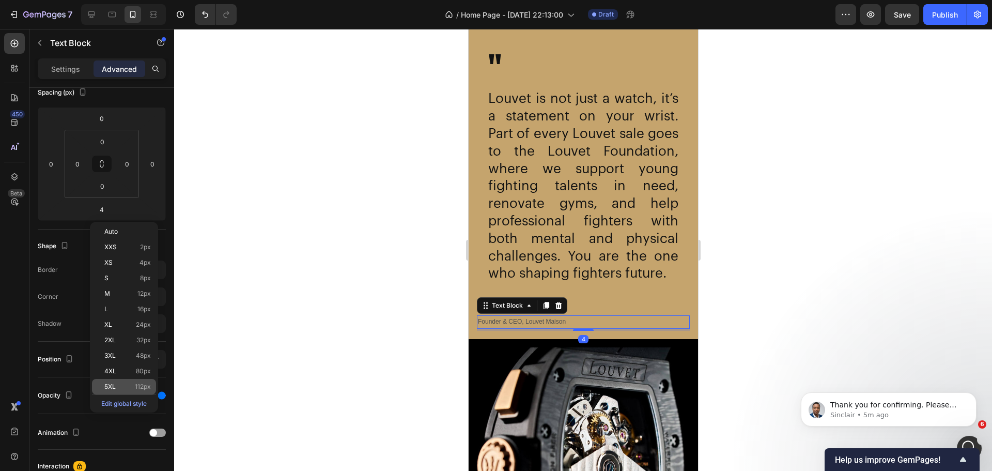
click at [124, 383] on p "5XL 112px" at bounding box center [127, 386] width 47 height 7
type input "112"
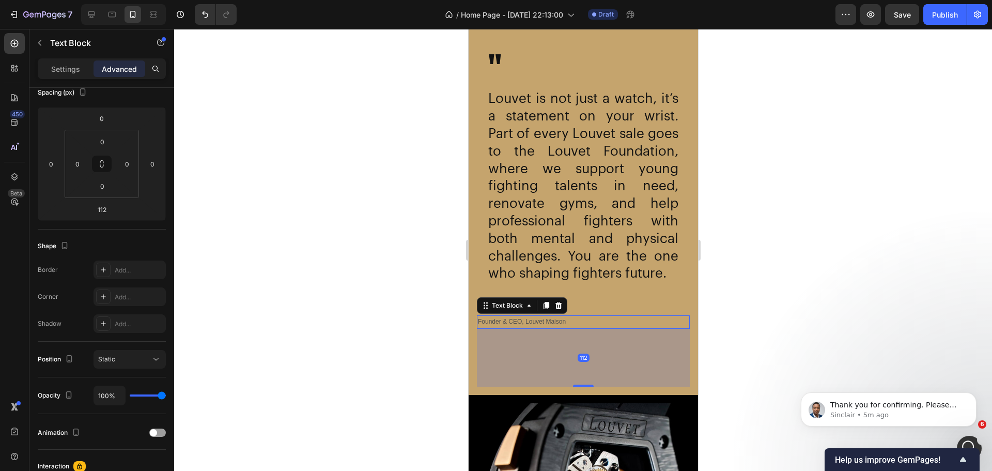
click at [270, 349] on div at bounding box center [583, 250] width 818 height 442
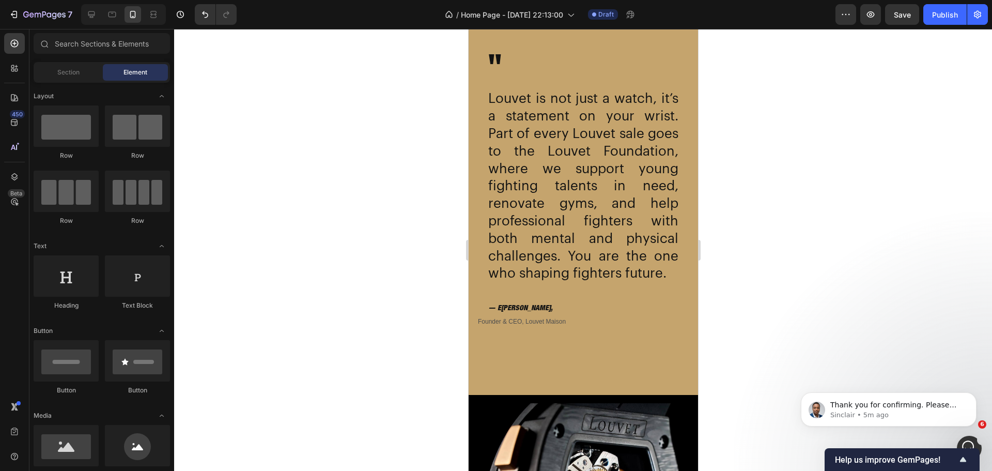
click at [857, 257] on div at bounding box center [583, 250] width 818 height 442
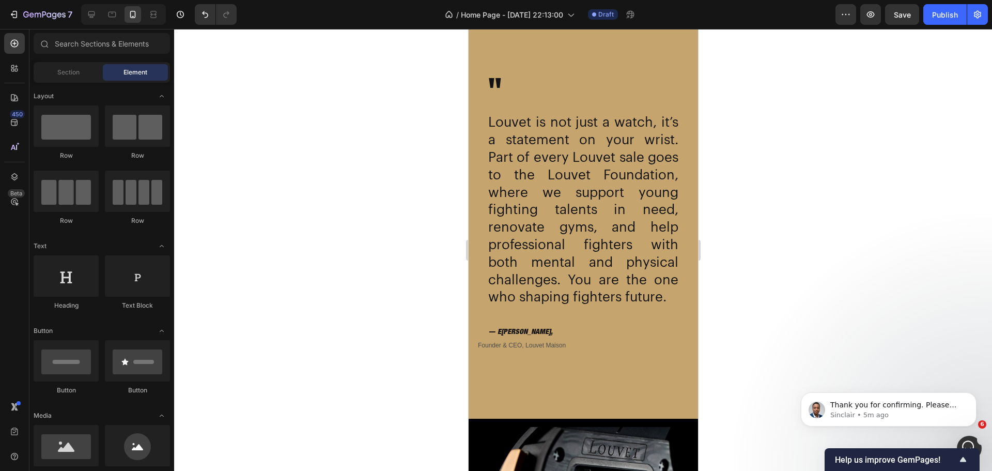
scroll to position [2131, 0]
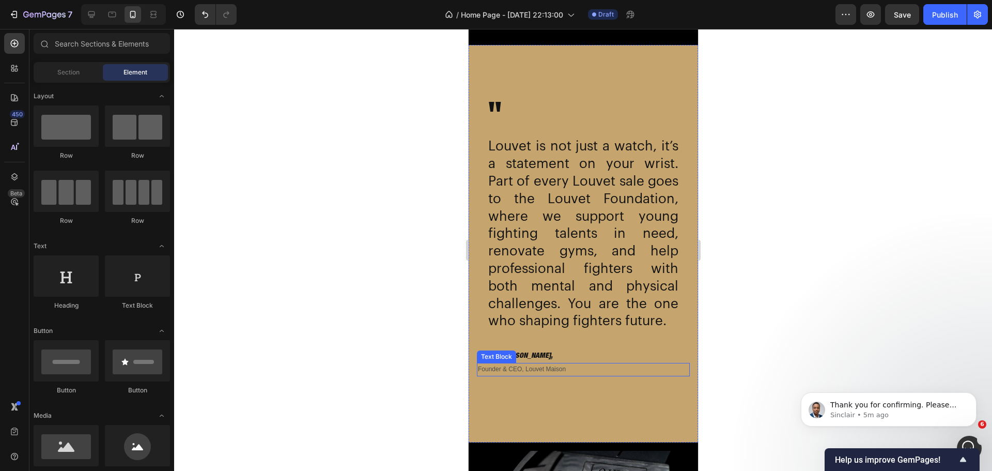
click at [529, 375] on p "Founder & CEO, Louvet Maison" at bounding box center [582, 369] width 211 height 11
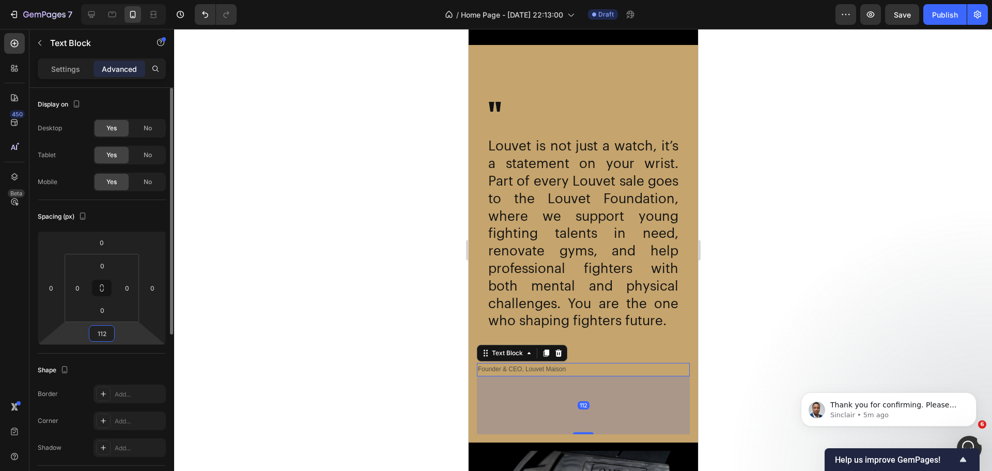
click at [100, 337] on input "112" at bounding box center [101, 334] width 21 height 16
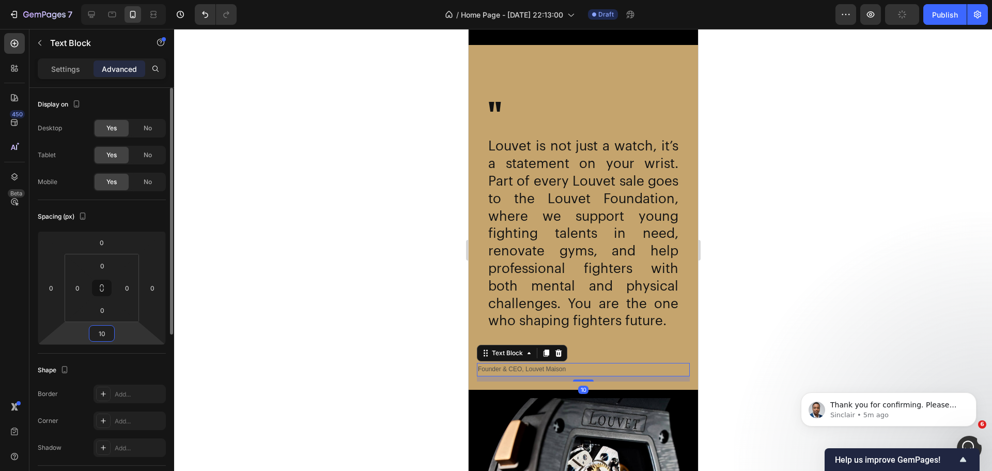
type input "100"
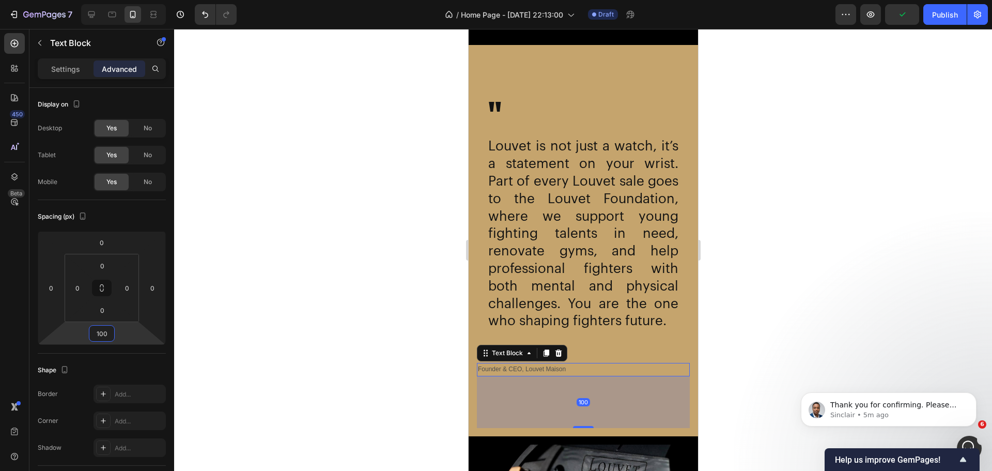
click at [358, 350] on div at bounding box center [583, 250] width 818 height 442
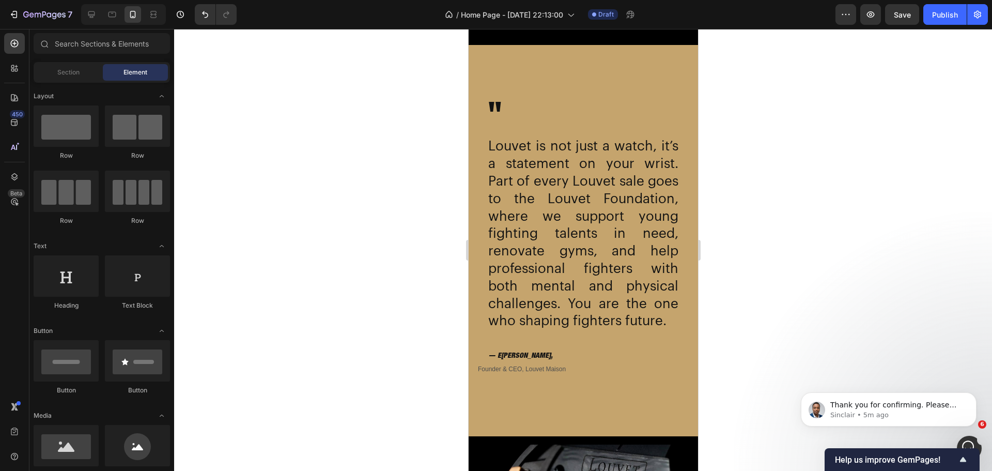
click at [847, 247] on div at bounding box center [583, 250] width 818 height 442
click at [889, 11] on button "Save" at bounding box center [902, 14] width 34 height 21
click at [891, 416] on p "Sinclair • 5m ago" at bounding box center [896, 414] width 133 height 9
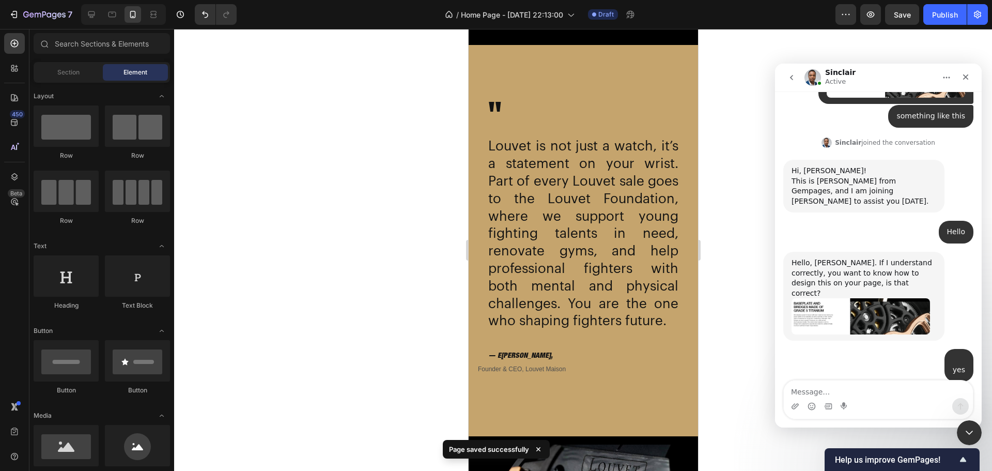
scroll to position [935, 0]
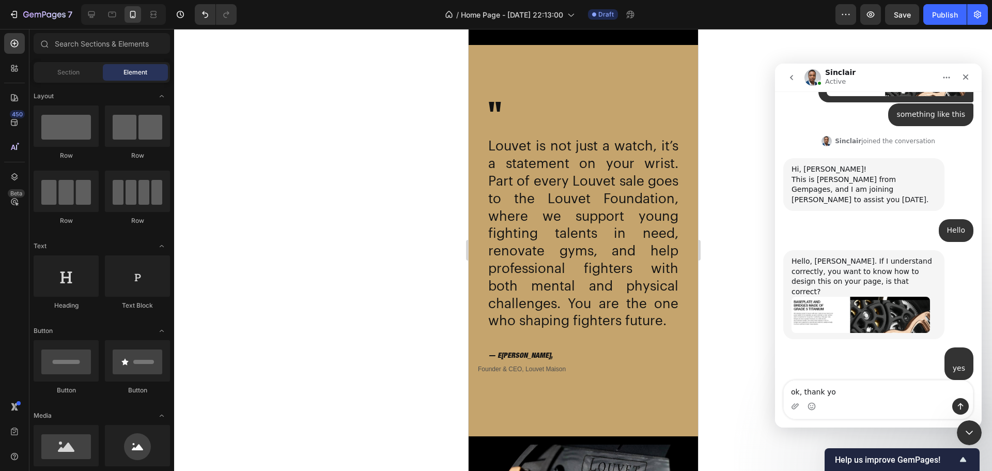
type textarea "ok, thank you"
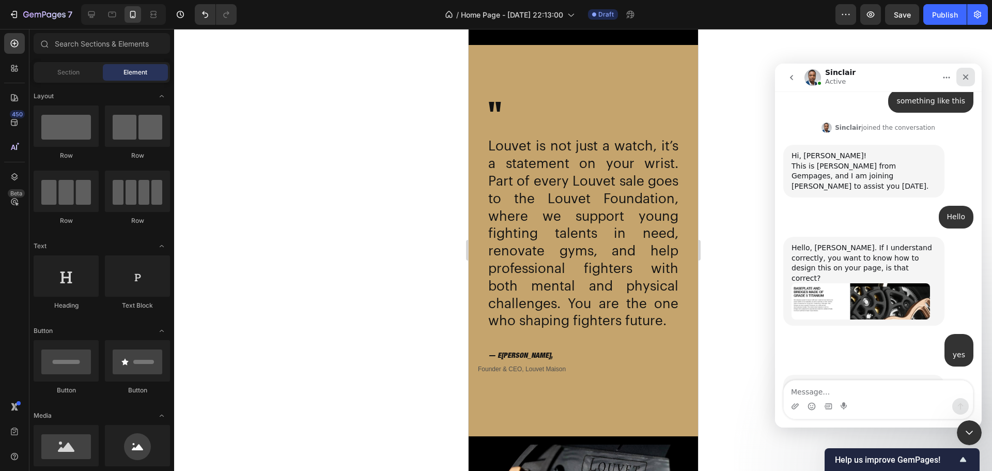
drag, startPoint x: 967, startPoint y: 78, endPoint x: 1742, endPoint y: 140, distance: 777.6
click at [967, 78] on icon "Close" at bounding box center [966, 77] width 8 height 8
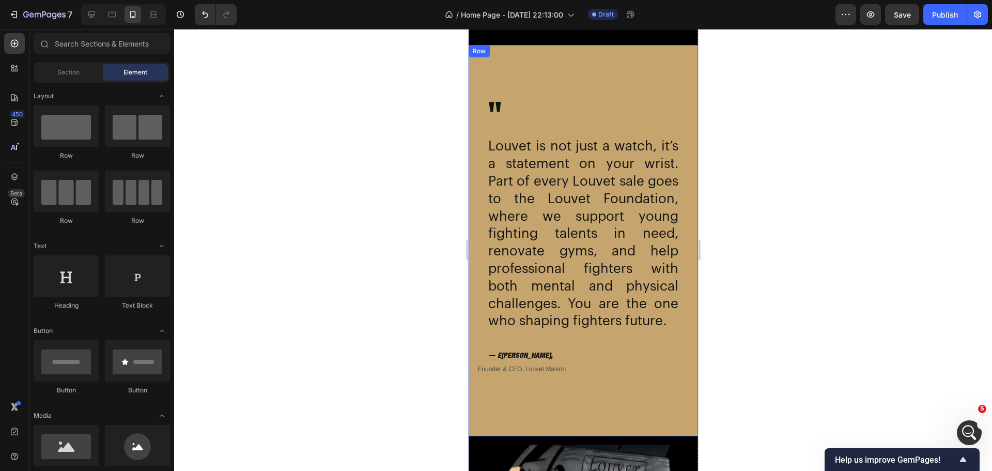
scroll to position [988, 0]
click at [627, 86] on div "" Heading Louvet is not just a watch, it’s a statement on your wrist. Part of e…" at bounding box center [582, 240] width 213 height 375
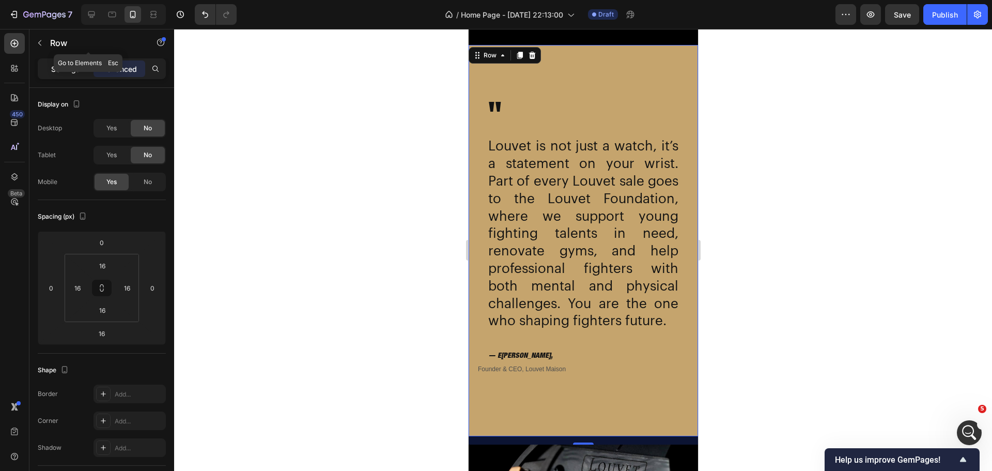
scroll to position [979, 0]
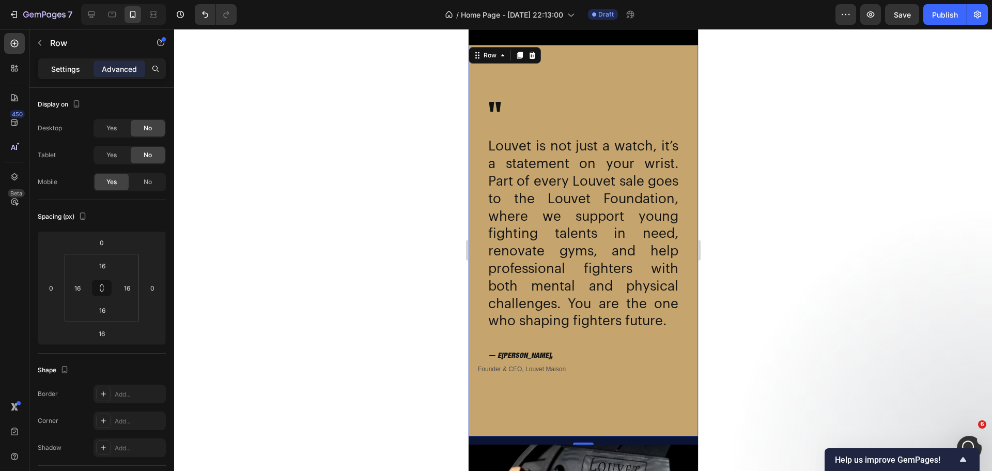
click at [63, 67] on p "Settings" at bounding box center [65, 69] width 29 height 11
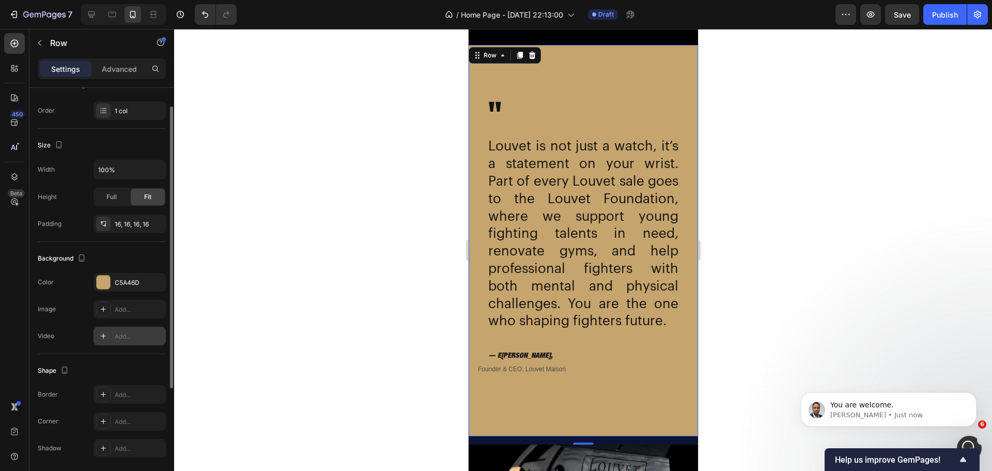
scroll to position [191, 0]
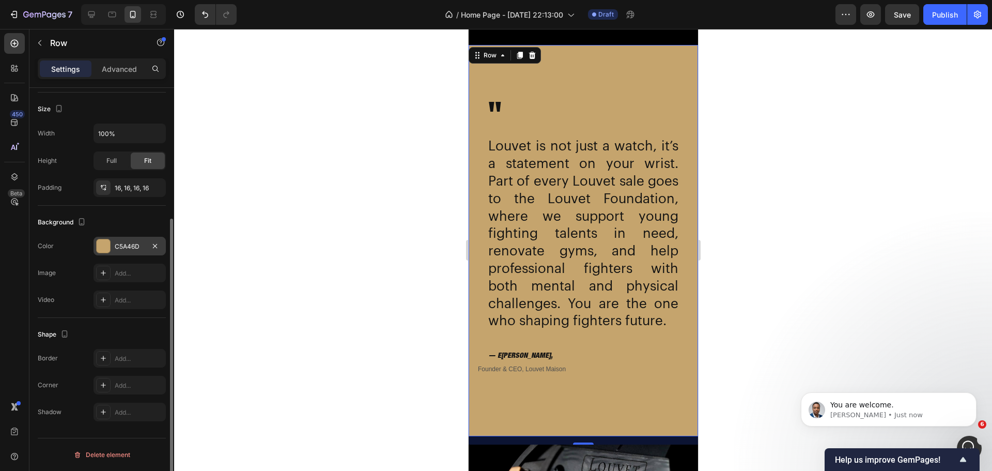
click at [105, 246] on div at bounding box center [103, 245] width 13 height 13
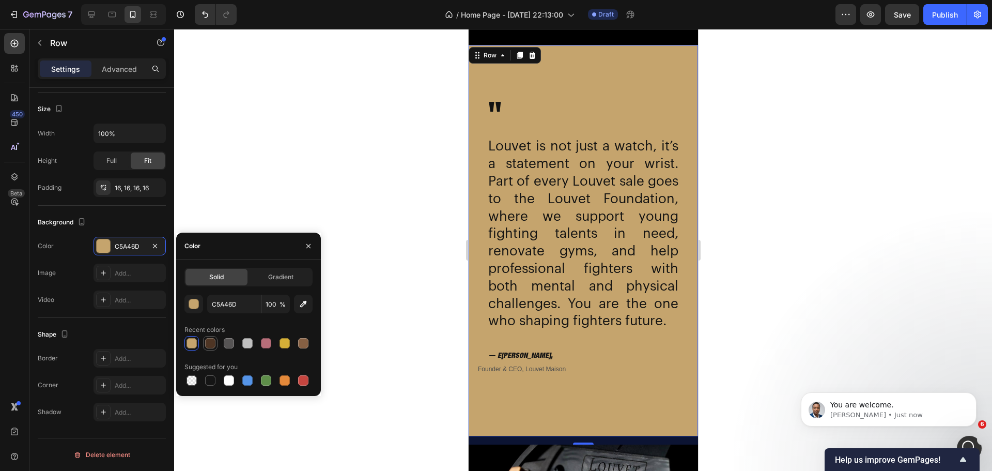
click at [210, 345] on div at bounding box center [210, 343] width 10 height 10
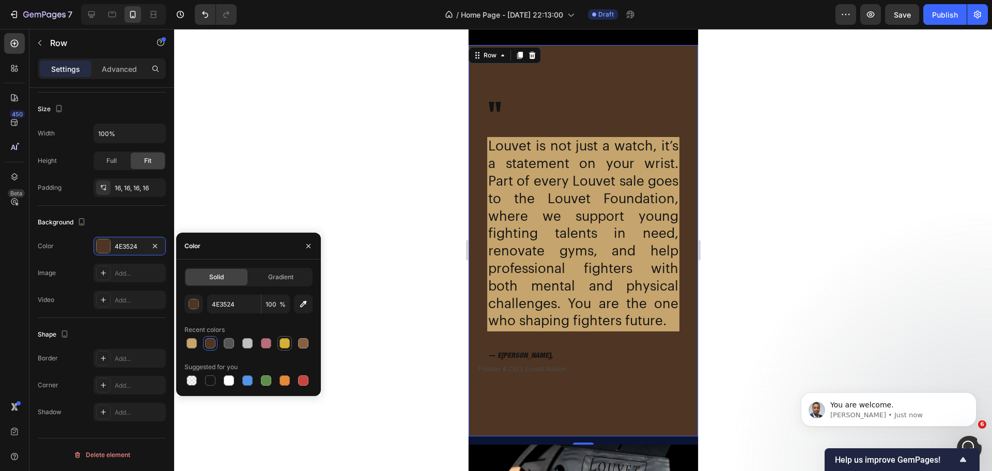
click at [288, 347] on div at bounding box center [285, 343] width 10 height 10
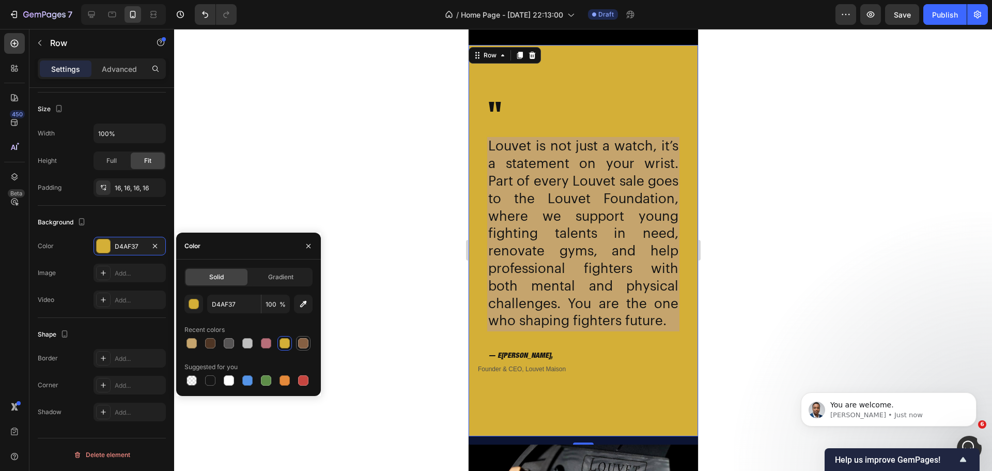
click at [306, 348] on div at bounding box center [303, 343] width 12 height 12
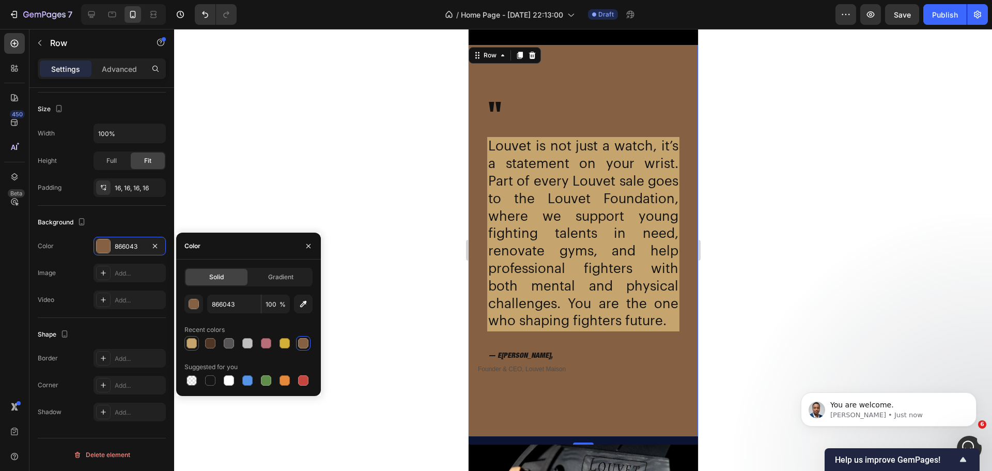
click at [188, 346] on div at bounding box center [192, 343] width 10 height 10
type input "C5A46D"
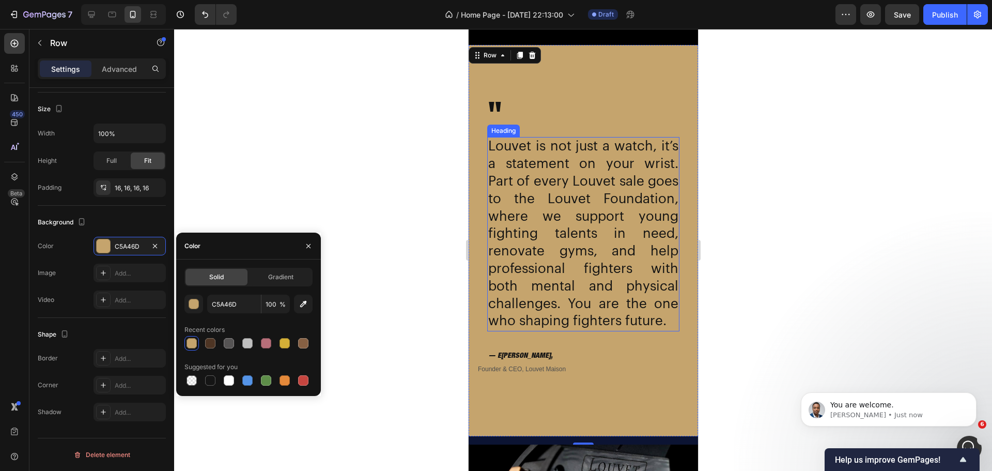
click at [542, 237] on p "Louvet is not just a watch, it’s a statement on your wrist. Part of every Louve…" at bounding box center [583, 234] width 190 height 192
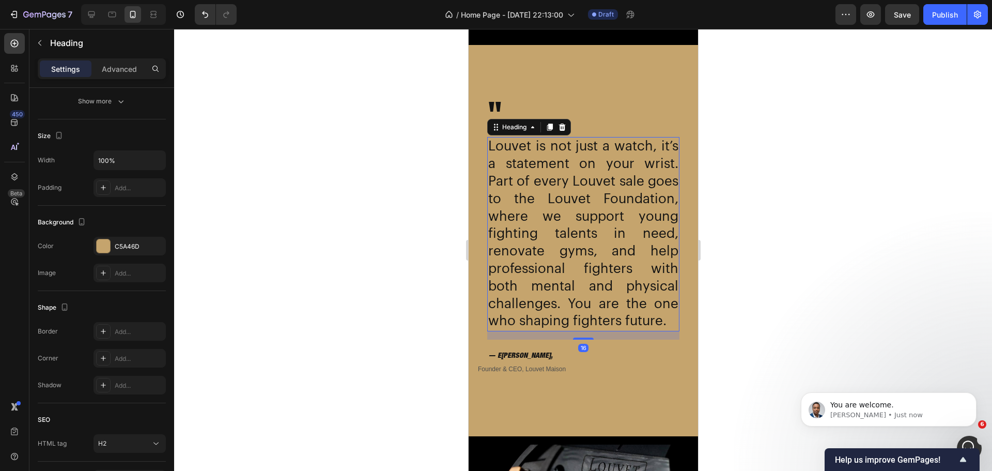
scroll to position [0, 0]
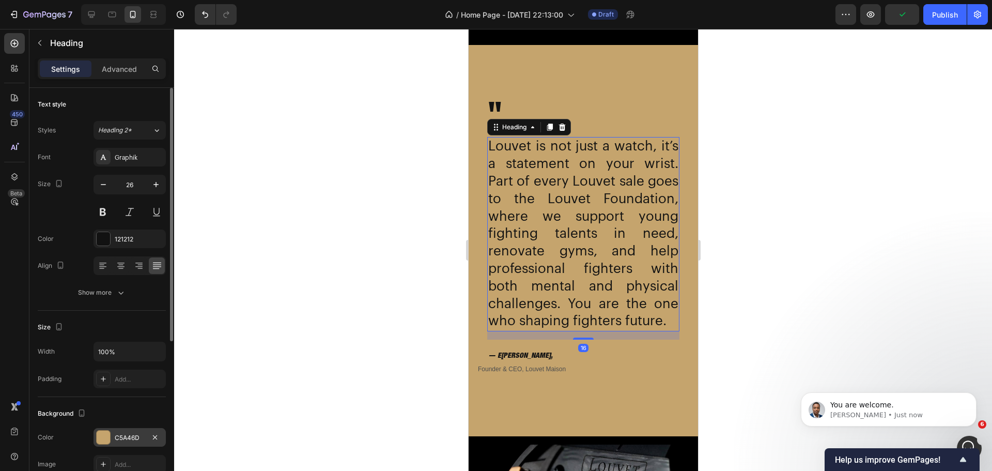
click at [105, 435] on div at bounding box center [103, 436] width 13 height 13
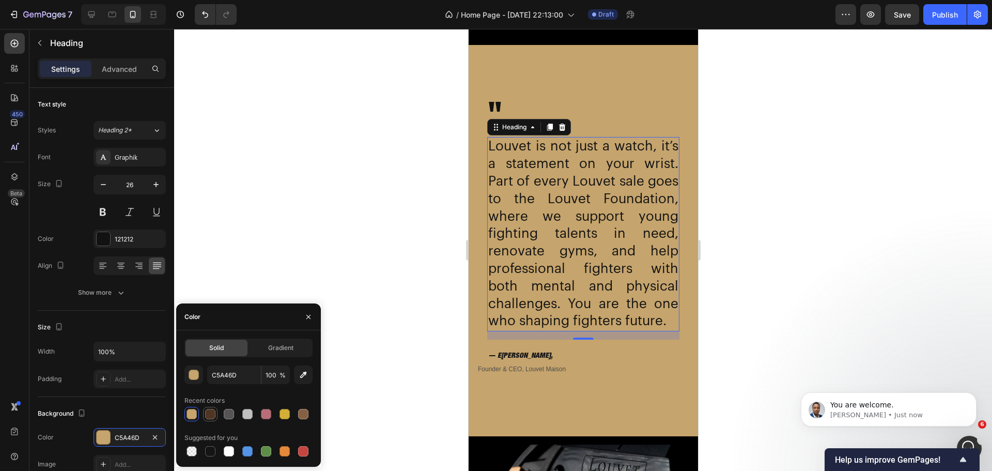
click at [207, 412] on div at bounding box center [210, 414] width 10 height 10
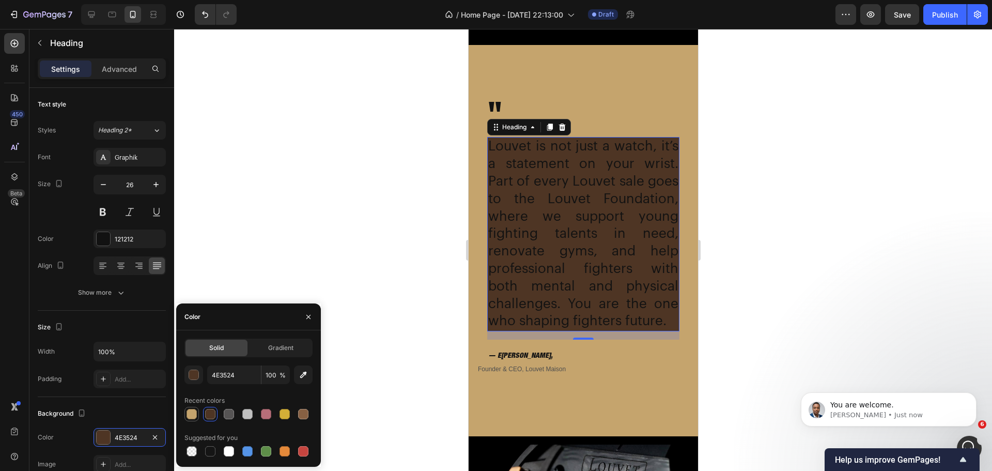
click at [196, 412] on div at bounding box center [192, 414] width 10 height 10
type input "C5A46D"
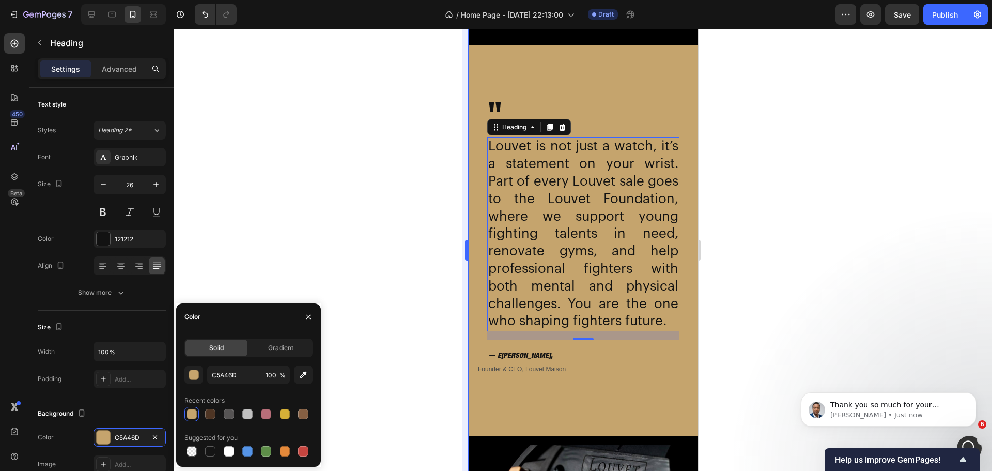
scroll to position [1063, 0]
click at [931, 418] on p "[PERSON_NAME] • Just now" at bounding box center [896, 414] width 133 height 9
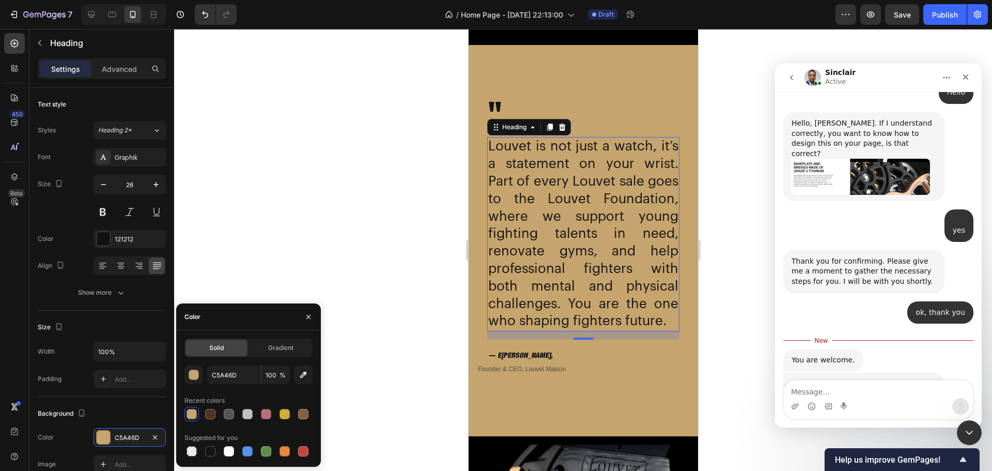
scroll to position [1081, 0]
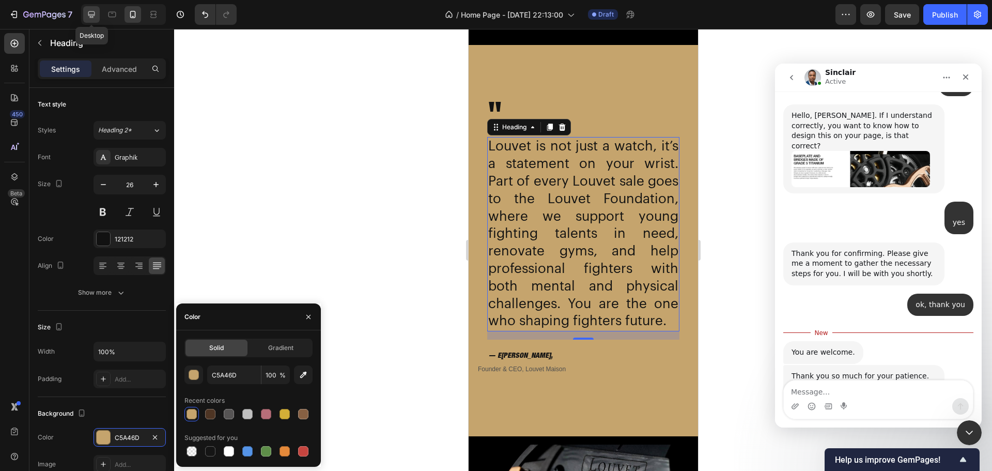
click at [93, 10] on icon at bounding box center [91, 14] width 10 height 10
type input "46"
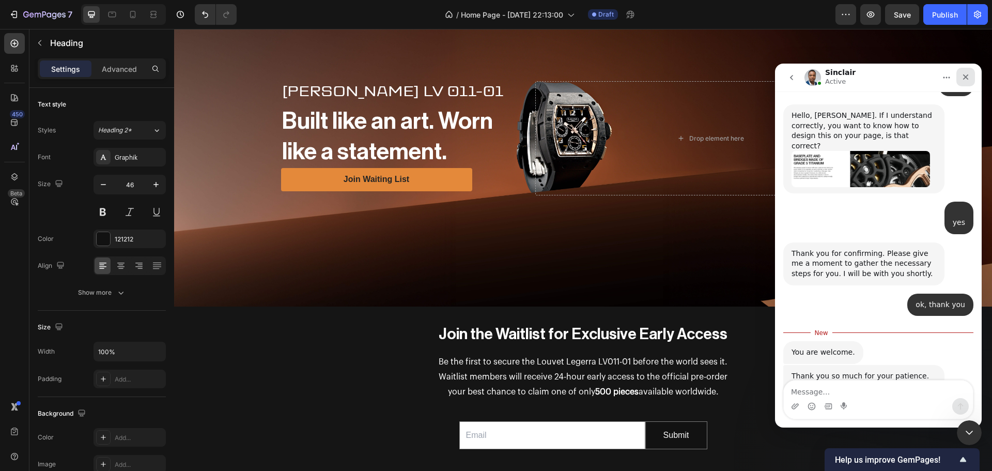
scroll to position [572, 0]
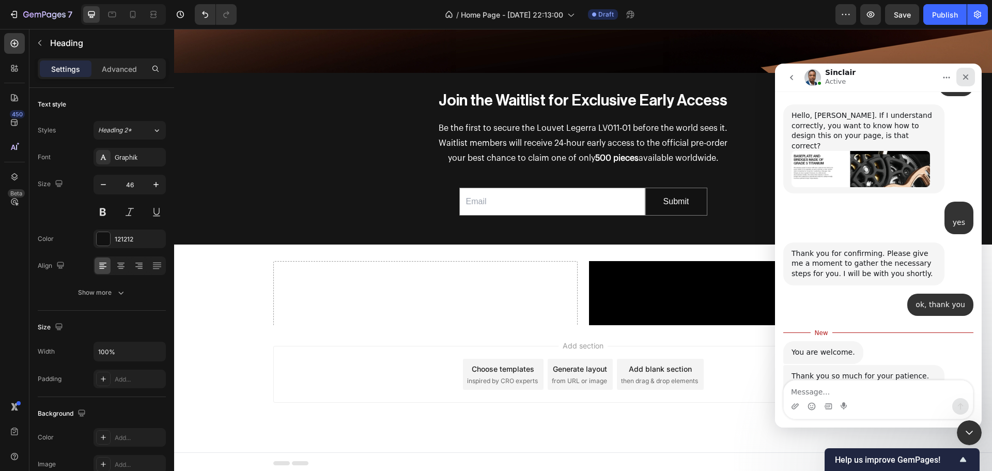
click at [964, 76] on icon "Close" at bounding box center [966, 77] width 8 height 8
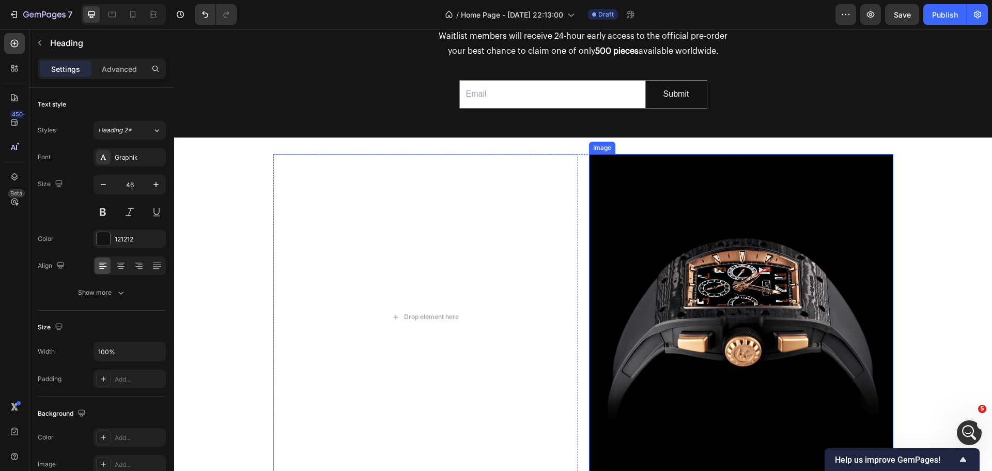
scroll to position [727, 0]
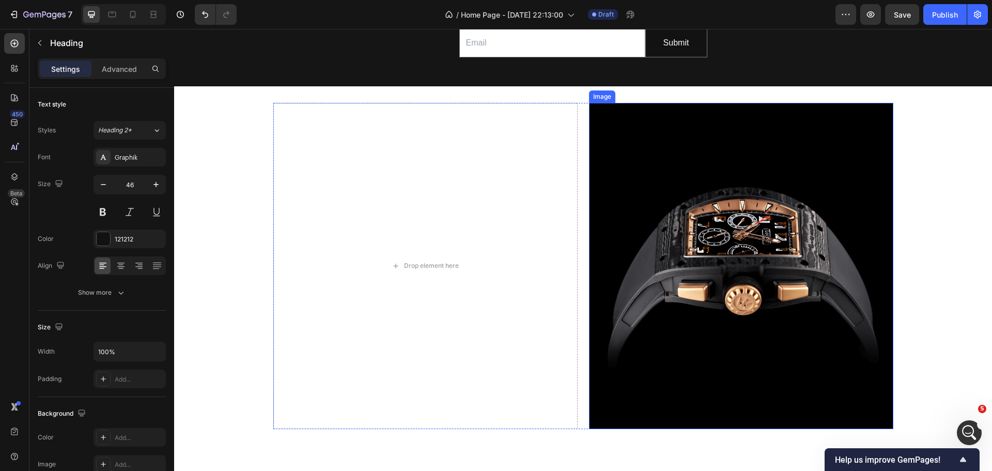
click at [697, 253] on img at bounding box center [741, 266] width 304 height 326
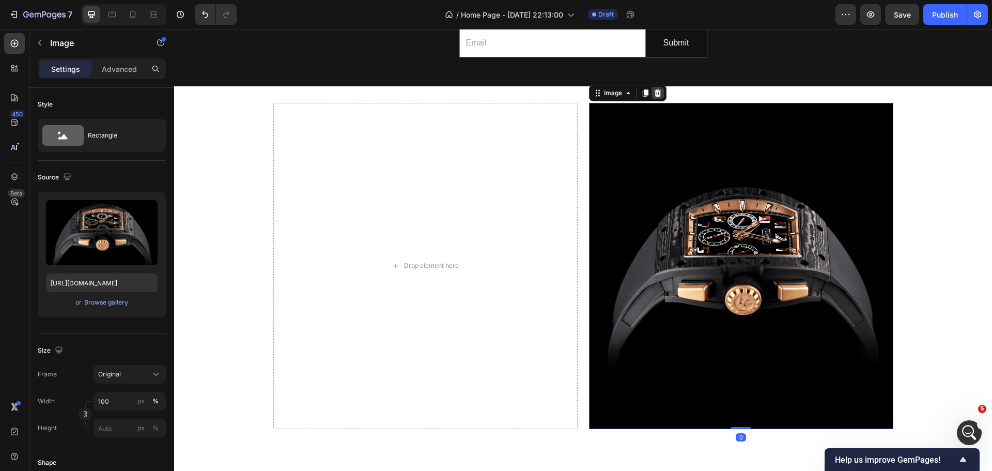
click at [657, 94] on icon at bounding box center [658, 93] width 8 height 8
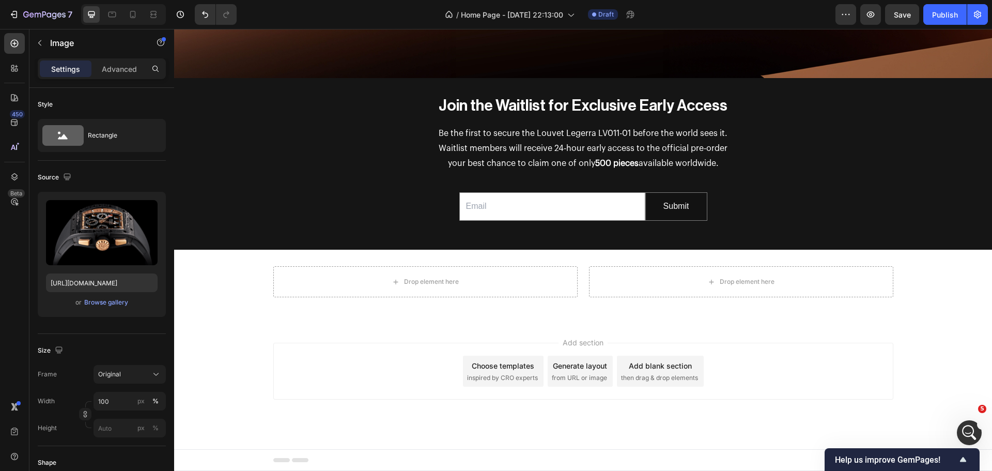
scroll to position [564, 0]
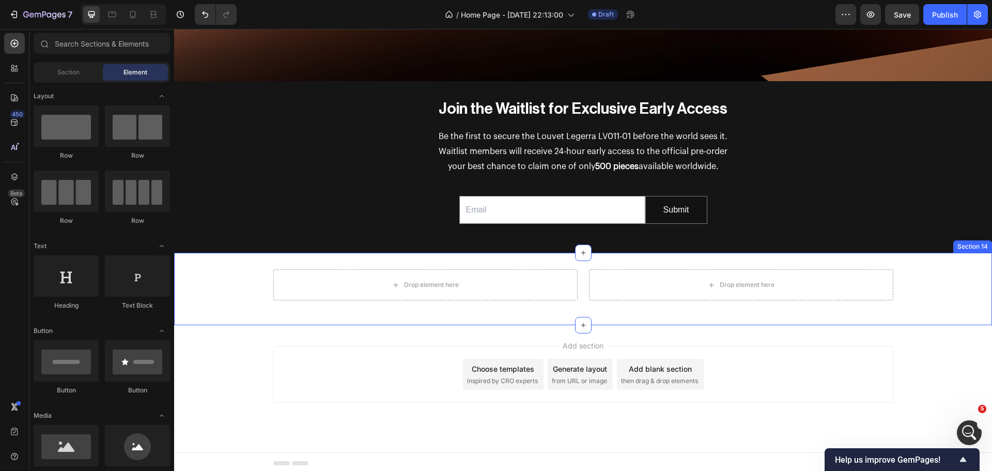
click at [589, 304] on div "Drop element here Drop element here Row" at bounding box center [583, 288] width 818 height 39
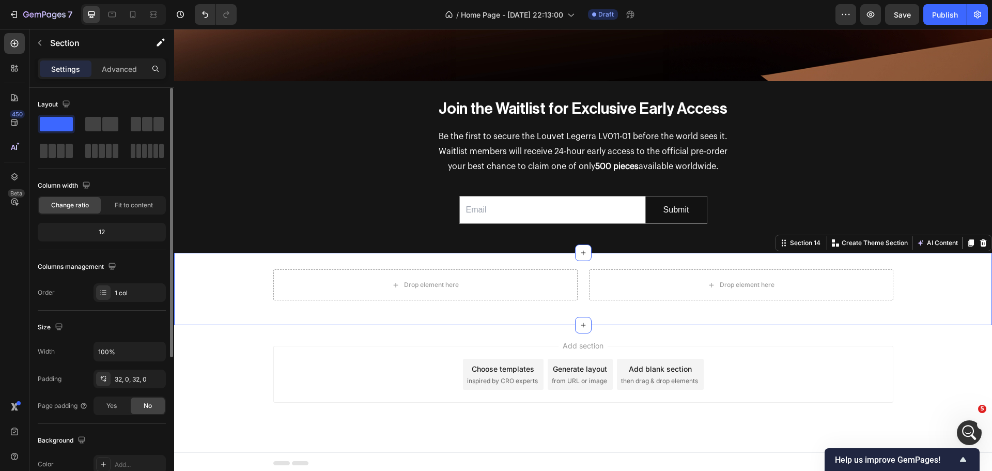
click at [112, 322] on div "Size" at bounding box center [102, 327] width 128 height 17
click at [932, 277] on div "Drop element here Drop element here Row" at bounding box center [583, 288] width 818 height 39
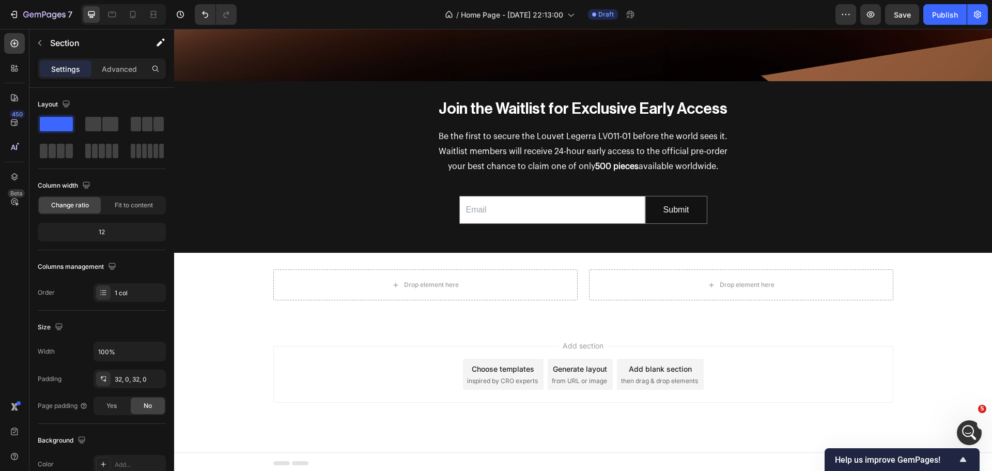
click at [460, 335] on div "Add section Choose templates inspired by CRO experts Generate layout from URL o…" at bounding box center [583, 388] width 818 height 127
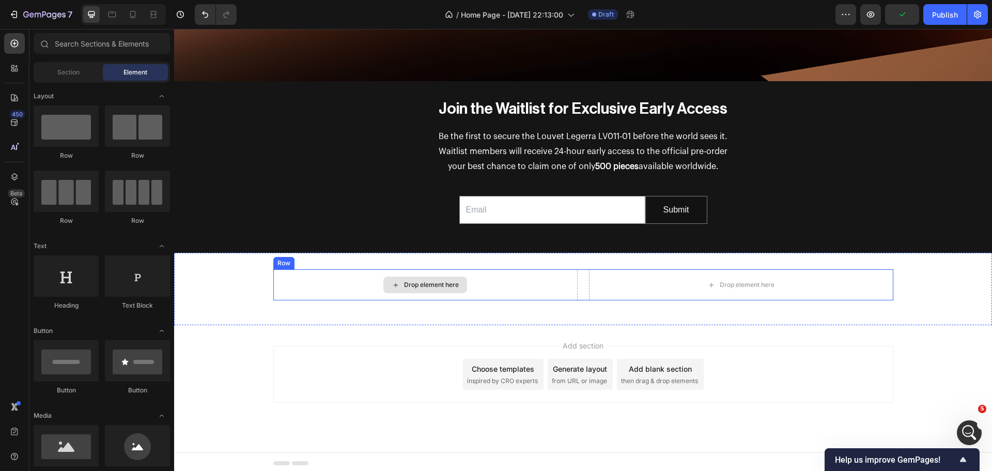
click at [499, 284] on div "Drop element here" at bounding box center [425, 284] width 304 height 31
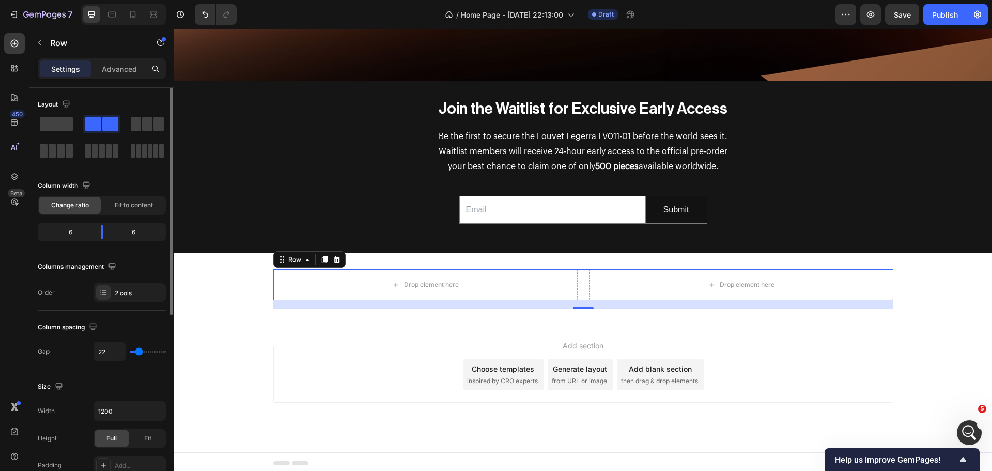
scroll to position [52, 0]
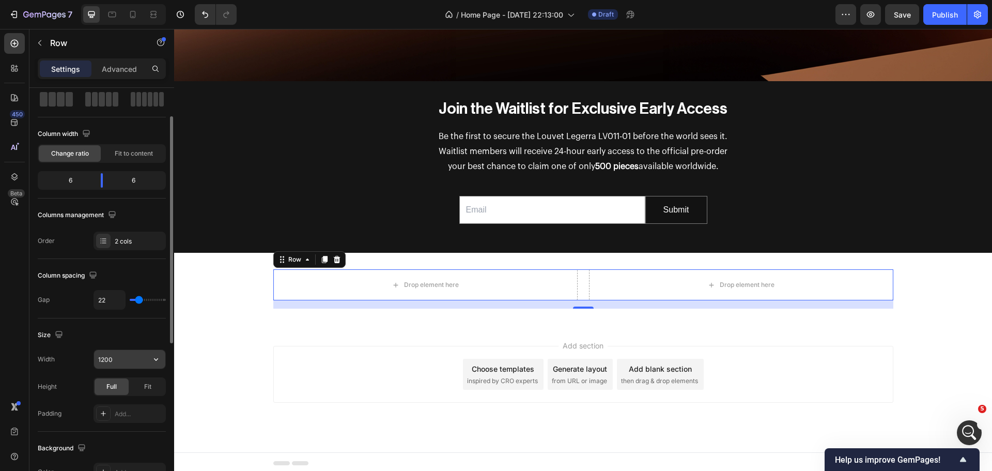
click at [121, 357] on input "1200" at bounding box center [129, 359] width 71 height 19
click at [160, 361] on icon "button" at bounding box center [156, 359] width 10 height 10
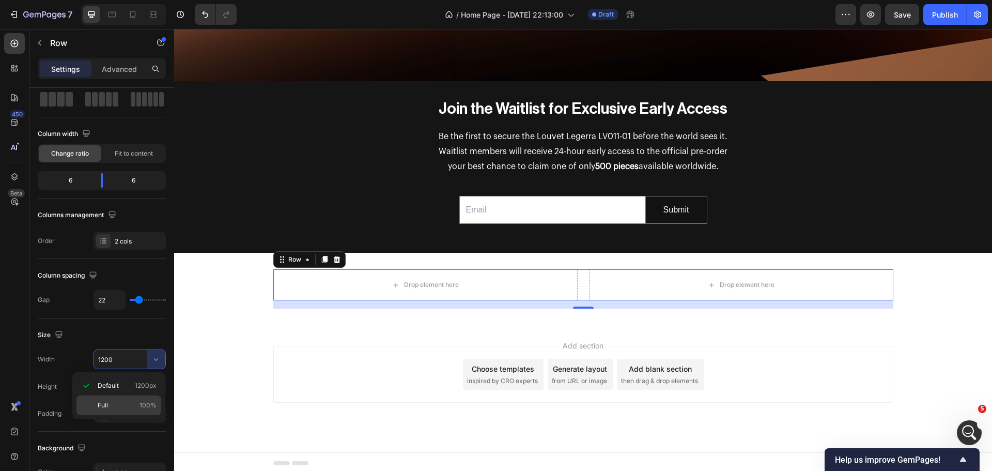
click at [116, 404] on p "Full 100%" at bounding box center [127, 404] width 59 height 9
type input "100%"
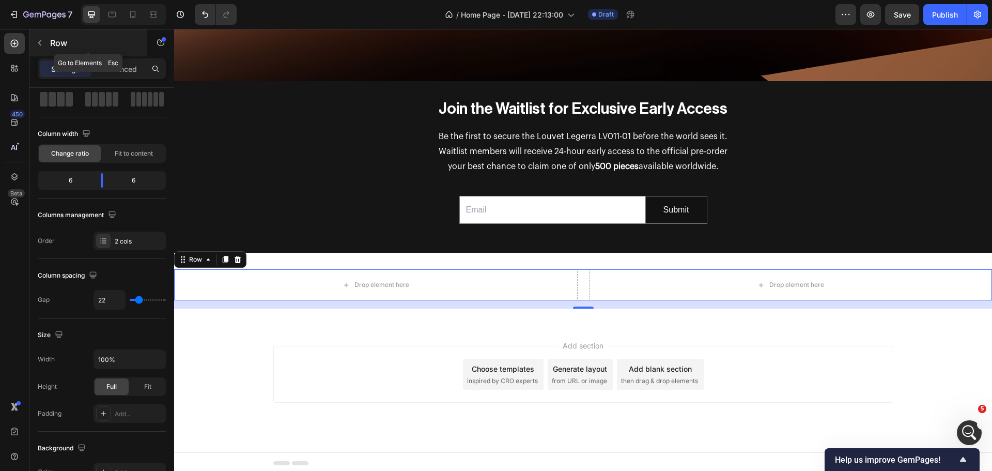
click at [38, 37] on button "button" at bounding box center [40, 43] width 17 height 17
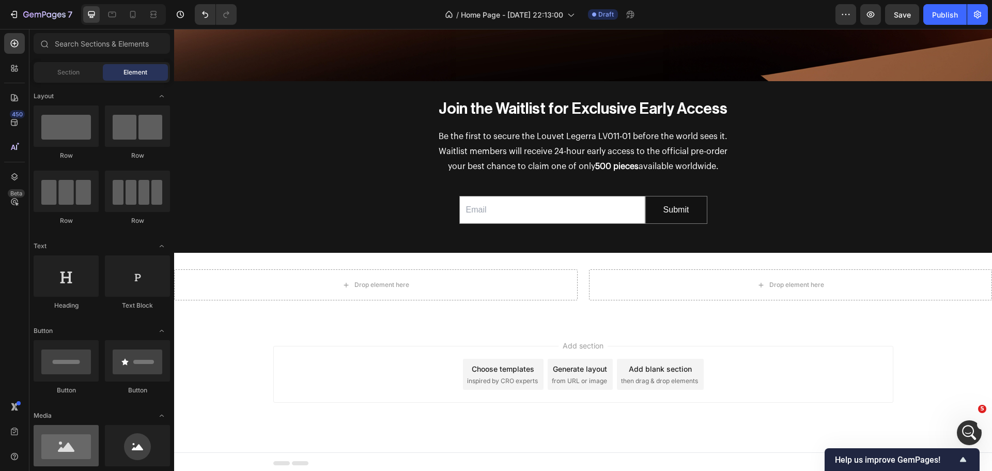
scroll to position [103, 0]
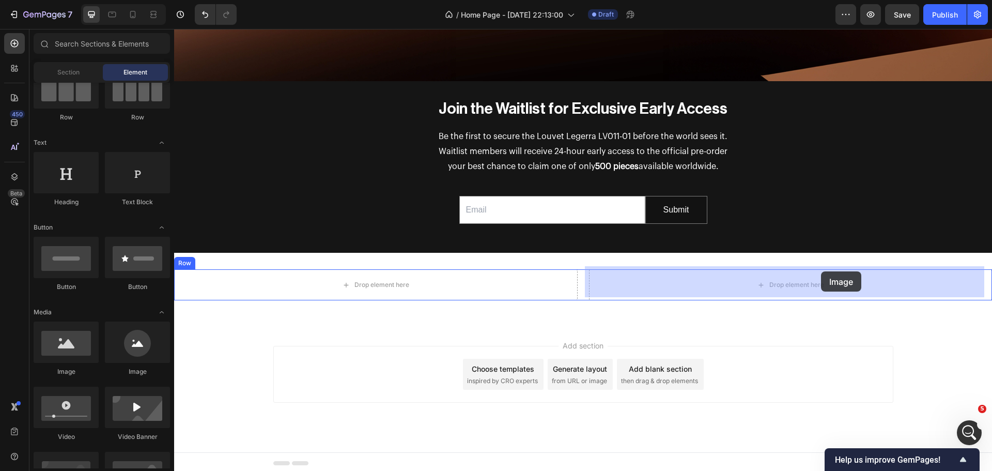
drag, startPoint x: 343, startPoint y: 391, endPoint x: 821, endPoint y: 271, distance: 493.2
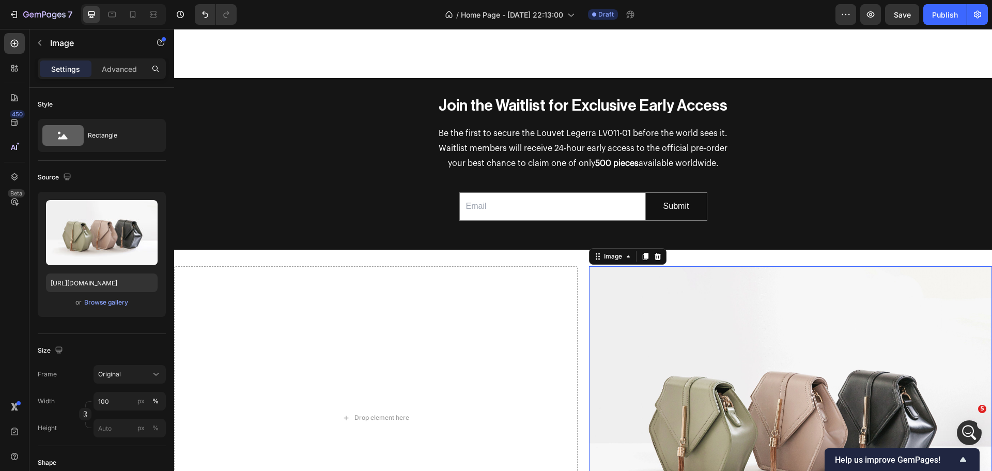
scroll to position [727, 0]
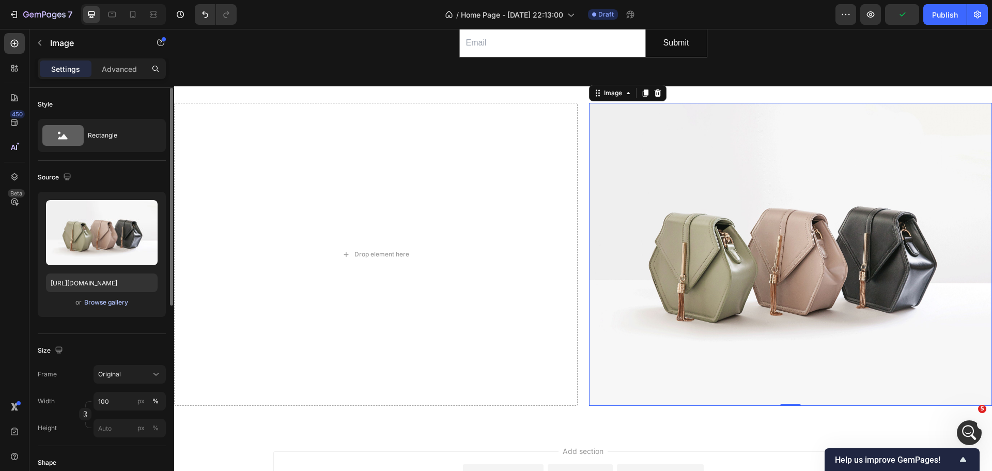
click at [84, 301] on button "Browse gallery" at bounding box center [106, 302] width 45 height 10
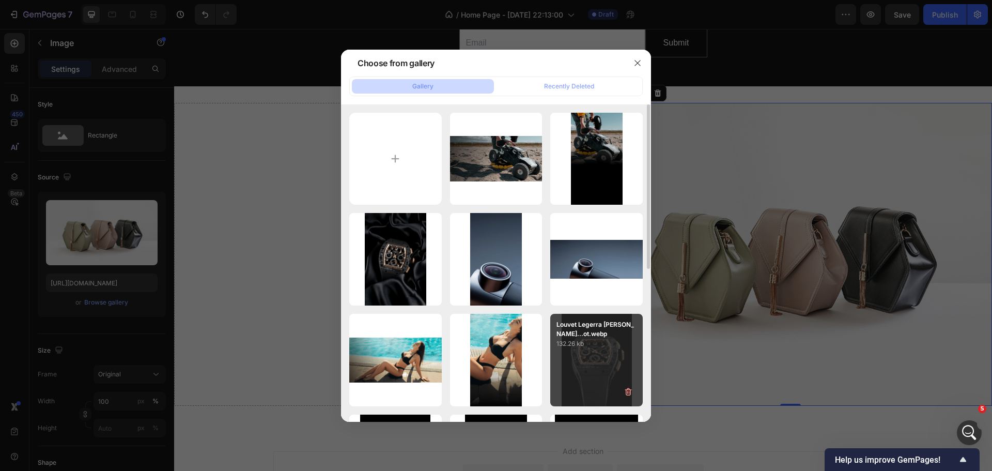
click at [569, 365] on div "Louvet Legerra [PERSON_NAME]...ot.webp 132.26 kb" at bounding box center [596, 360] width 92 height 92
type input "[URL][DOMAIN_NAME]"
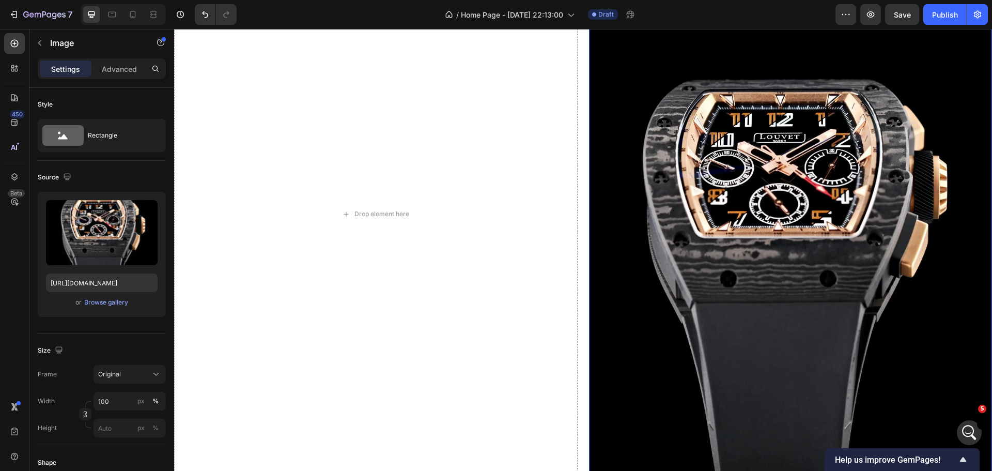
scroll to position [882, 0]
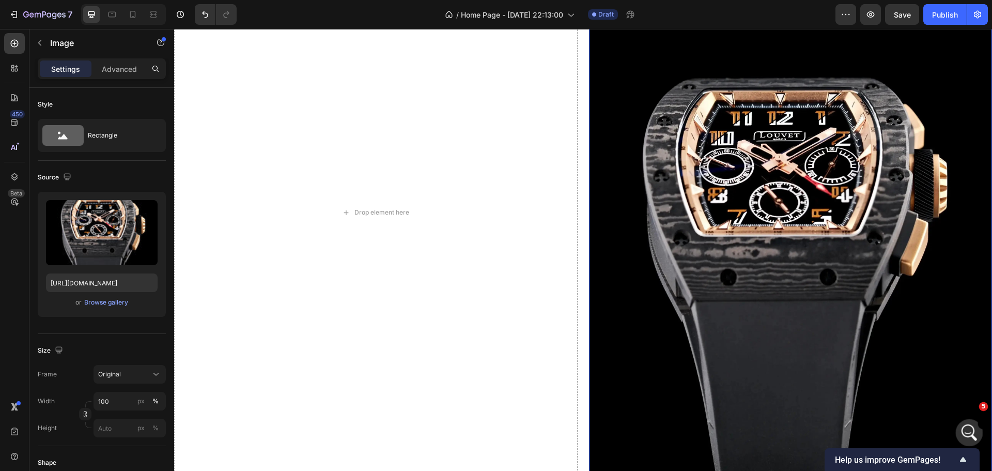
click at [973, 425] on div "Open Intercom Messenger" at bounding box center [968, 431] width 34 height 34
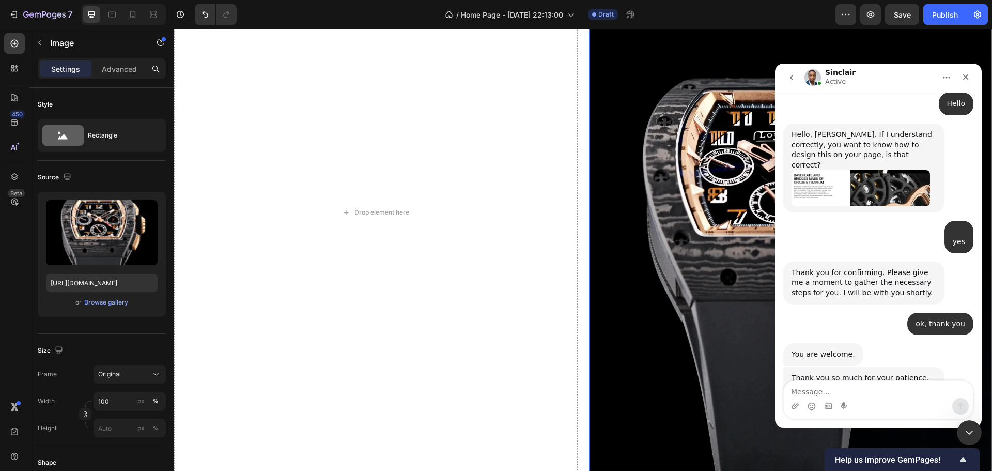
scroll to position [1063, 0]
click at [880, 383] on textarea "Message…" at bounding box center [878, 389] width 189 height 18
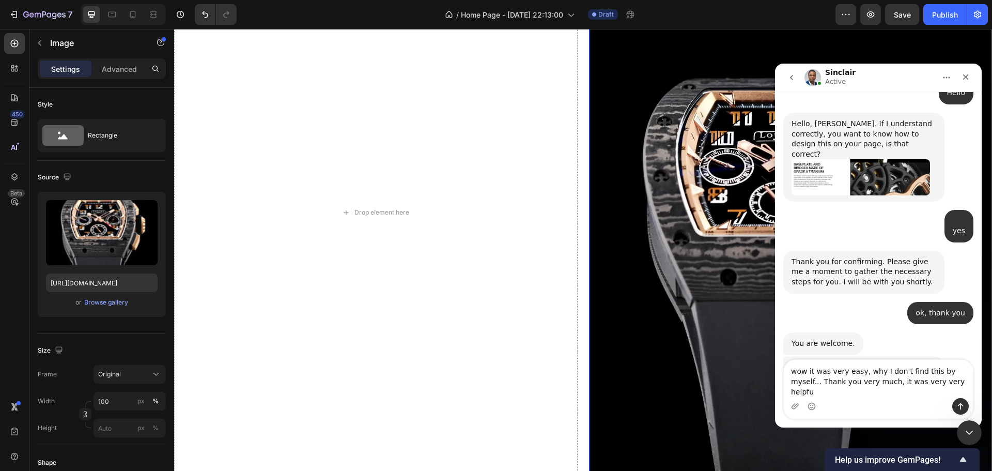
type textarea "wow it was very easy, why I don't find this by myself... Thank you very much, i…"
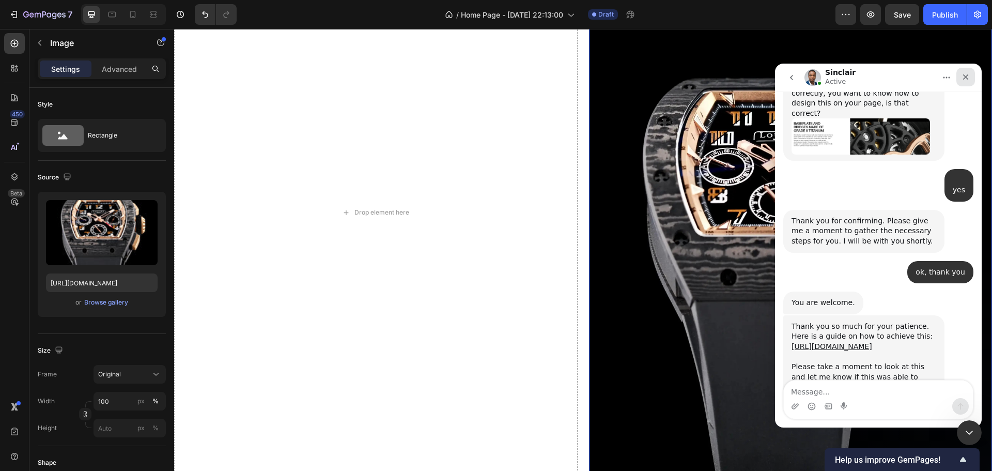
click at [965, 82] on div "Close" at bounding box center [966, 77] width 19 height 19
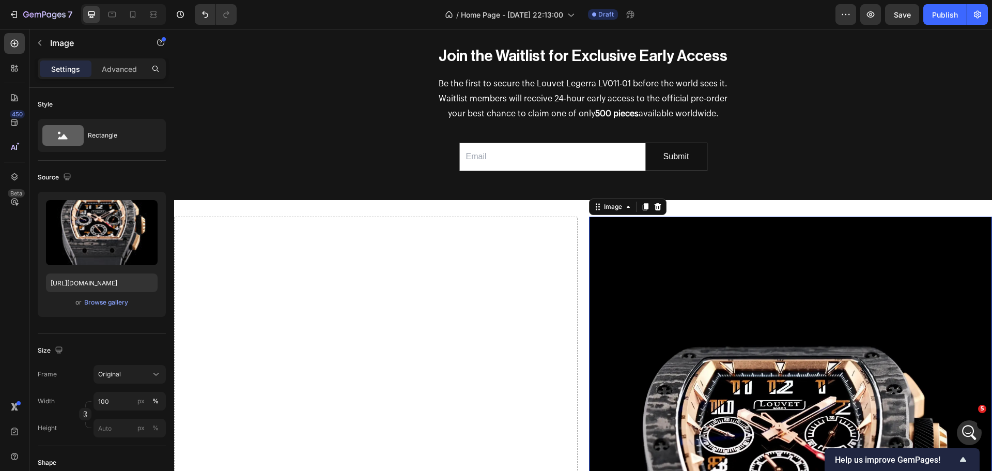
scroll to position [572, 0]
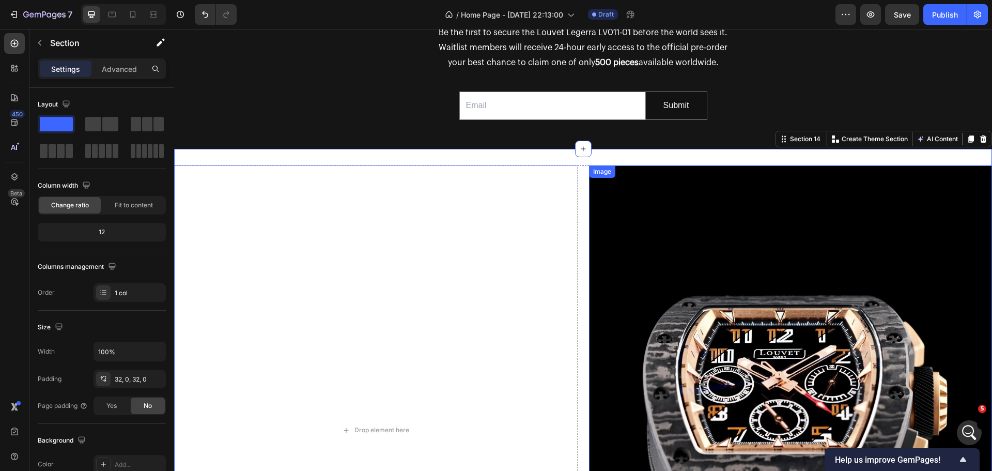
scroll to position [624, 0]
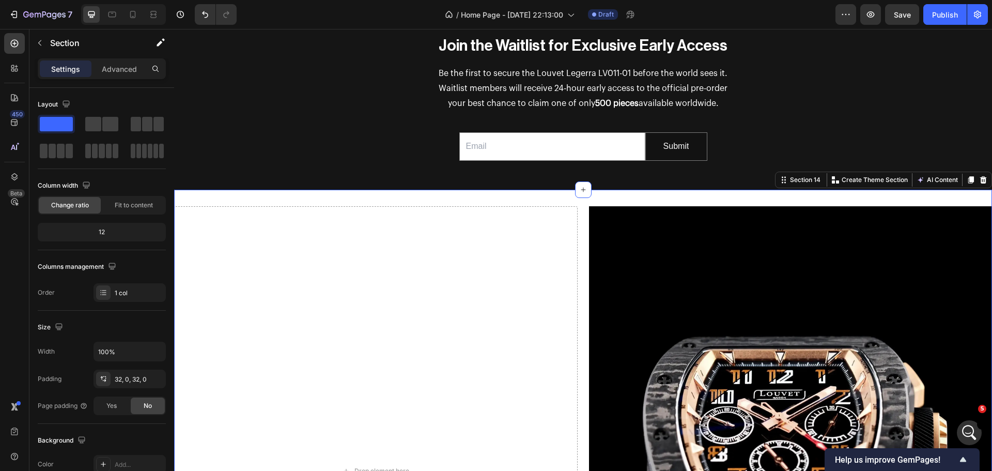
click at [744, 198] on div "Drop element here Image Row Section 14 Create Theme Section AI Content Write wi…" at bounding box center [583, 475] width 818 height 570
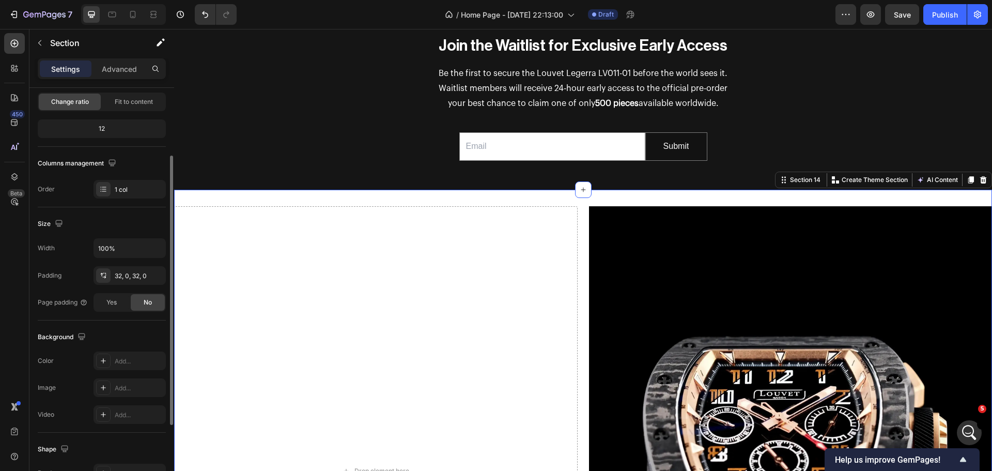
scroll to position [155, 0]
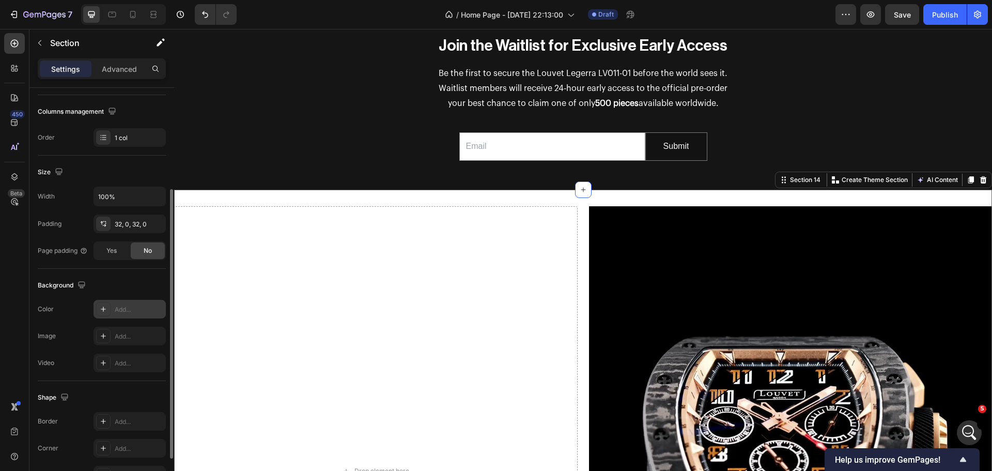
click at [122, 317] on div "Add..." at bounding box center [130, 309] width 72 height 19
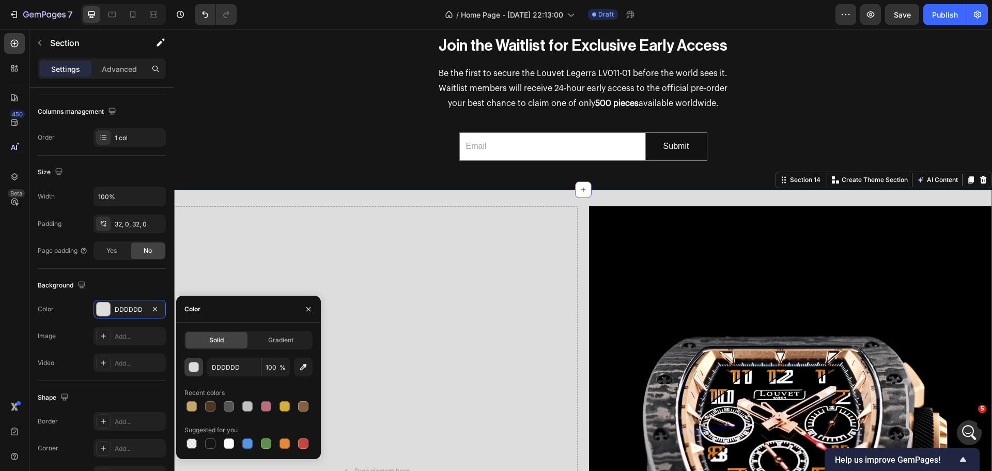
click at [194, 372] on button "button" at bounding box center [193, 367] width 19 height 19
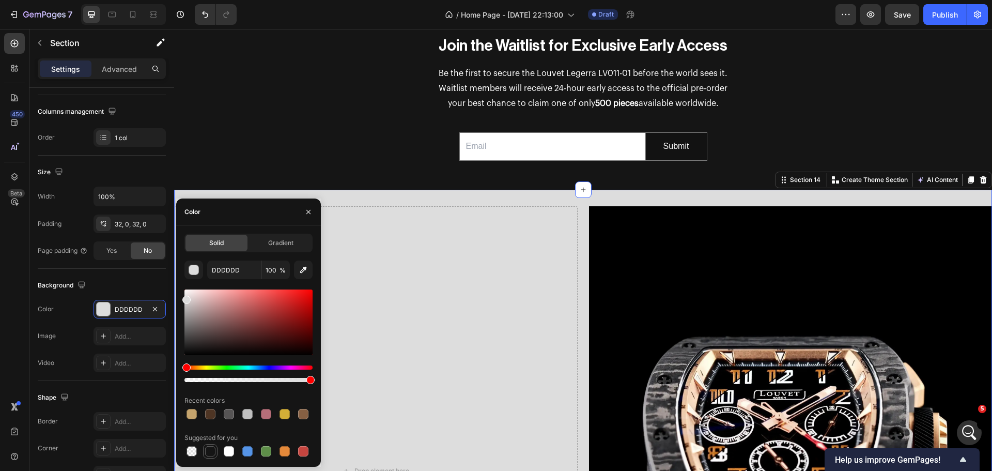
click at [213, 449] on div at bounding box center [210, 451] width 10 height 10
type input "151515"
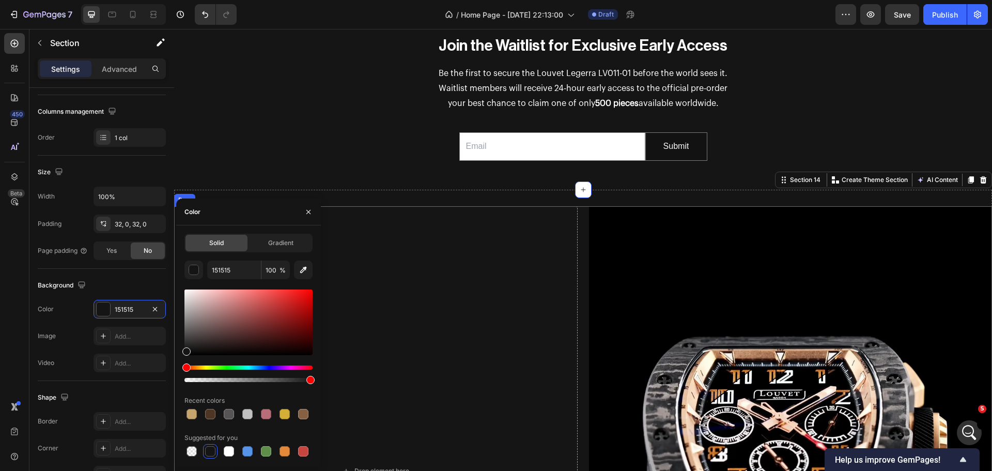
click at [578, 263] on div "Drop element here Image Row" at bounding box center [583, 470] width 818 height 529
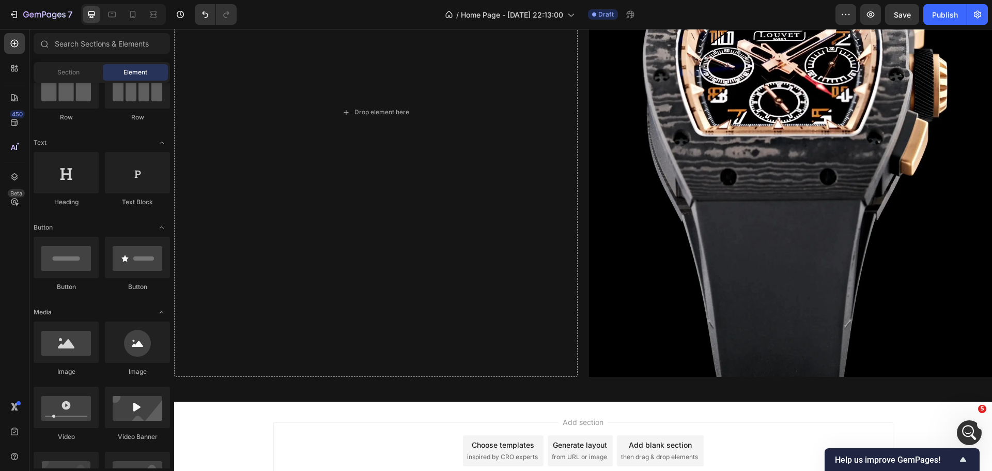
scroll to position [967, 0]
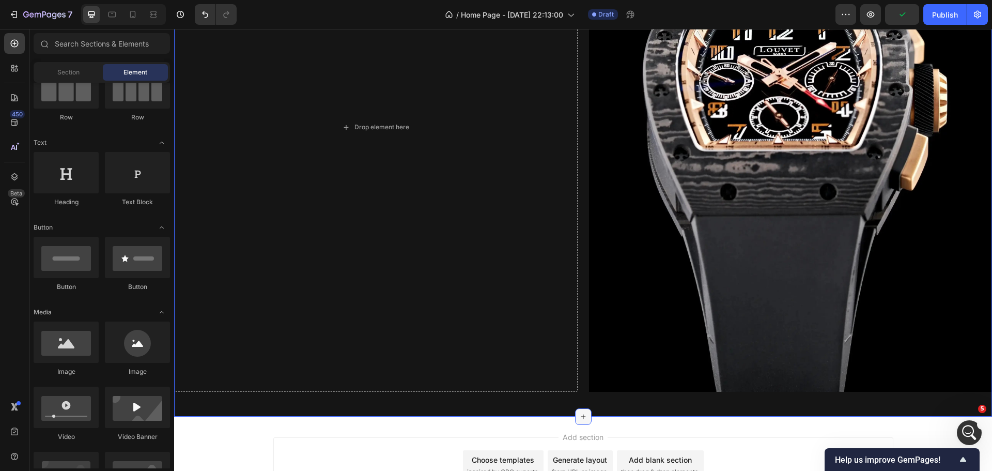
click at [578, 408] on div at bounding box center [583, 416] width 17 height 17
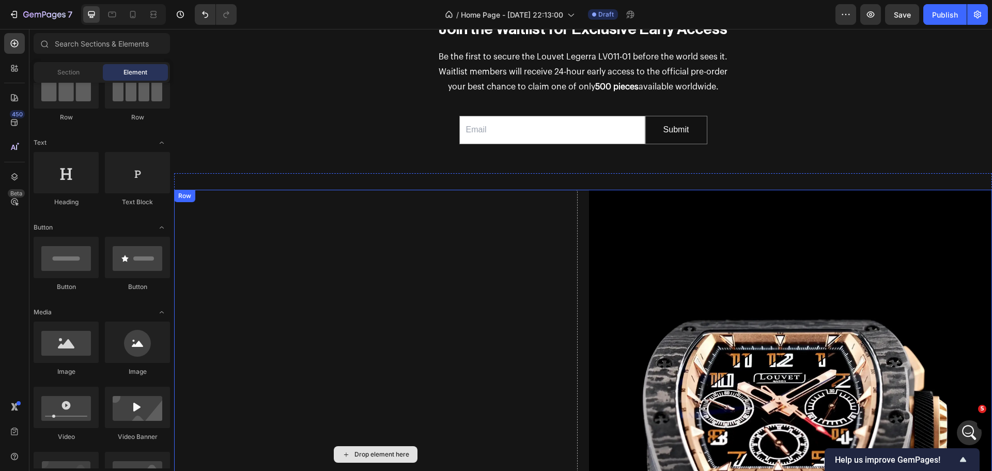
scroll to position [554, 0]
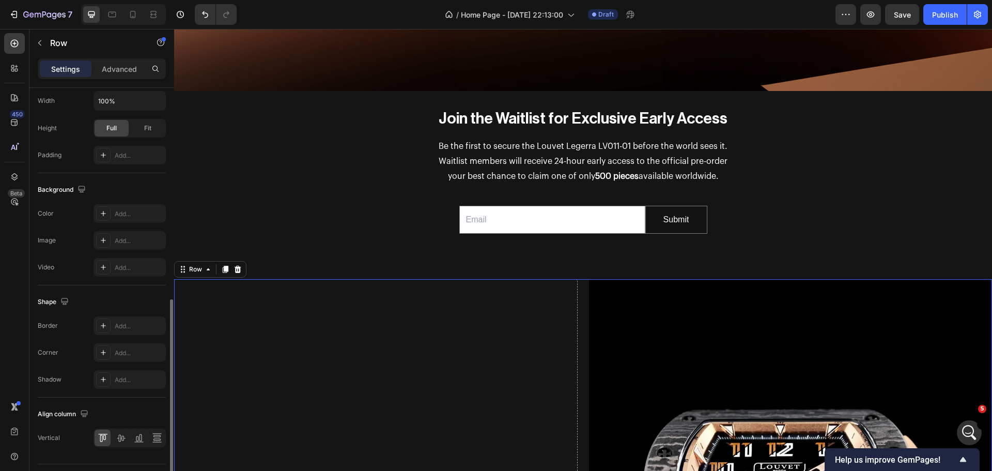
scroll to position [336, 0]
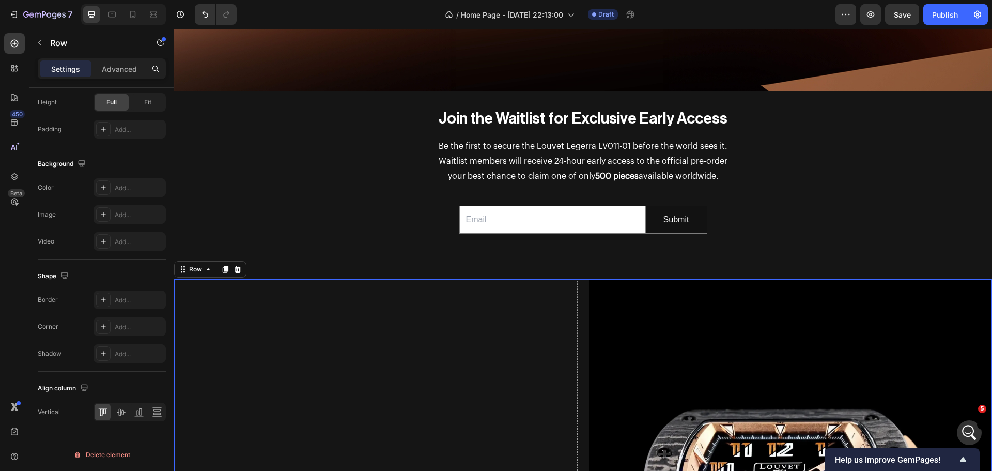
click at [114, 186] on div "Add..." at bounding box center [130, 187] width 72 height 19
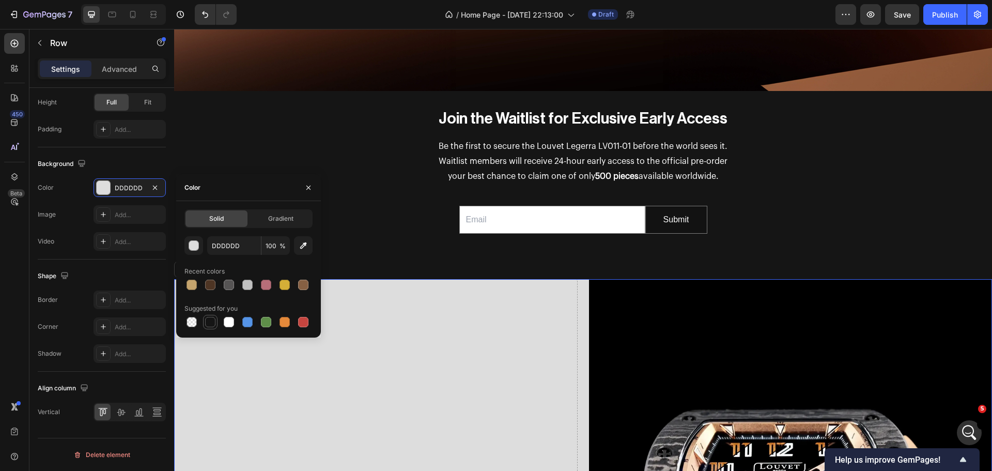
click at [212, 324] on div at bounding box center [210, 322] width 10 height 10
type input "151515"
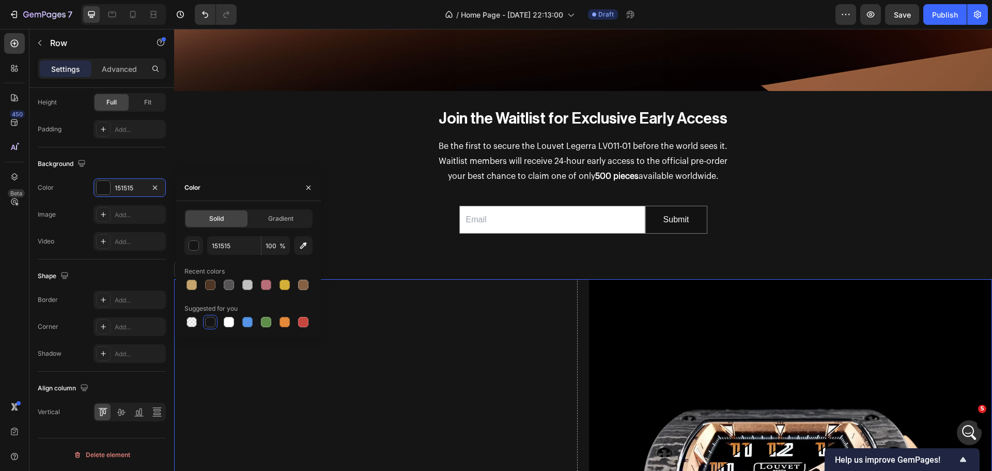
click at [212, 324] on div at bounding box center [210, 322] width 10 height 10
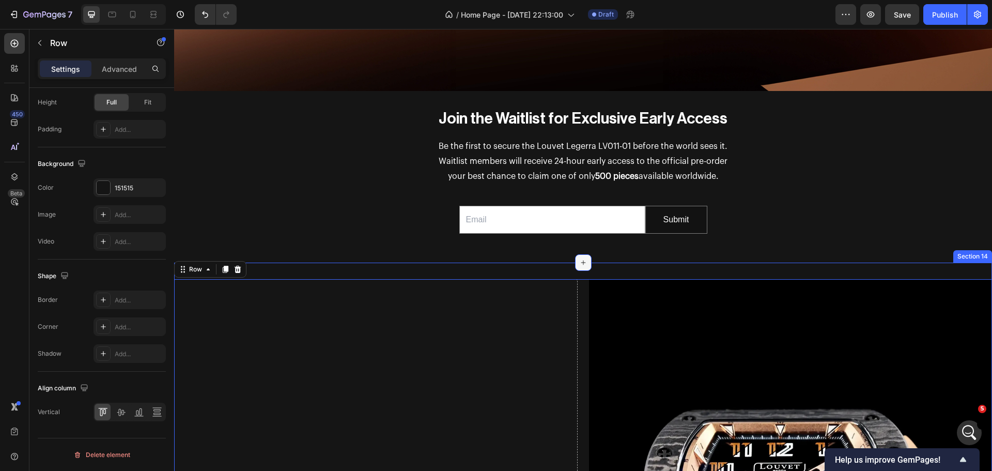
click at [579, 258] on icon at bounding box center [583, 262] width 8 height 8
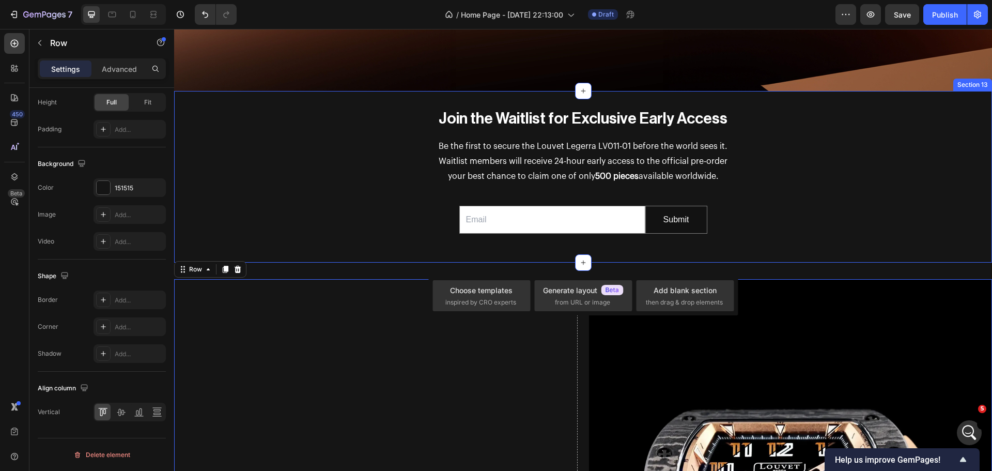
click at [292, 217] on div "Join the Waitlist for Exclusive Early Access Heading Be the first to secure the…" at bounding box center [583, 176] width 818 height 138
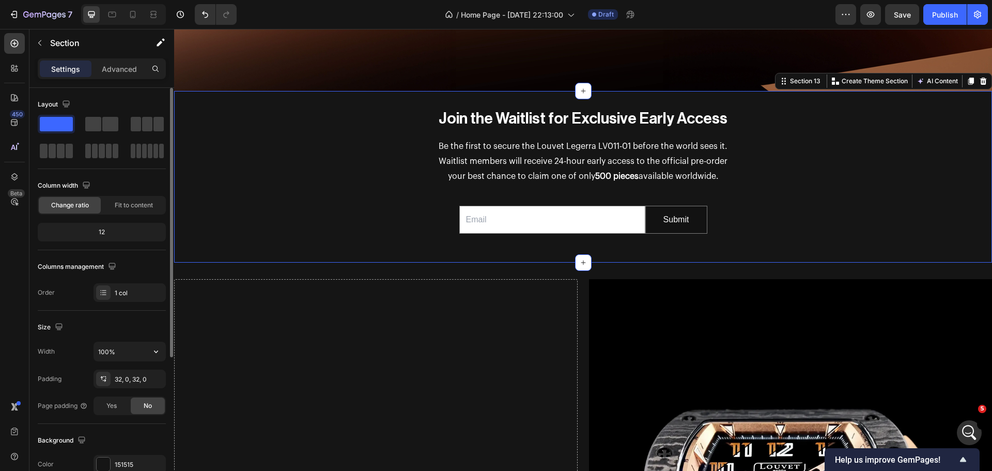
scroll to position [52, 0]
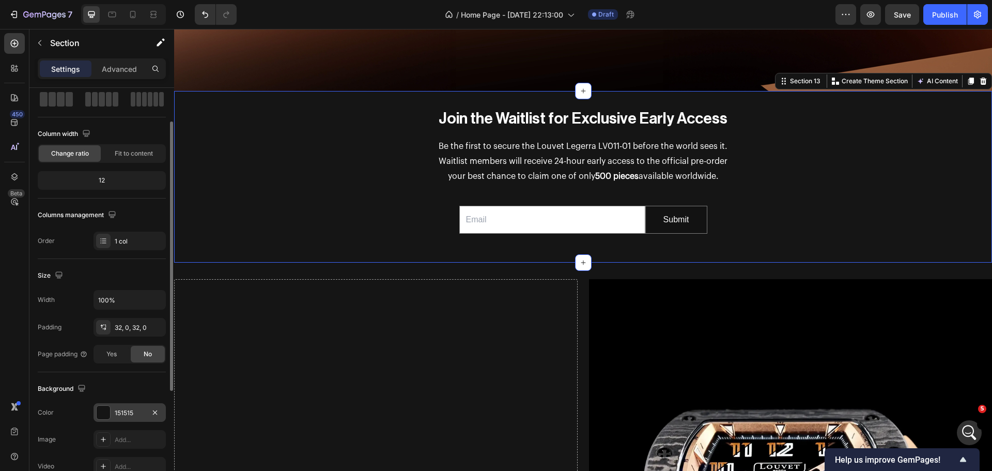
click at [100, 409] on div at bounding box center [103, 412] width 13 height 13
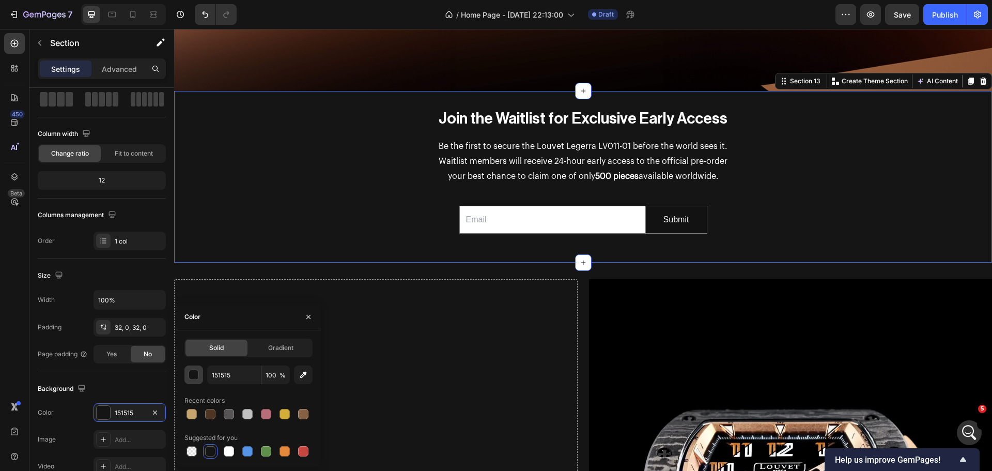
click at [194, 372] on div "button" at bounding box center [194, 375] width 10 height 10
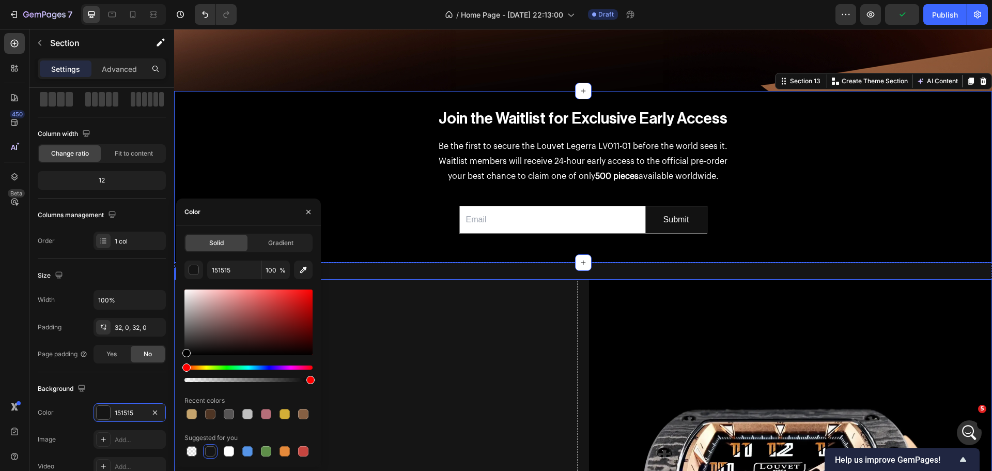
type input "000000"
drag, startPoint x: 367, startPoint y: 365, endPoint x: 175, endPoint y: 368, distance: 192.8
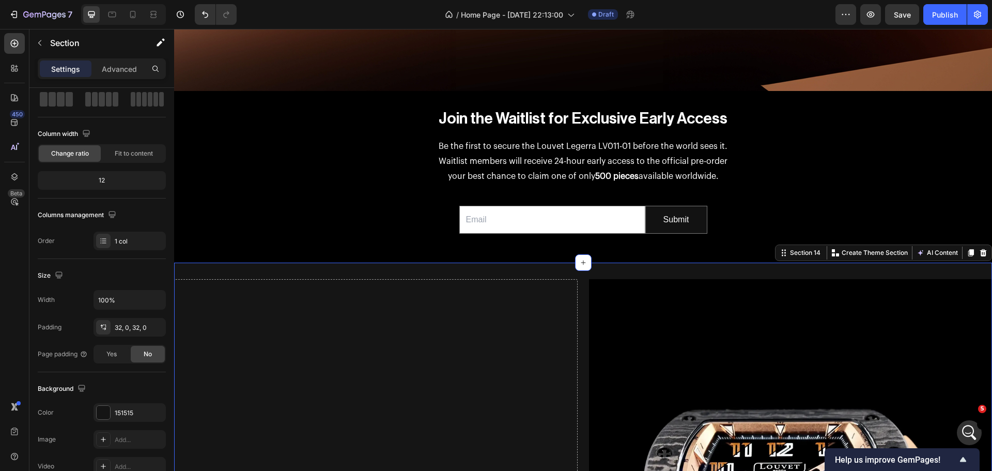
click at [106, 411] on div at bounding box center [103, 412] width 13 height 13
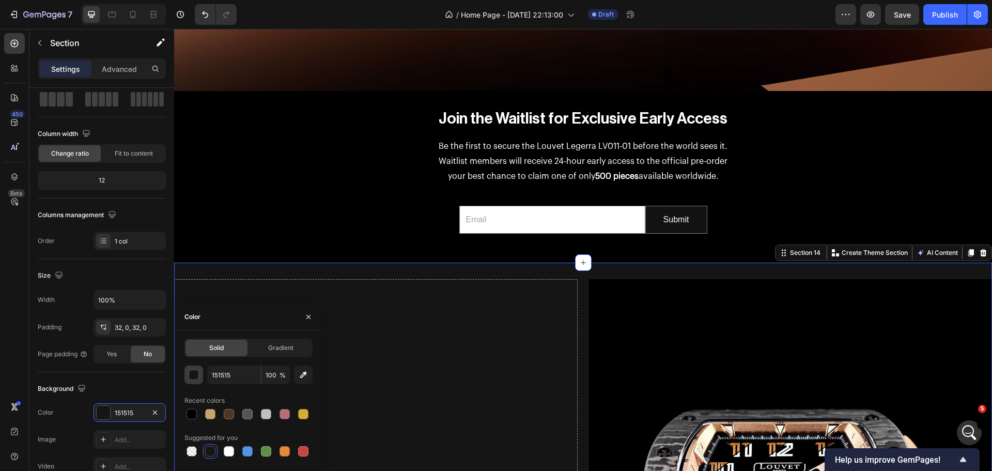
click at [191, 374] on div "button" at bounding box center [194, 375] width 10 height 10
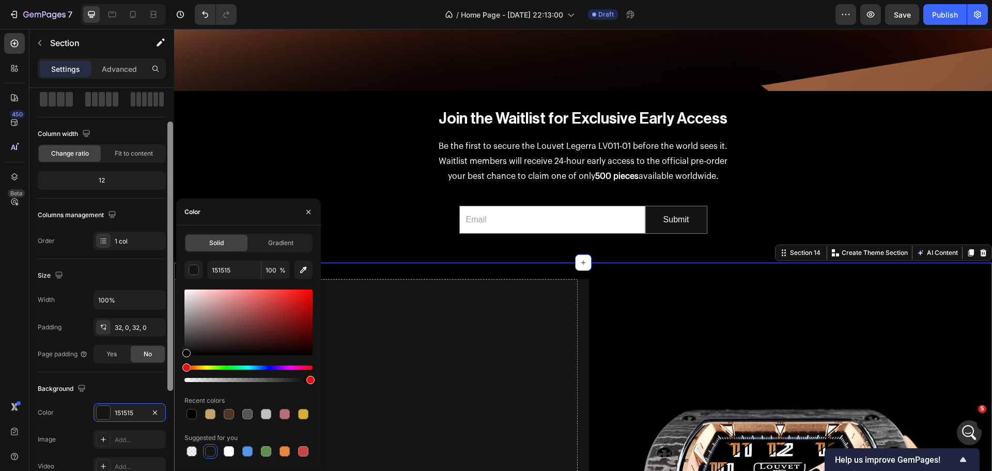
drag, startPoint x: 215, startPoint y: 336, endPoint x: 167, endPoint y: 361, distance: 53.6
click at [167, 361] on div "450 Beta Sections(18) Elements(83) Section Element Hero Section Product Detail …" at bounding box center [87, 250] width 174 height 442
type input "000000"
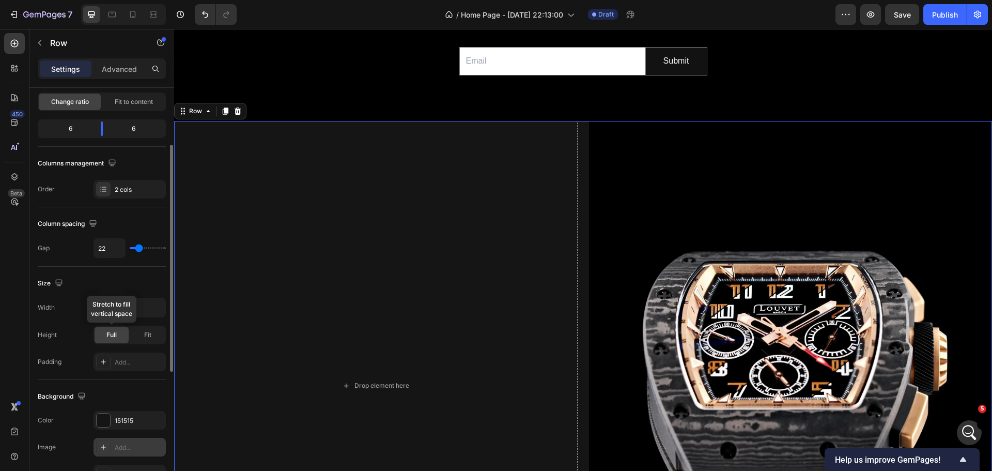
scroll to position [155, 0]
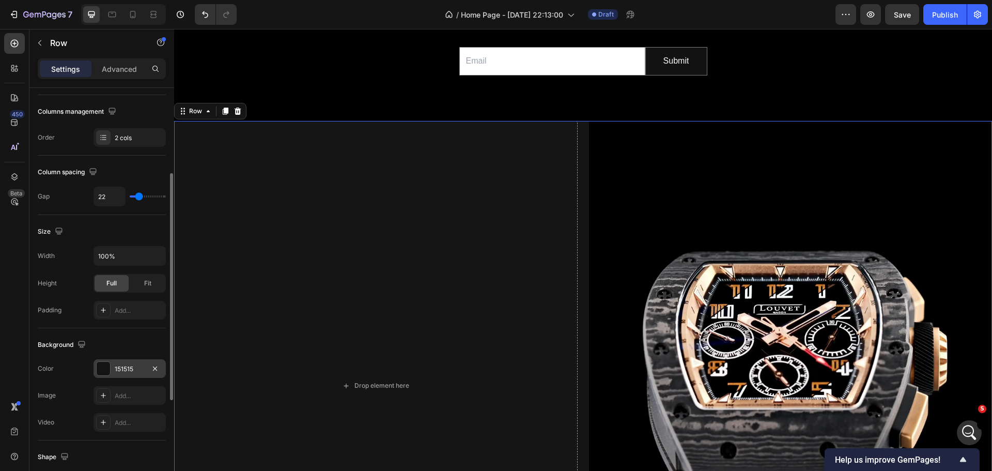
click at [102, 369] on div at bounding box center [103, 368] width 13 height 13
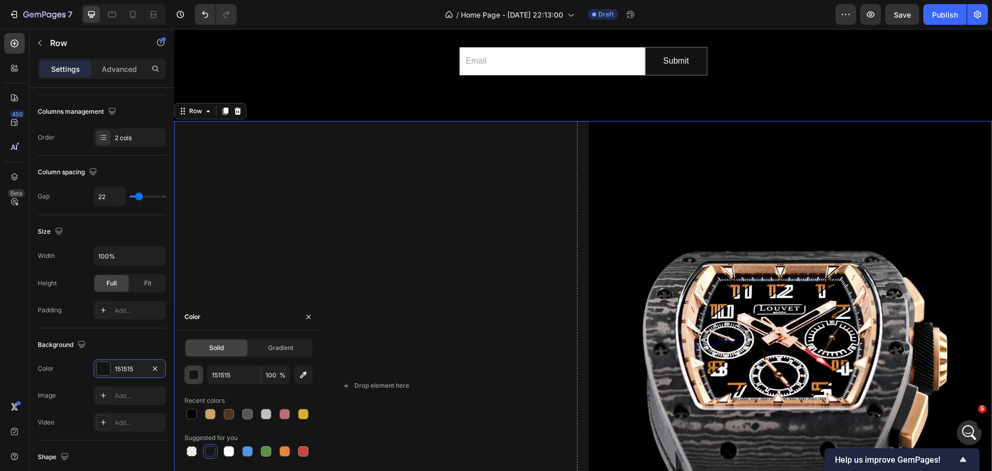
click at [199, 367] on button "button" at bounding box center [193, 374] width 19 height 19
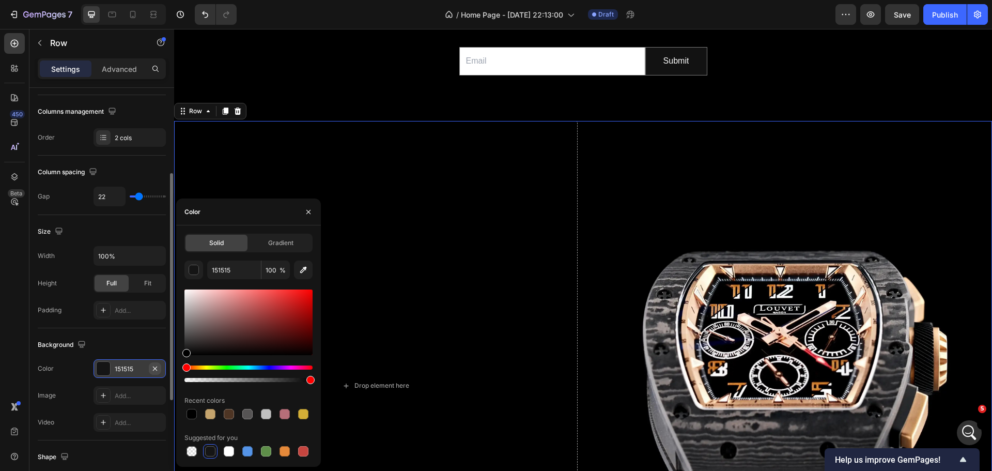
drag, startPoint x: 232, startPoint y: 322, endPoint x: 158, endPoint y: 362, distance: 83.9
click at [158, 362] on div "450 Beta Sections(18) Elements(83) Section Element Hero Section Product Detail …" at bounding box center [87, 250] width 174 height 442
type input "000000"
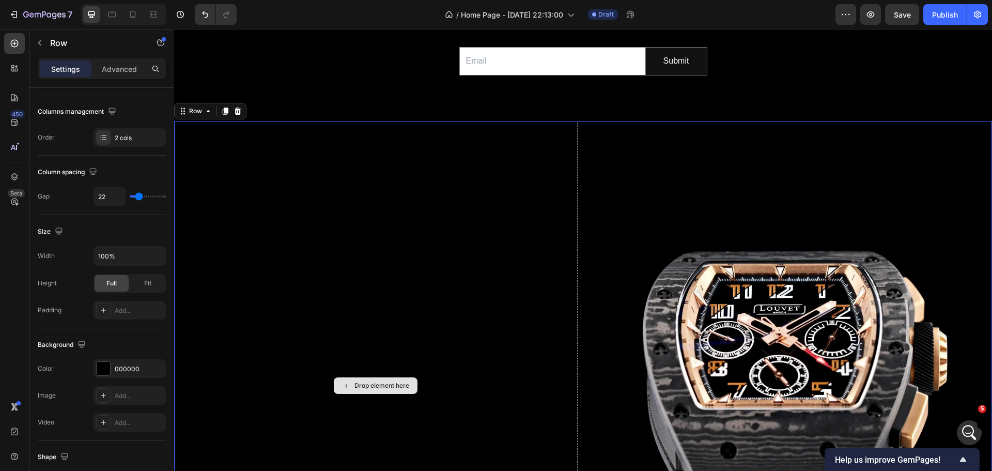
click at [558, 277] on div "Drop element here" at bounding box center [376, 385] width 404 height 529
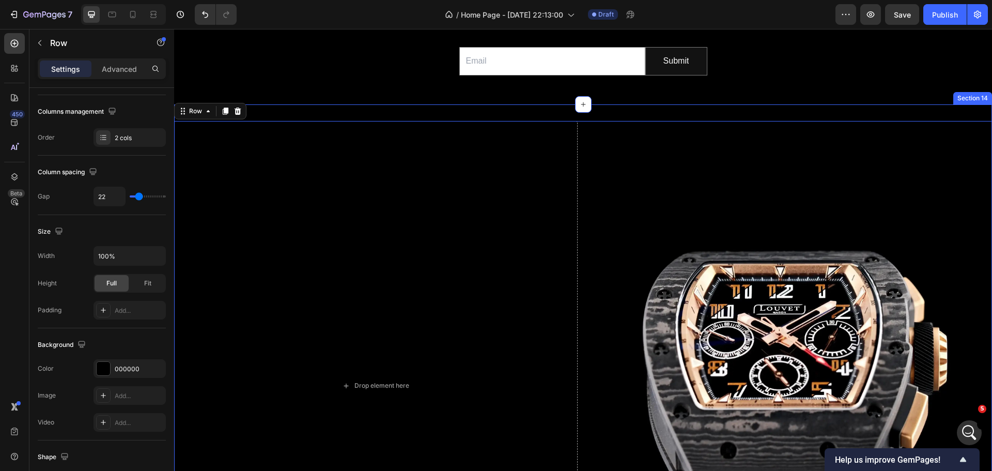
click at [288, 113] on div "Drop element here Image Row 16 Section 14" at bounding box center [583, 389] width 818 height 570
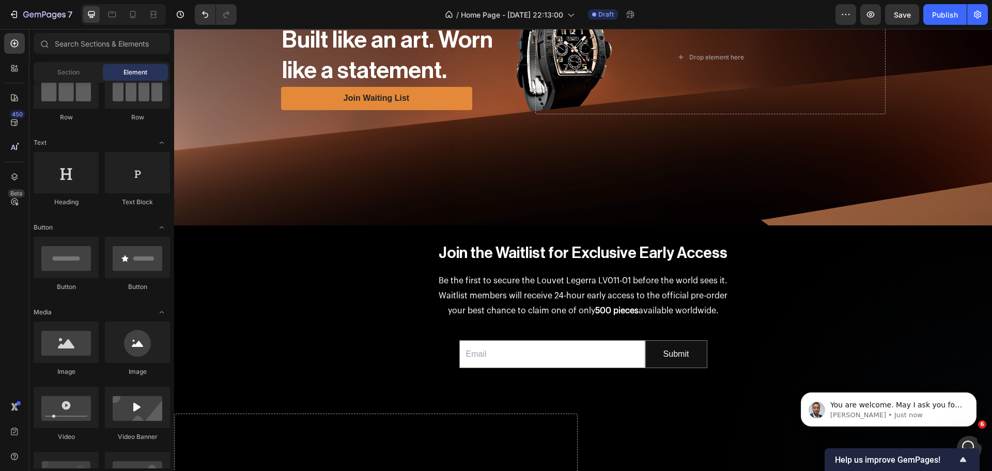
scroll to position [454, 0]
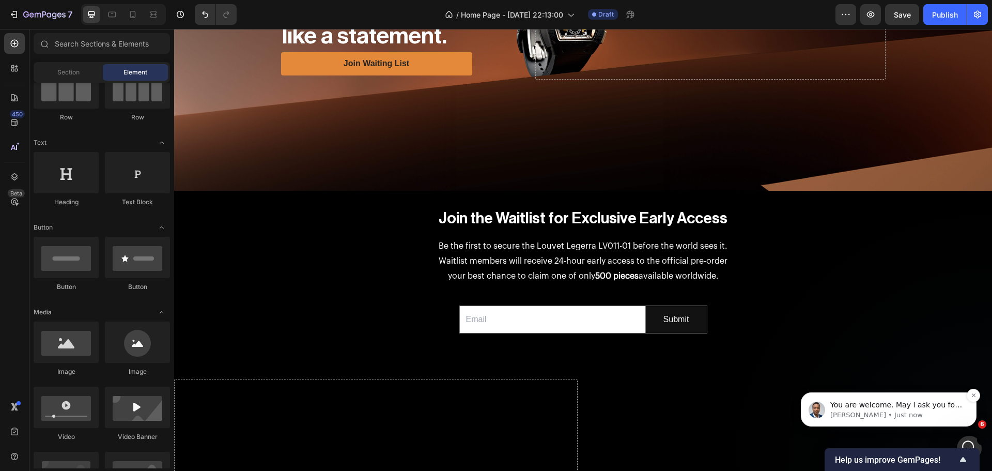
click at [928, 410] on p "[PERSON_NAME] • Just now" at bounding box center [896, 414] width 133 height 9
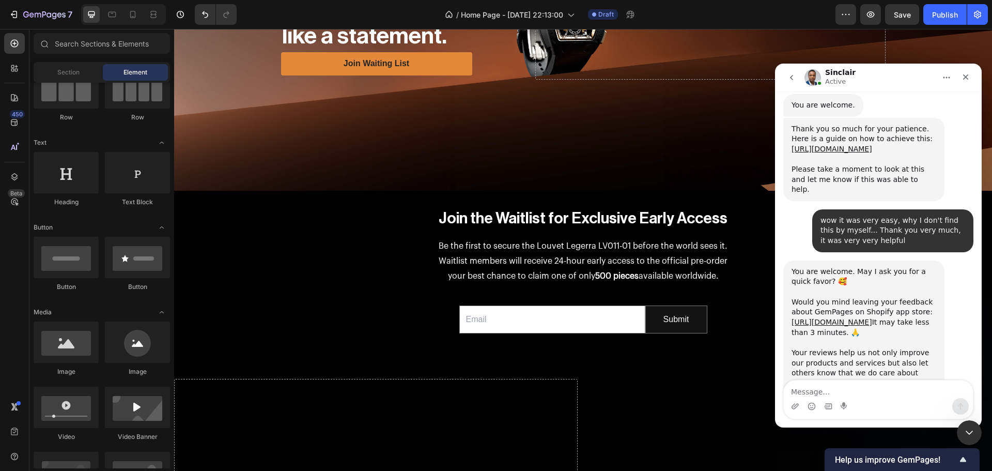
scroll to position [1313, 0]
click at [837, 380] on div "Intercom messenger" at bounding box center [878, 399] width 190 height 39
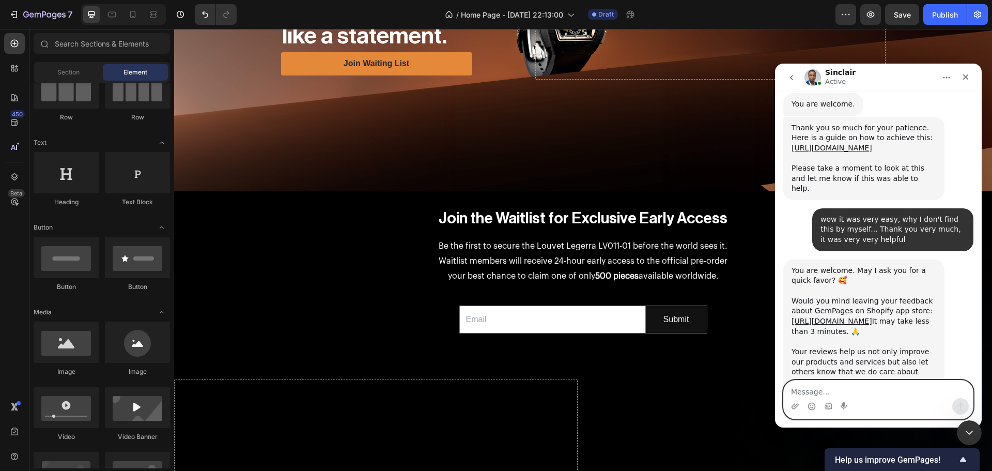
click at [844, 393] on textarea "Message…" at bounding box center [878, 389] width 189 height 18
click at [832, 317] on link "[URL][DOMAIN_NAME]" at bounding box center [832, 321] width 81 height 8
click at [923, 396] on textarea "Message…" at bounding box center [878, 389] width 189 height 18
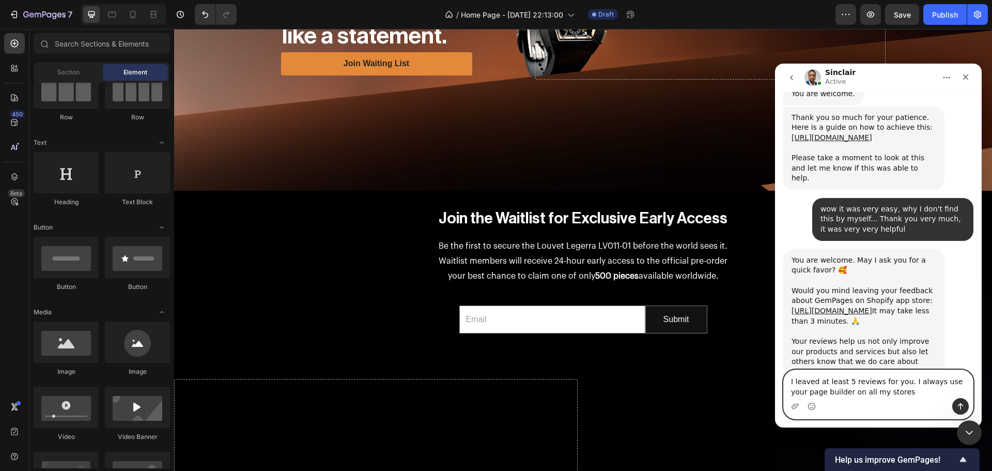
type textarea "I leaved at least 5 reviews for you. I always use your page builder on all my s…"
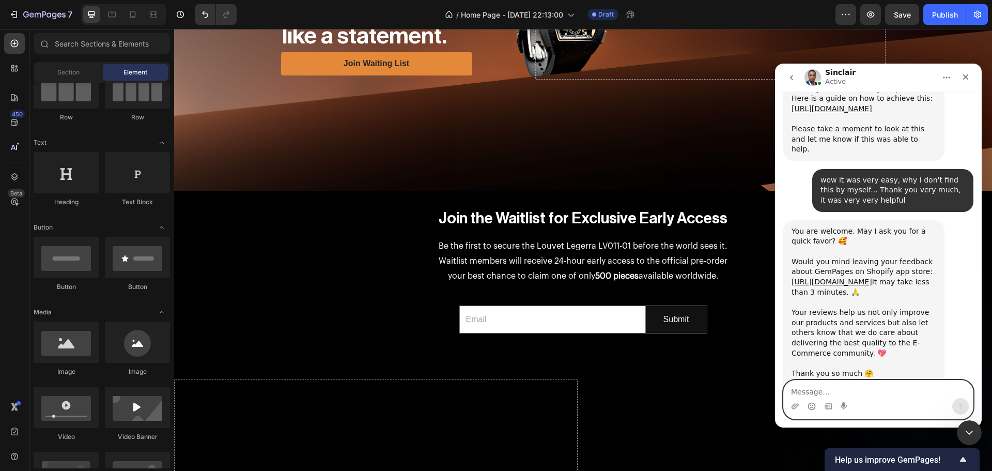
scroll to position [1354, 0]
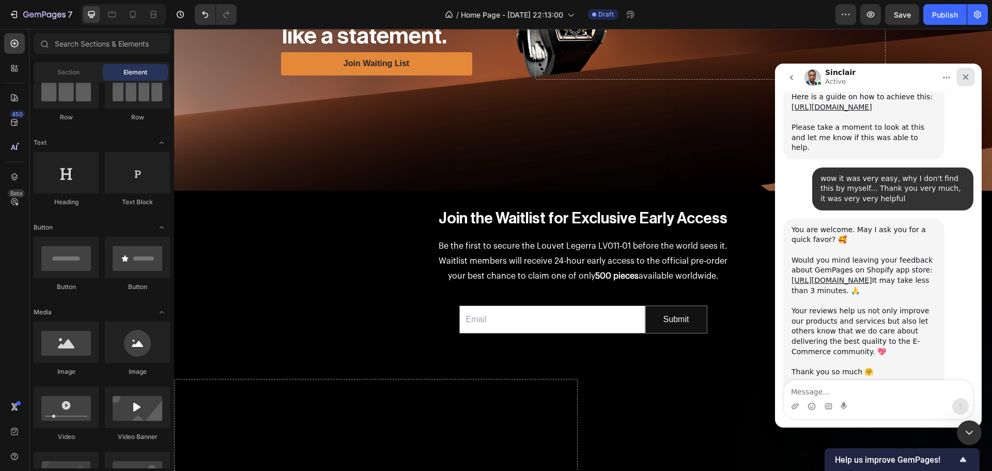
click at [968, 74] on icon "Close" at bounding box center [966, 77] width 8 height 8
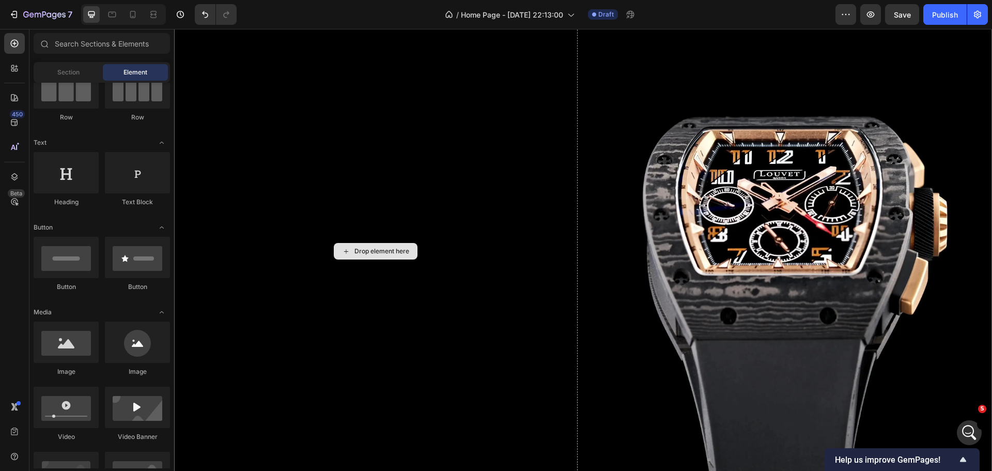
scroll to position [868, 0]
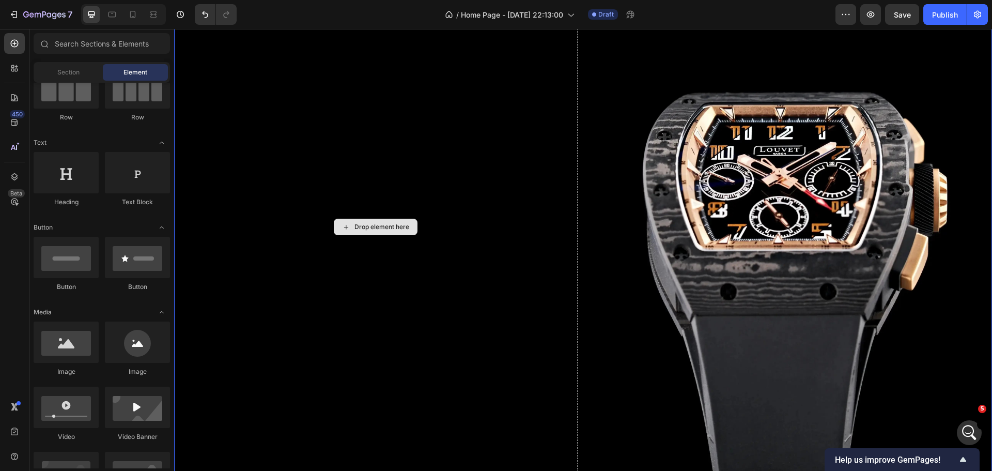
click at [512, 195] on div "Drop element here" at bounding box center [376, 226] width 404 height 529
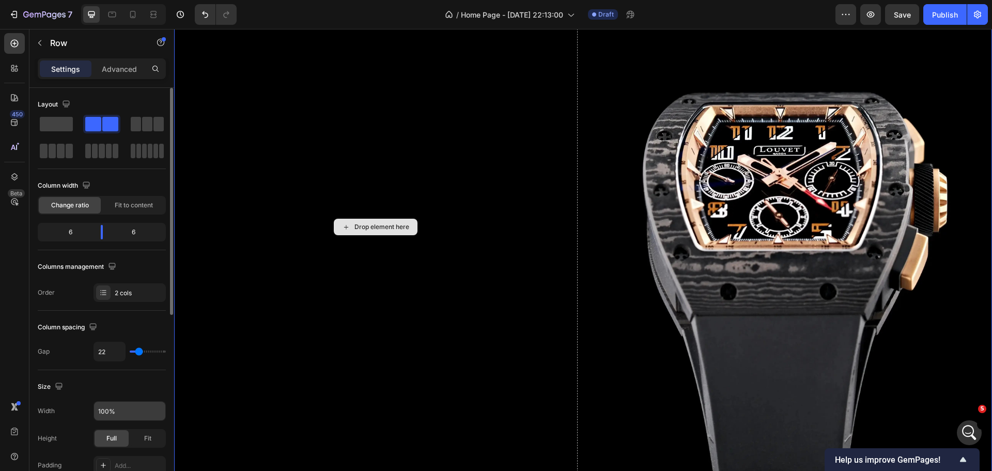
scroll to position [52, 0]
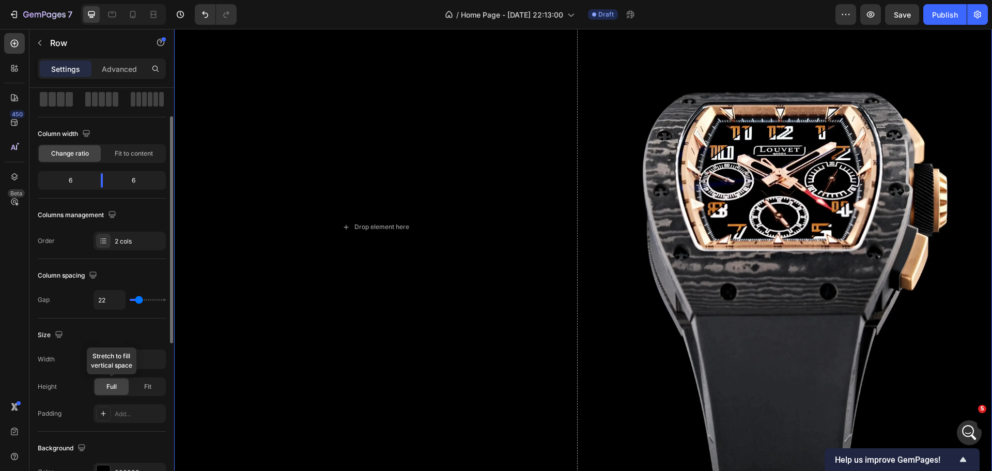
click at [110, 384] on span "Full" at bounding box center [111, 386] width 10 height 9
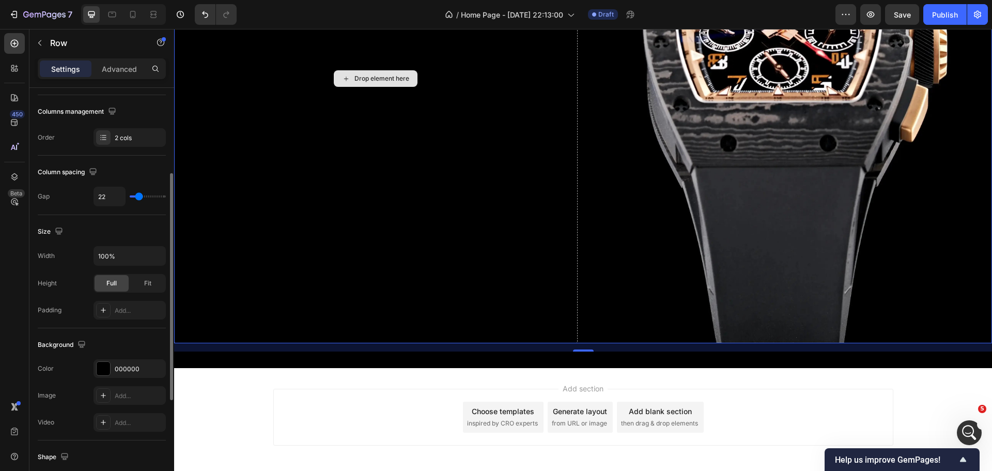
scroll to position [1023, 0]
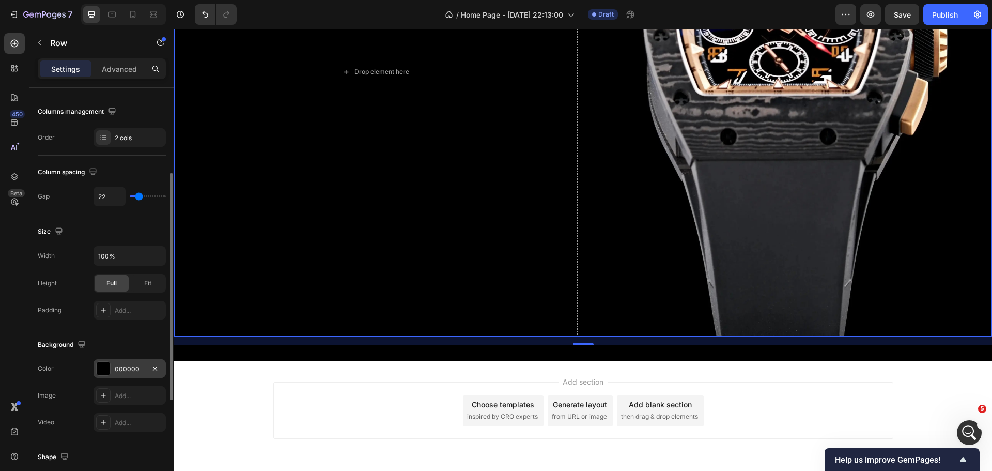
click at [109, 367] on div at bounding box center [103, 368] width 13 height 13
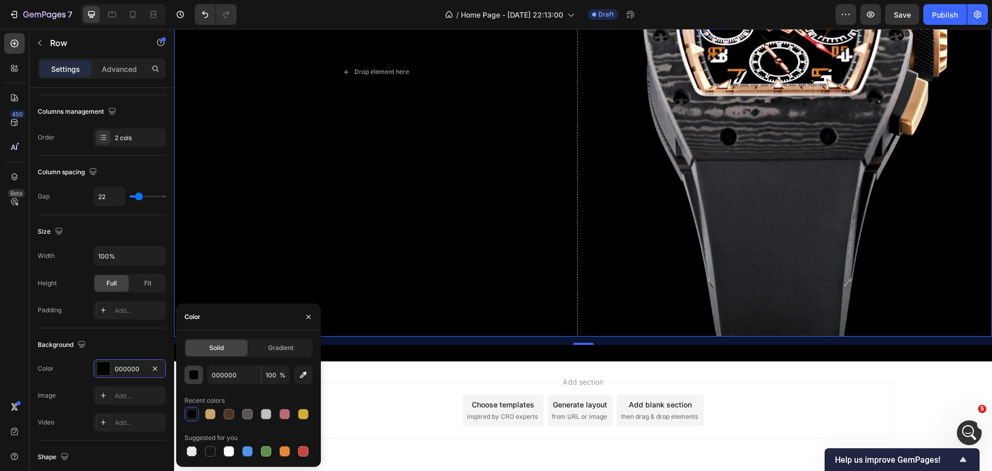
click at [195, 382] on button "button" at bounding box center [193, 374] width 19 height 19
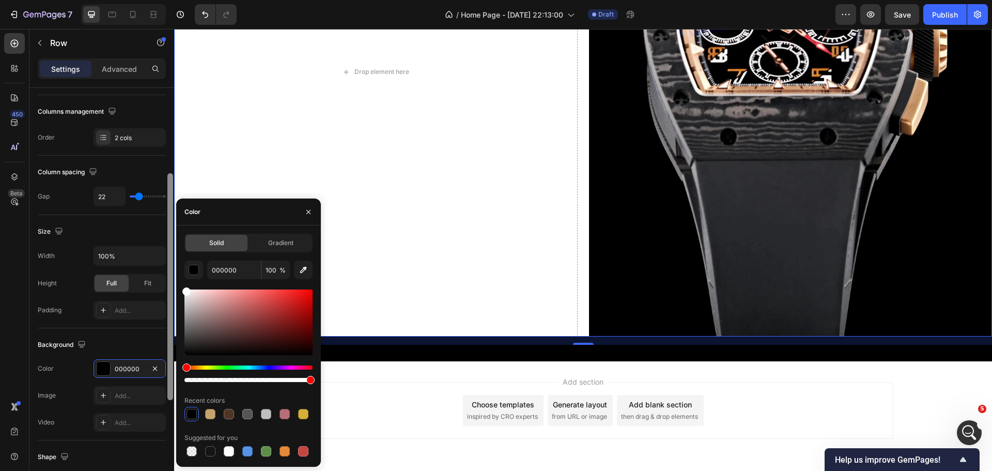
drag, startPoint x: 194, startPoint y: 330, endPoint x: 0, endPoint y: 237, distance: 215.6
click at [168, 250] on div "450 Beta Sections(18) Elements(83) Section Element Hero Section Product Detail …" at bounding box center [87, 250] width 174 height 442
type input "FFFFFF"
click at [476, 367] on div "Add section Choose templates inspired by CRO experts Generate layout from URL o…" at bounding box center [583, 424] width 818 height 127
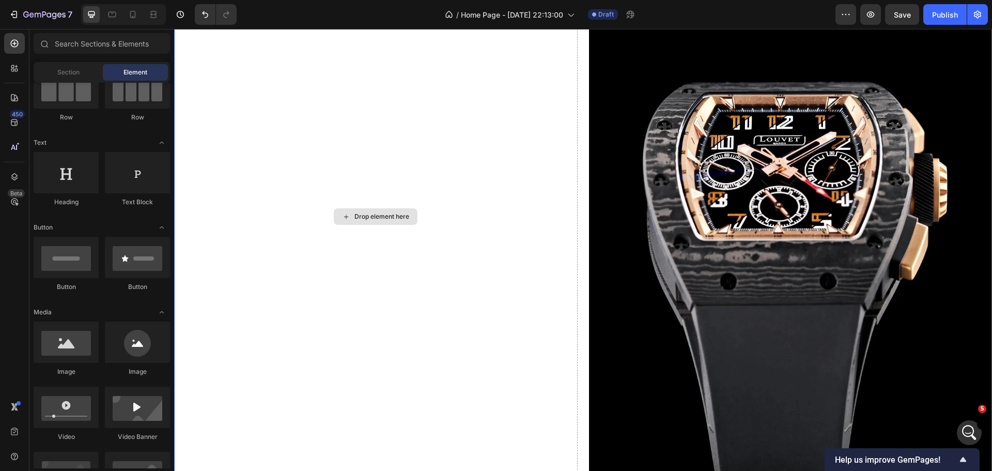
scroll to position [919, 0]
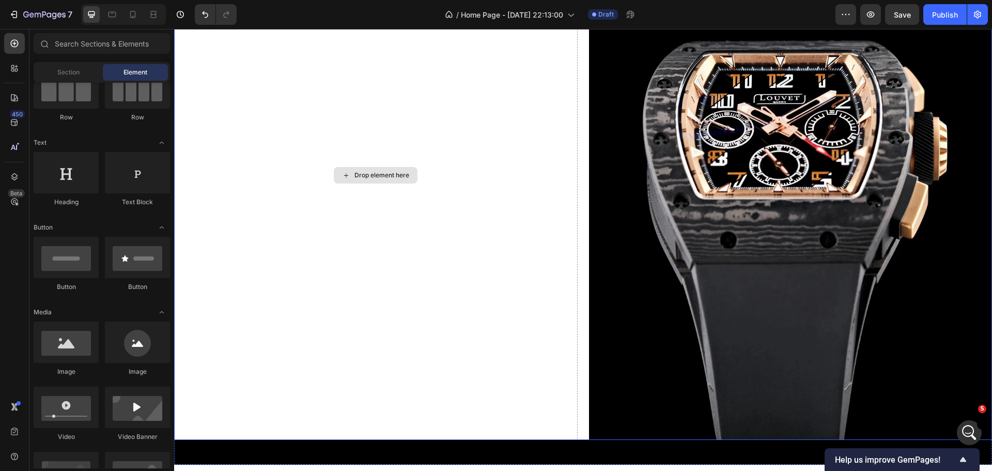
click at [491, 259] on div "Drop element here" at bounding box center [376, 175] width 404 height 529
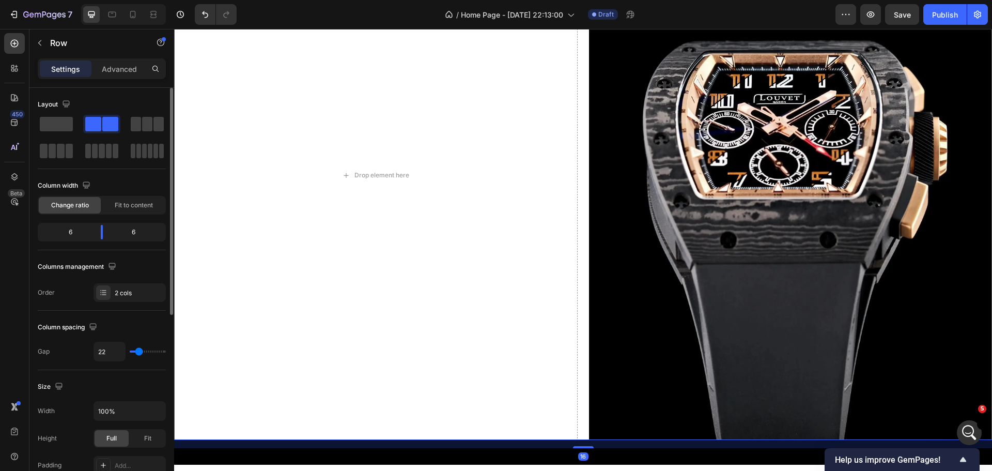
scroll to position [103, 0]
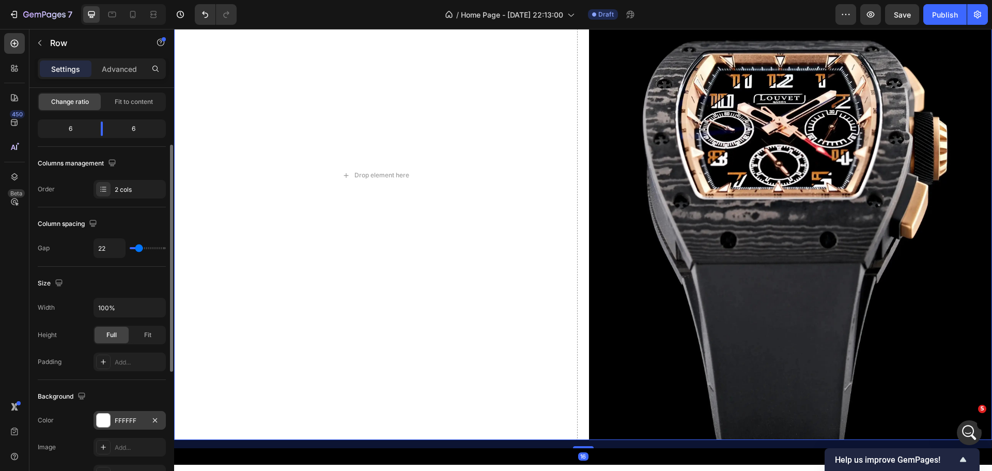
click at [99, 418] on div at bounding box center [103, 419] width 13 height 13
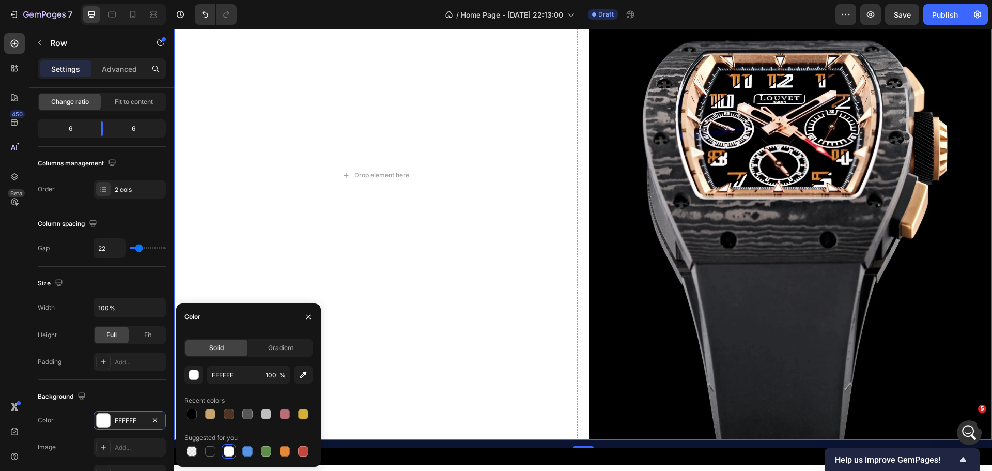
click at [184, 409] on div "Solid Gradient FFFFFF 100 % Recent colors Suggested for you" at bounding box center [248, 398] width 145 height 120
click at [187, 411] on div at bounding box center [192, 414] width 10 height 10
type input "000000"
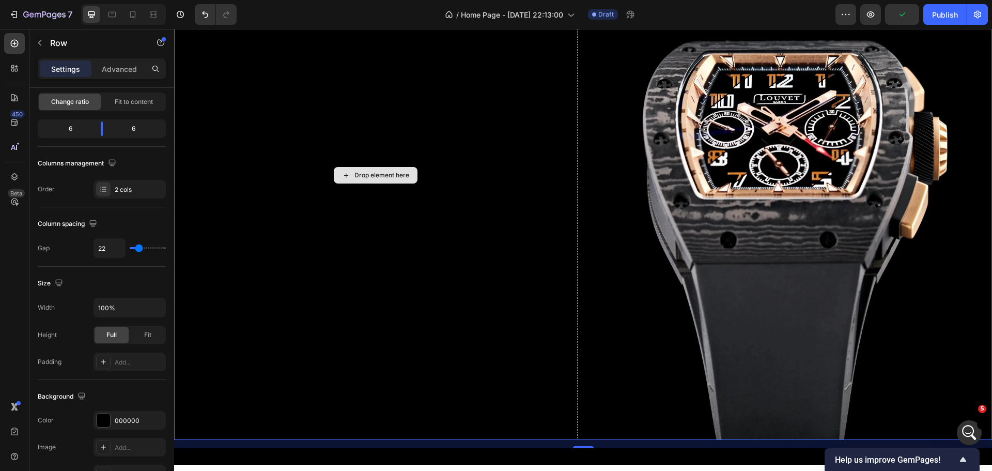
click at [562, 327] on div "Drop element here" at bounding box center [376, 175] width 404 height 529
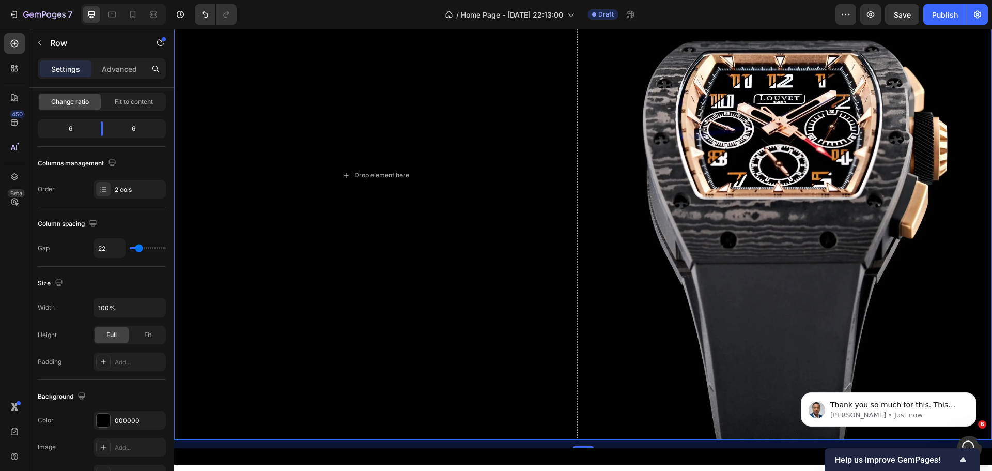
scroll to position [1406, 0]
click at [933, 415] on p "[PERSON_NAME] • Just now" at bounding box center [896, 414] width 133 height 9
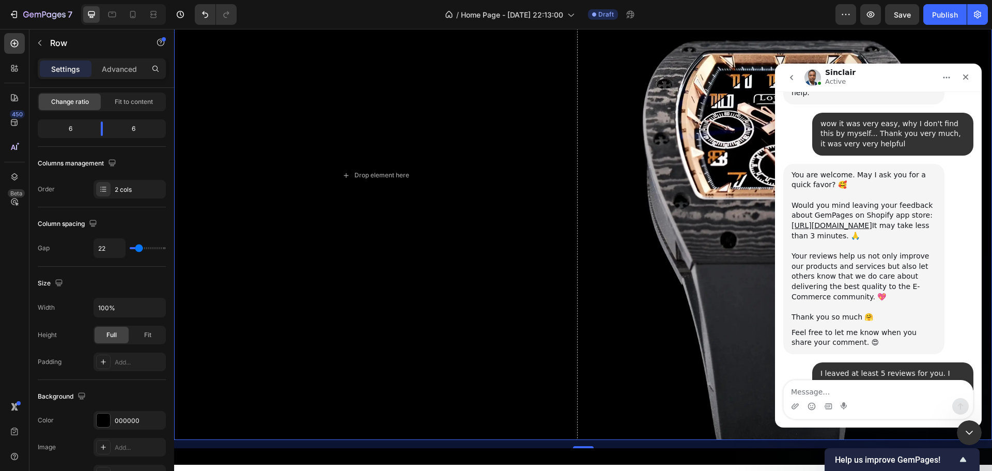
scroll to position [1412, 0]
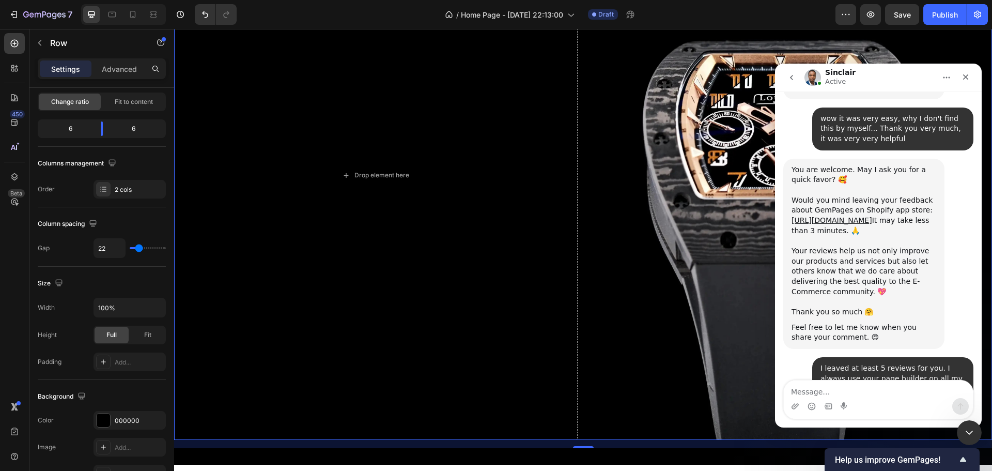
click at [883, 393] on textarea "Message…" at bounding box center [878, 389] width 189 height 18
type textarea "Yes"
